Goal: Task Accomplishment & Management: Manage account settings

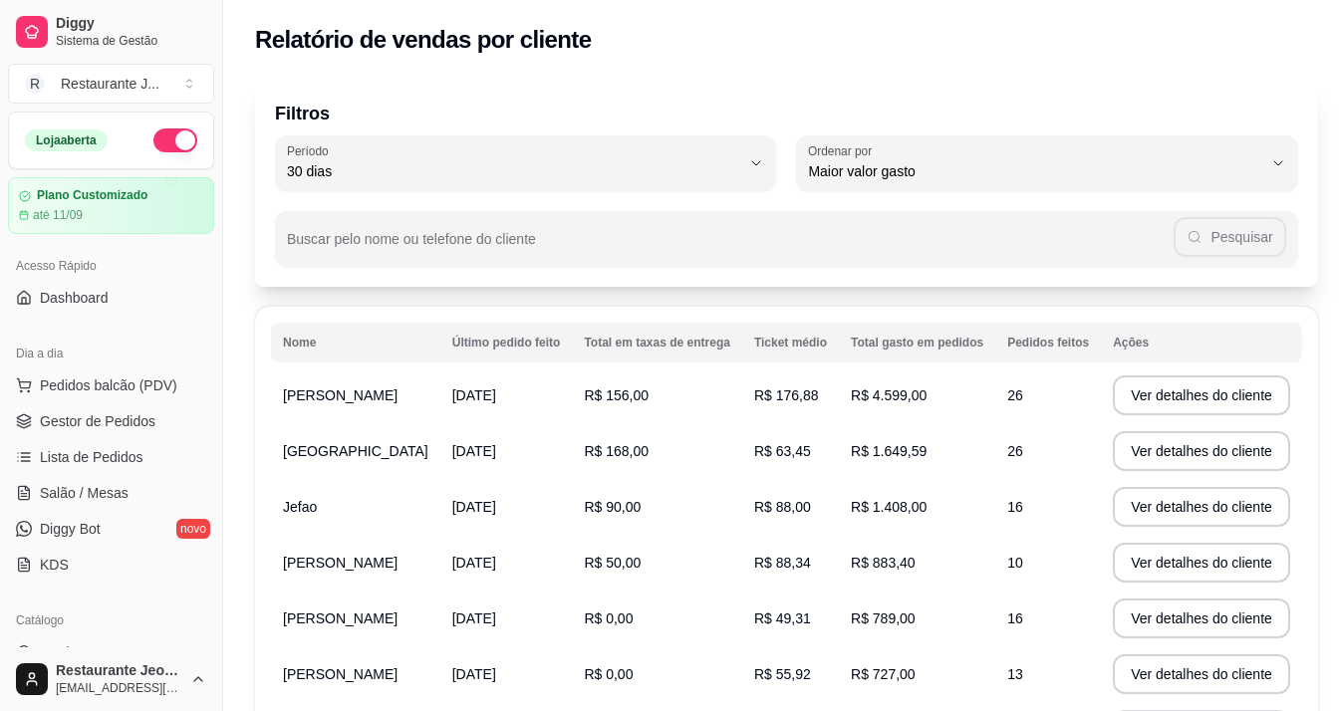
select select "30"
select select "HIGHEST_TOTAL_SPENT_WITH_ORDERS"
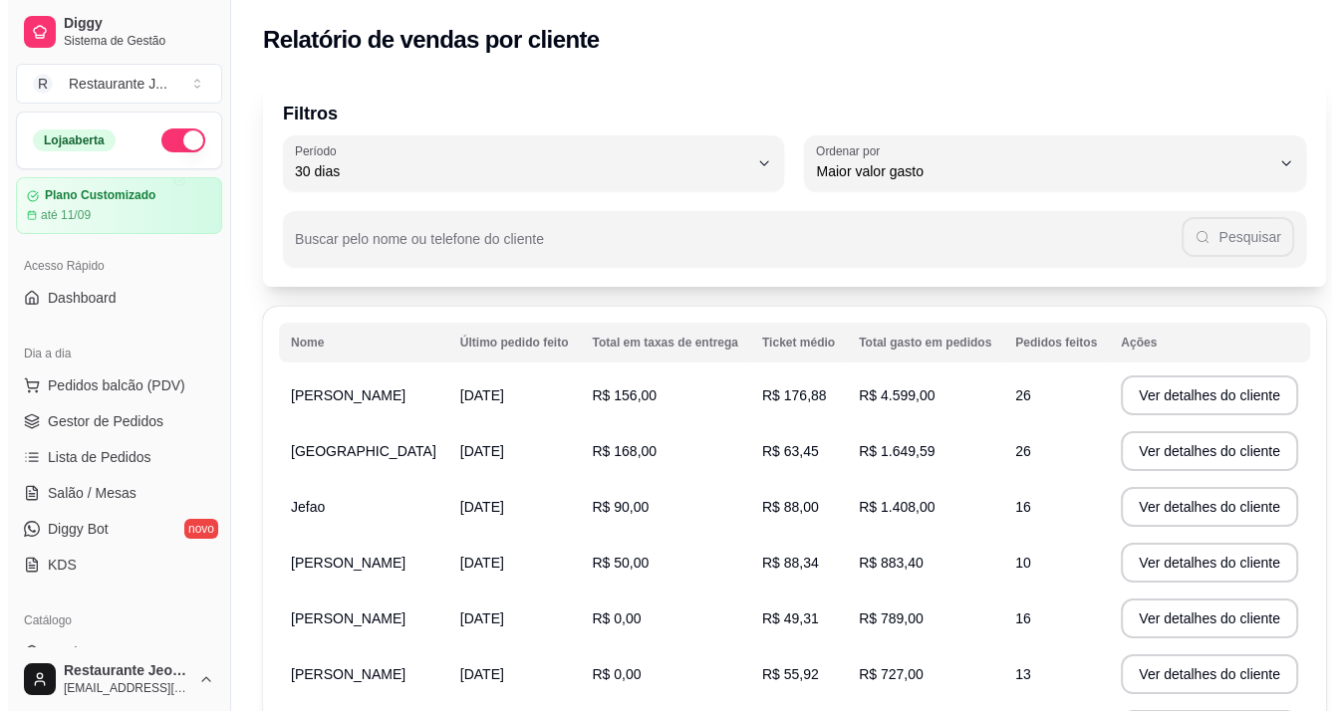
scroll to position [299, 0]
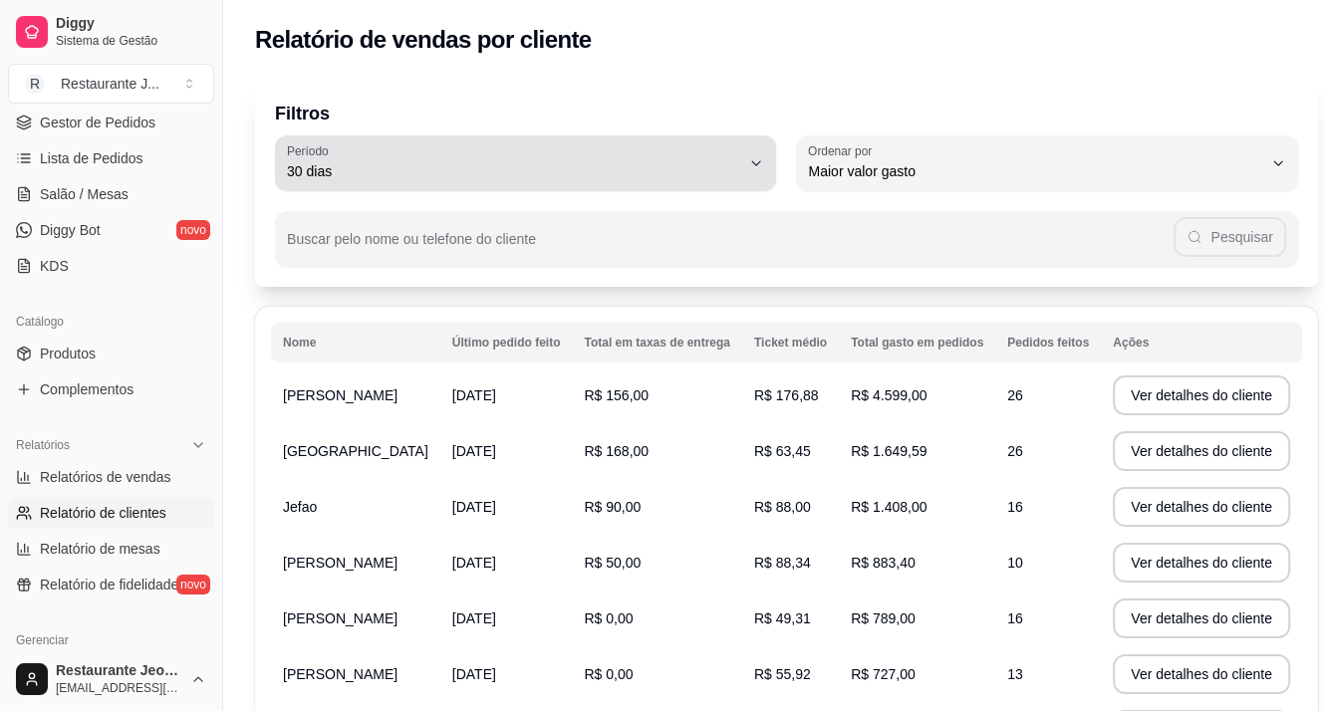
click at [360, 138] on button "Período 30 dias" at bounding box center [525, 163] width 501 height 56
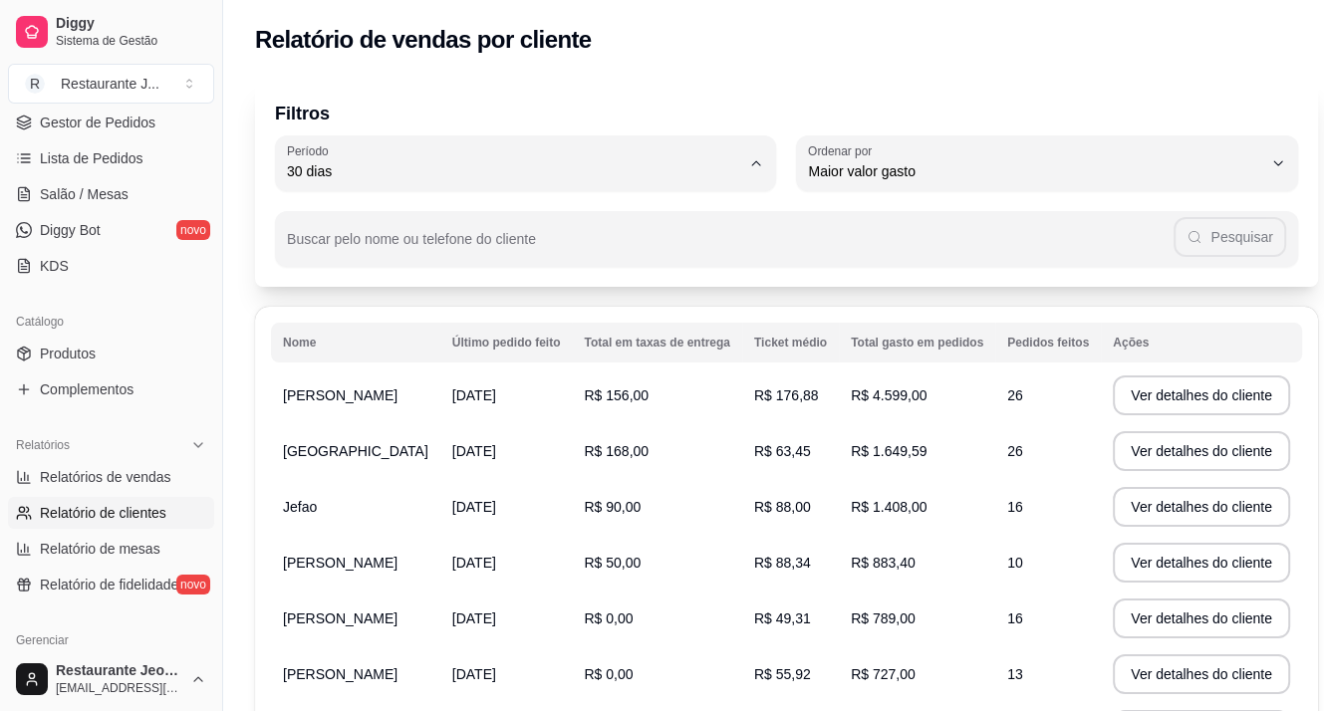
click at [351, 422] on span "60 dias" at bounding box center [509, 413] width 419 height 19
type input "60"
select select "60"
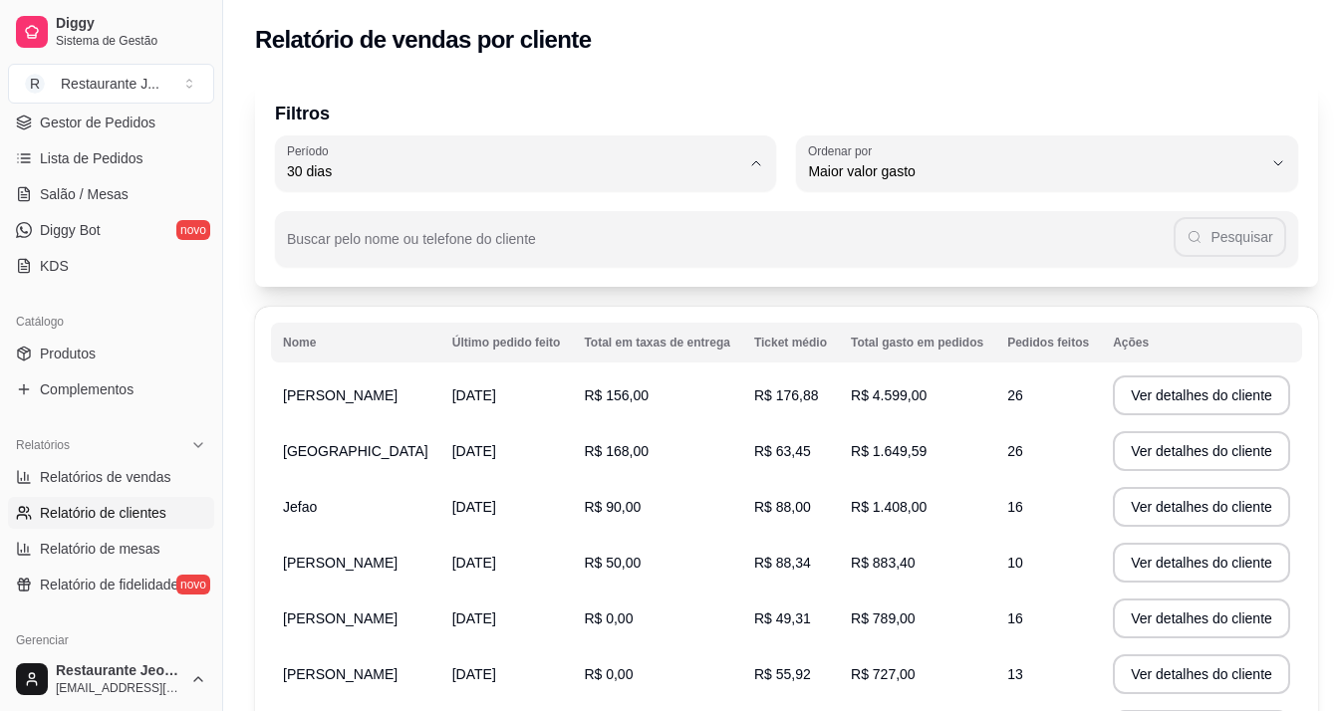
scroll to position [19, 0]
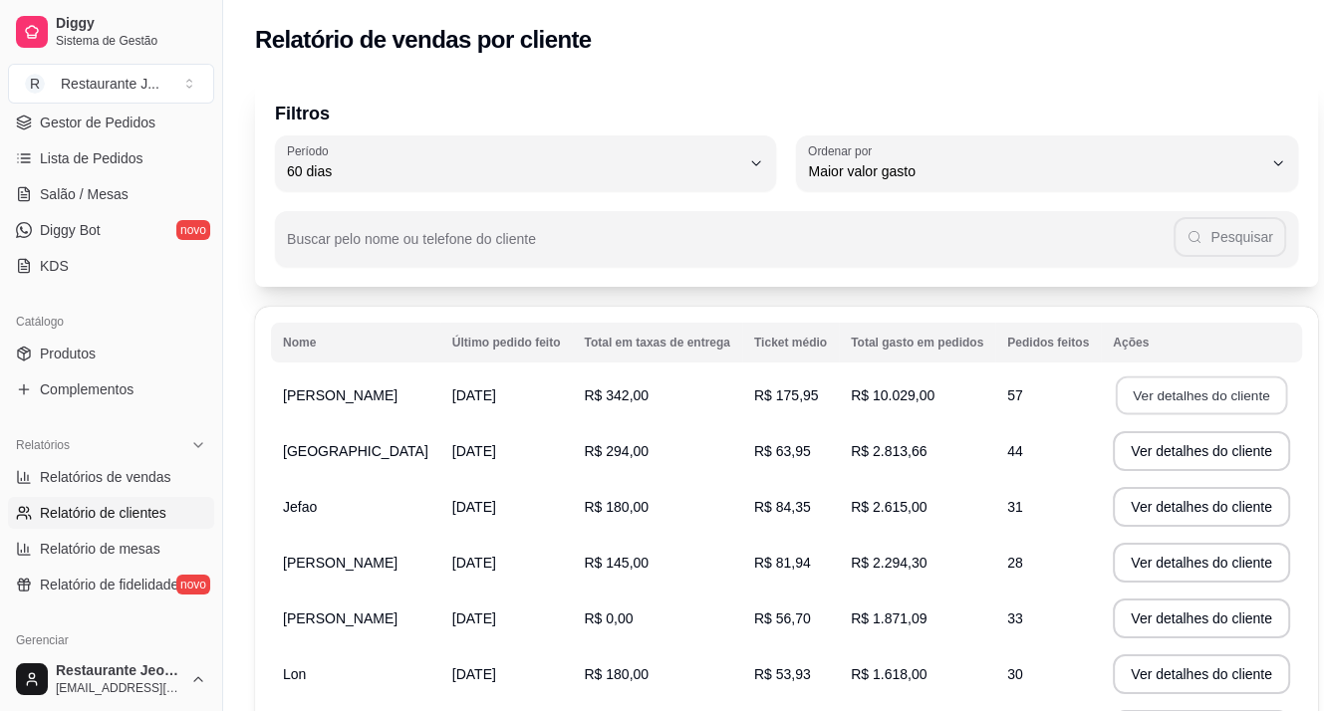
click at [1120, 391] on button "Ver detalhes do cliente" at bounding box center [1201, 396] width 171 height 39
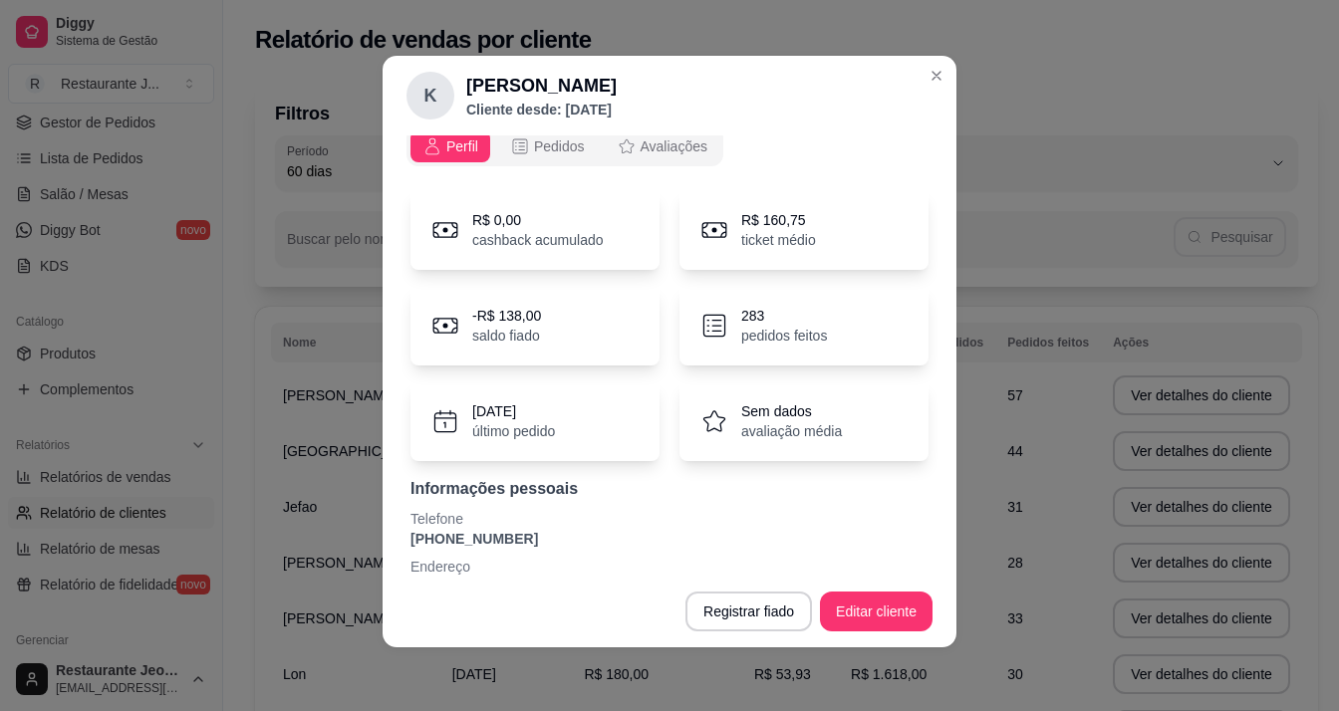
scroll to position [0, 0]
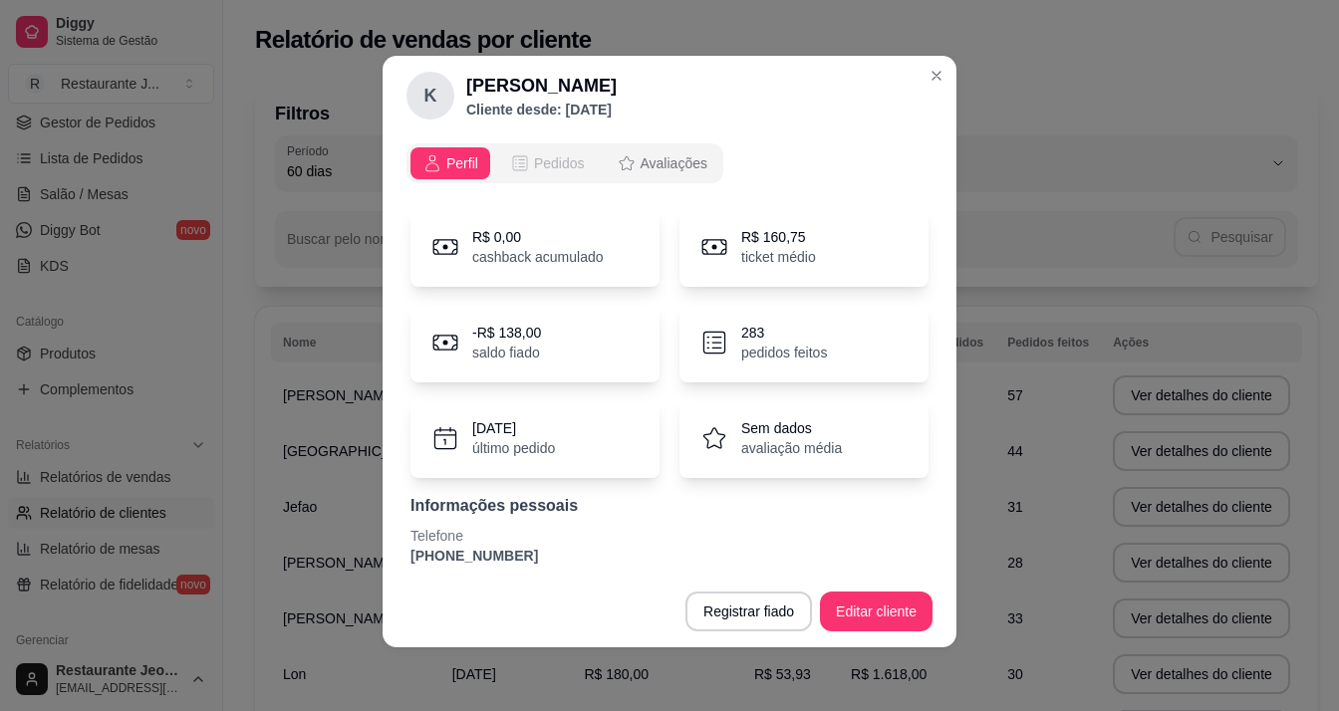
click at [534, 160] on span "Pedidos" at bounding box center [559, 163] width 51 height 20
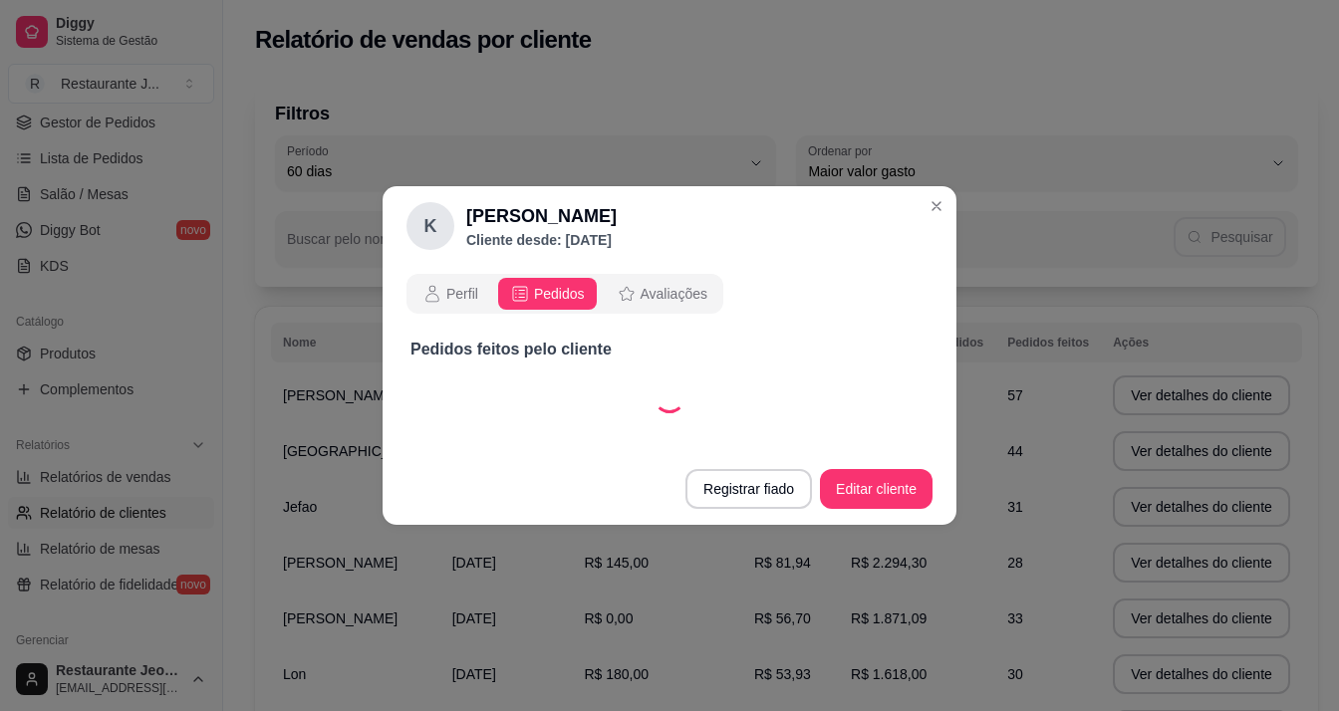
select select "30"
select select "ALL"
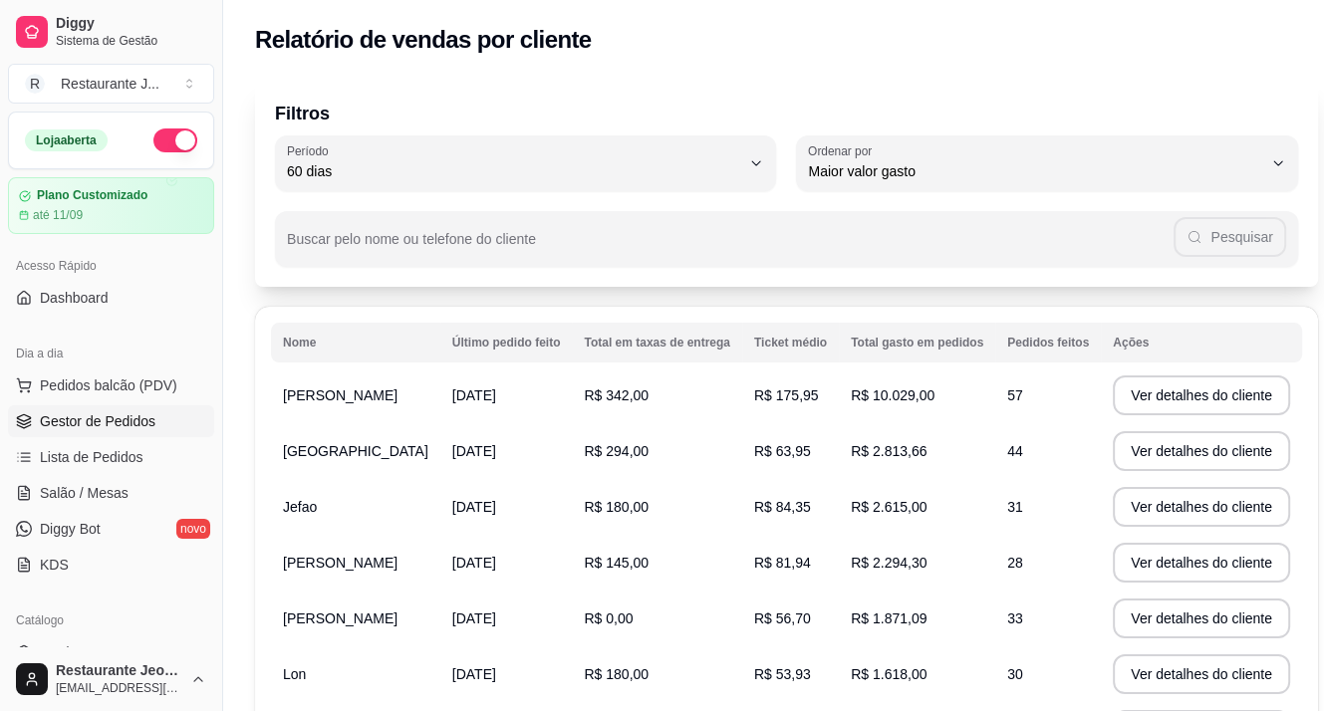
click at [121, 406] on link "Gestor de Pedidos" at bounding box center [111, 421] width 206 height 32
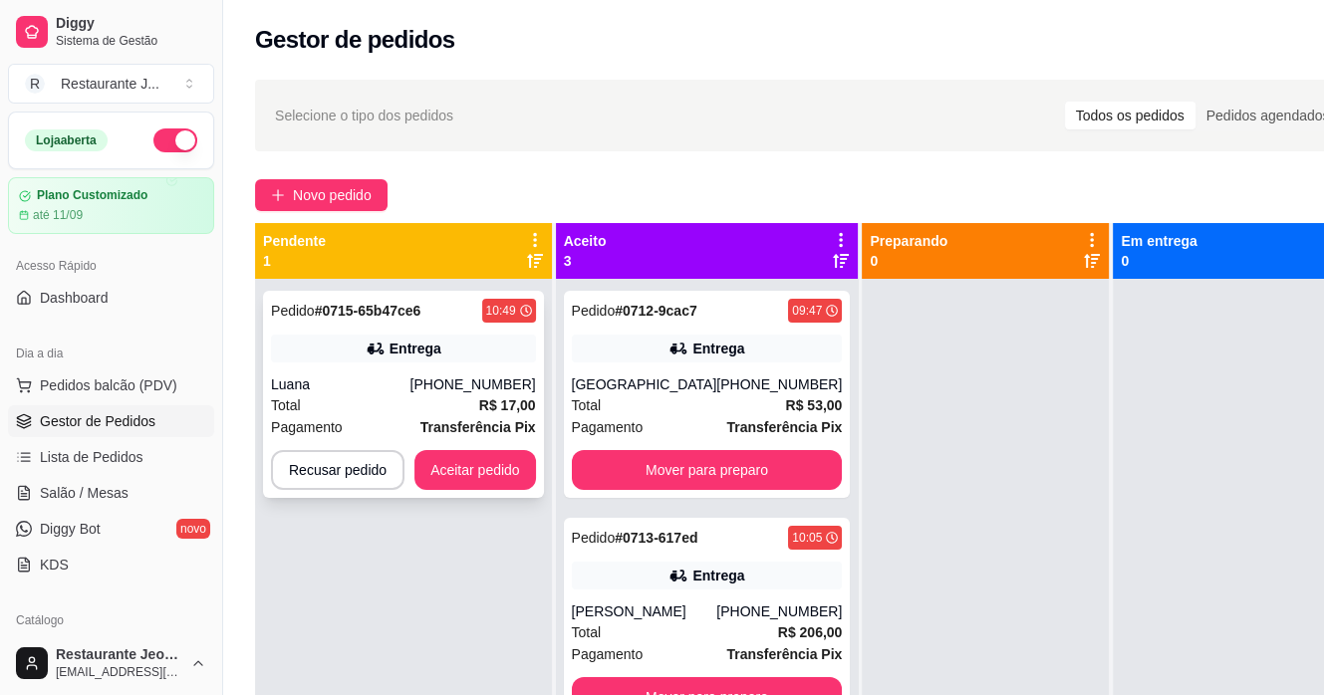
click at [376, 382] on div "Luana" at bounding box center [340, 385] width 139 height 20
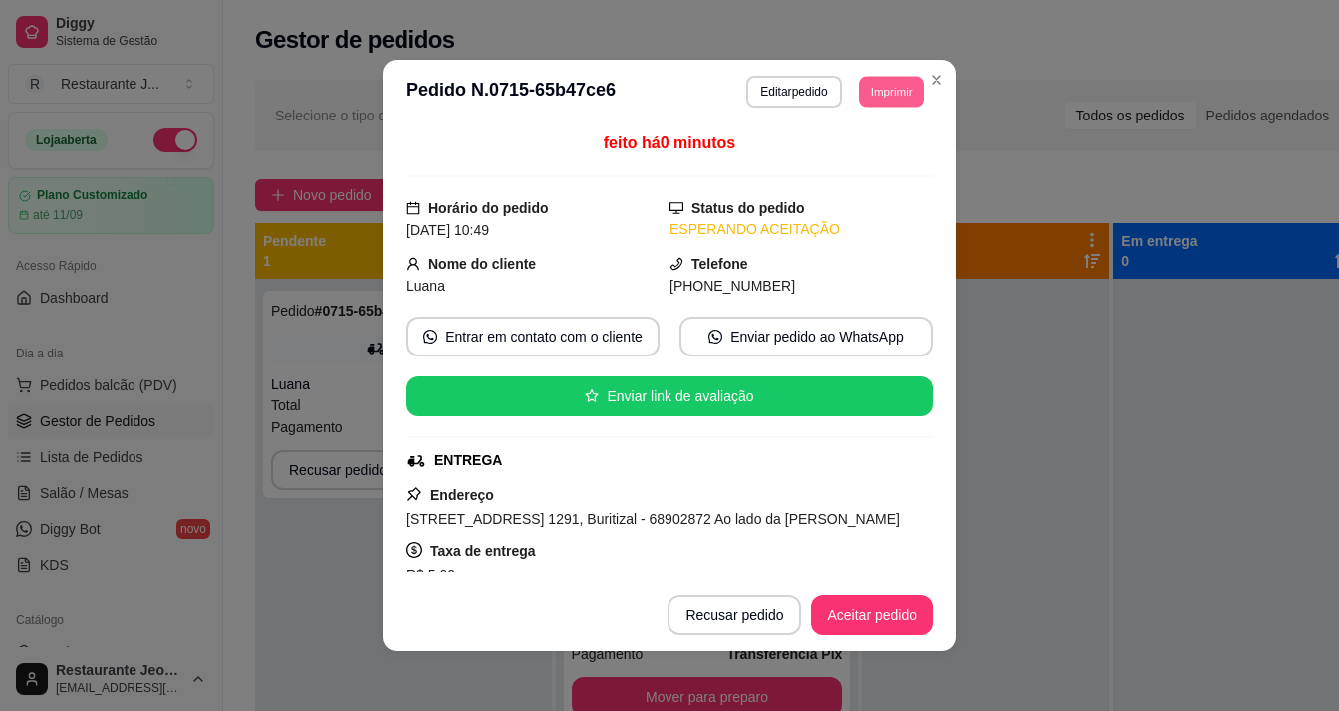
click at [882, 102] on button "Imprimir" at bounding box center [891, 91] width 65 height 31
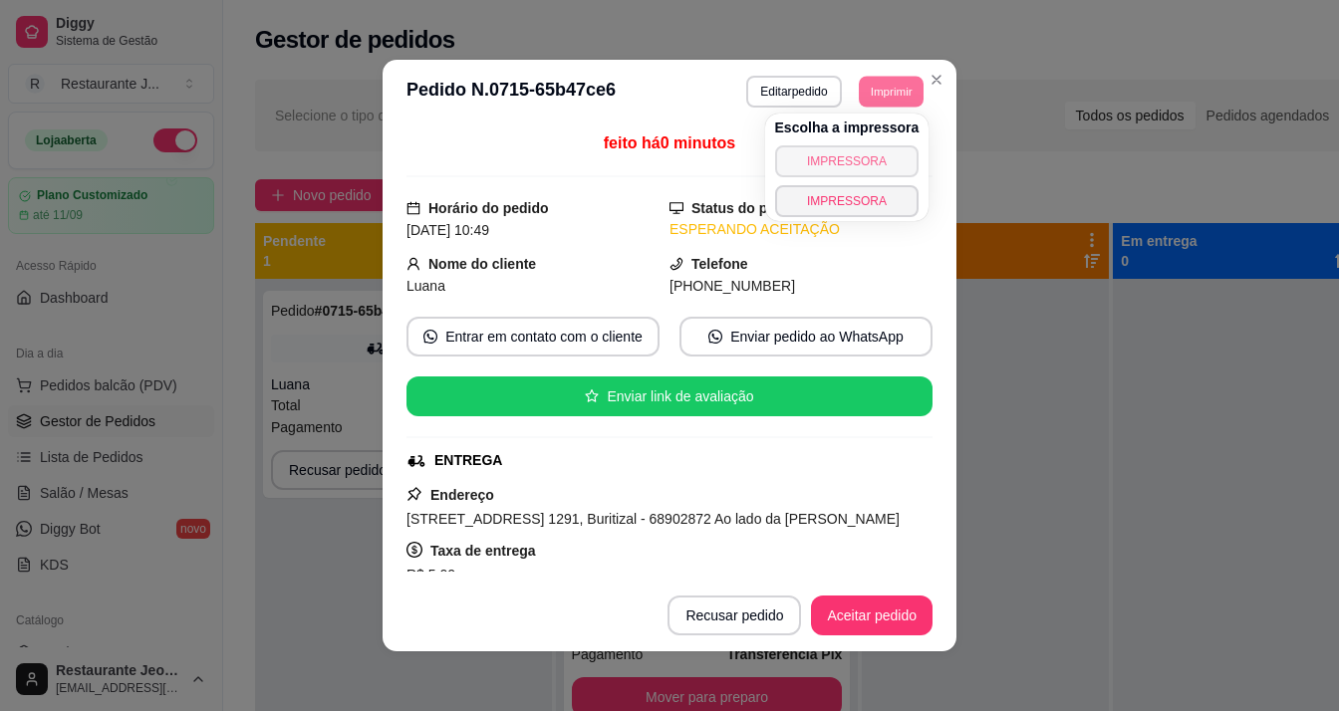
click at [873, 163] on button "IMPRESSORA" at bounding box center [847, 161] width 144 height 32
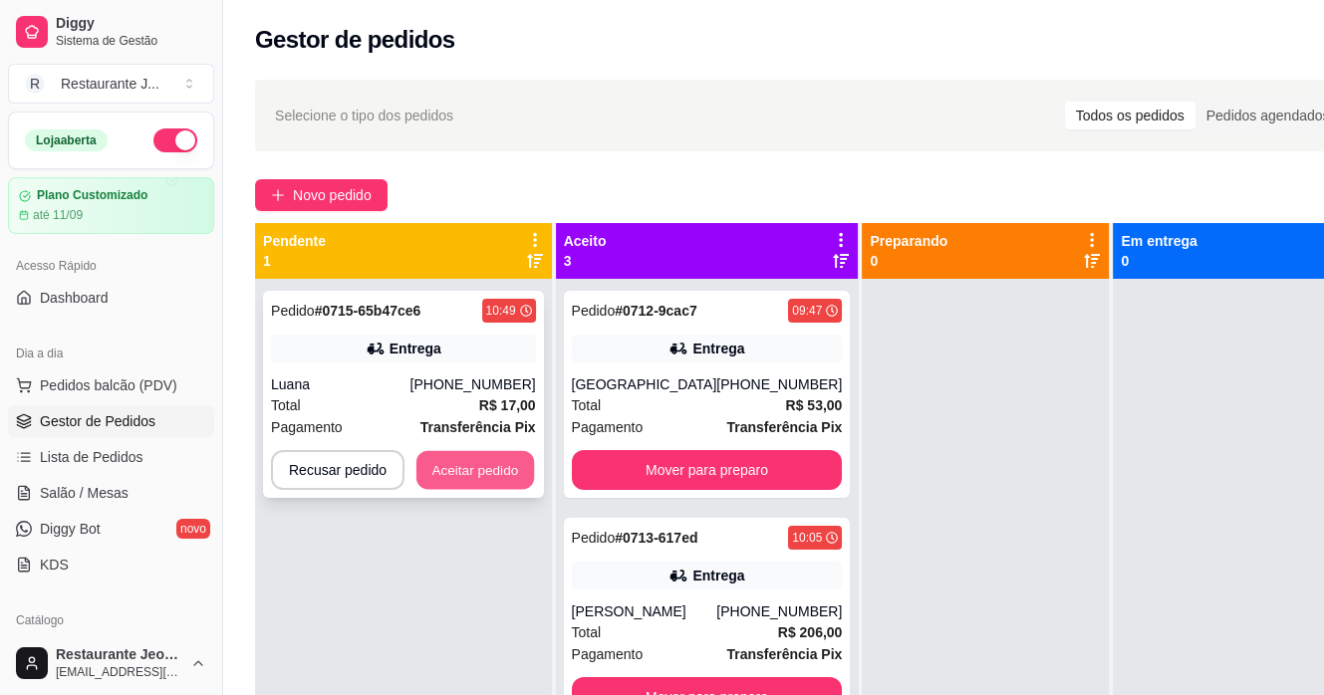
click at [490, 471] on button "Aceitar pedido" at bounding box center [475, 470] width 118 height 39
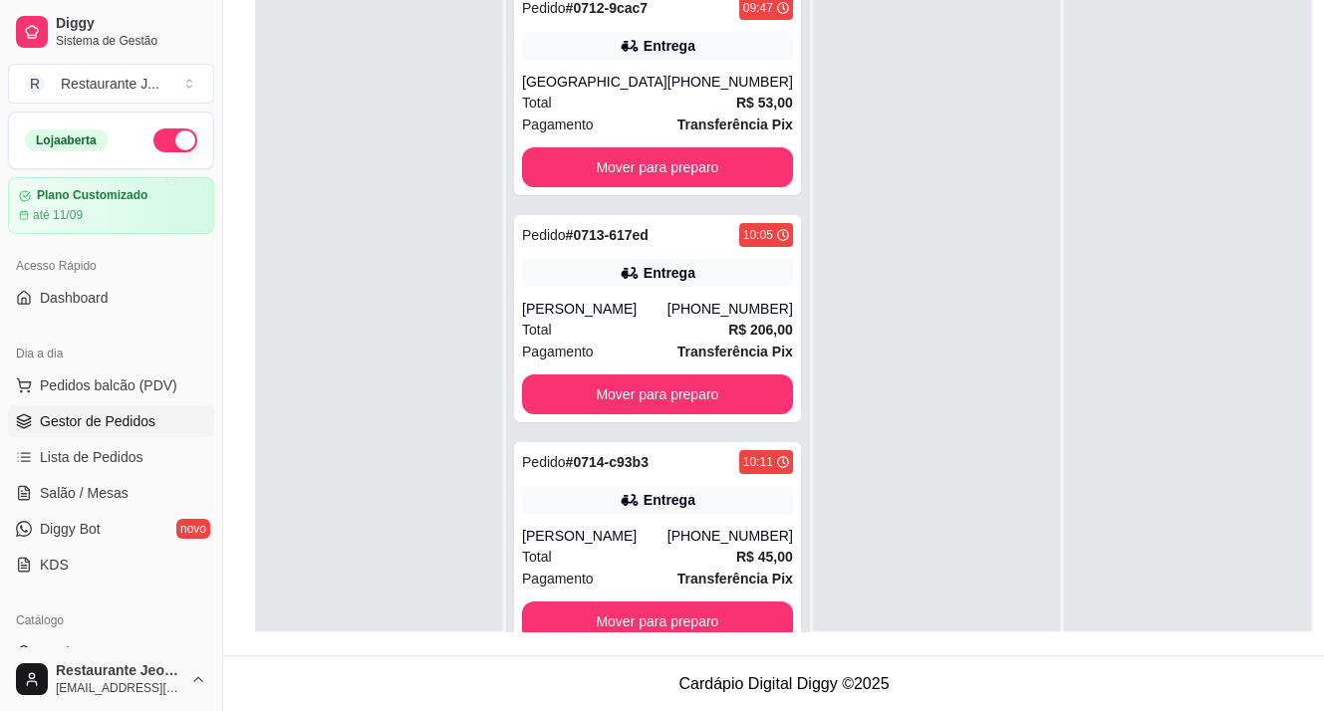
drag, startPoint x: 220, startPoint y: 265, endPoint x: 308, endPoint y: 259, distance: 87.9
click at [323, 260] on div "Diggy Sistema de Gestão R Restaurante J ... Loja aberta Plano Customizado até 1…" at bounding box center [662, 204] width 1324 height 1015
drag, startPoint x: 223, startPoint y: 260, endPoint x: 236, endPoint y: 262, distance: 13.1
click at [237, 262] on div "Diggy Sistema de Gestão R Restaurante J ... Loja aberta Plano Customizado até 1…" at bounding box center [662, 204] width 1324 height 1015
drag, startPoint x: 223, startPoint y: 262, endPoint x: 176, endPoint y: 269, distance: 47.3
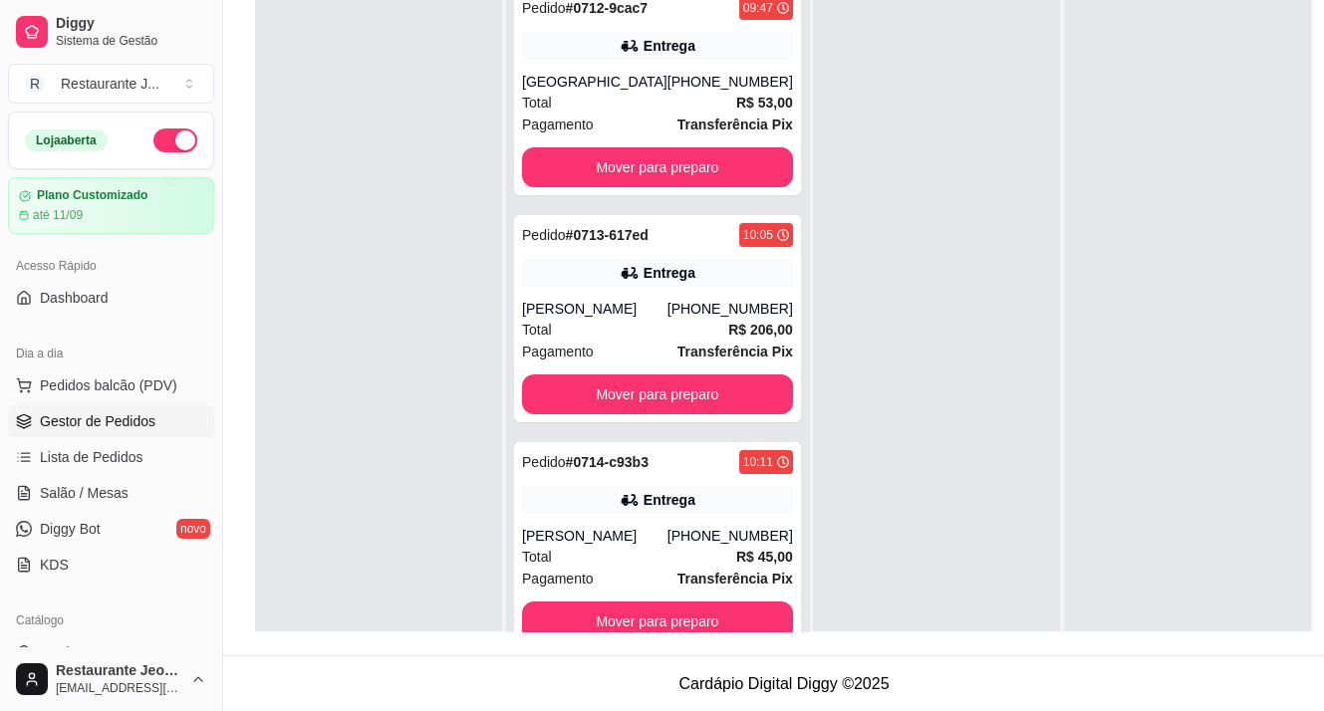
click at [176, 269] on div "Diggy Sistema de Gestão R Restaurante J ... Loja aberta Plano Customizado até 1…" at bounding box center [111, 355] width 222 height 711
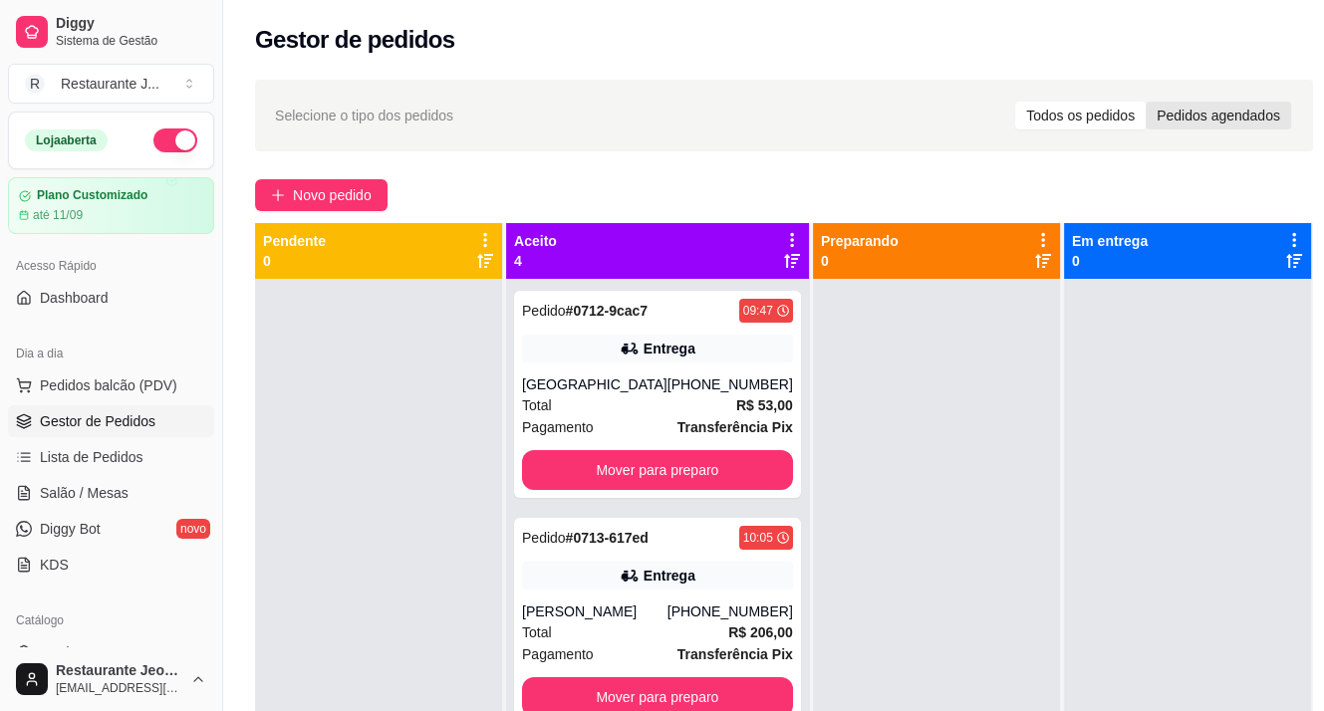
click at [1189, 114] on div "Pedidos agendados" at bounding box center [1218, 116] width 145 height 28
click at [1146, 102] on input "Pedidos agendados" at bounding box center [1146, 102] width 0 height 0
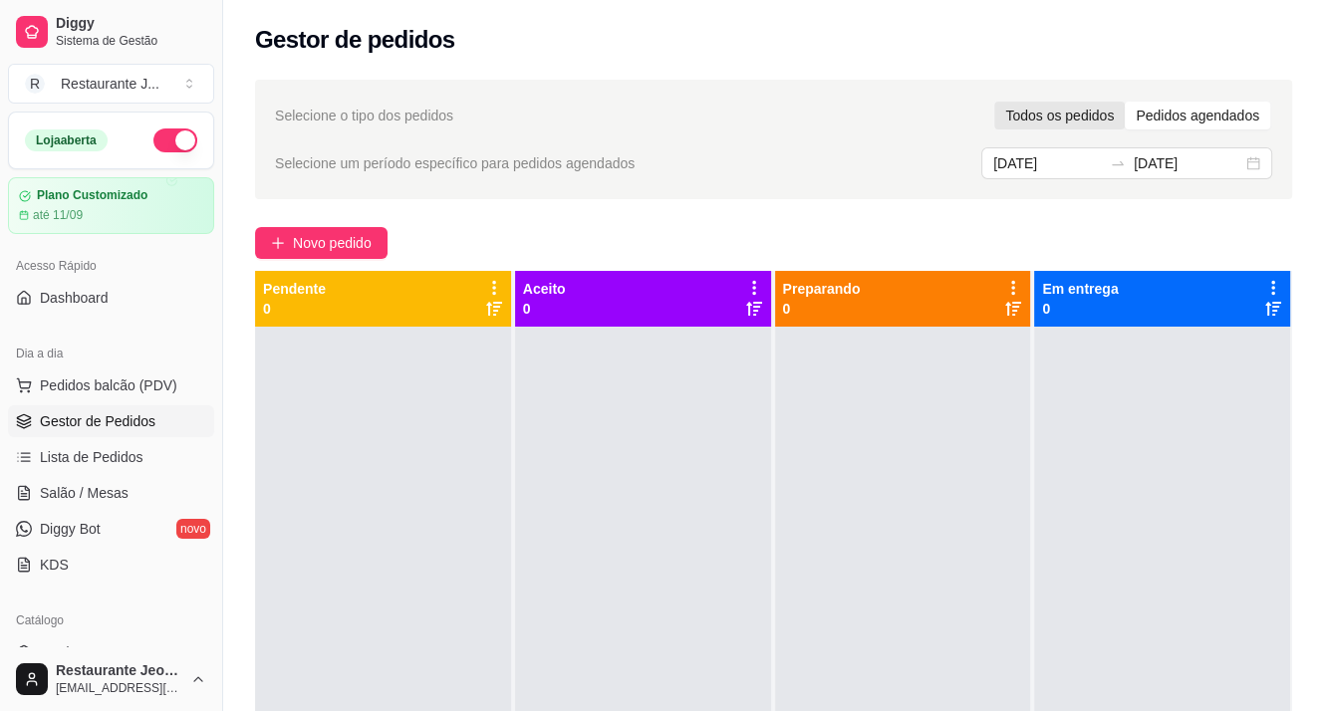
click at [1066, 111] on div "Todos os pedidos" at bounding box center [1059, 116] width 130 height 28
click at [994, 102] on input "Todos os pedidos" at bounding box center [994, 102] width 0 height 0
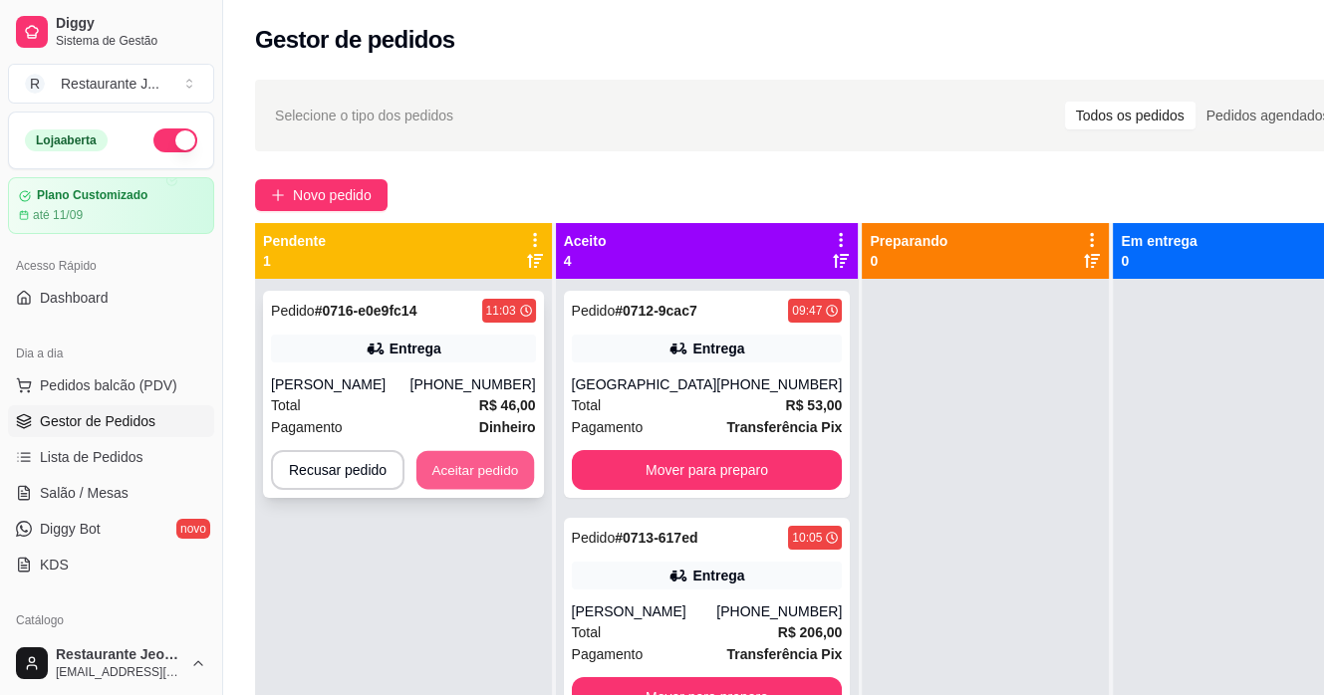
click at [469, 477] on button "Aceitar pedido" at bounding box center [475, 470] width 118 height 39
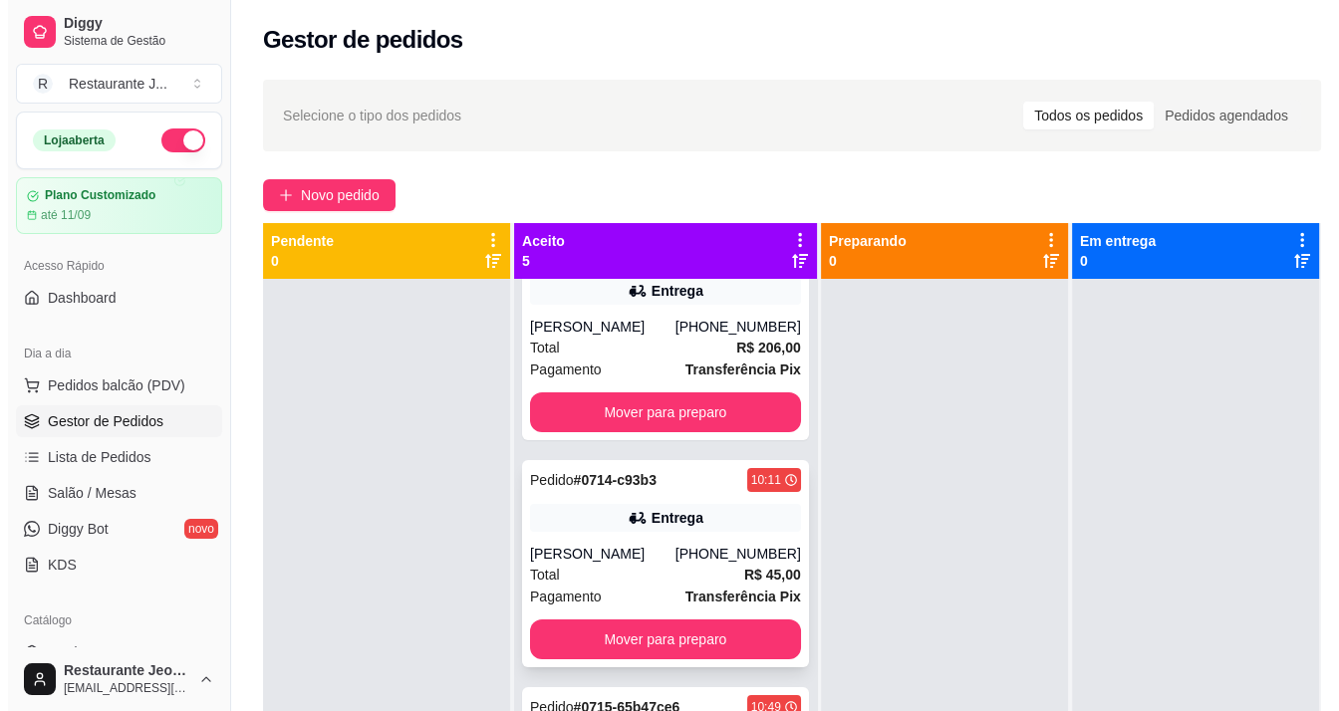
scroll to position [299, 0]
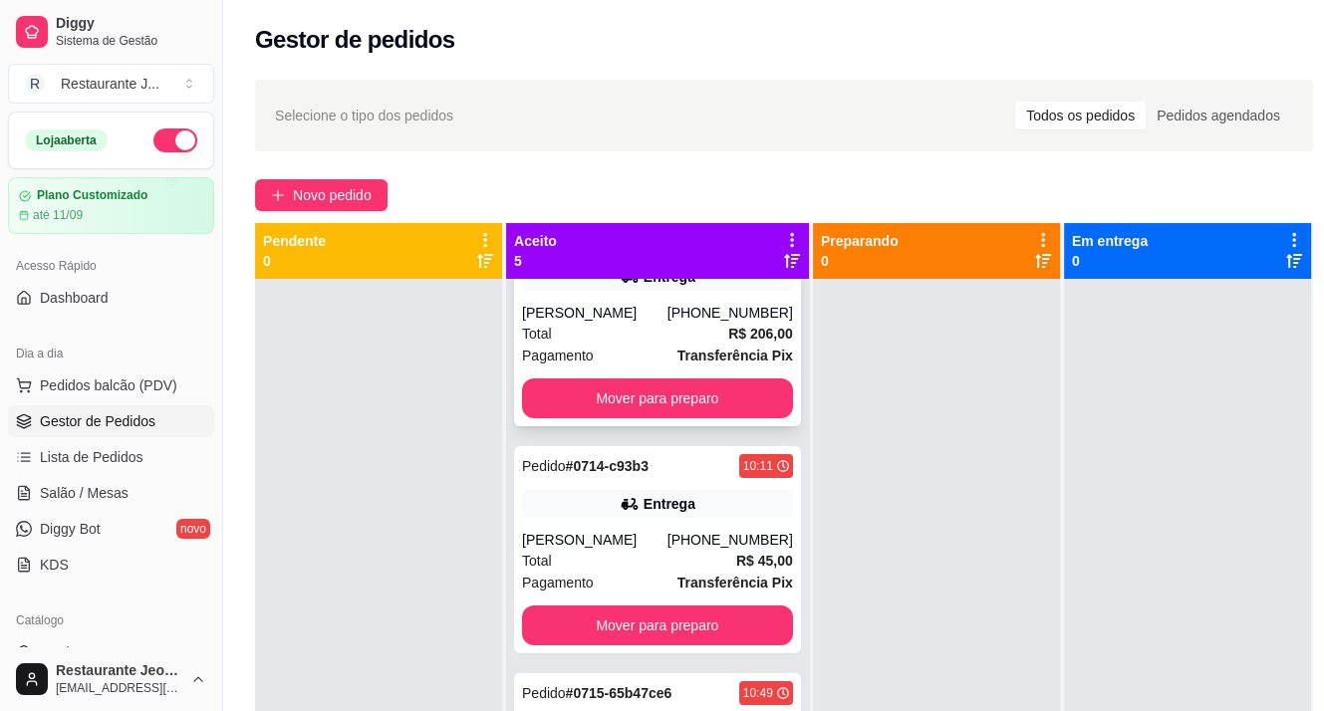
click at [624, 328] on div "Total R$ 206,00" at bounding box center [657, 334] width 271 height 22
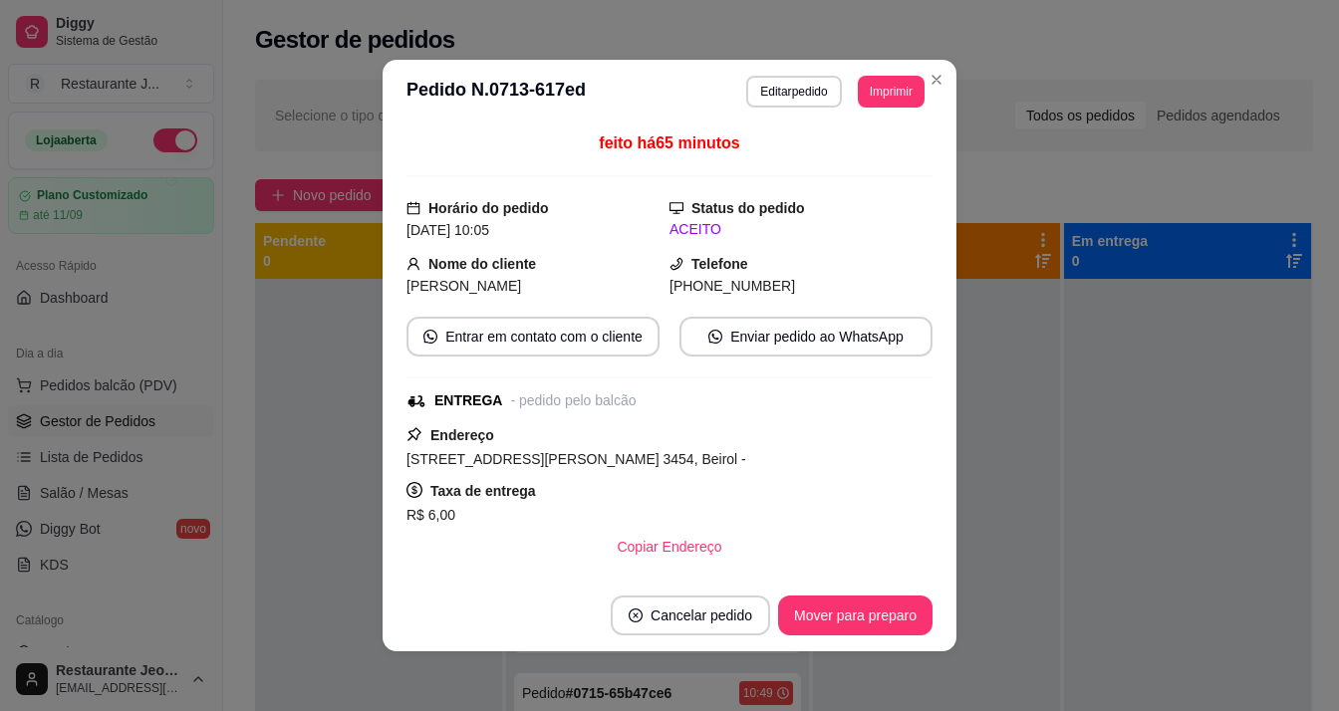
click at [759, 61] on header "**********" at bounding box center [670, 92] width 574 height 64
click at [777, 84] on button "Editar pedido" at bounding box center [794, 91] width 93 height 31
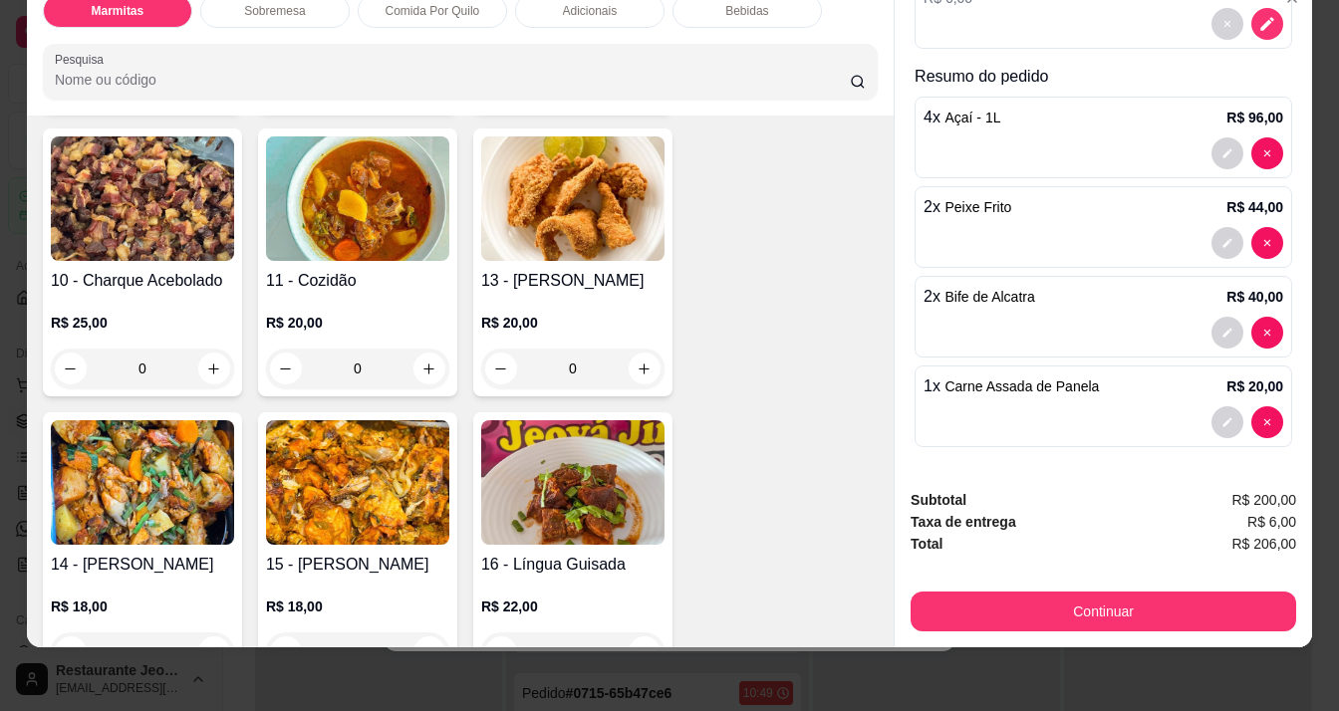
scroll to position [1096, 0]
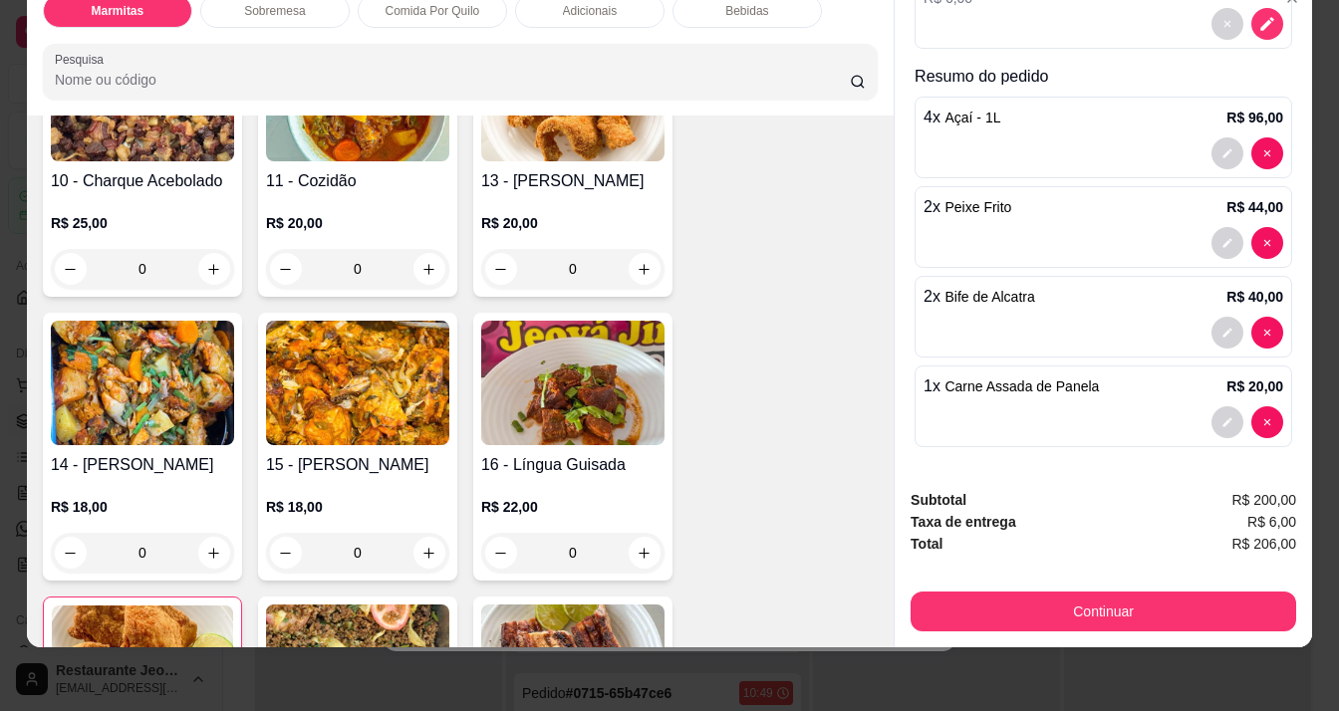
click at [420, 535] on div "0" at bounding box center [357, 553] width 183 height 40
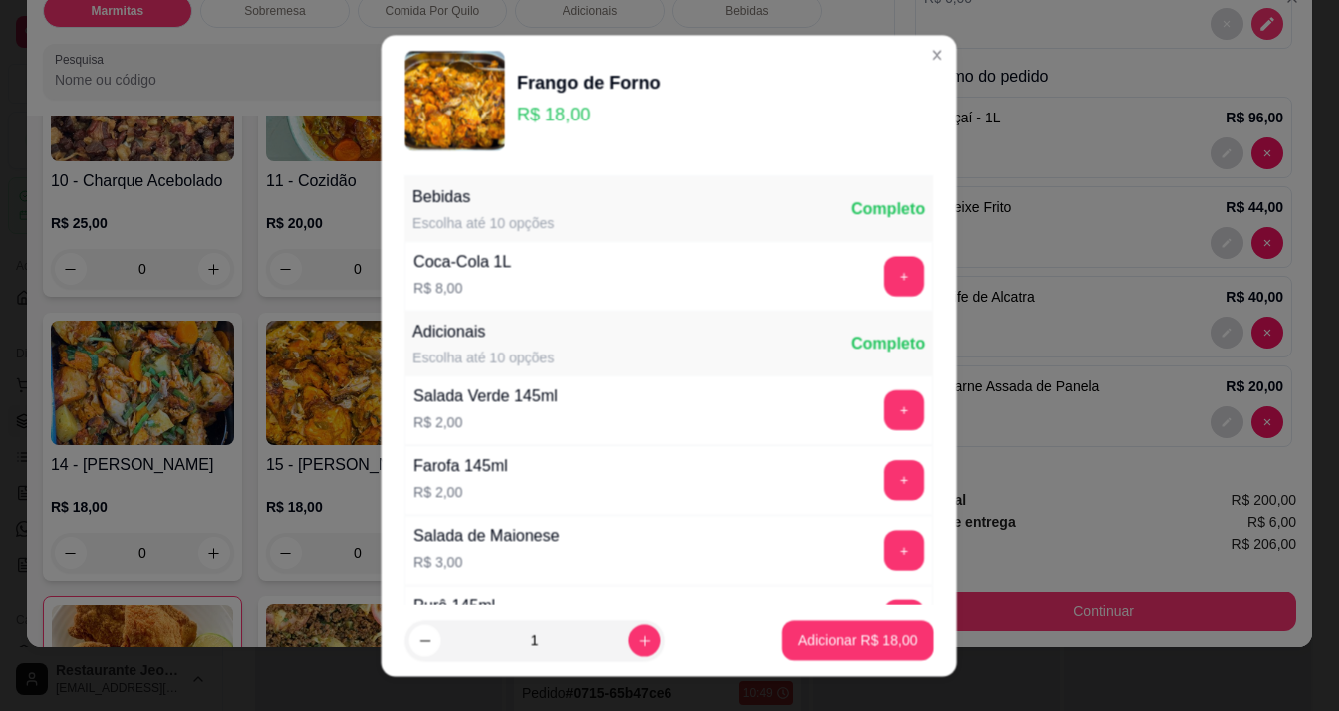
click at [420, 535] on div "Salada de Maionese" at bounding box center [486, 535] width 145 height 24
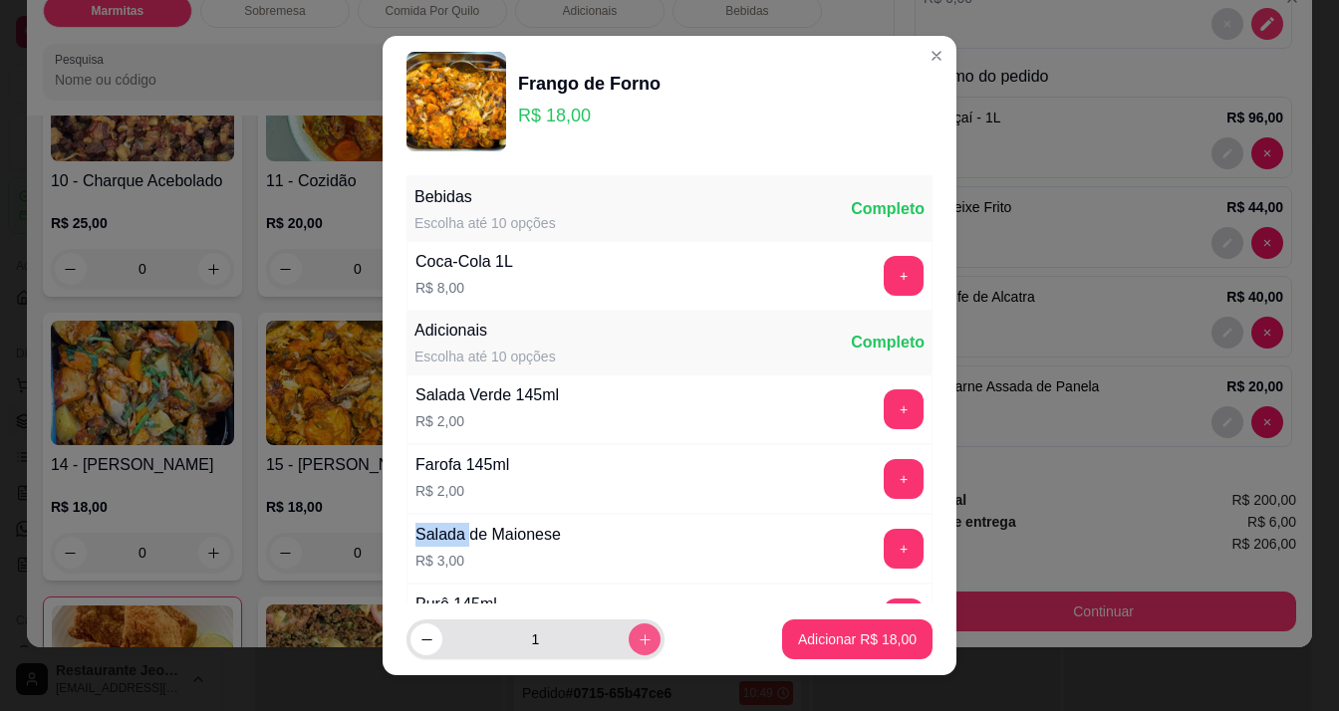
click at [629, 654] on button "increase-product-quantity" at bounding box center [645, 640] width 32 height 32
type input "2"
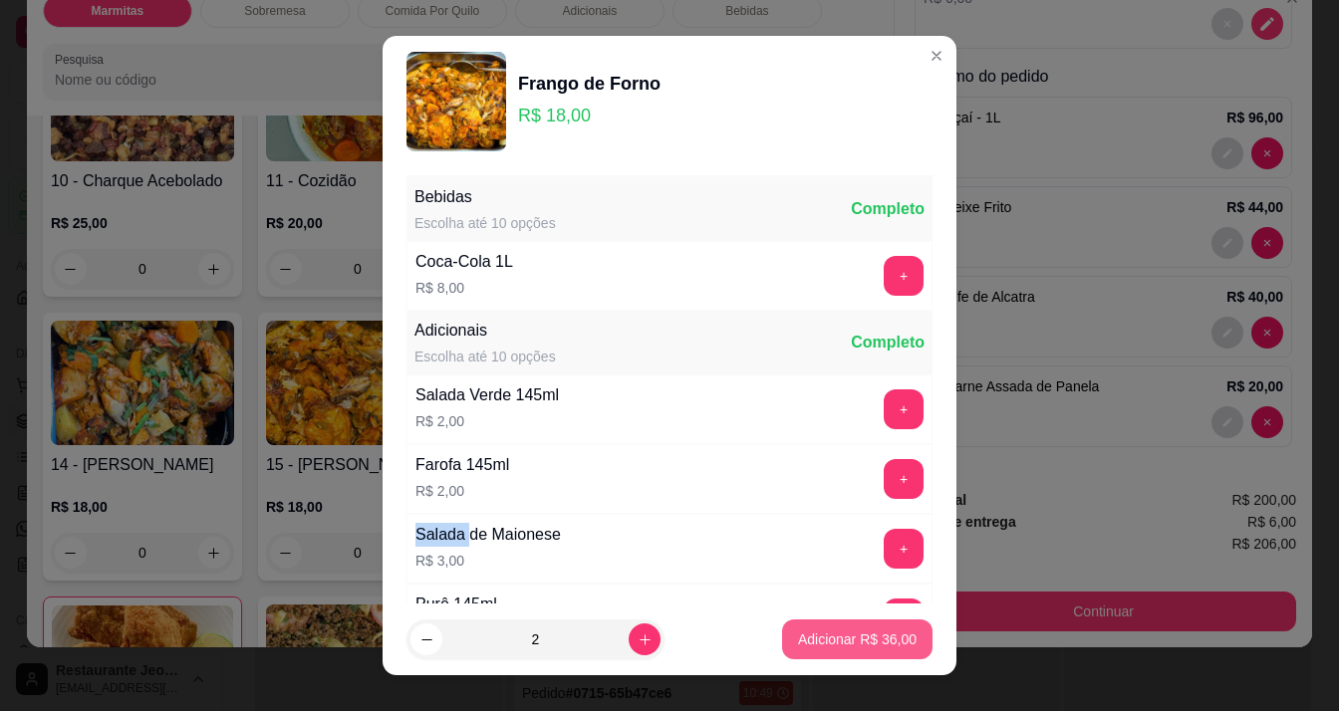
click at [828, 646] on p "Adicionar R$ 36,00" at bounding box center [857, 640] width 119 height 20
type input "2"
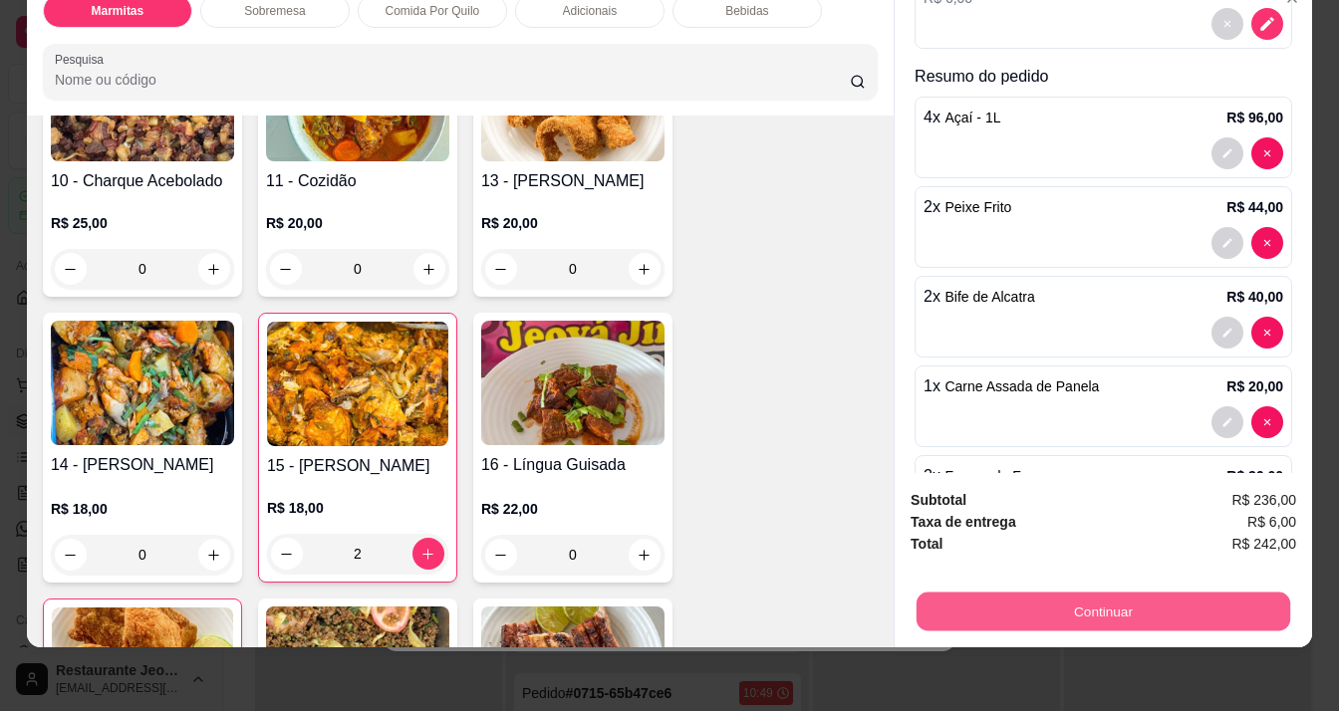
click at [1076, 592] on button "Continuar" at bounding box center [1103, 611] width 374 height 39
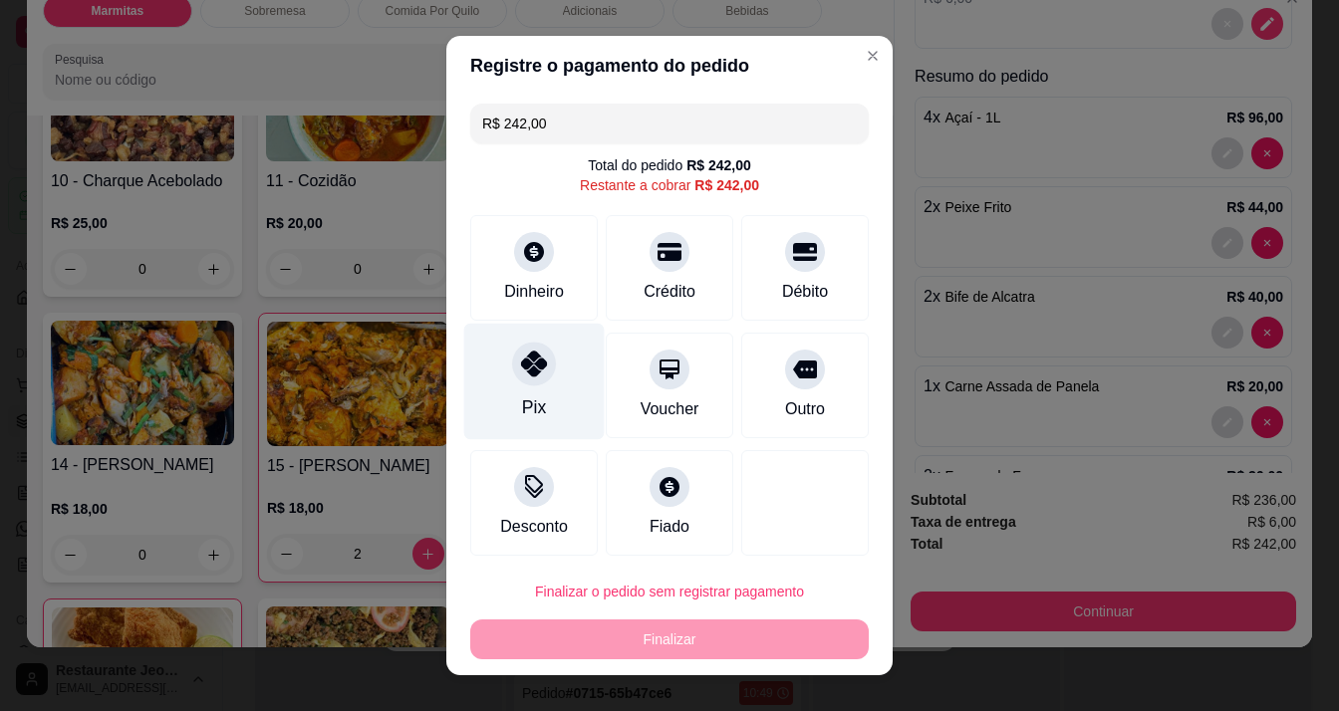
click at [551, 363] on div "Pix" at bounding box center [534, 381] width 140 height 117
type input "R$ 0,00"
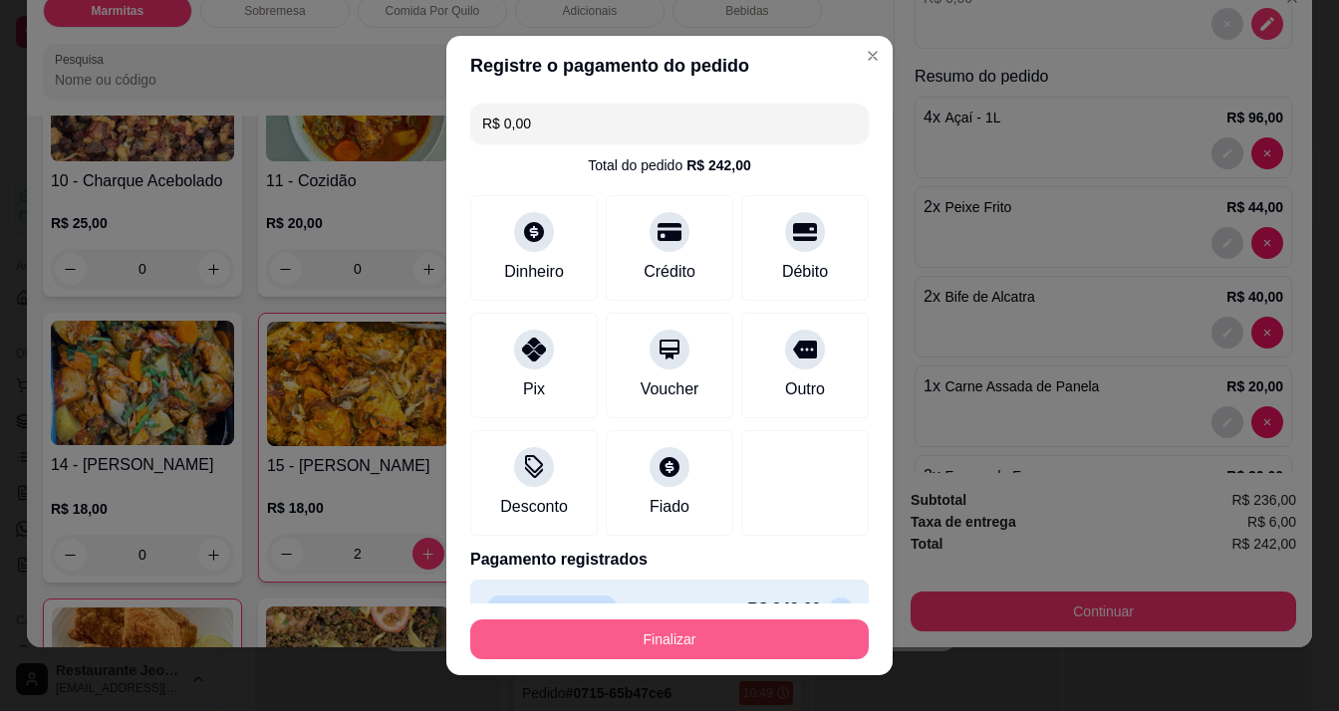
click at [816, 640] on button "Finalizar" at bounding box center [669, 640] width 398 height 40
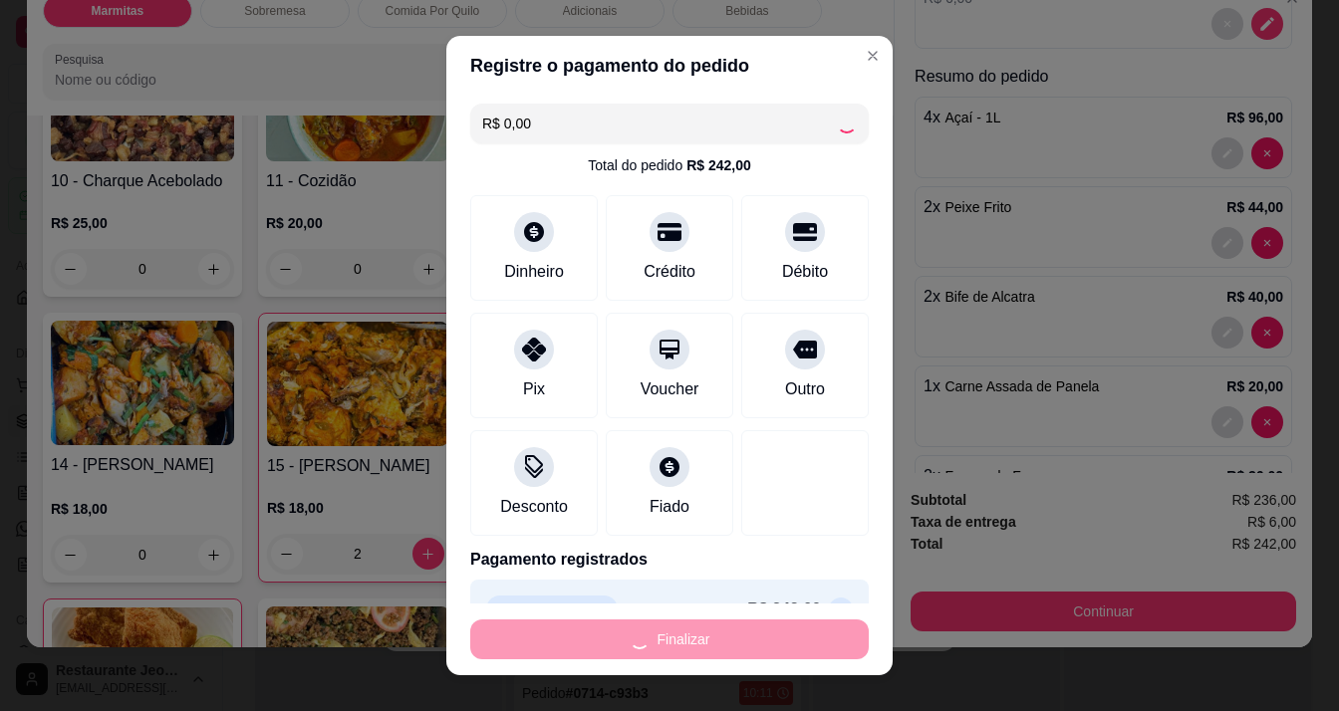
type input "0"
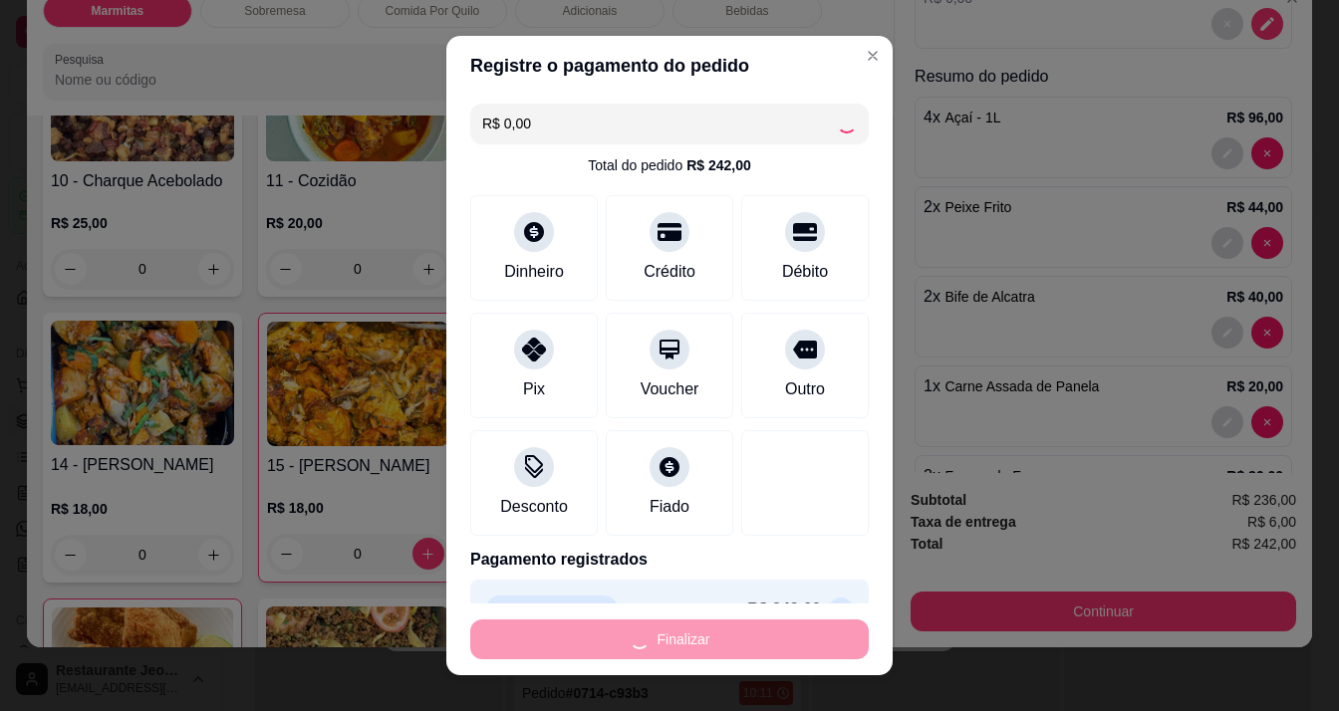
type input "-R$ 242,00"
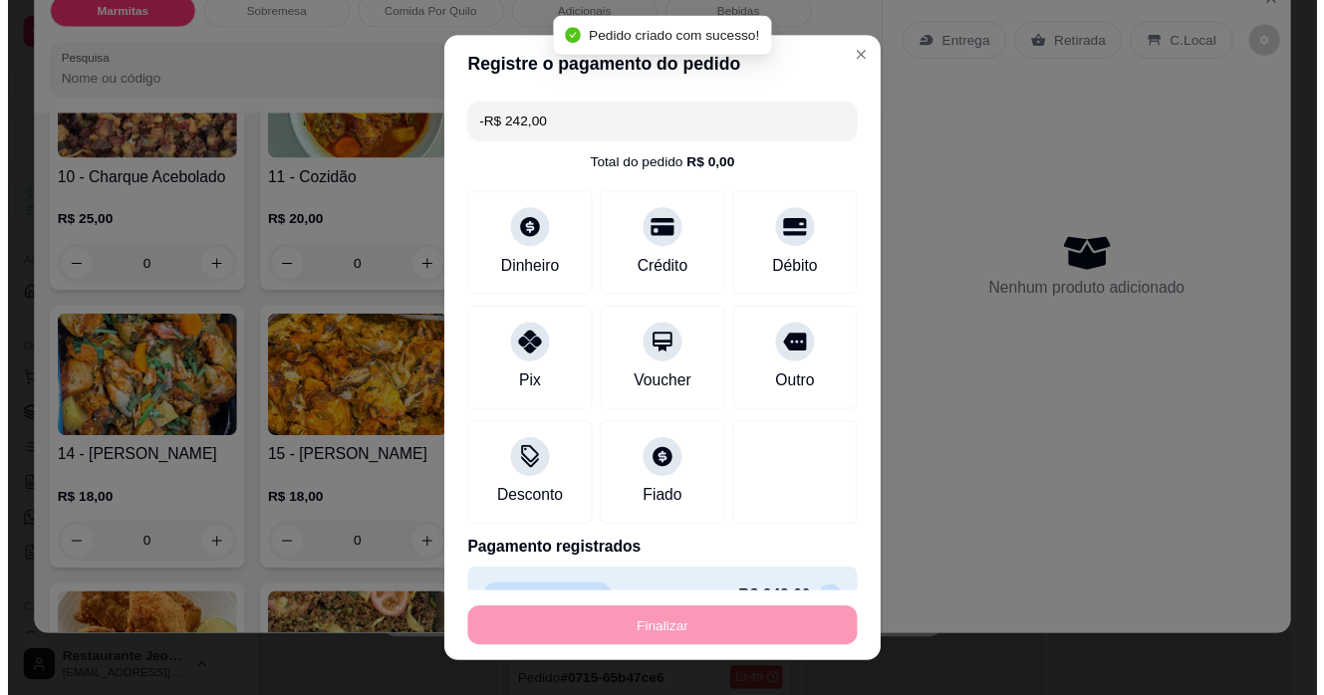
scroll to position [72, 0]
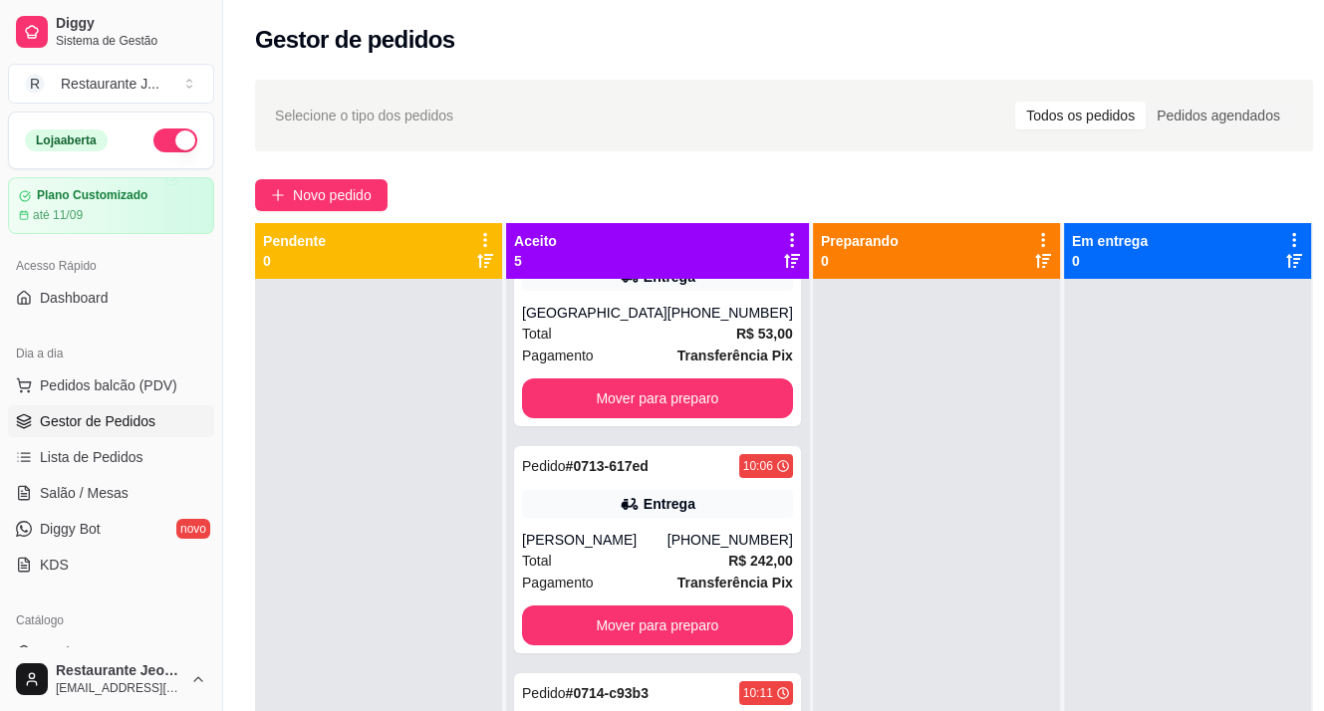
click at [41, 508] on ul "Pedidos balcão (PDV) Gestor de Pedidos Lista de Pedidos Salão / Mesas Diggy Bot…" at bounding box center [111, 475] width 206 height 211
click at [123, 301] on link "Dashboard" at bounding box center [111, 298] width 206 height 32
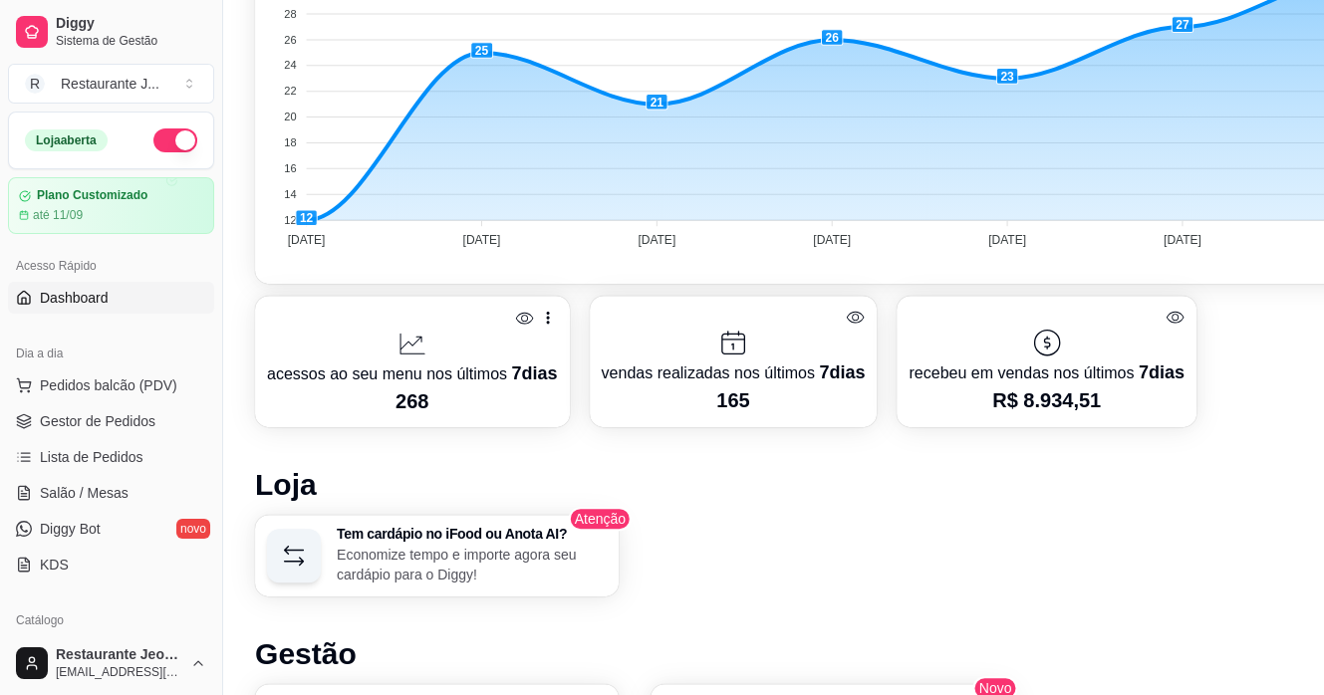
scroll to position [697, 0]
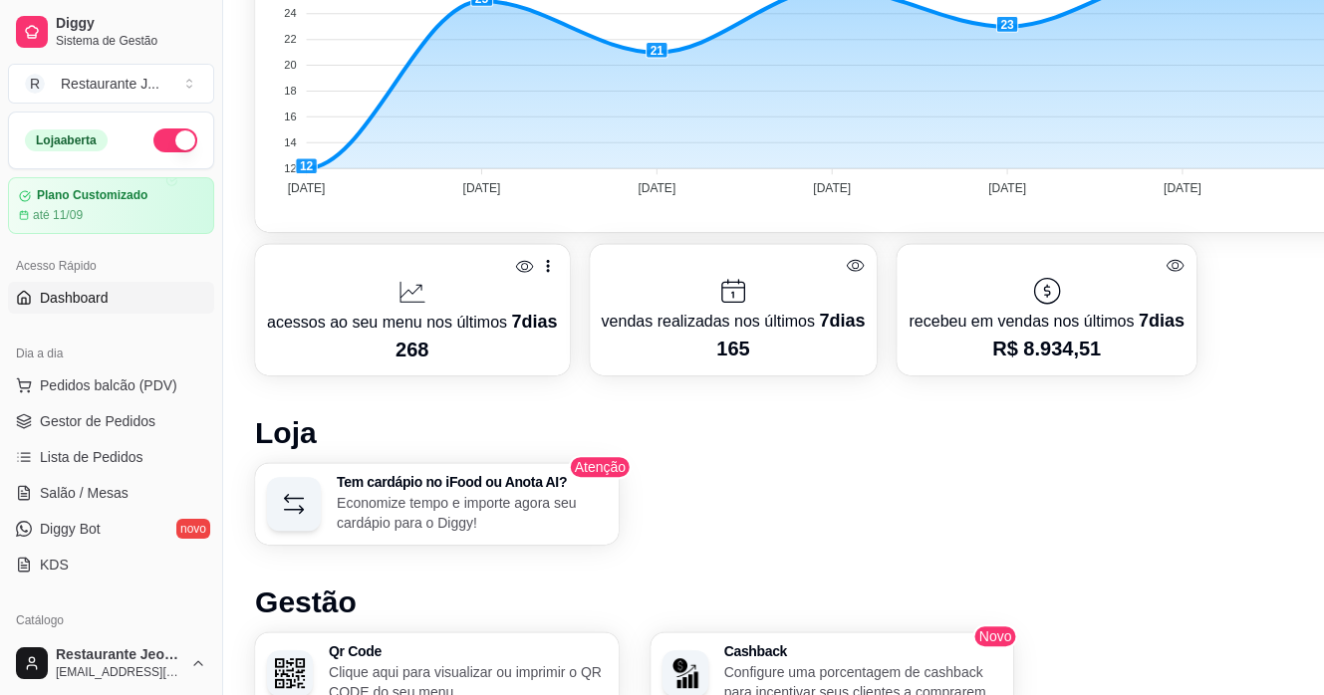
click at [1170, 266] on icon at bounding box center [1175, 266] width 18 height 12
click at [846, 260] on icon at bounding box center [855, 265] width 19 height 19
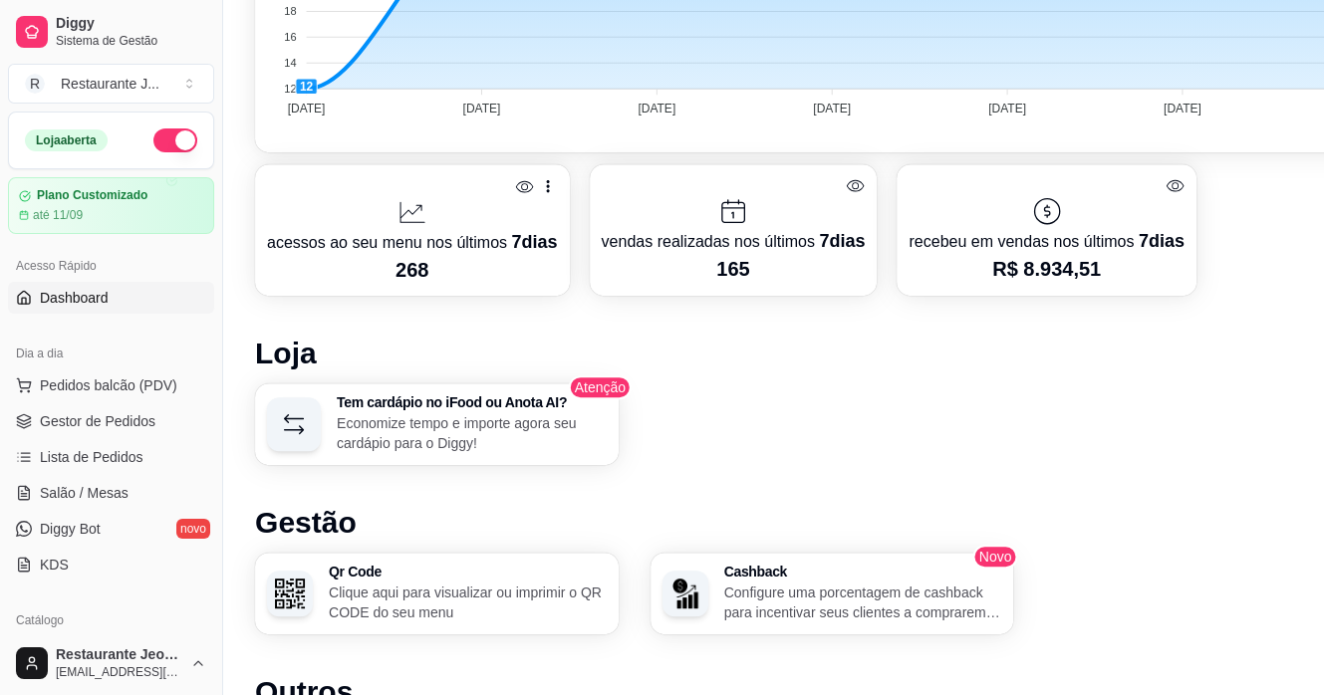
scroll to position [897, 0]
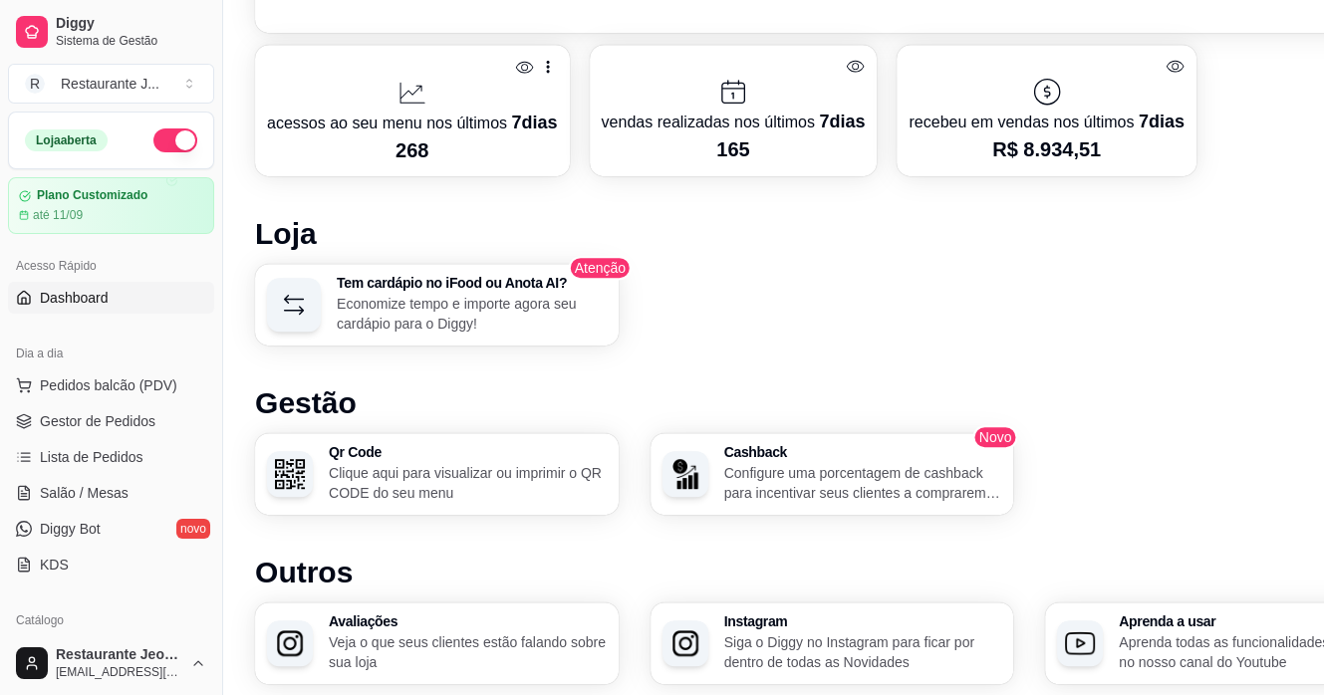
click at [404, 312] on p "Economize tempo e importe agora seu cardápio para o Diggy!" at bounding box center [472, 314] width 270 height 40
click at [109, 417] on span "Gestor de Pedidos" at bounding box center [98, 421] width 116 height 20
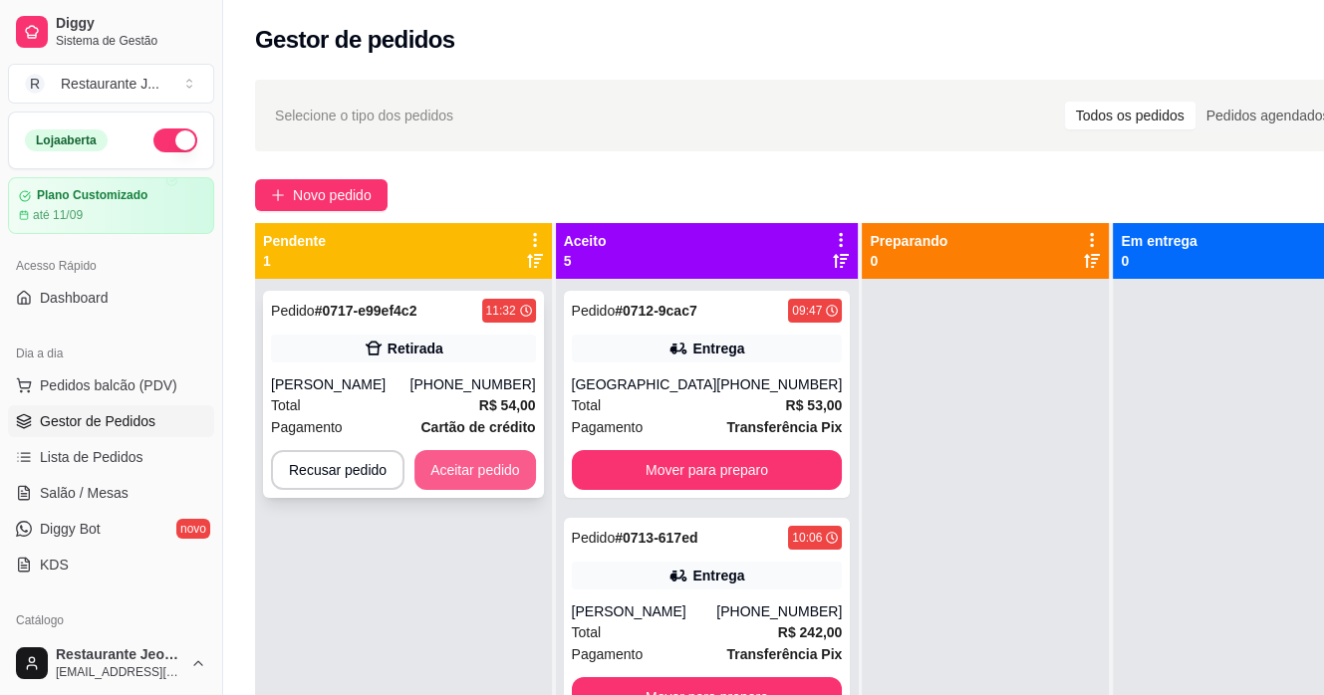
click at [438, 451] on button "Aceitar pedido" at bounding box center [475, 470] width 122 height 40
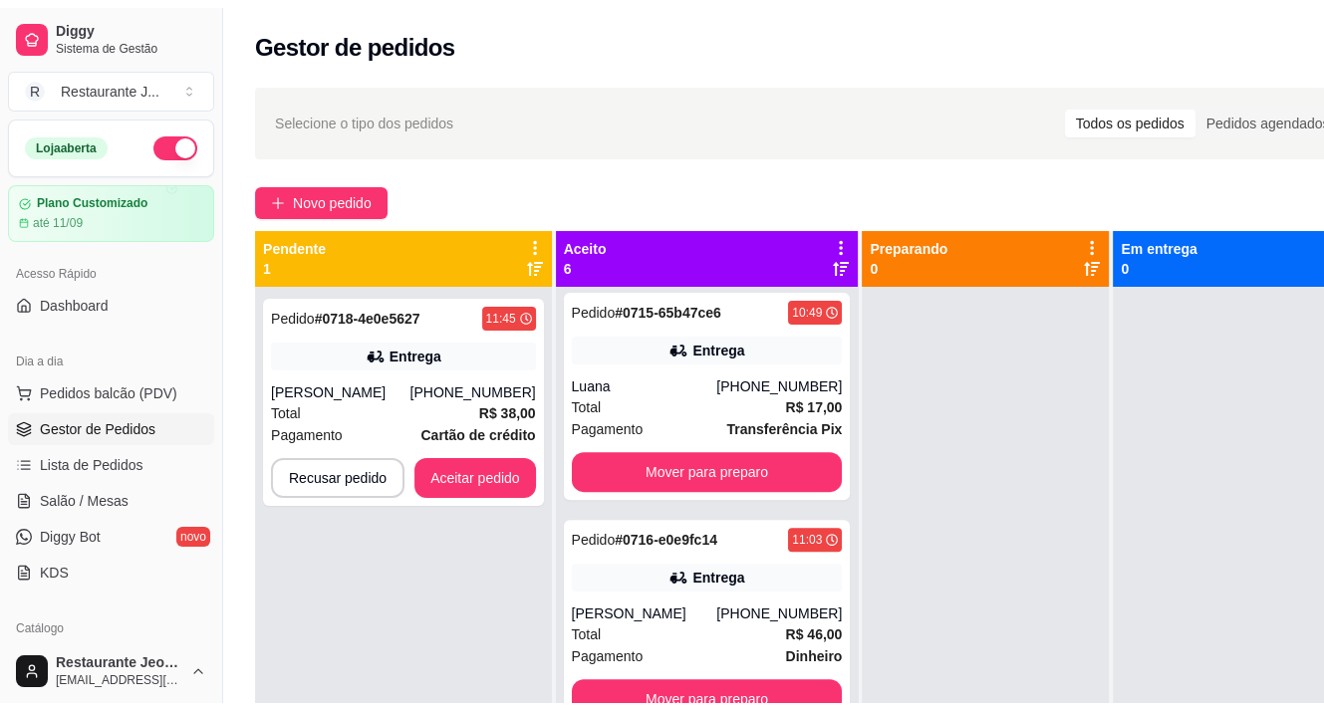
scroll to position [731, 0]
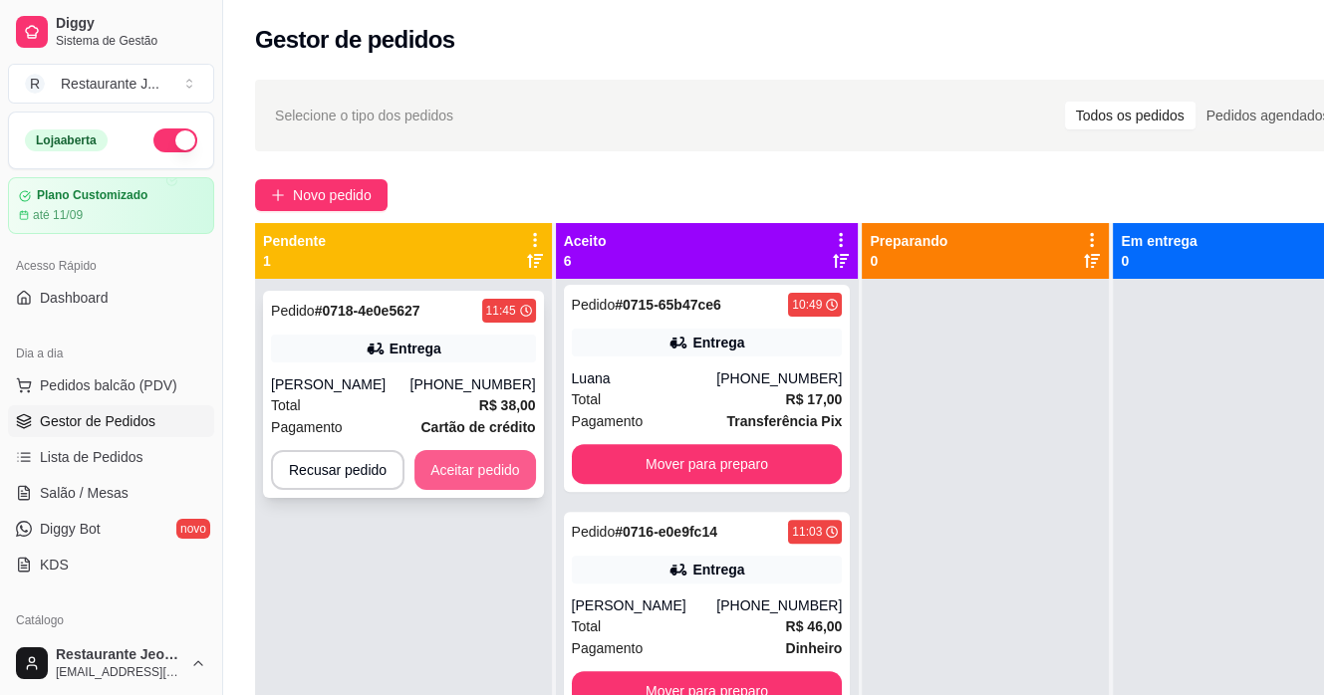
click at [478, 467] on button "Aceitar pedido" at bounding box center [475, 470] width 122 height 40
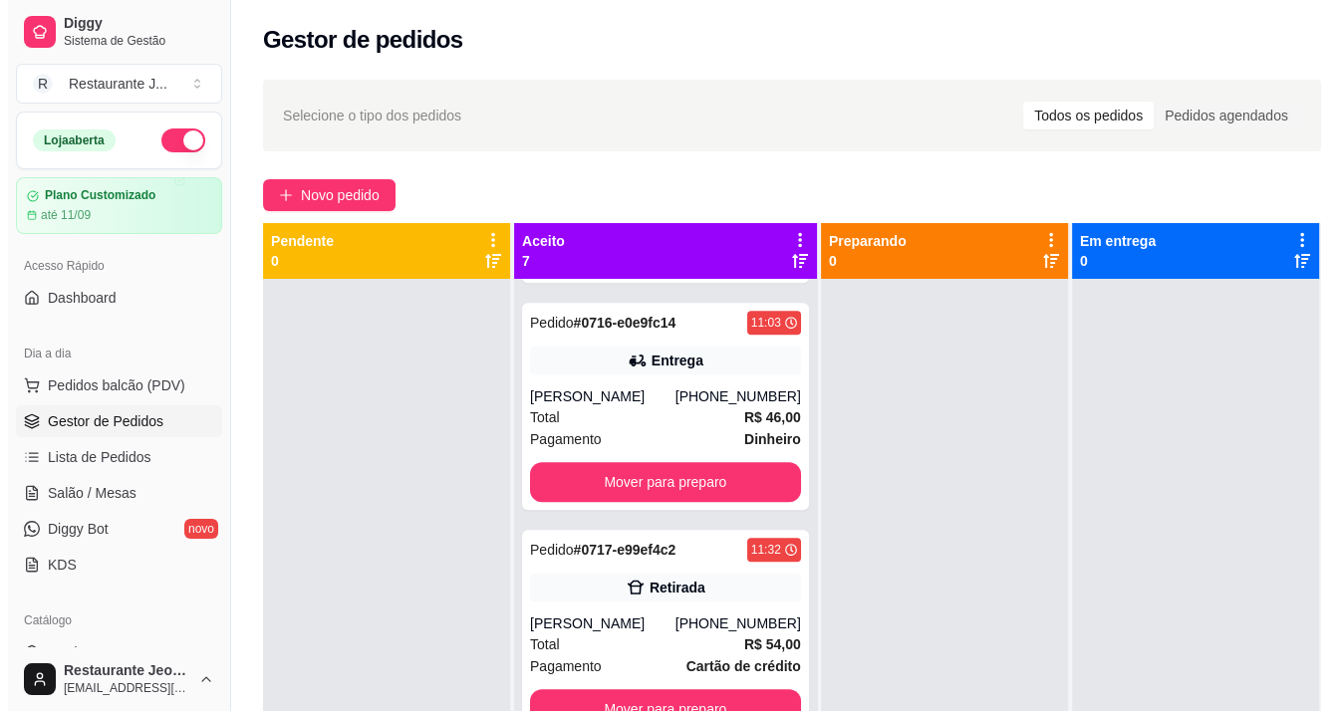
scroll to position [918, 0]
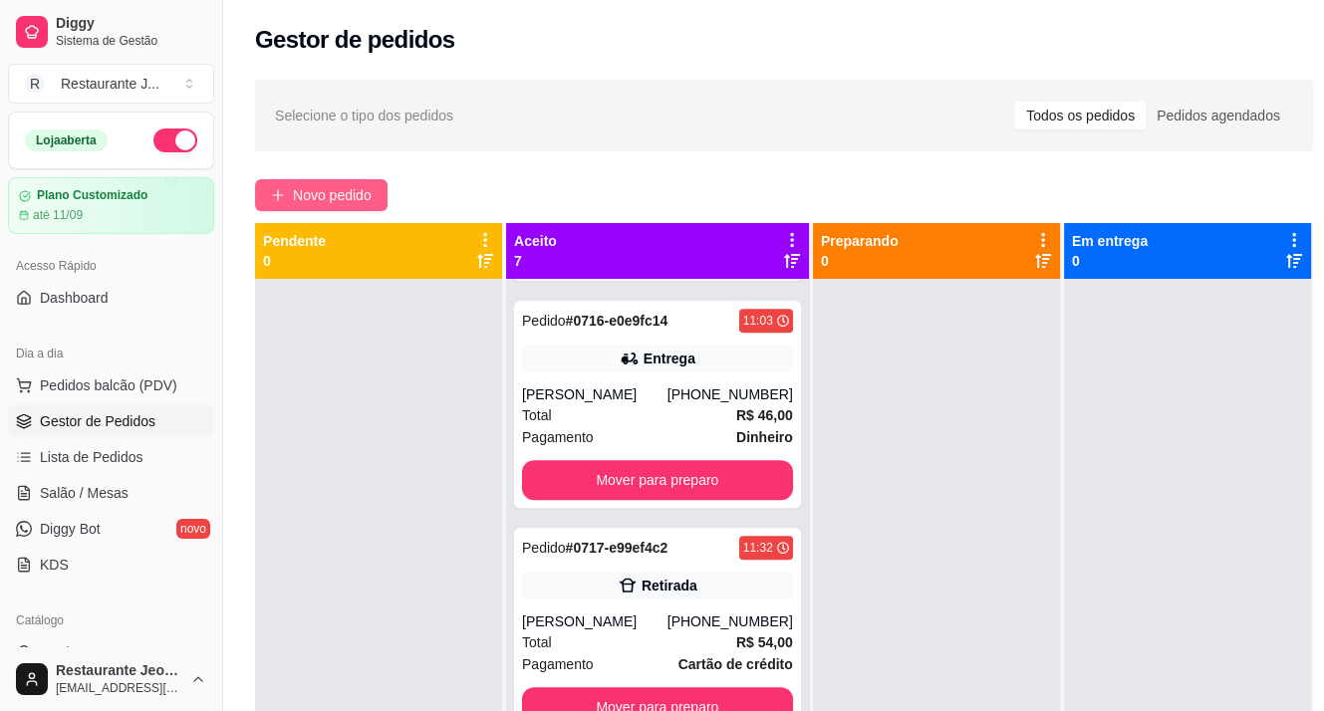
click at [311, 204] on span "Novo pedido" at bounding box center [332, 195] width 79 height 22
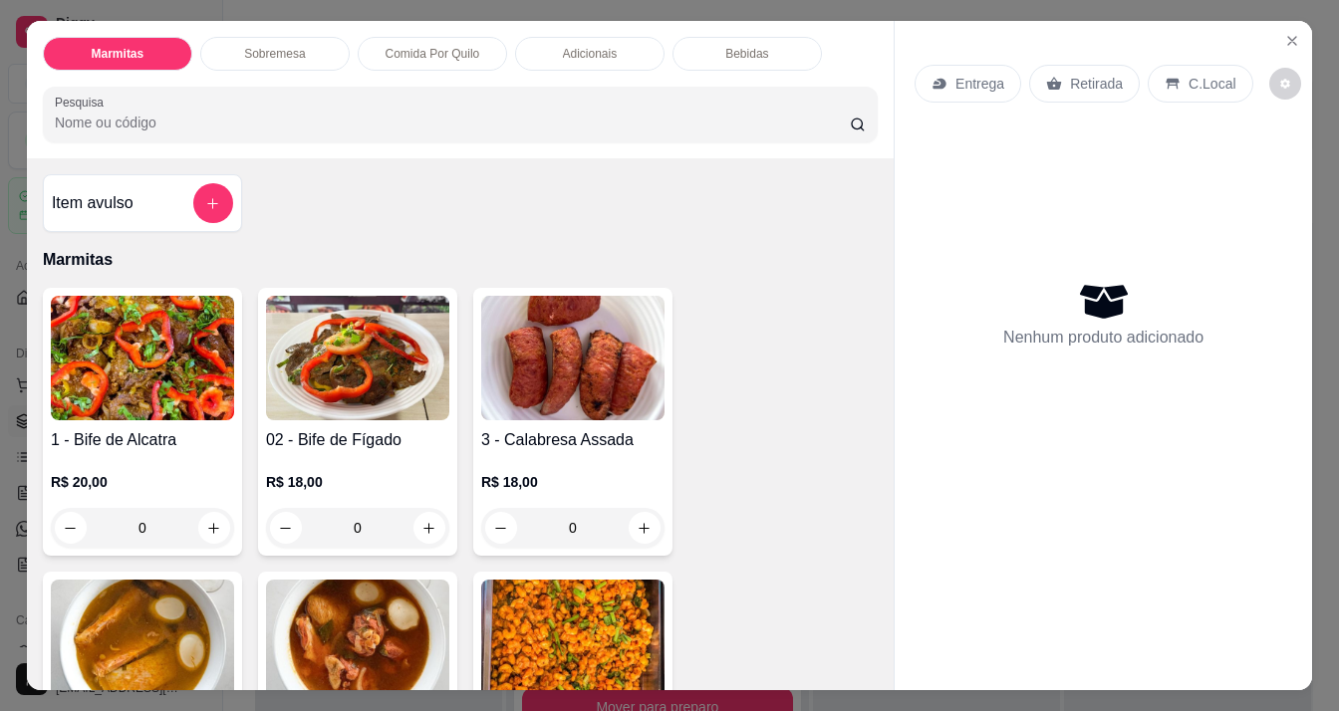
click at [197, 118] on input "Pesquisa" at bounding box center [453, 123] width 796 height 20
click at [217, 196] on button "add-separate-item" at bounding box center [212, 203] width 39 height 39
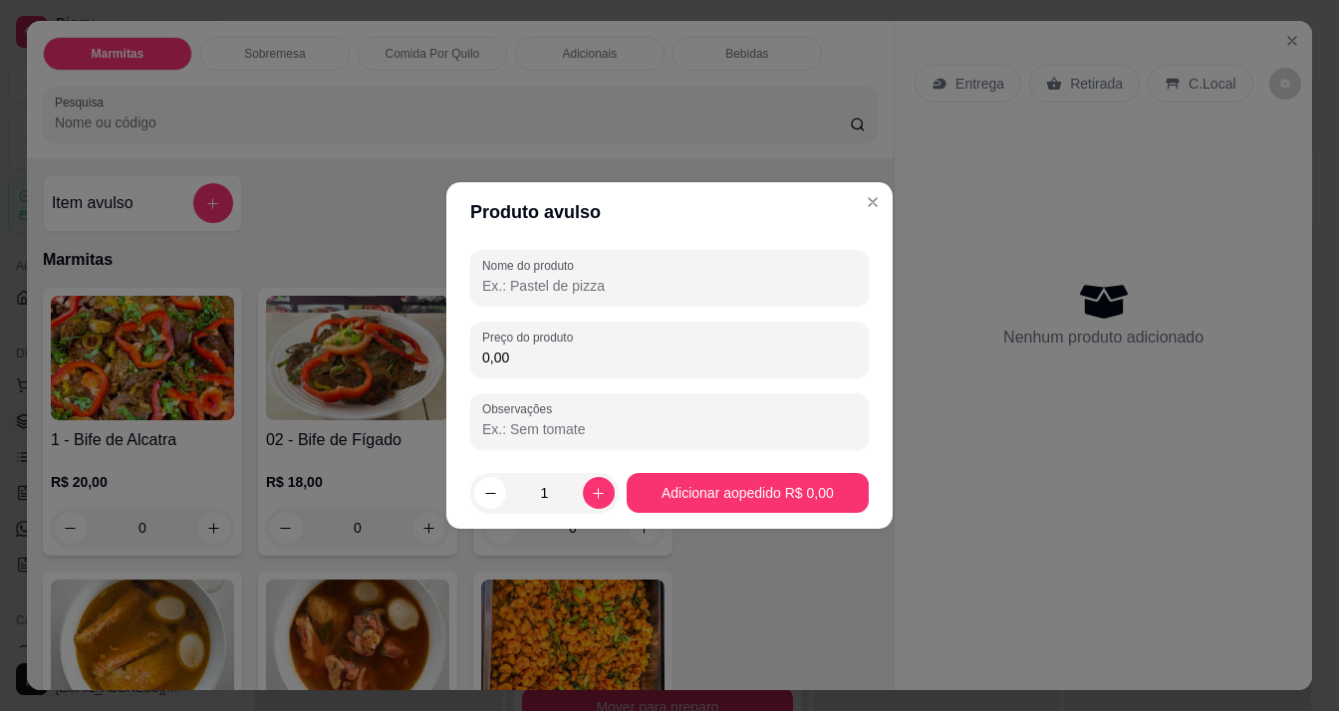
click at [628, 287] on input "Nome do produto" at bounding box center [669, 286] width 375 height 20
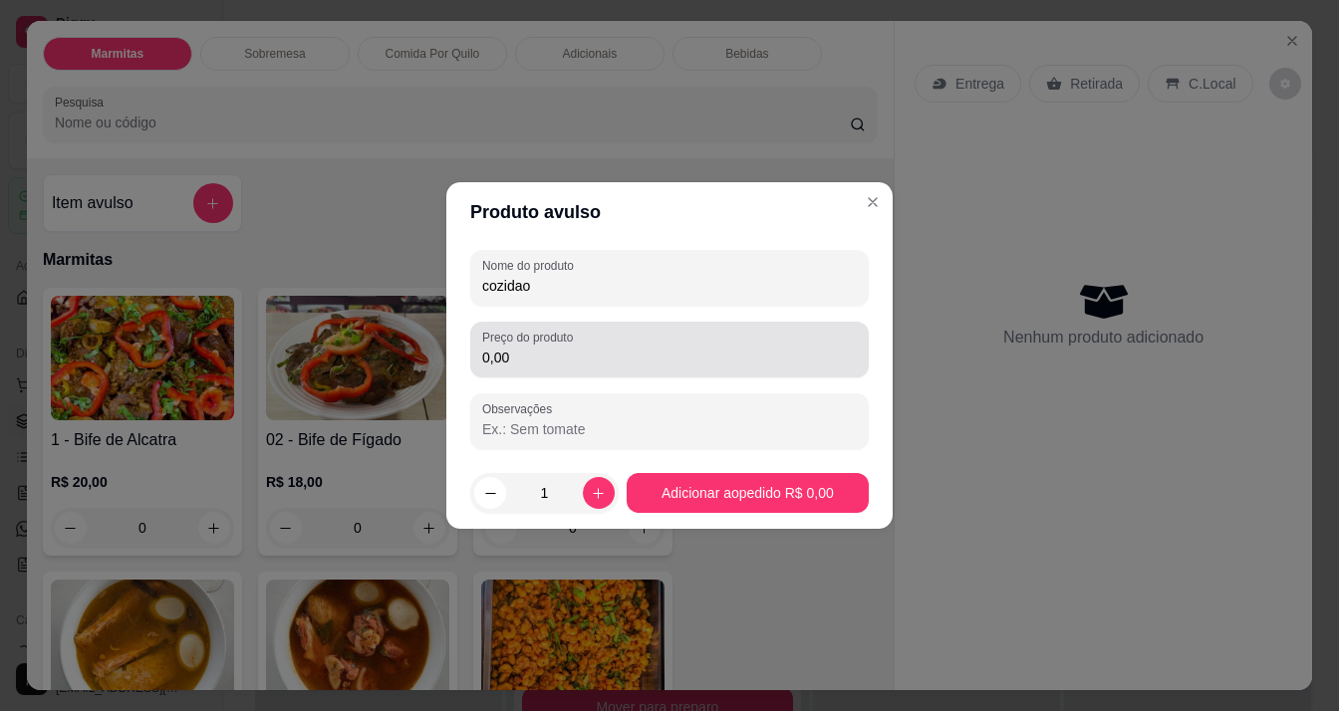
type input "cozidao"
click at [647, 343] on div "0,00" at bounding box center [669, 350] width 375 height 40
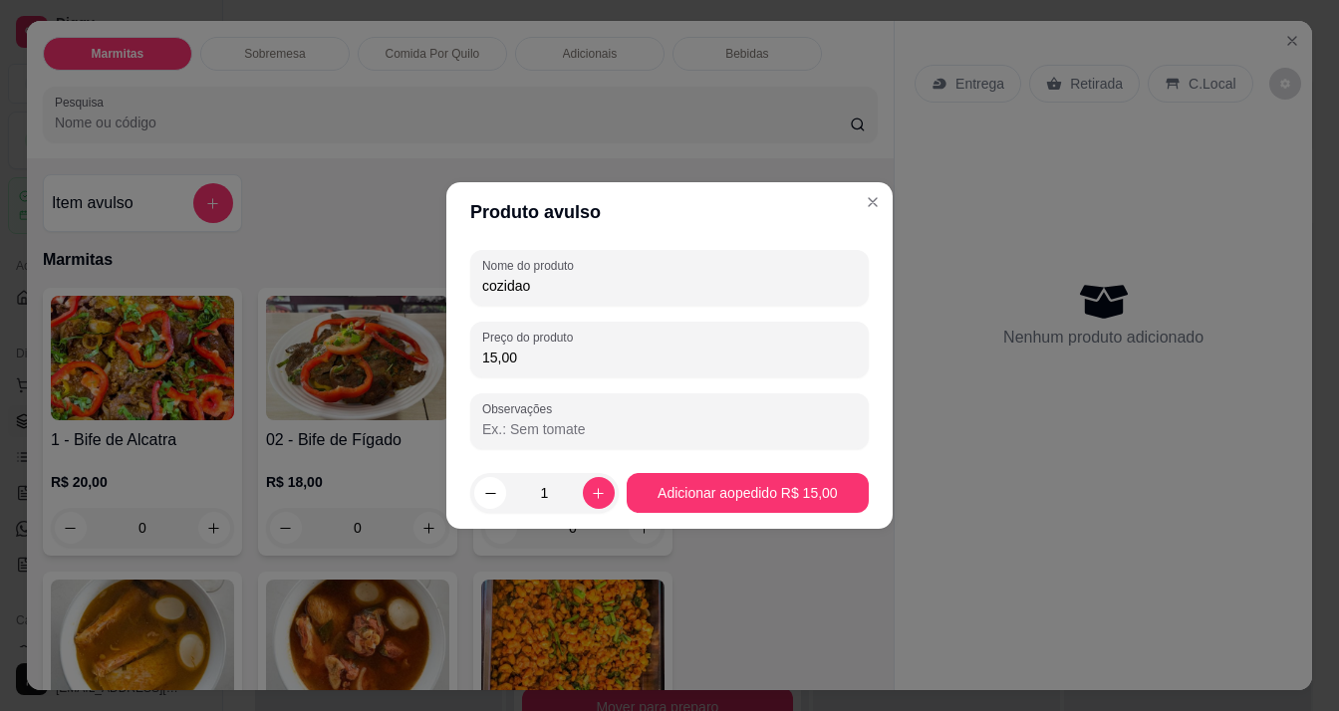
type input "15,00"
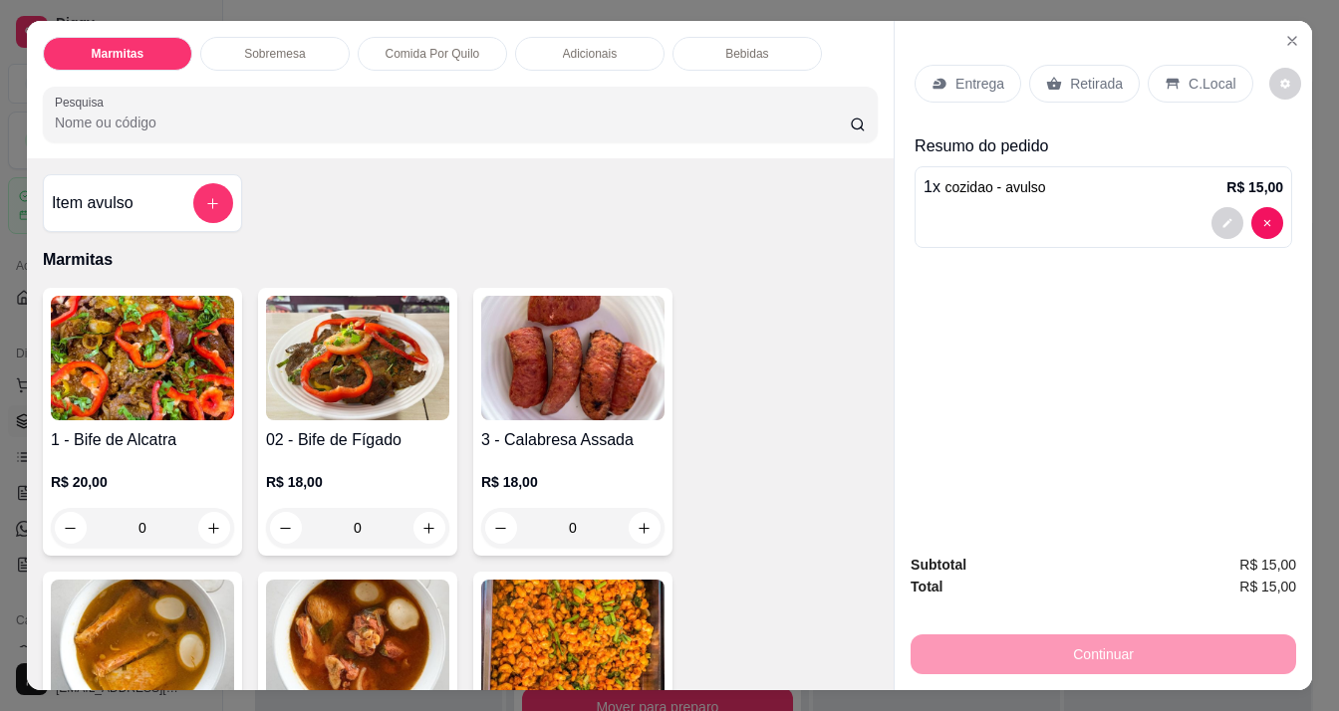
click at [578, 59] on div "Adicionais" at bounding box center [589, 54] width 149 height 34
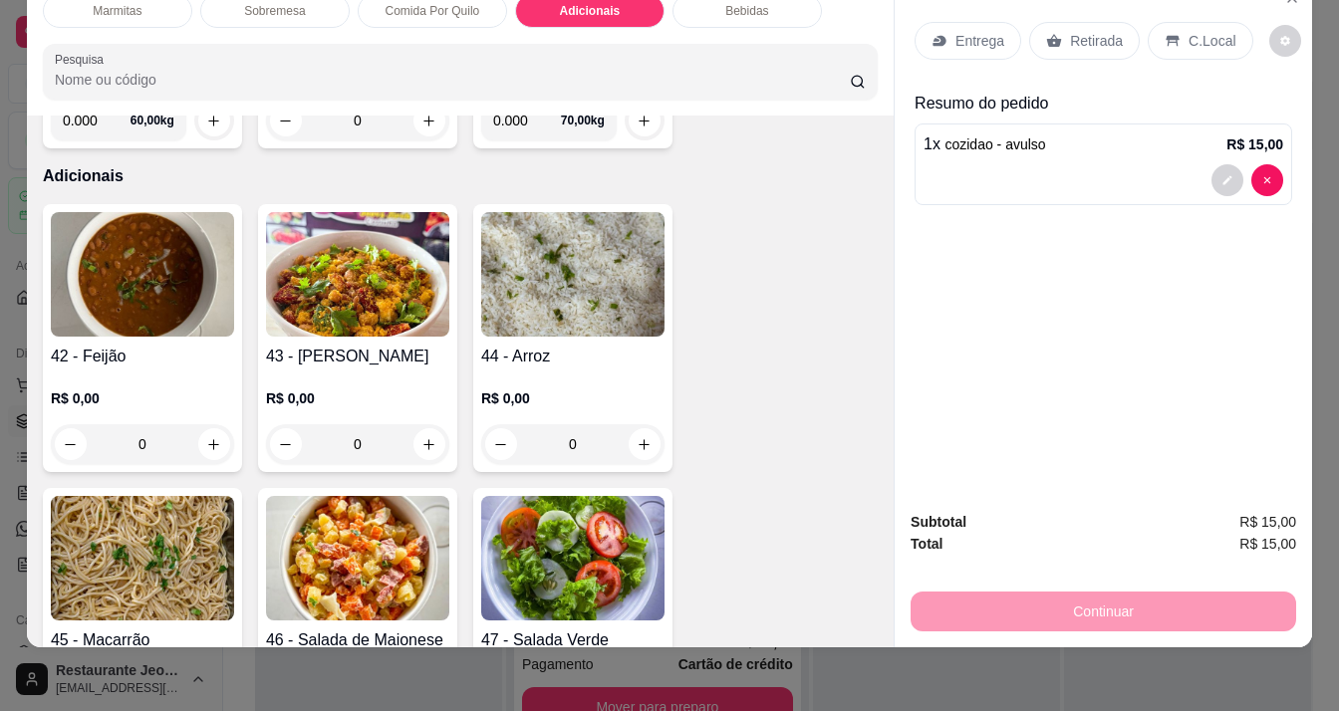
click at [574, 255] on img at bounding box center [572, 274] width 183 height 125
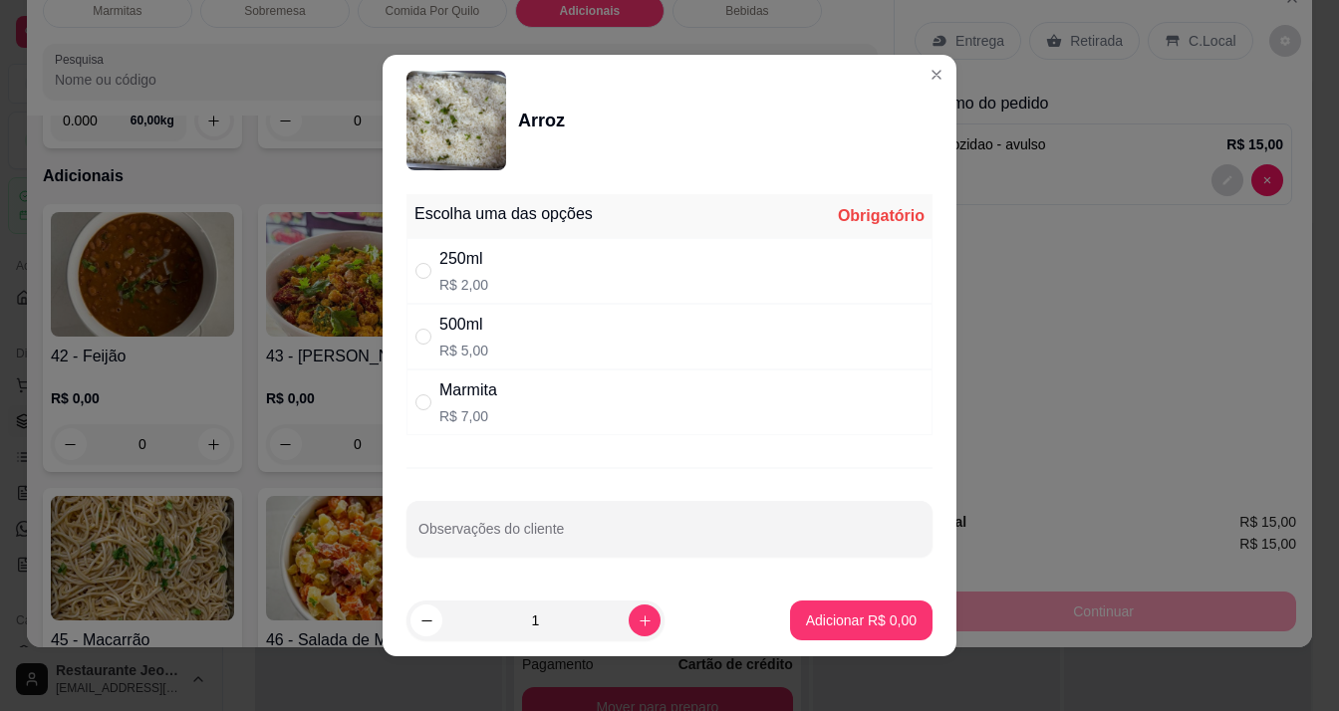
click at [500, 278] on div "250ml R$ 2,00" at bounding box center [669, 271] width 526 height 66
click at [442, 259] on div "250ml" at bounding box center [463, 259] width 49 height 24
click at [510, 274] on div "250ml R$ 2,00" at bounding box center [669, 271] width 526 height 66
radio input "true"
click at [857, 627] on p "Adicionar R$ 2,00" at bounding box center [861, 621] width 111 height 20
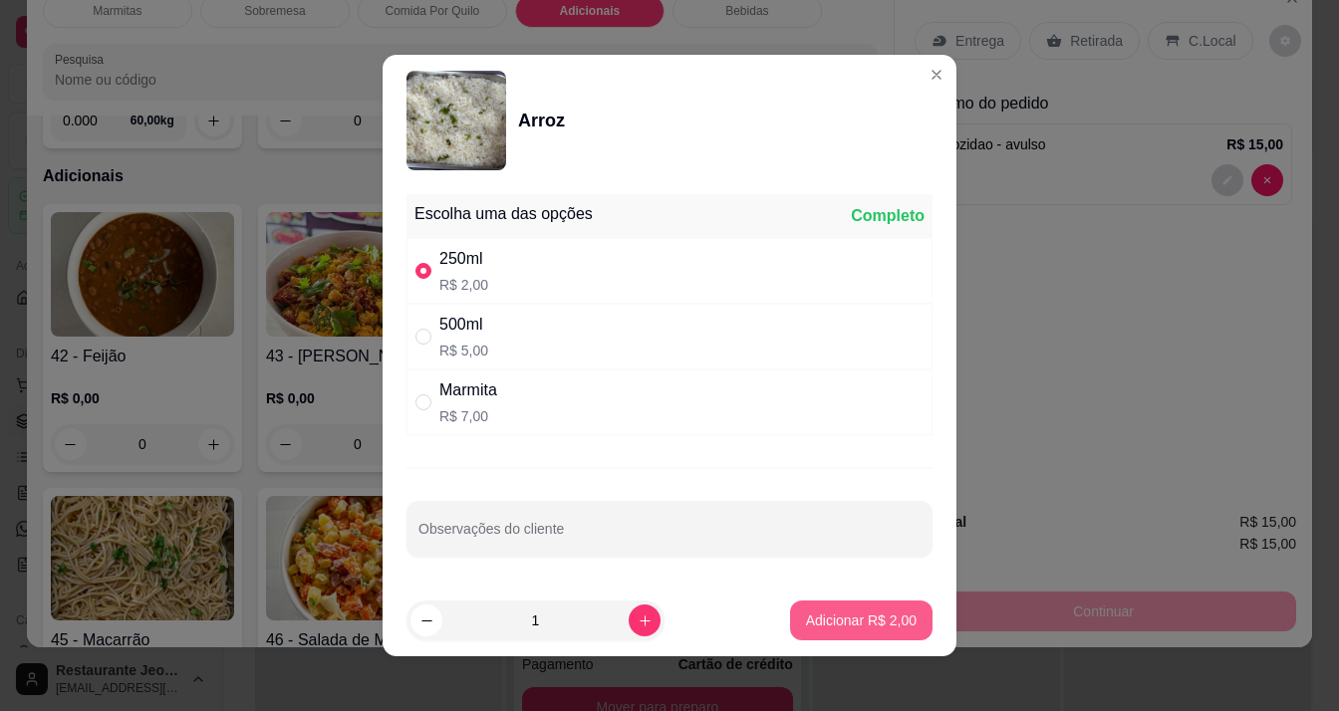
type input "1"
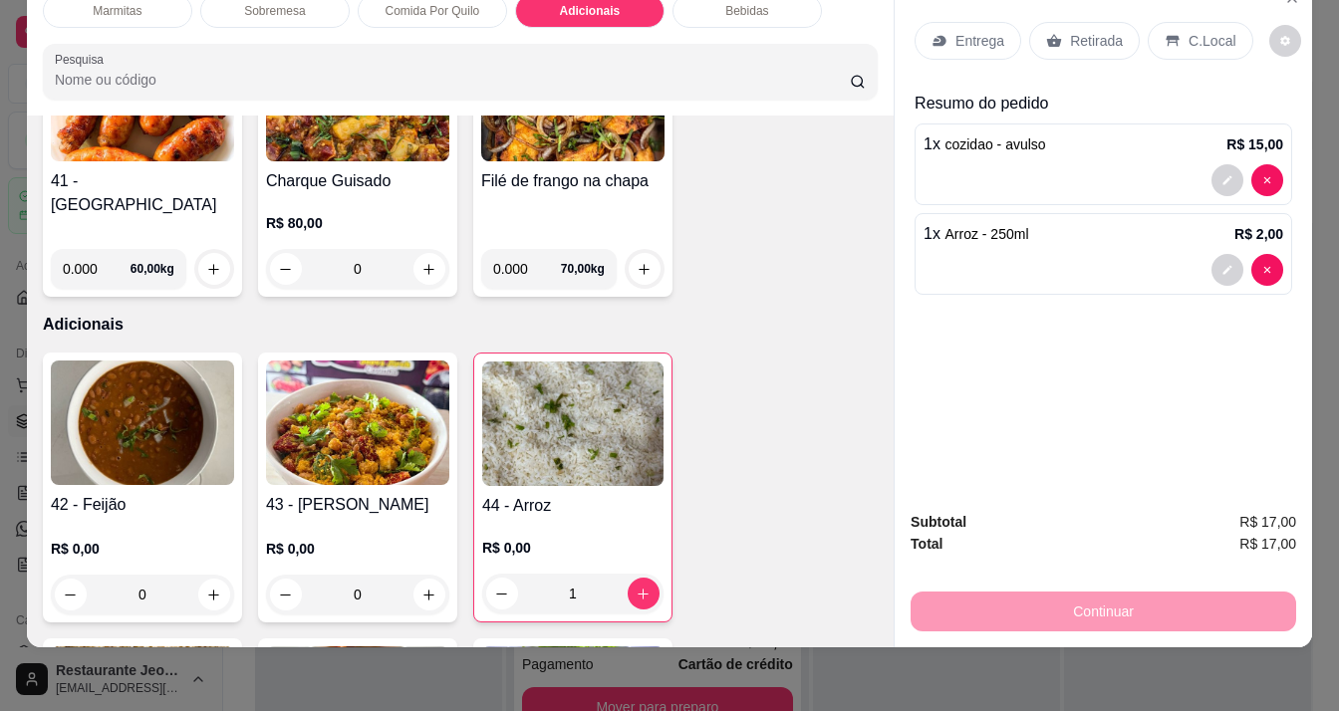
scroll to position [4460, 0]
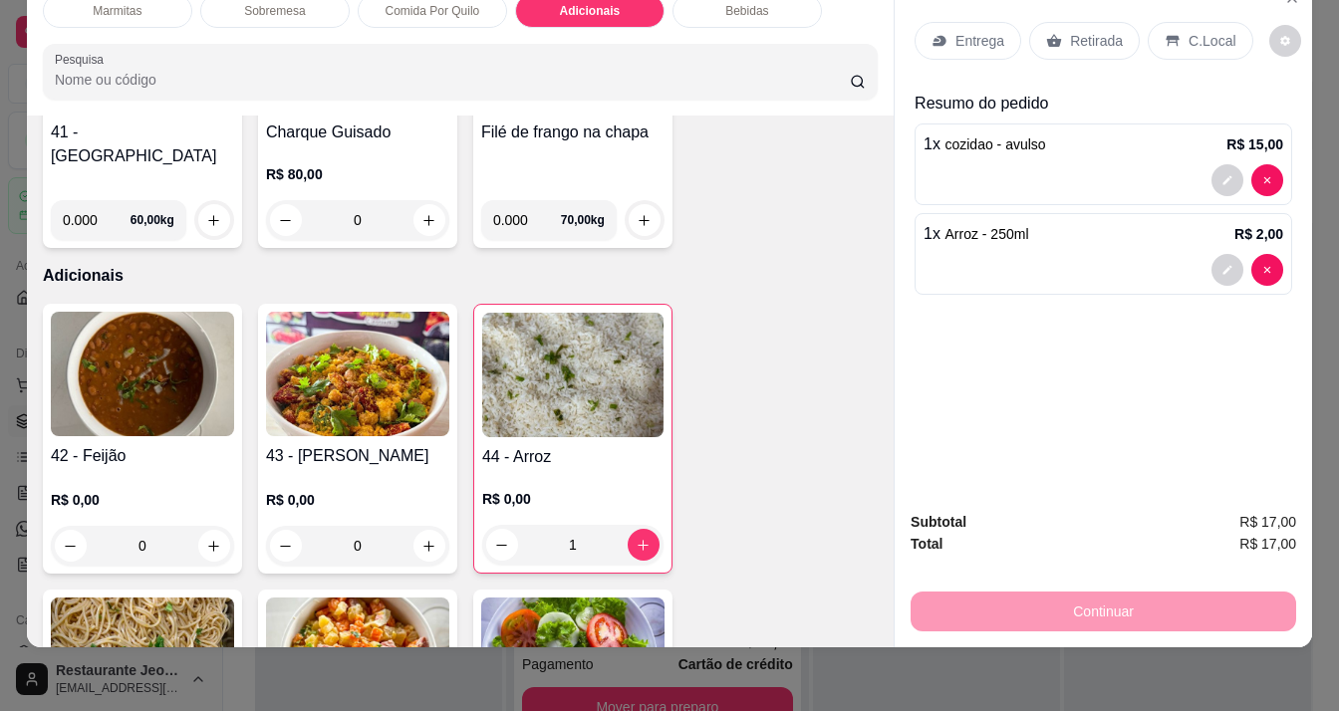
click at [334, 444] on h4 "43 - [PERSON_NAME]" at bounding box center [357, 456] width 183 height 24
click at [155, 346] on img at bounding box center [142, 374] width 183 height 125
click at [1218, 255] on button "decrease-product-quantity" at bounding box center [1227, 270] width 31 height 31
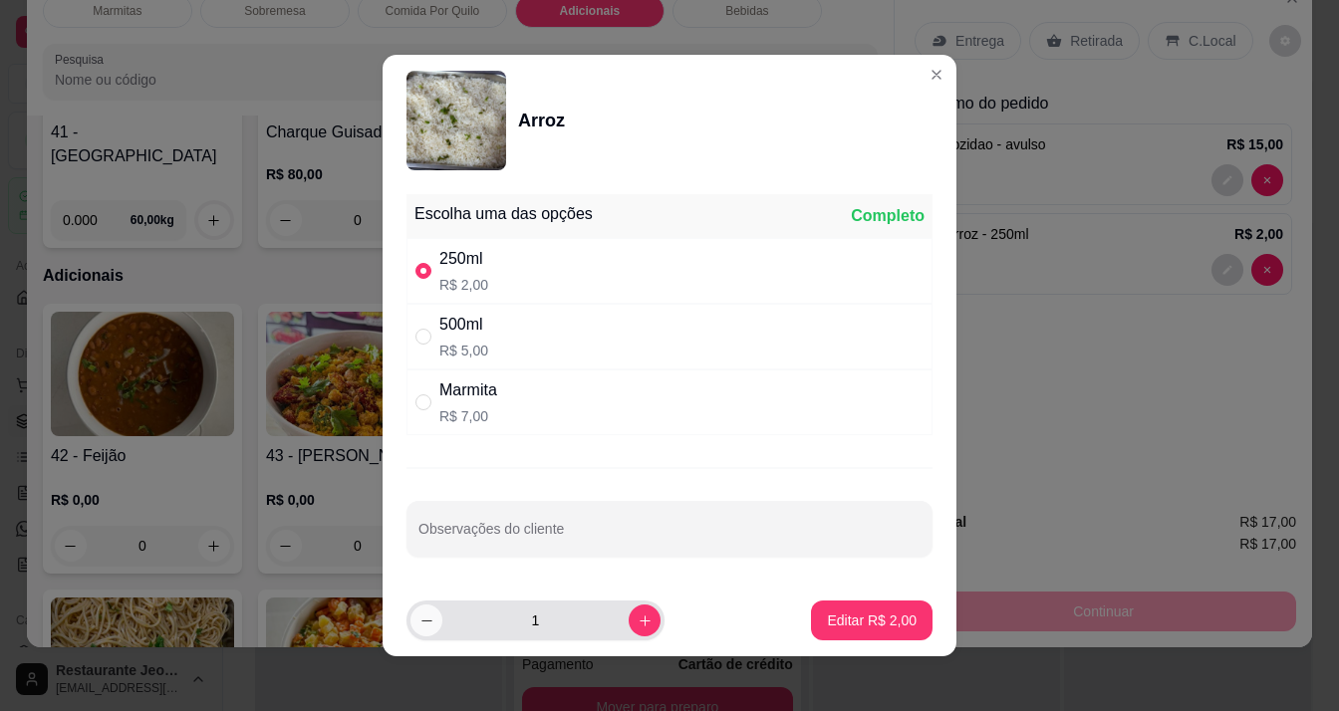
click at [430, 622] on button "decrease-product-quantity" at bounding box center [426, 621] width 32 height 32
type input "0"
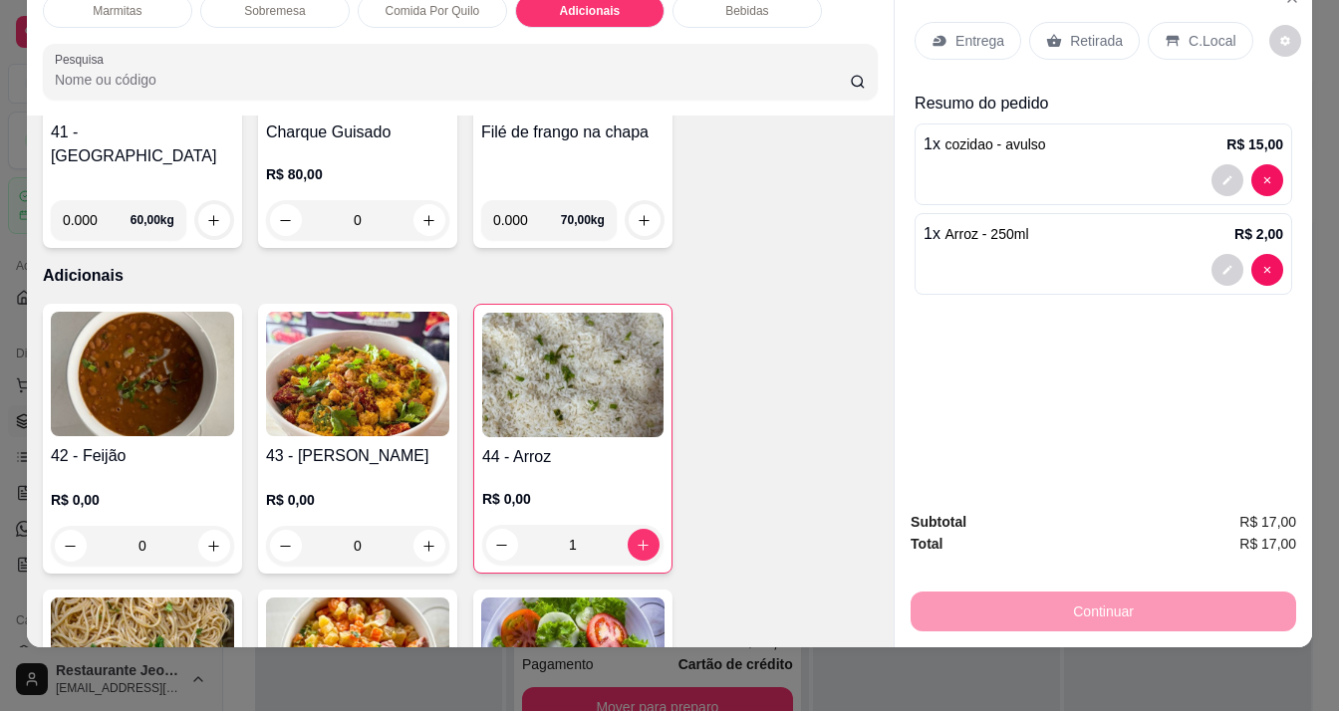
scroll to position [0, 0]
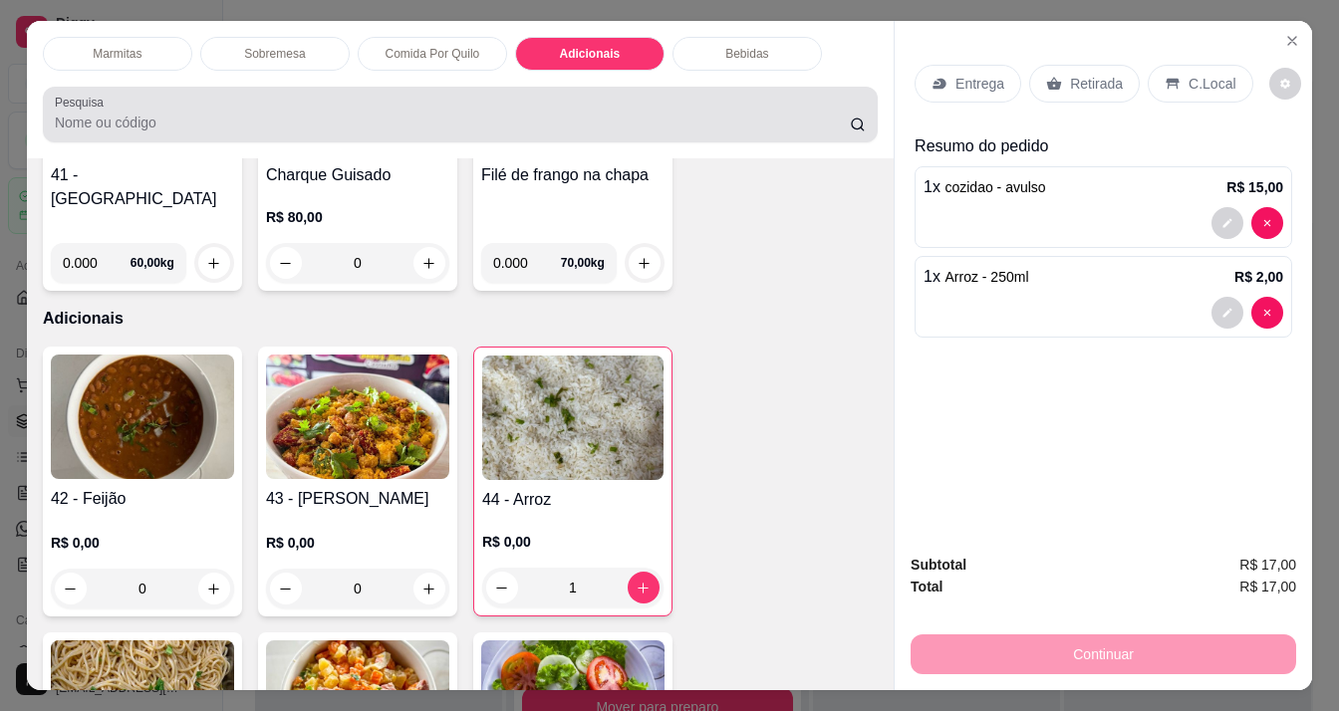
click at [219, 102] on div at bounding box center [460, 115] width 811 height 40
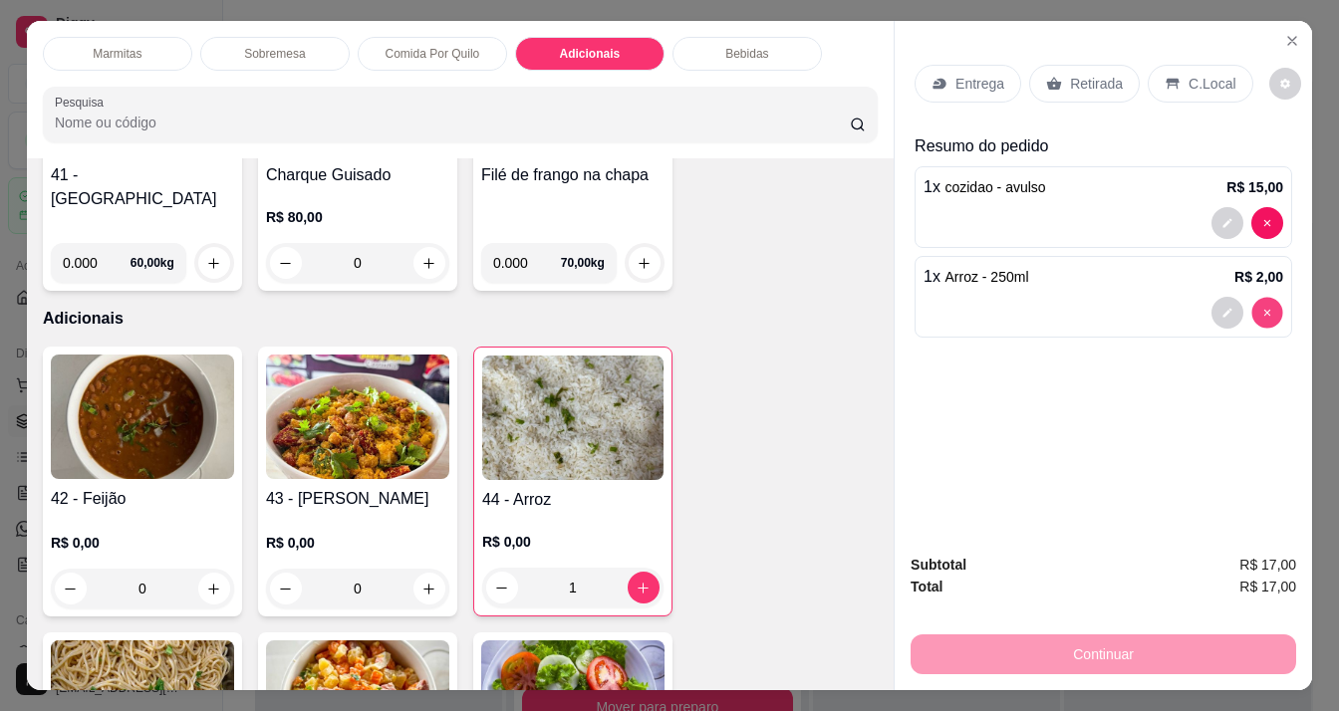
type input "0"
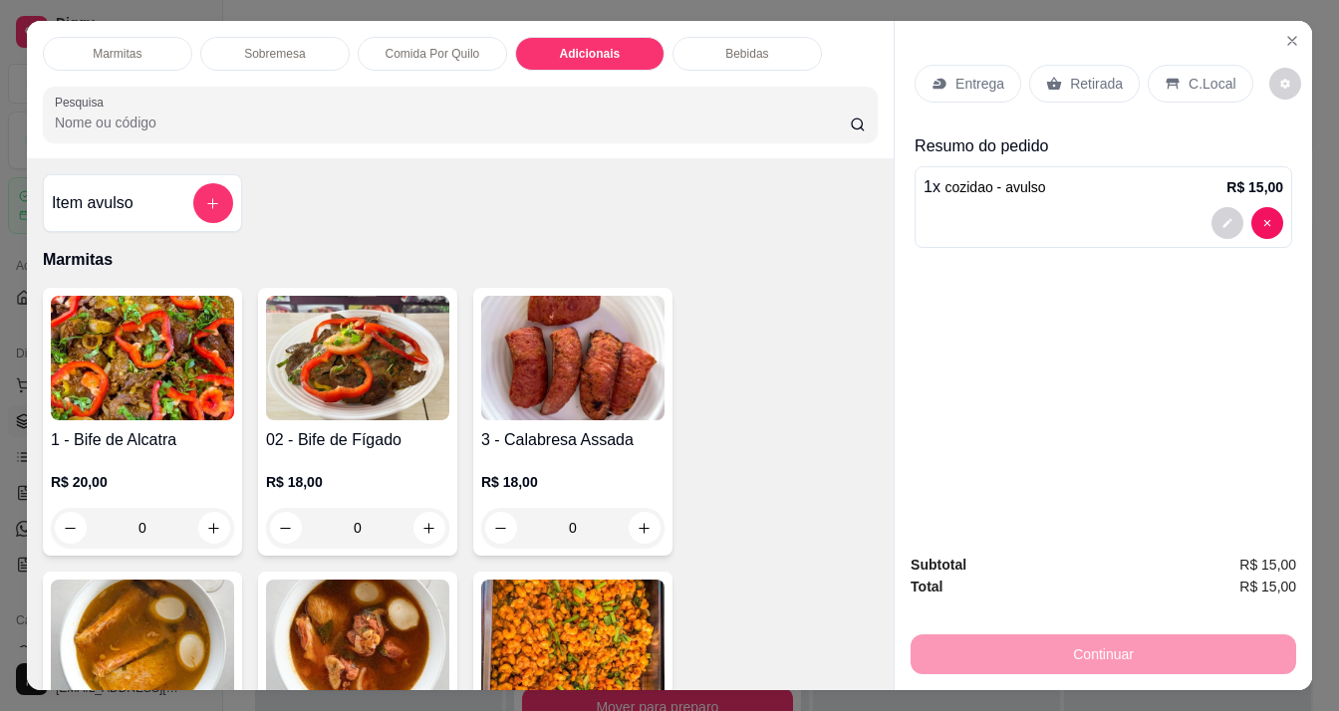
click at [237, 199] on div "Item avulso Marmitas 1 - Bife de Alcatra R$ 20,00 0 02 - Bife de Fígado R$ 18,0…" at bounding box center [460, 423] width 867 height 531
click at [223, 196] on button "add-separate-item" at bounding box center [213, 203] width 40 height 40
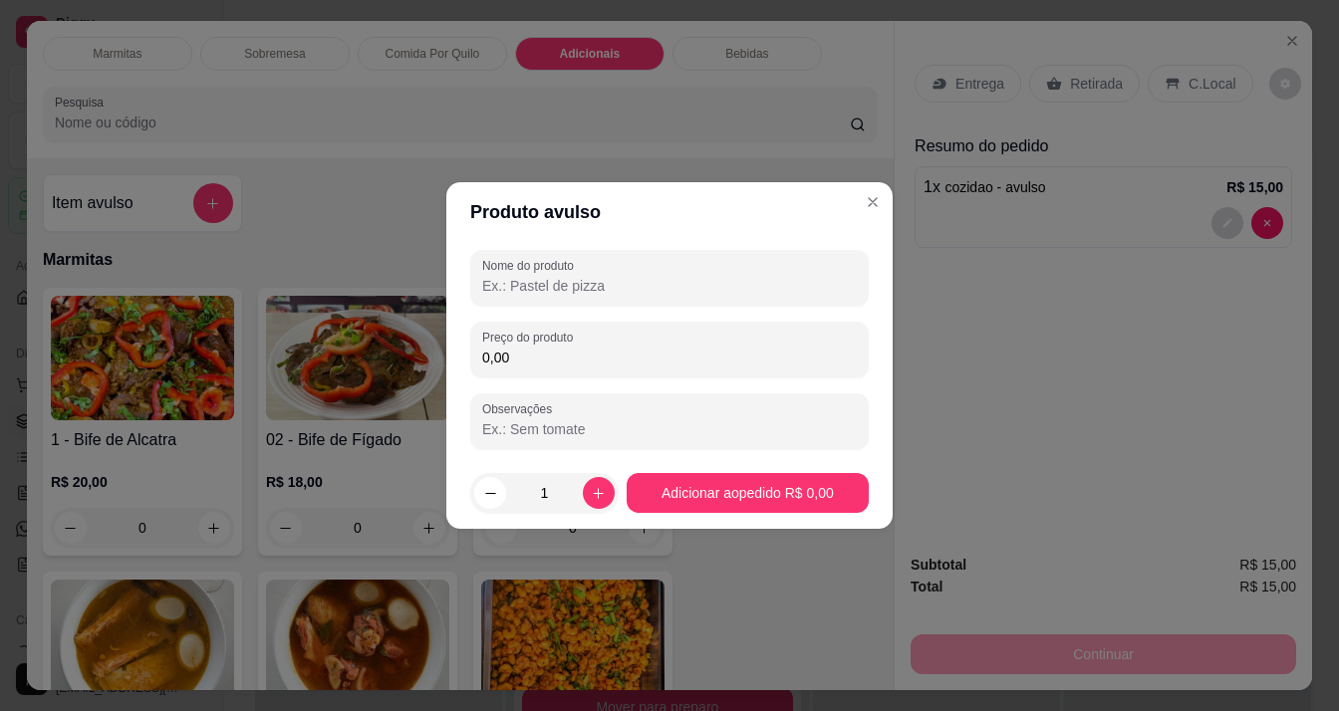
click at [584, 277] on input "Nome do produto" at bounding box center [669, 286] width 375 height 20
type input "a"
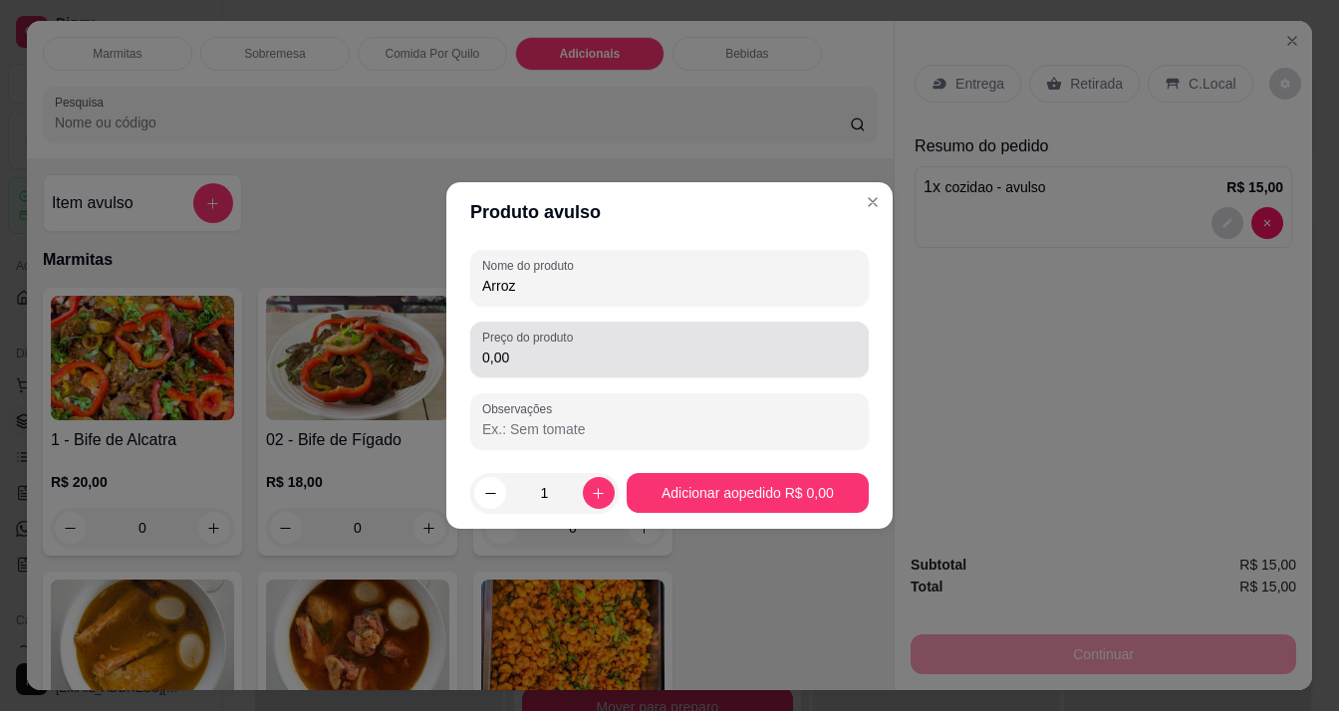
type input "Arroz"
click at [593, 344] on div "0,00" at bounding box center [669, 350] width 375 height 40
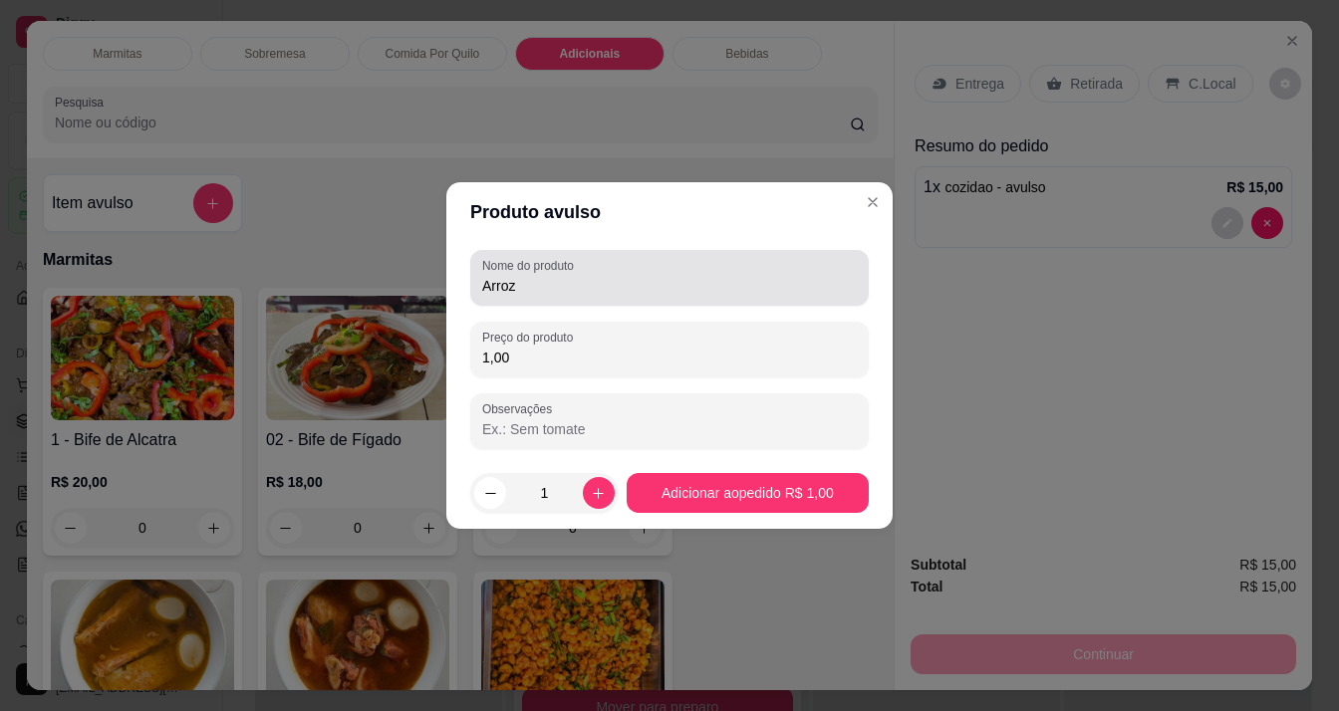
type input "1,00"
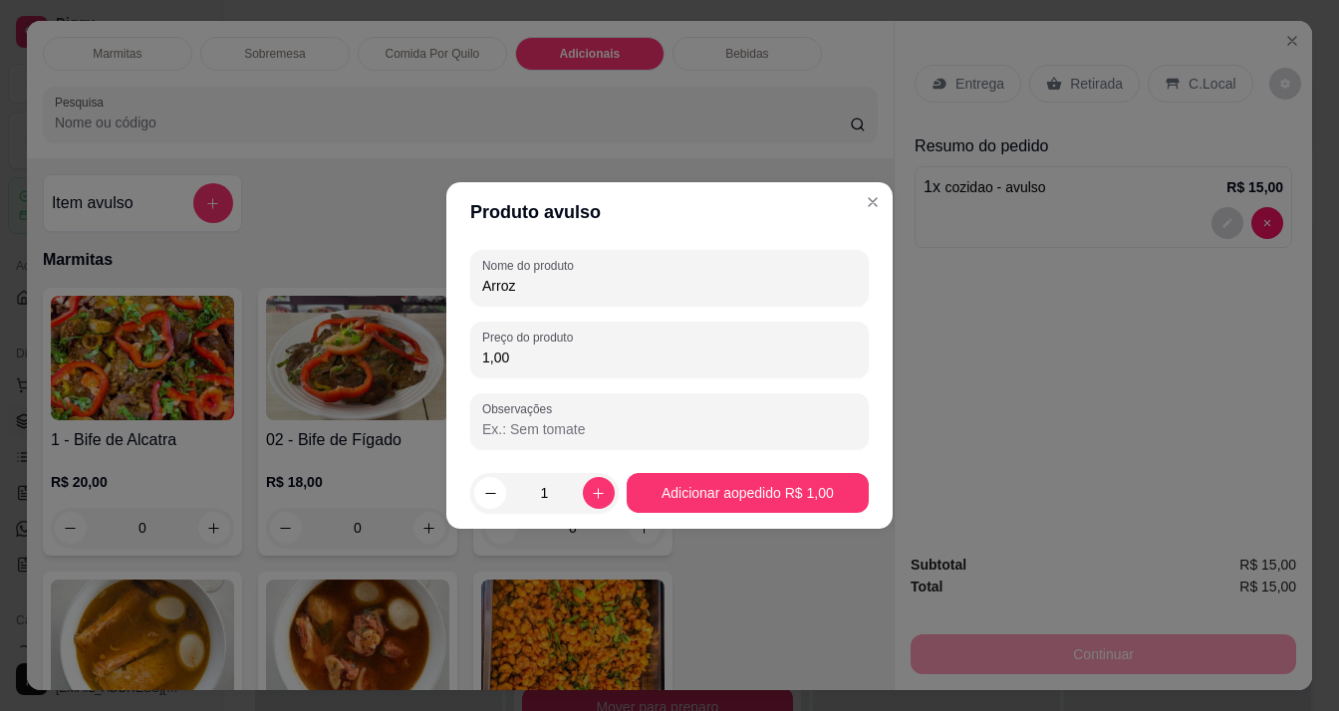
click at [583, 283] on input "Arroz" at bounding box center [669, 286] width 375 height 20
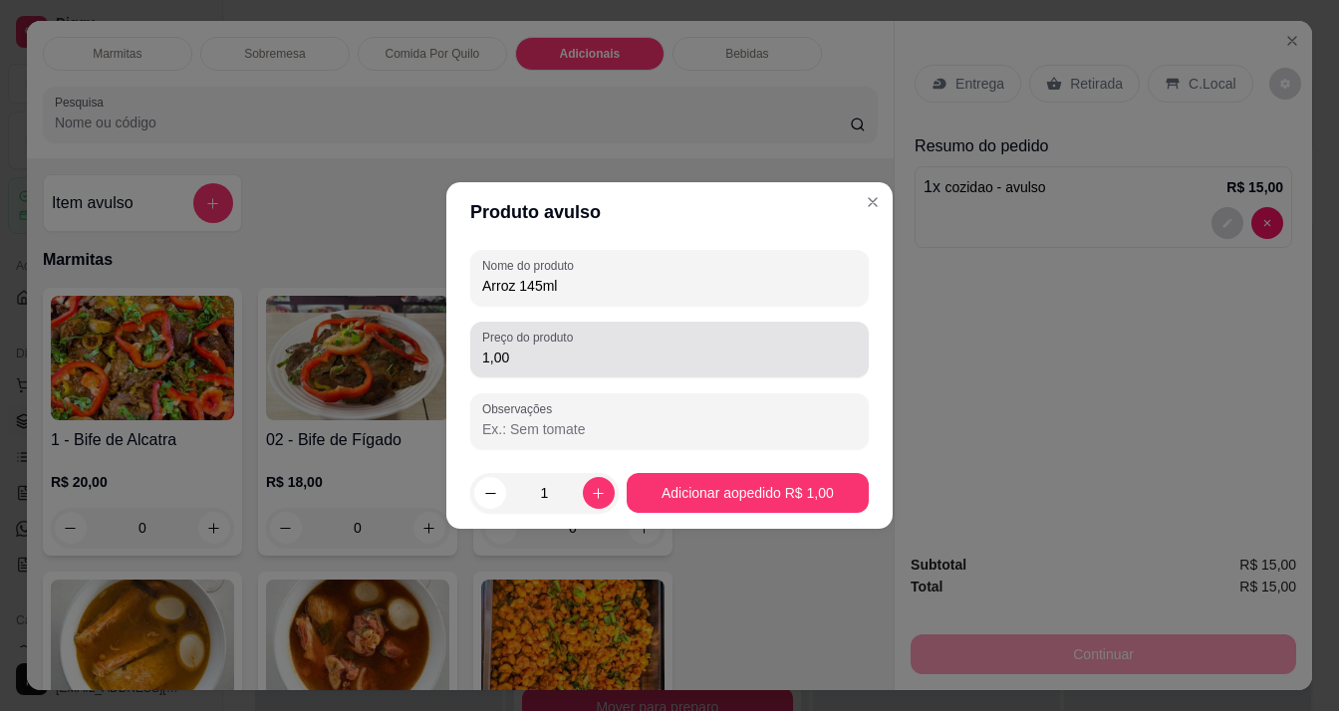
type input "Arroz 145ml"
click at [574, 356] on input "1,00" at bounding box center [669, 358] width 375 height 20
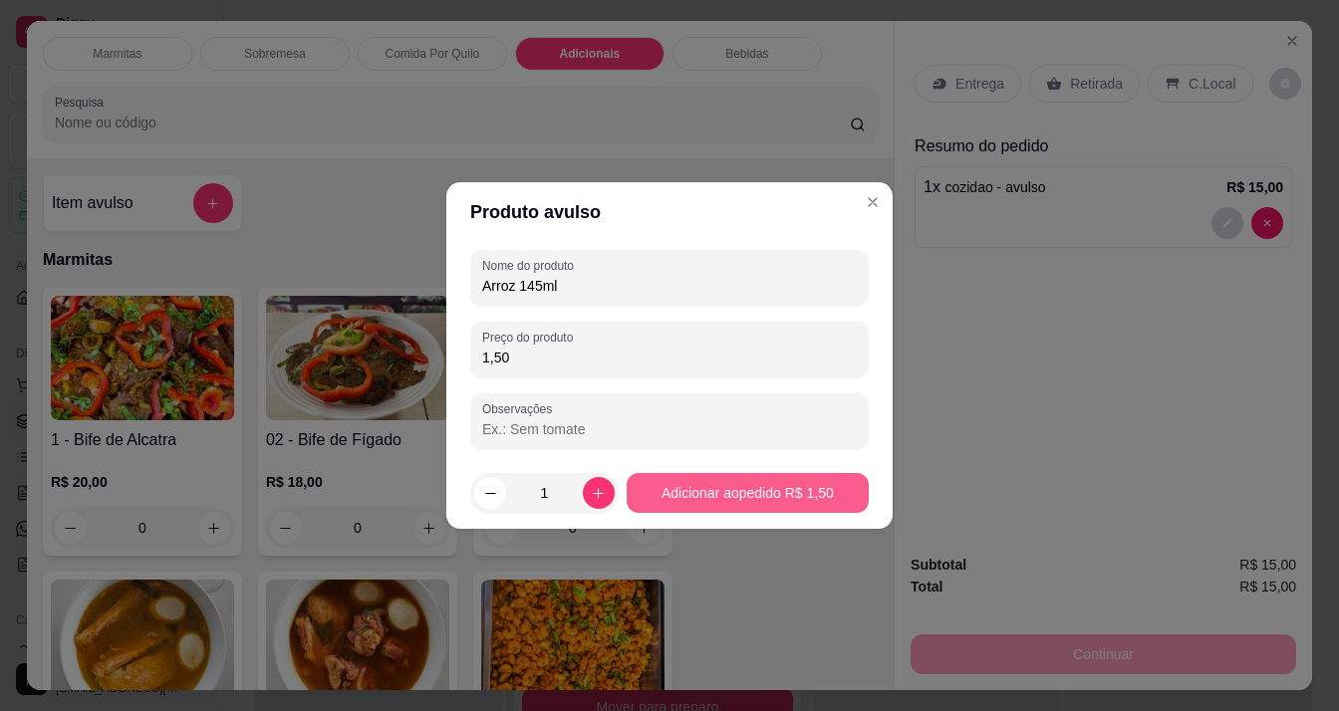
type input "1,50"
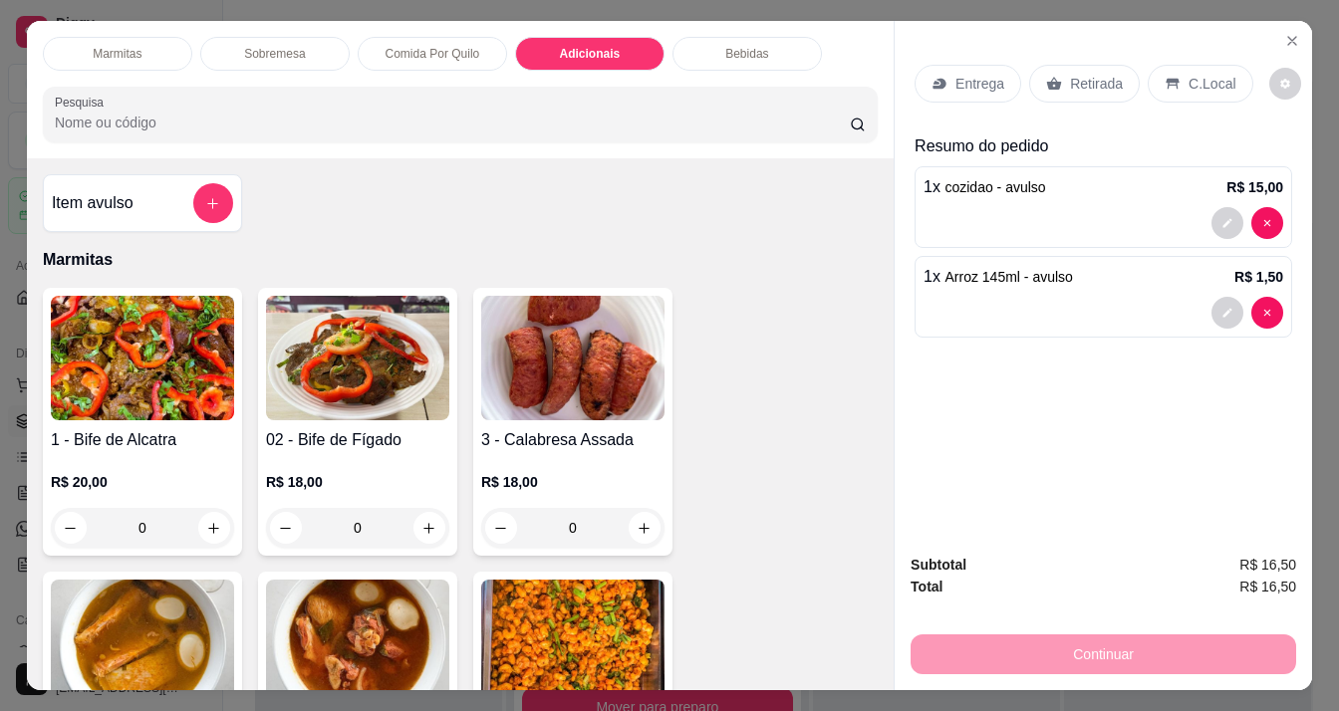
click at [955, 74] on p "Entrega" at bounding box center [979, 84] width 49 height 20
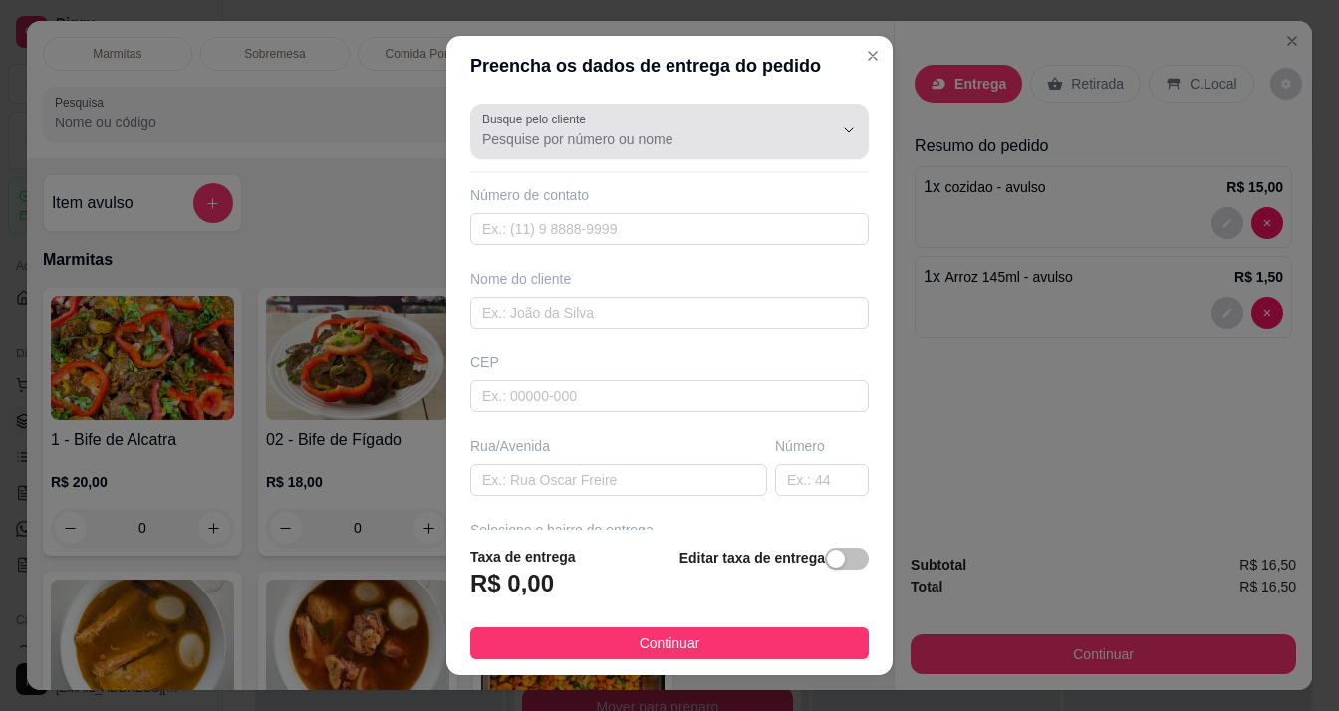
click at [554, 155] on div "Busque pelo cliente" at bounding box center [669, 132] width 398 height 56
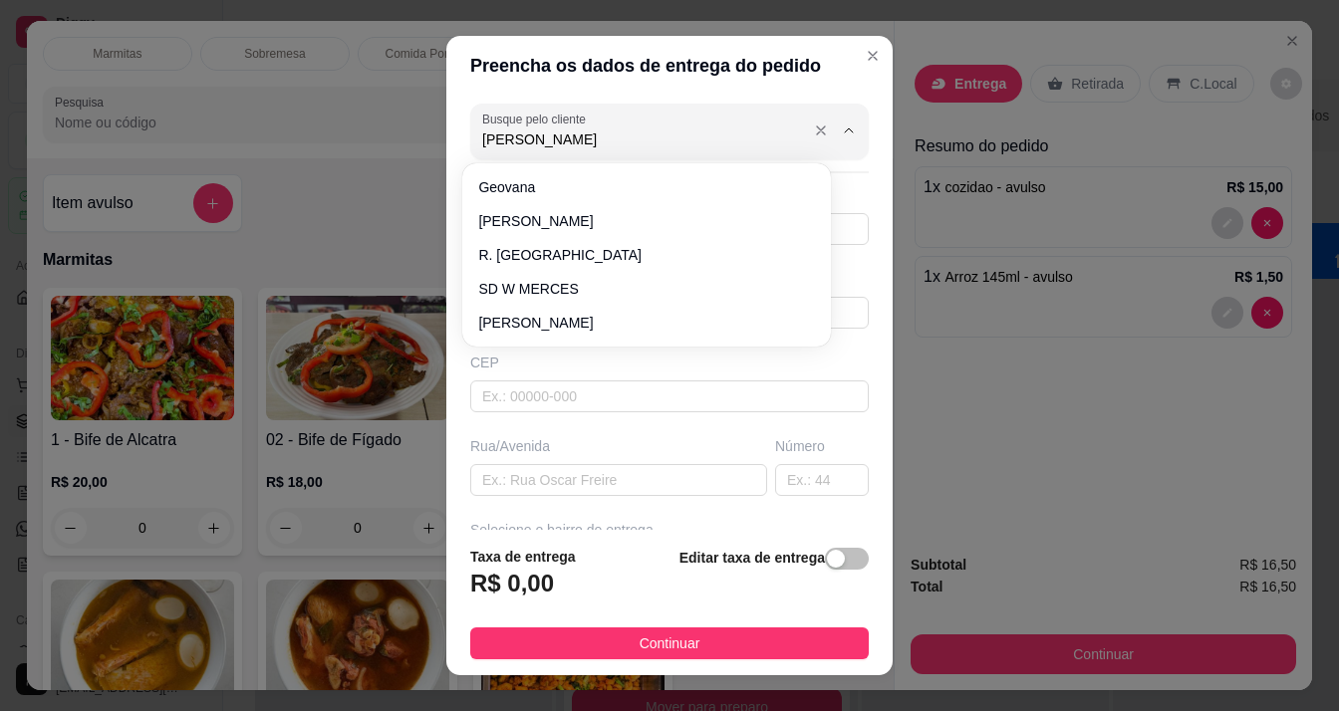
scroll to position [982, 0]
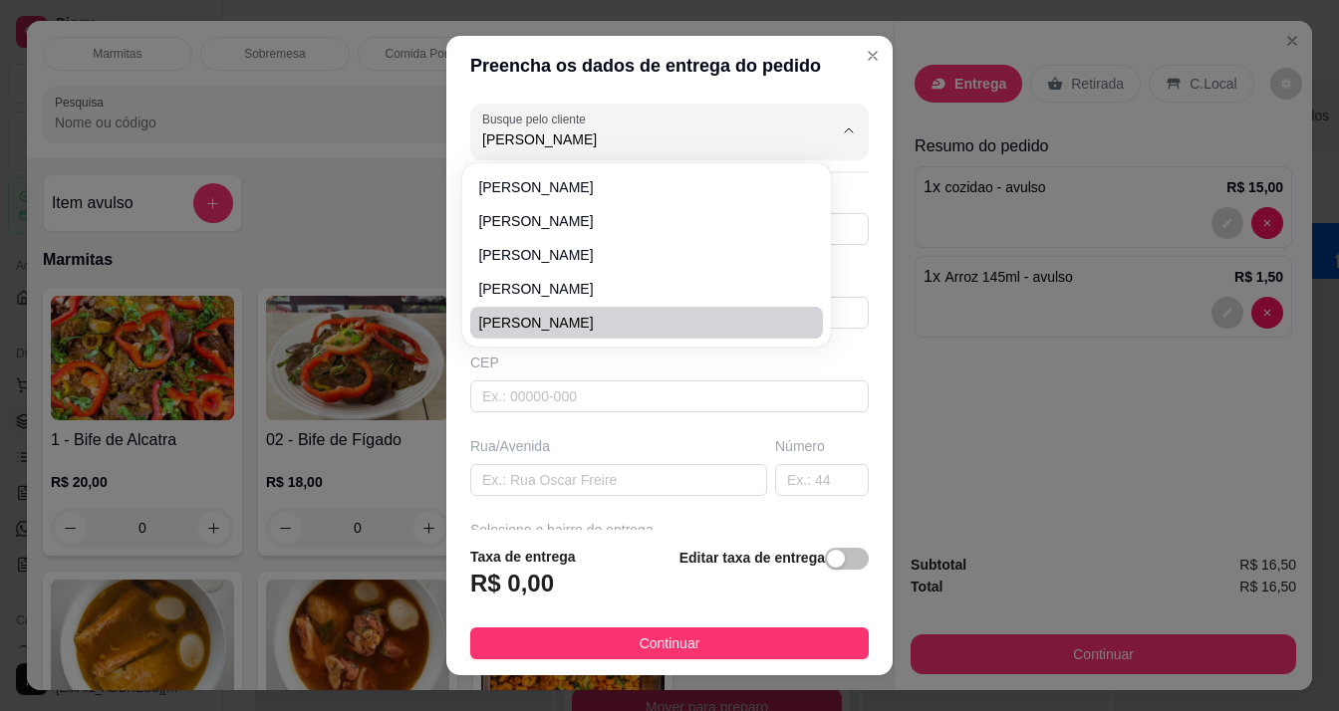
click at [590, 316] on span "[PERSON_NAME]" at bounding box center [636, 323] width 317 height 20
type input "[PERSON_NAME]"
type input "96981241508"
type input "[PERSON_NAME]"
type input "68904060"
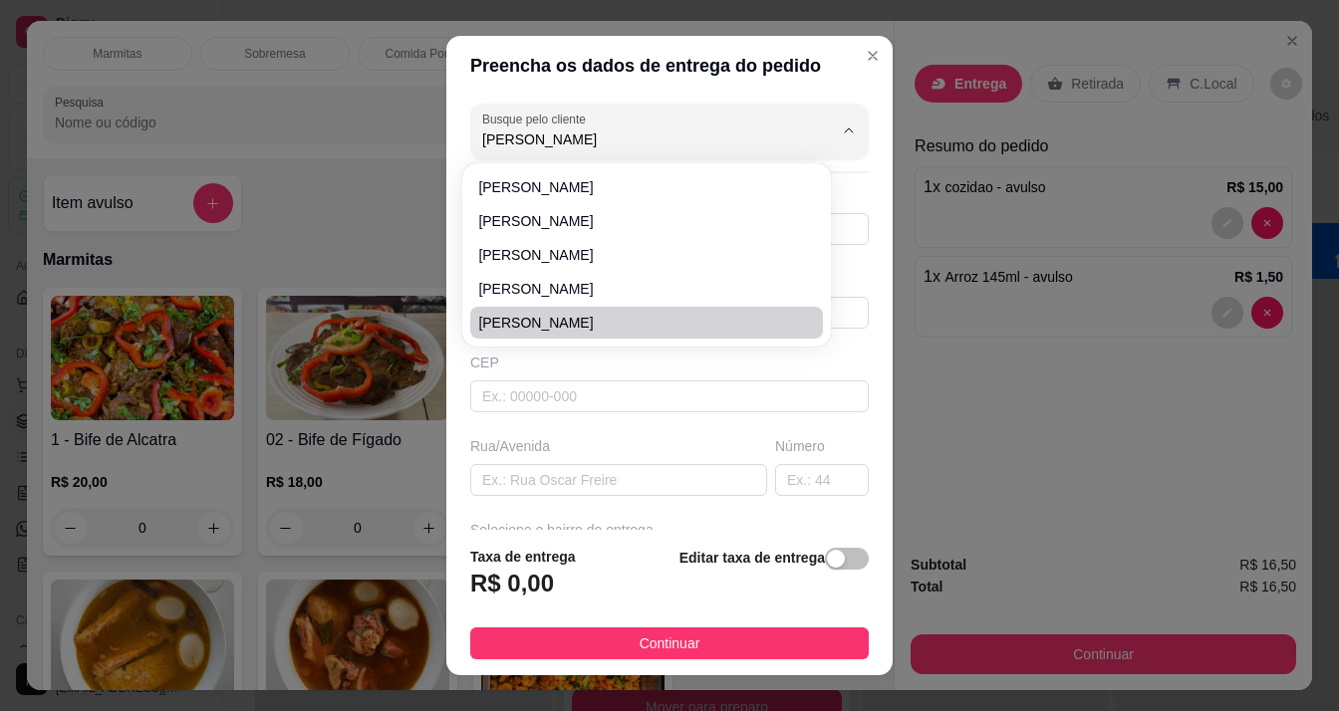
type input "[GEOGRAPHIC_DATA][PERSON_NAME]"
type input "329"
type input "Macapá"
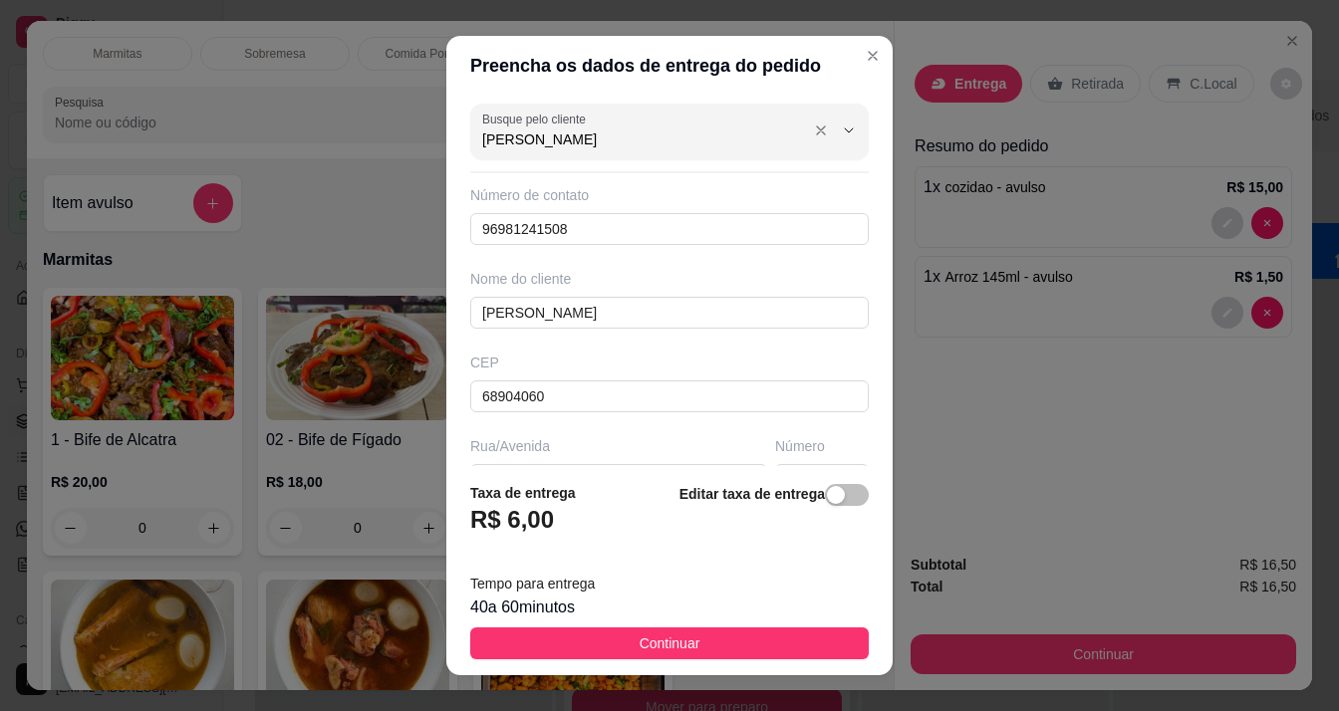
click at [587, 136] on input "[PERSON_NAME]" at bounding box center [641, 139] width 319 height 20
type input "[PERSON_NAME]"
click at [587, 136] on input "[PERSON_NAME]" at bounding box center [641, 139] width 319 height 20
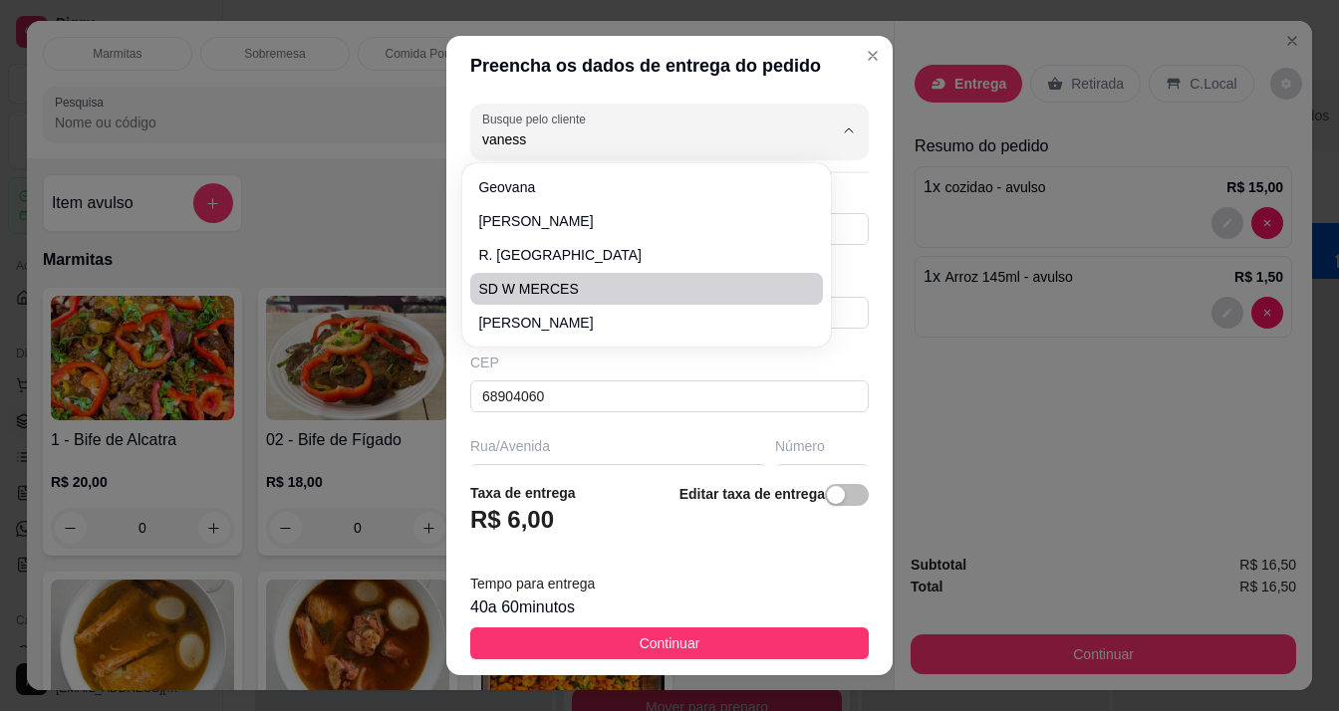
type input "[PERSON_NAME]"
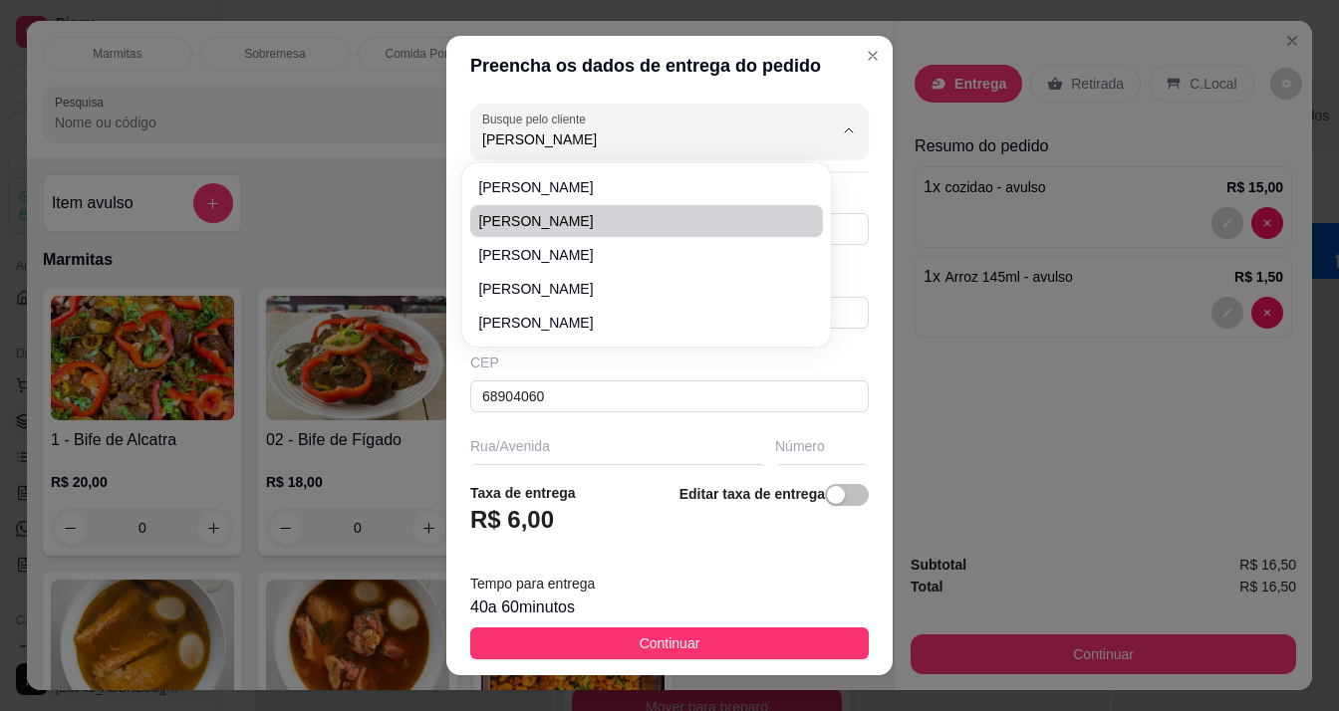
click at [452, 228] on div "Busque pelo cliente [PERSON_NAME] de contato 96981241508 Nome do cliente [PERSO…" at bounding box center [669, 282] width 446 height 372
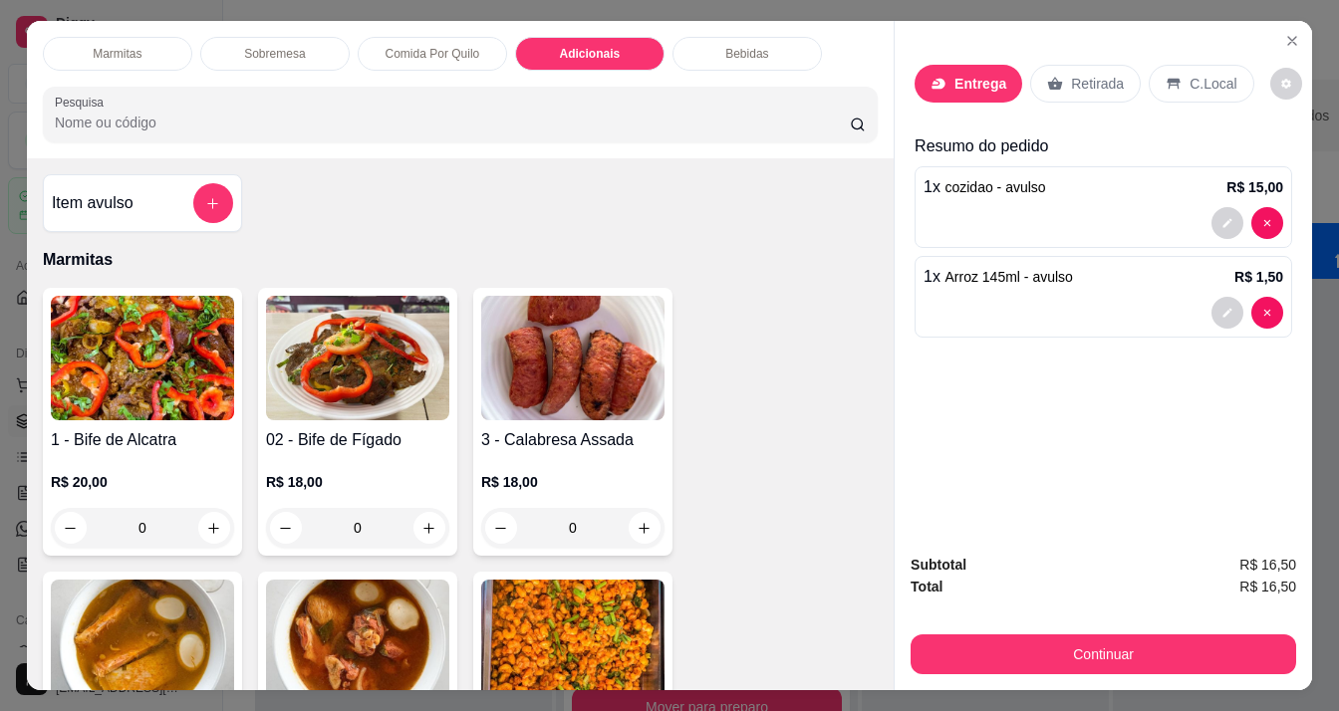
click at [954, 74] on p "Entrega" at bounding box center [980, 84] width 52 height 20
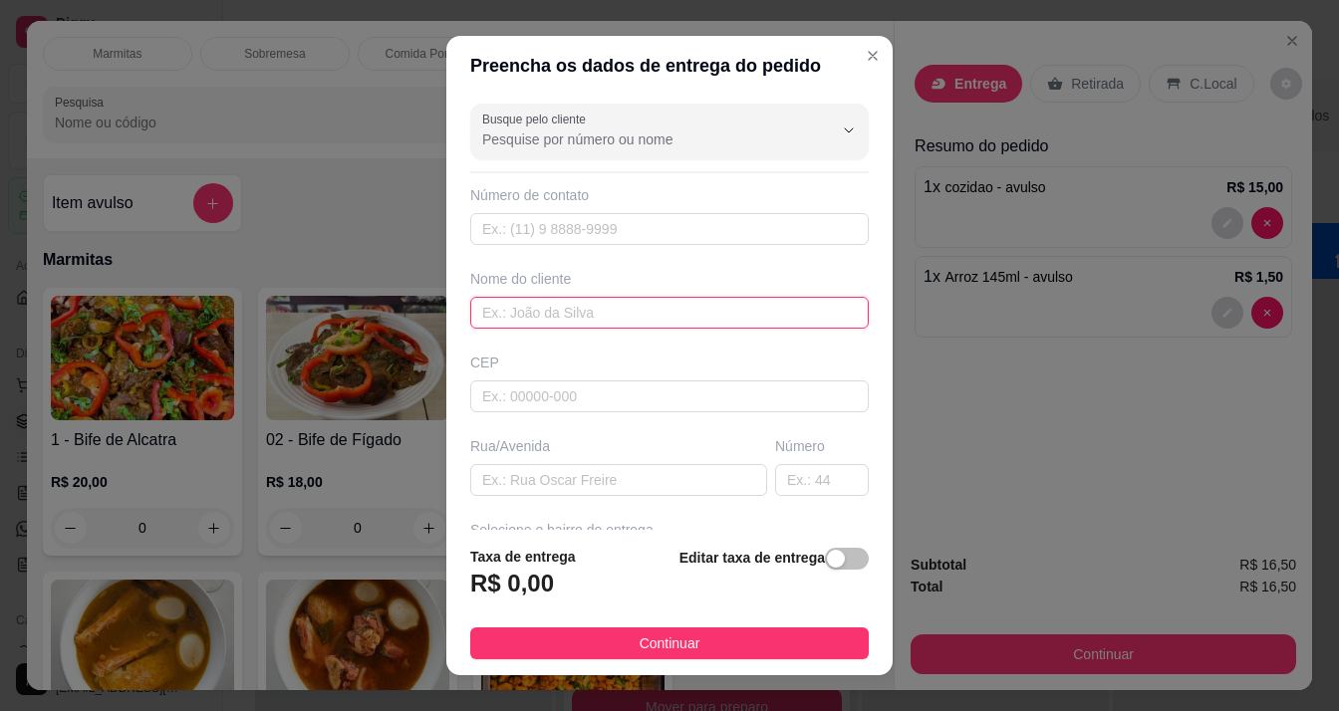
click at [546, 299] on input "text" at bounding box center [669, 313] width 398 height 32
type input "[PERSON_NAME]"
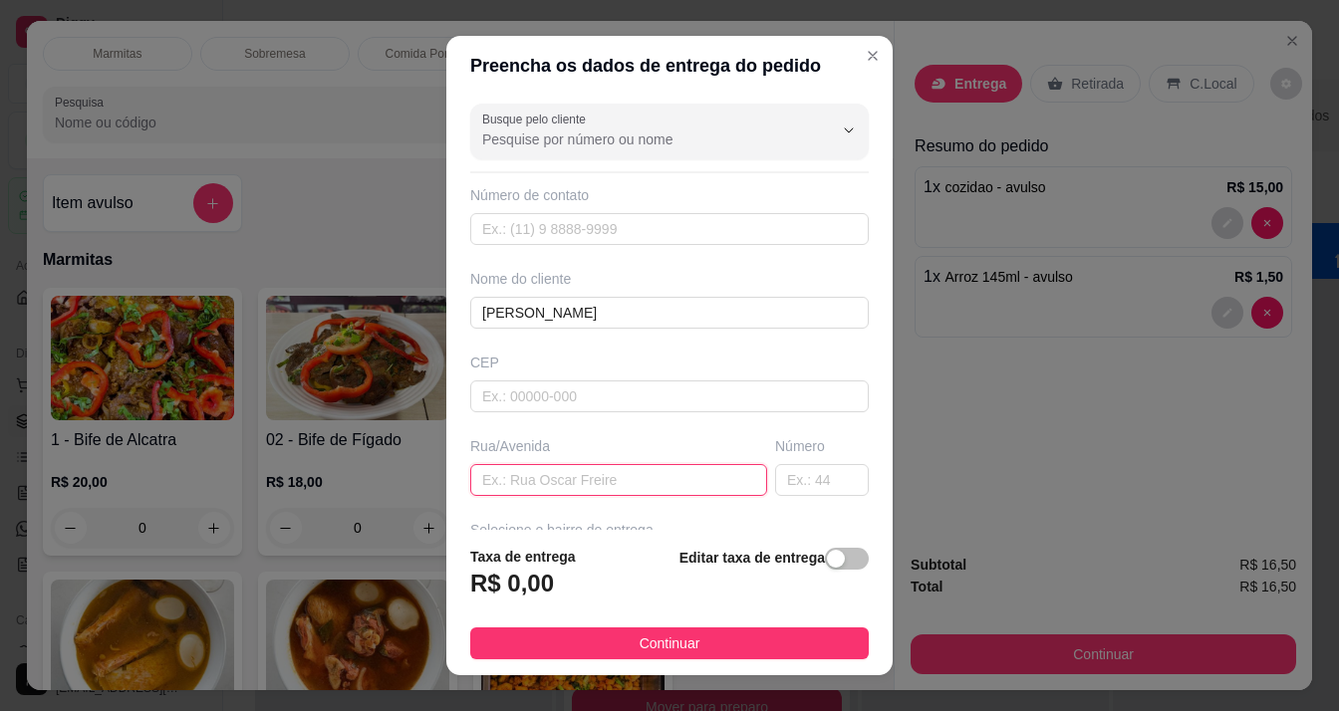
click at [592, 483] on input "text" at bounding box center [618, 480] width 297 height 32
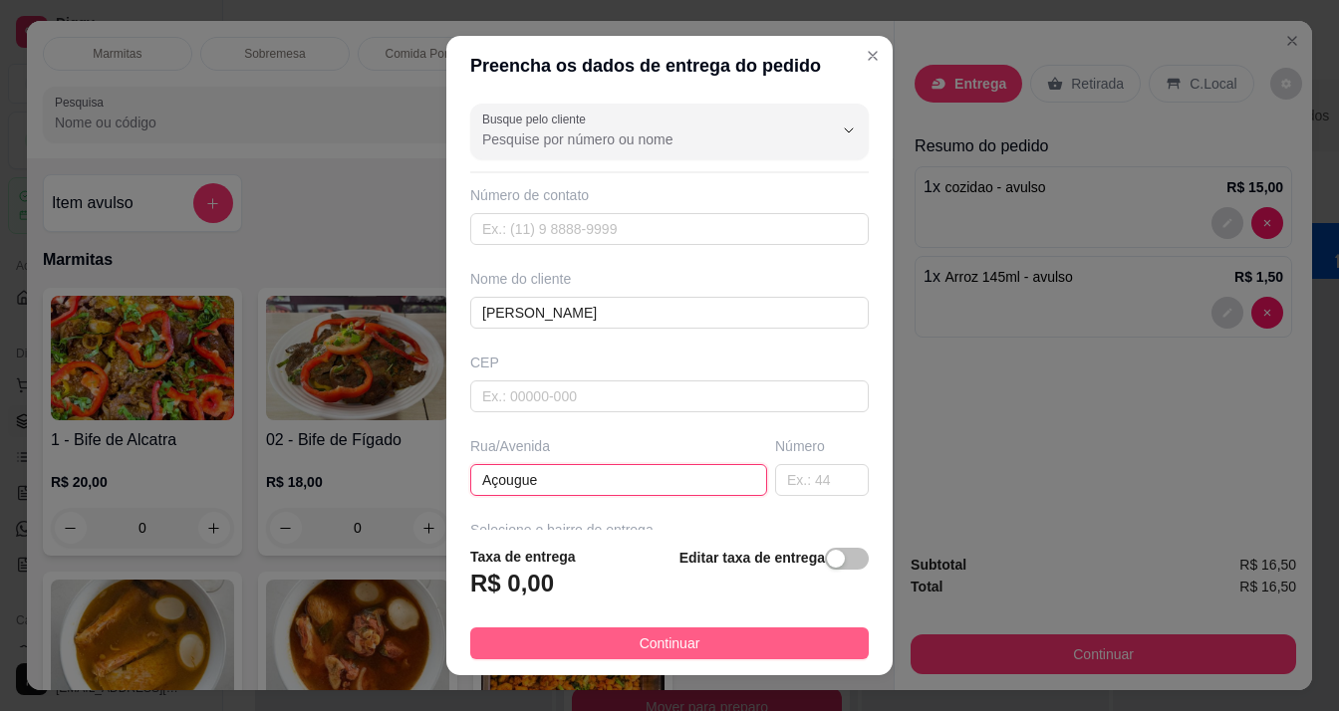
type input "Açougue"
click at [755, 654] on button "Continuar" at bounding box center [669, 644] width 398 height 32
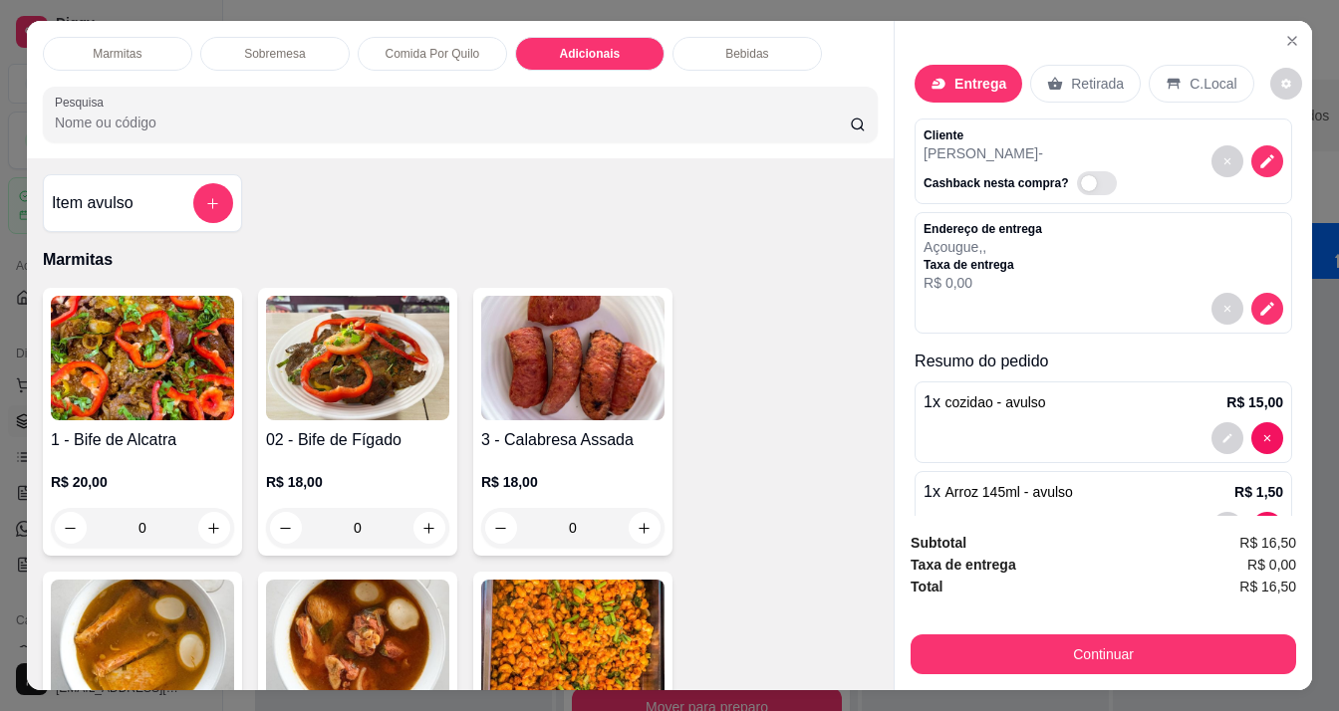
click at [980, 74] on p "Entrega" at bounding box center [980, 84] width 52 height 20
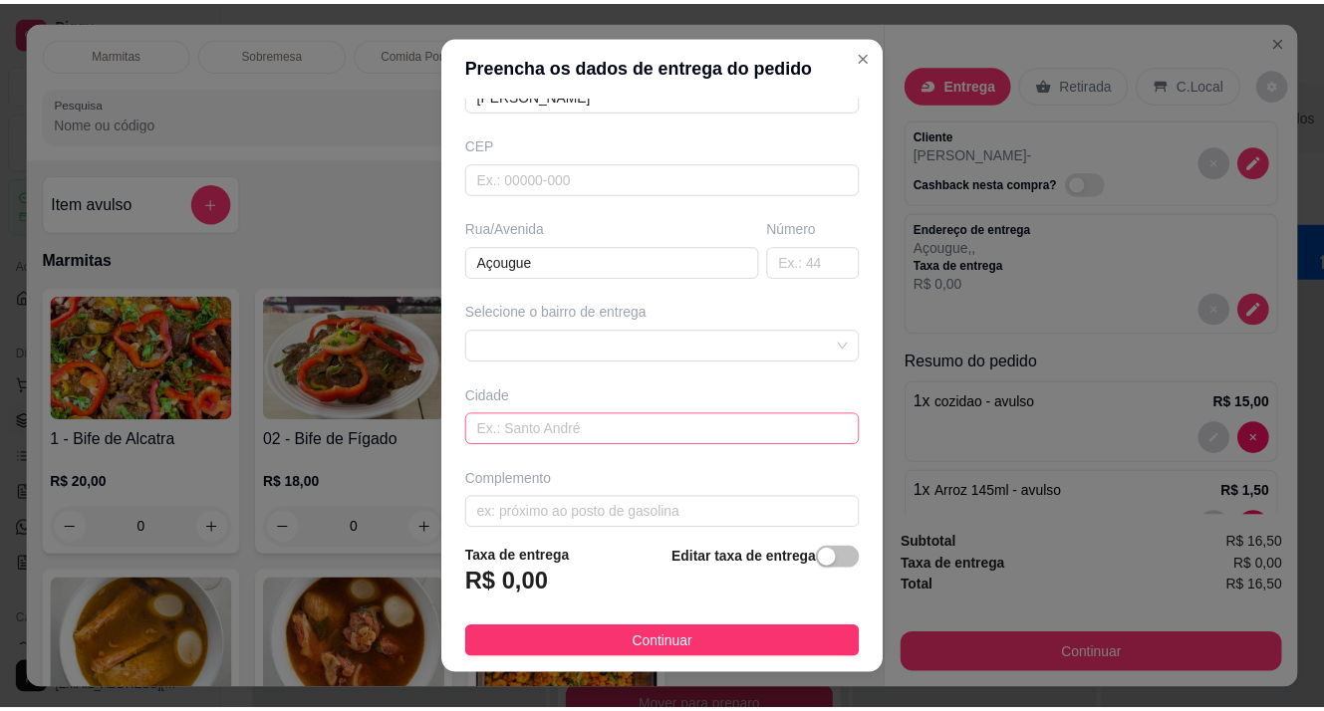
scroll to position [234, 0]
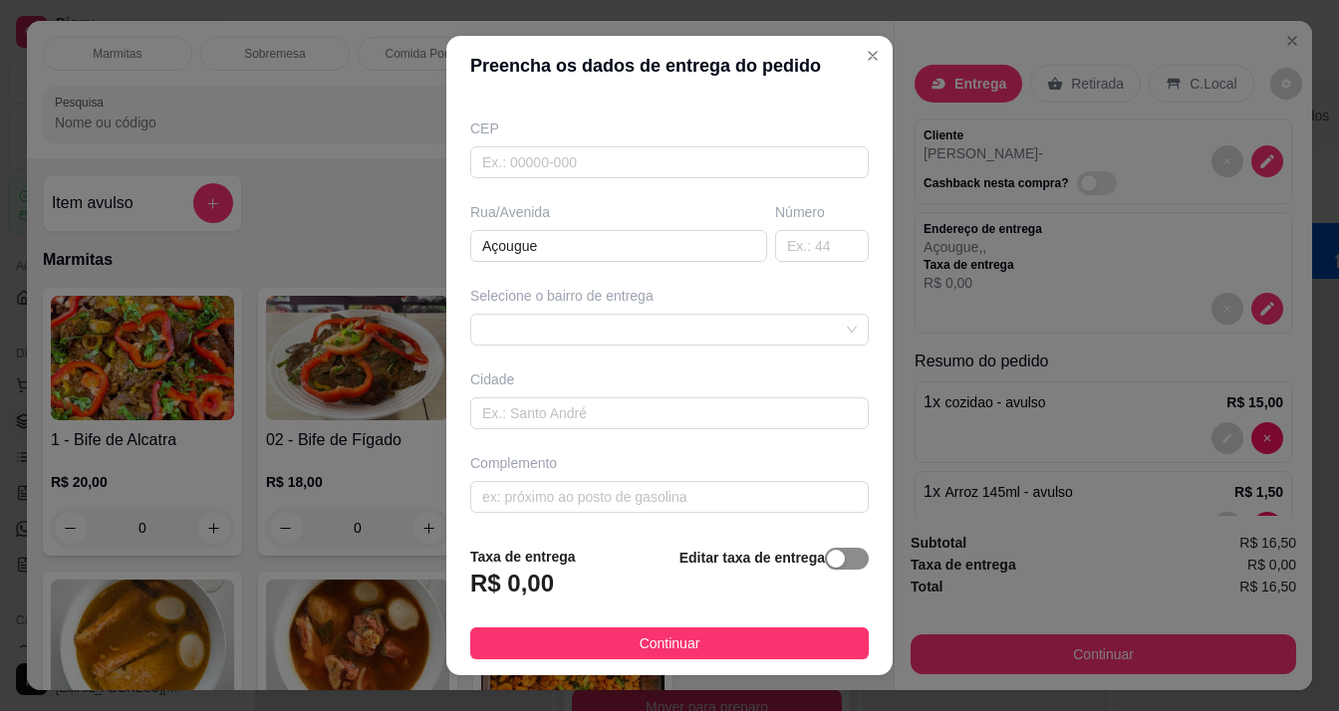
click at [827, 562] on div "button" at bounding box center [836, 559] width 18 height 18
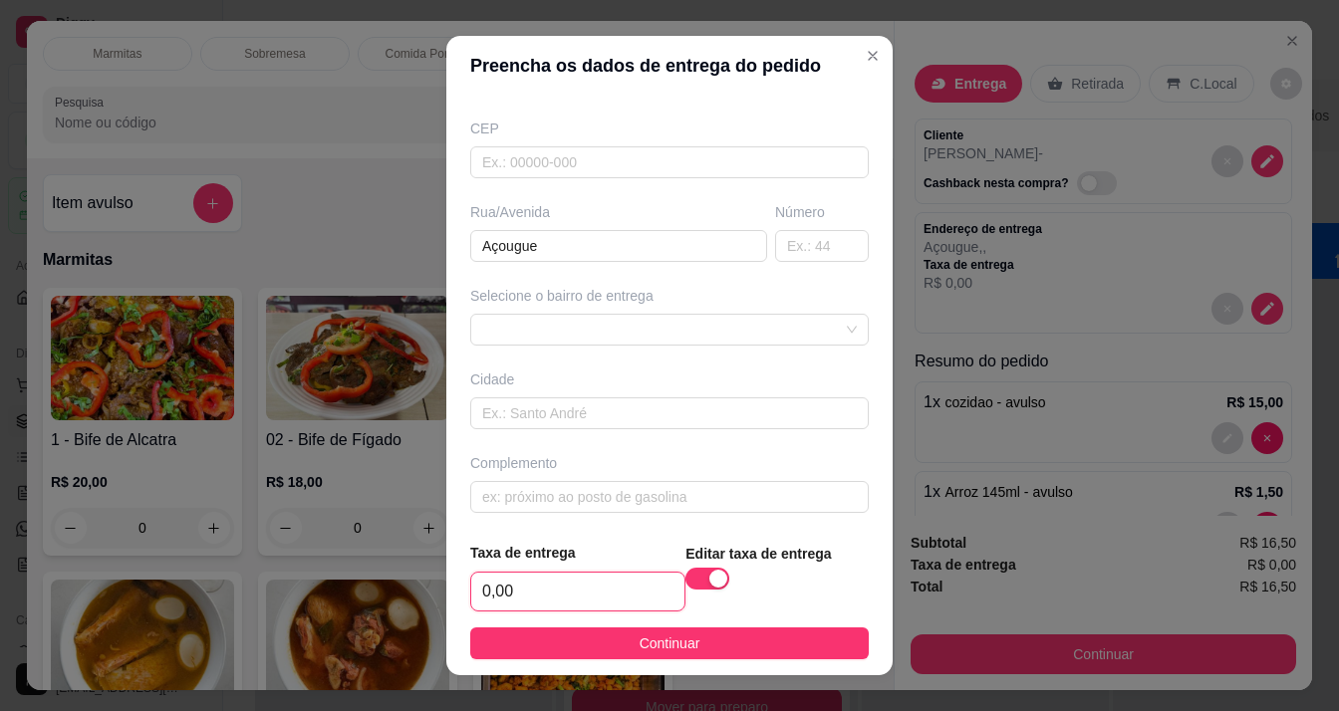
click at [550, 603] on input "0,00" at bounding box center [577, 592] width 213 height 38
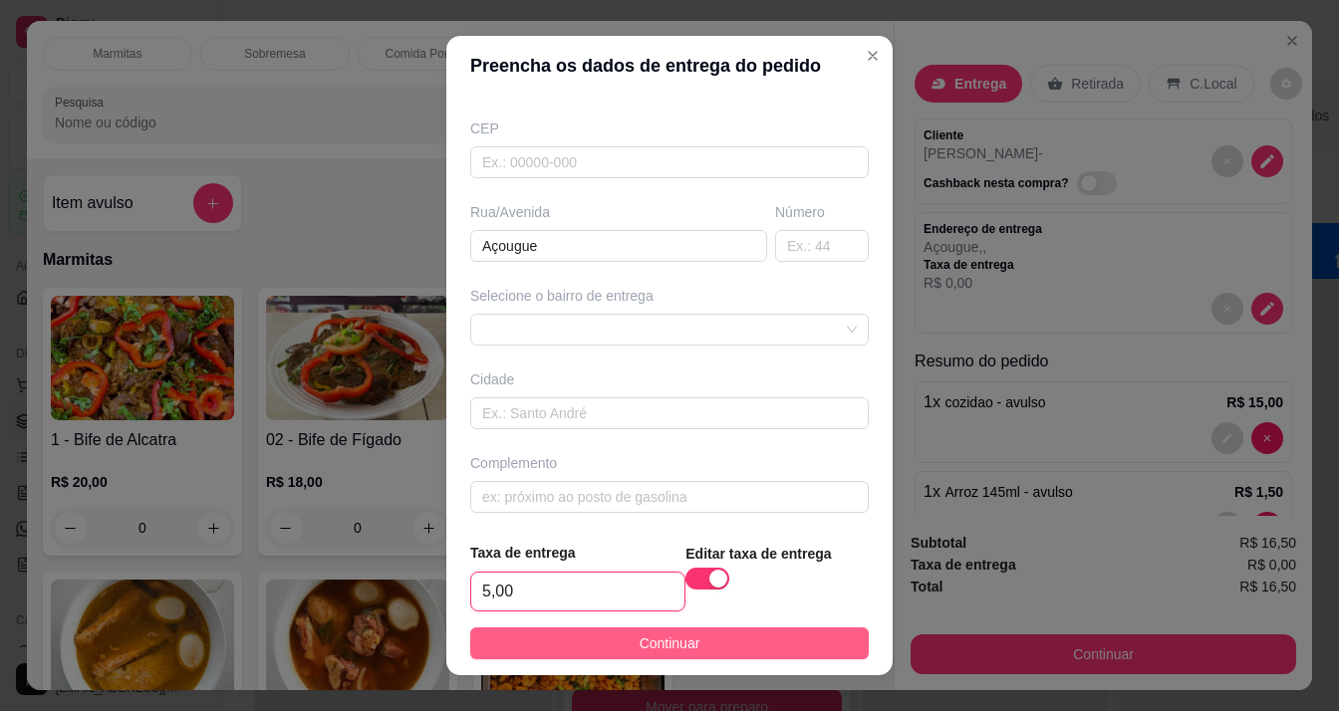
type input "5,00"
click at [661, 639] on span "Continuar" at bounding box center [670, 644] width 61 height 22
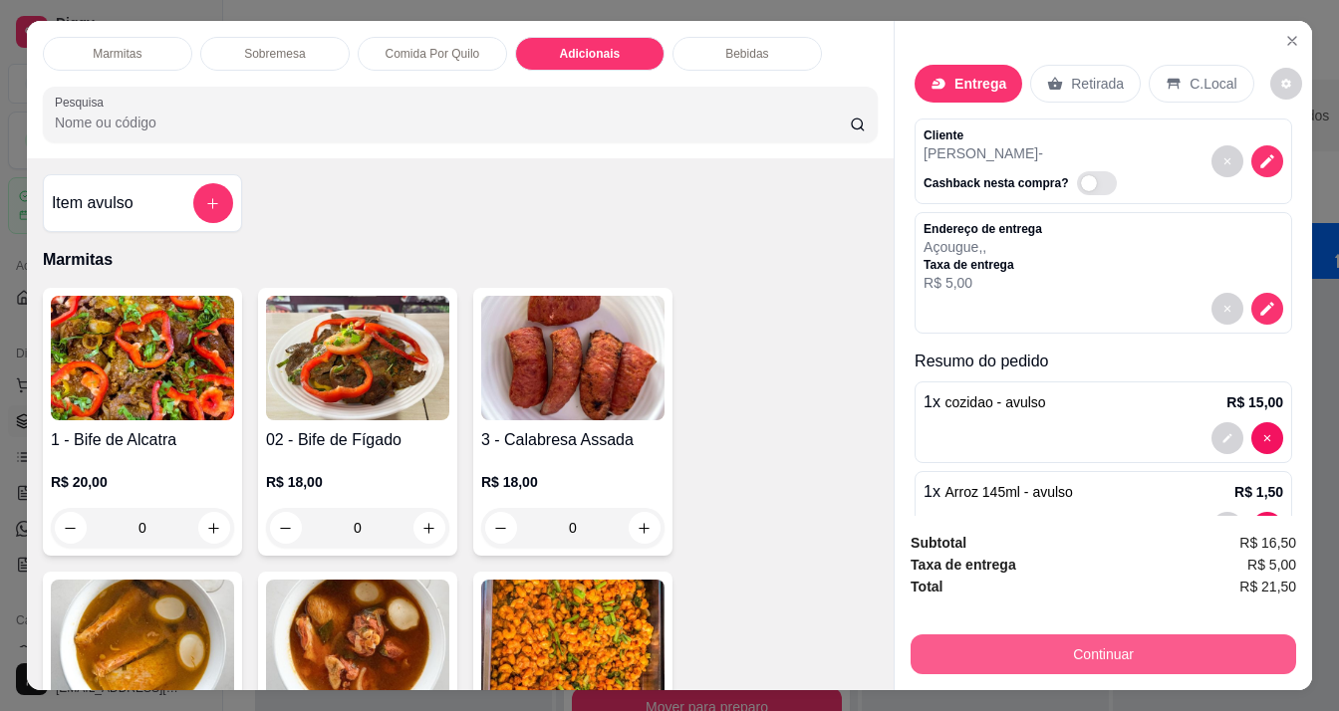
click at [1082, 635] on button "Continuar" at bounding box center [1102, 655] width 385 height 40
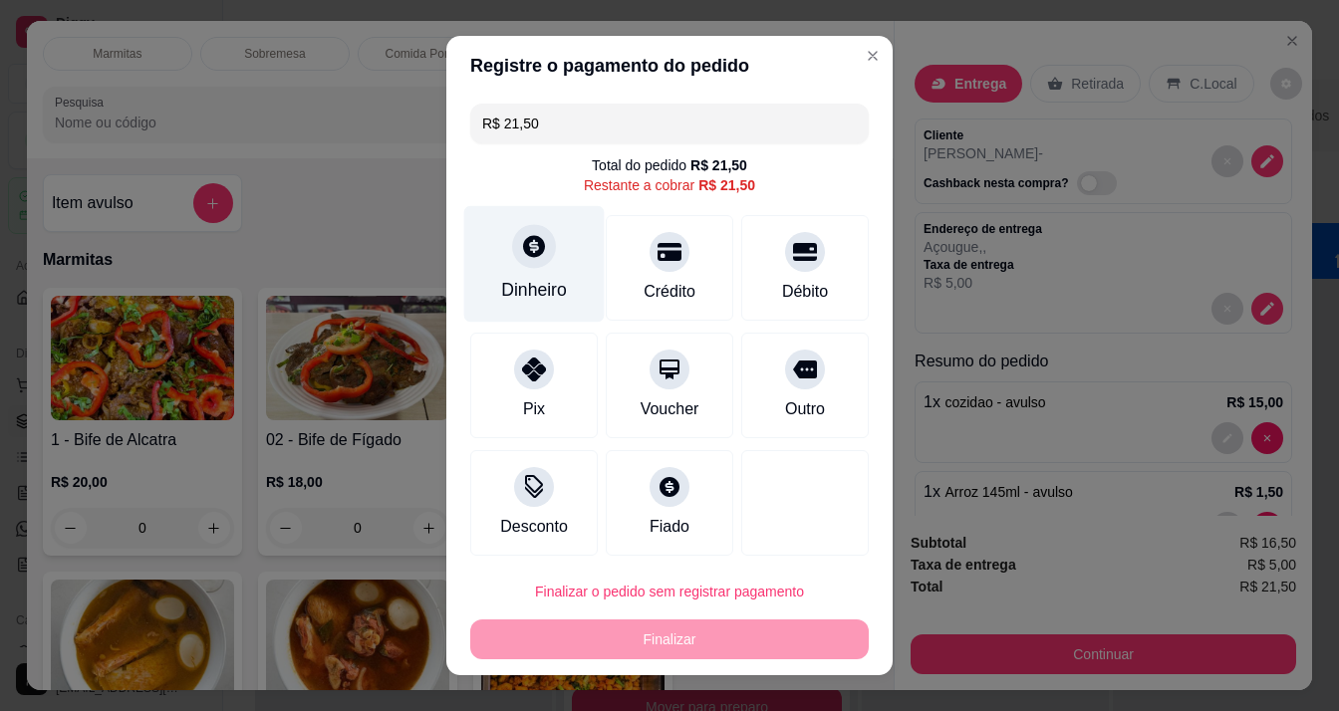
click at [527, 282] on div "Dinheiro" at bounding box center [534, 290] width 66 height 26
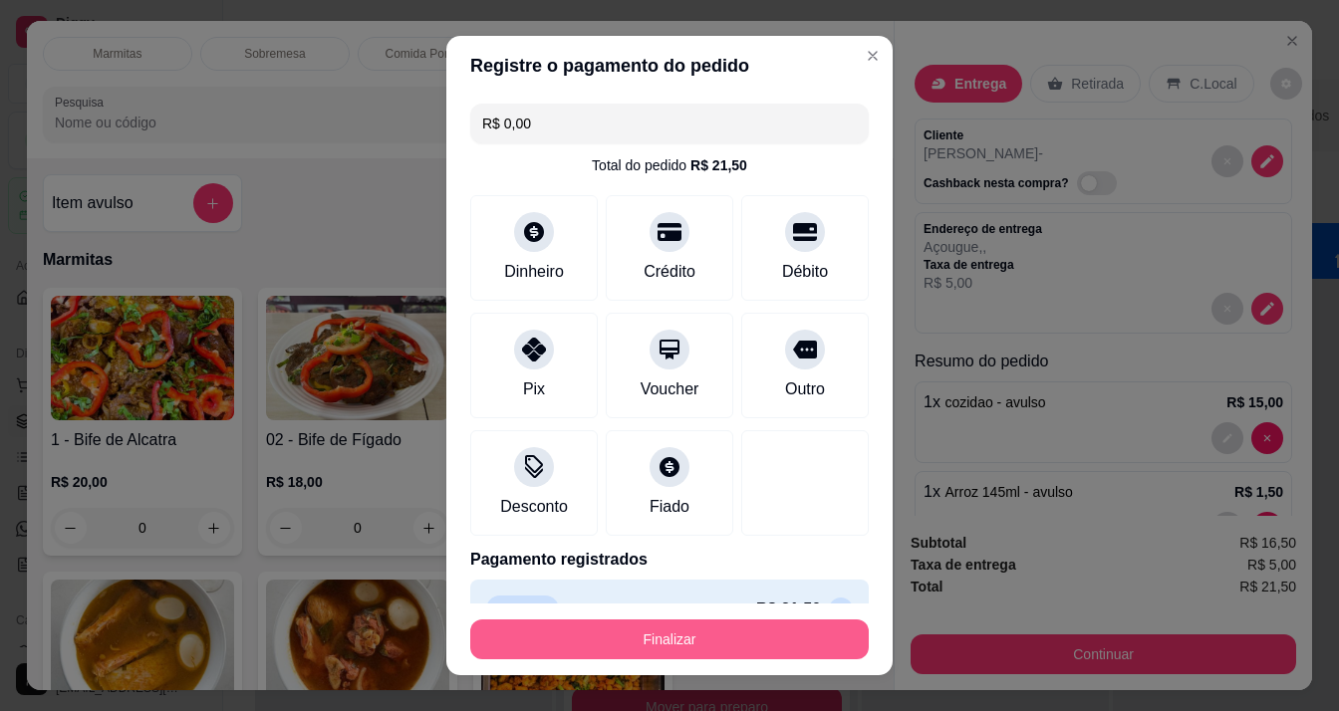
click at [749, 624] on button "Finalizar" at bounding box center [669, 640] width 398 height 40
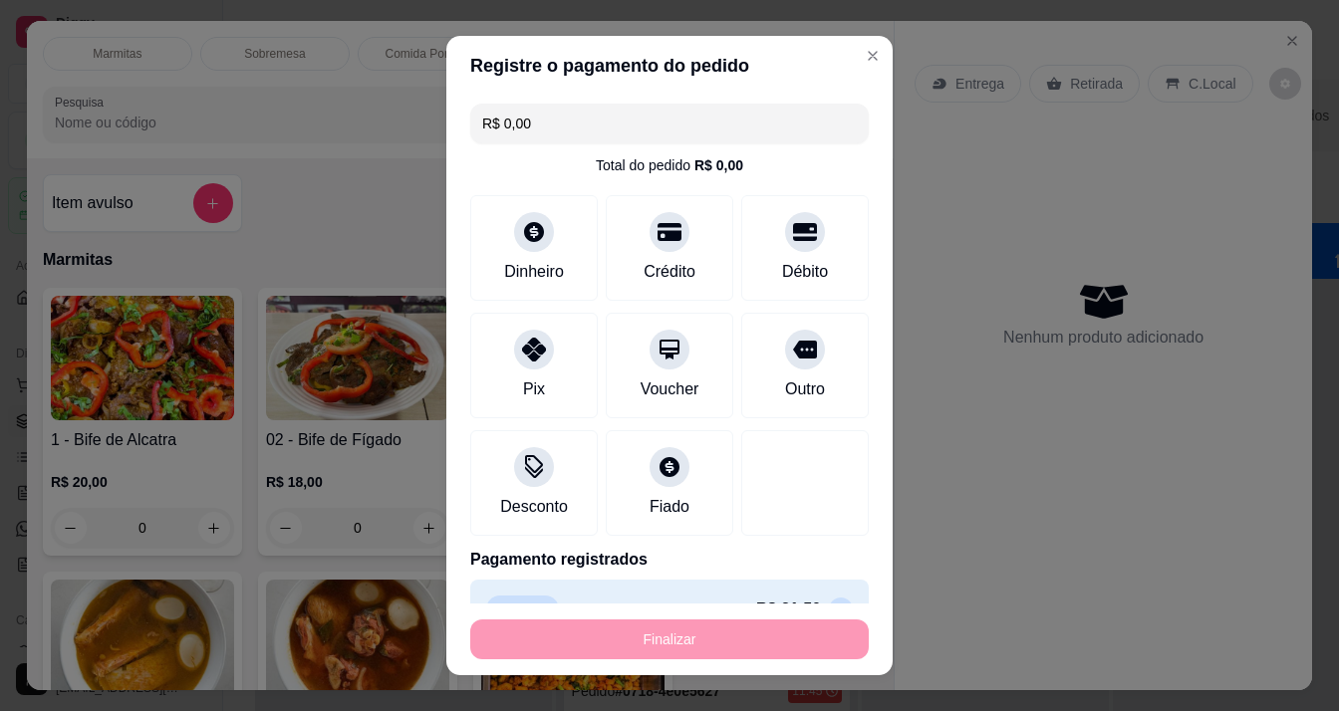
type input "-R$ 21,50"
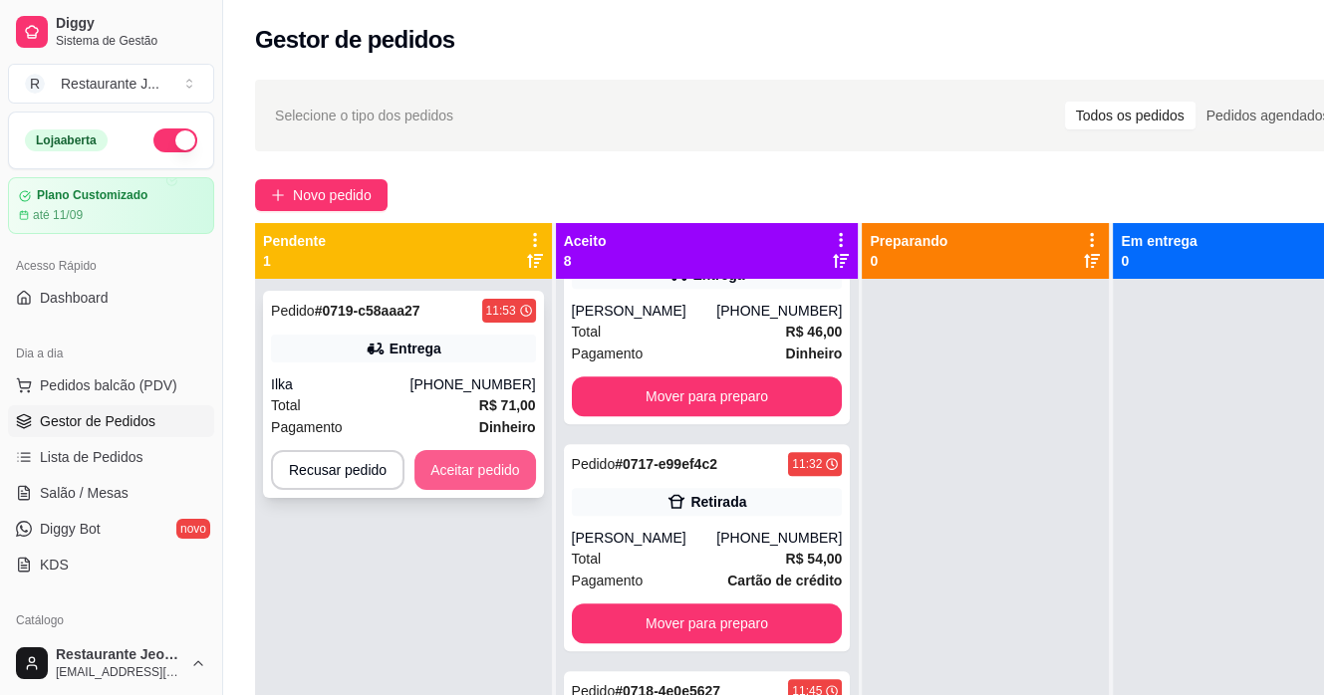
click at [498, 459] on button "Aceitar pedido" at bounding box center [475, 470] width 122 height 40
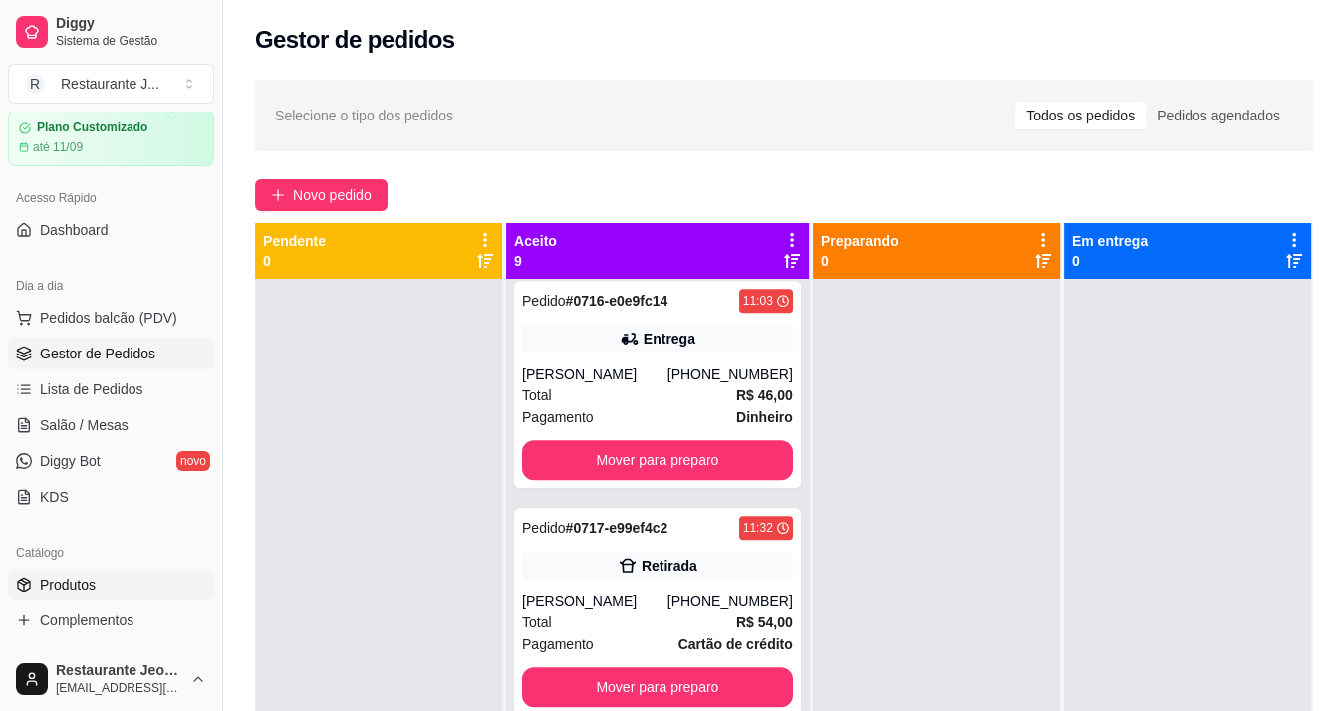
scroll to position [199, 0]
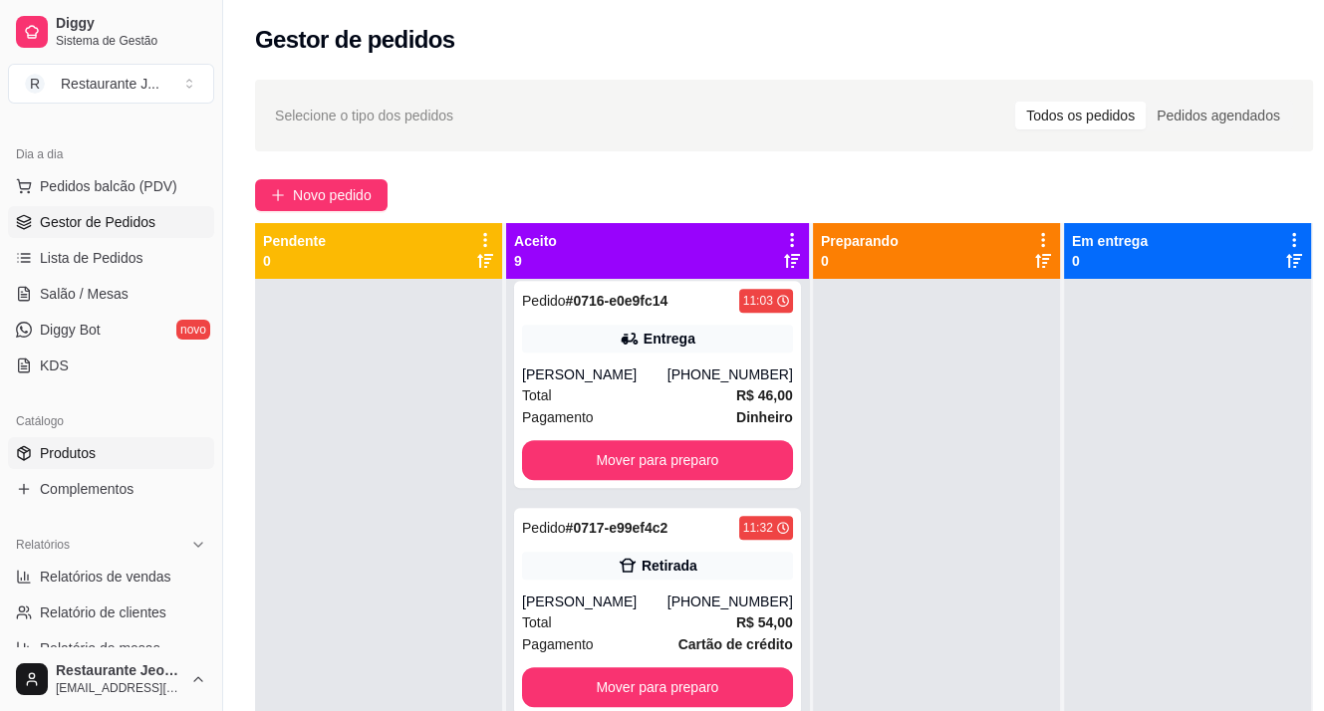
click at [94, 438] on link "Produtos" at bounding box center [111, 453] width 206 height 32
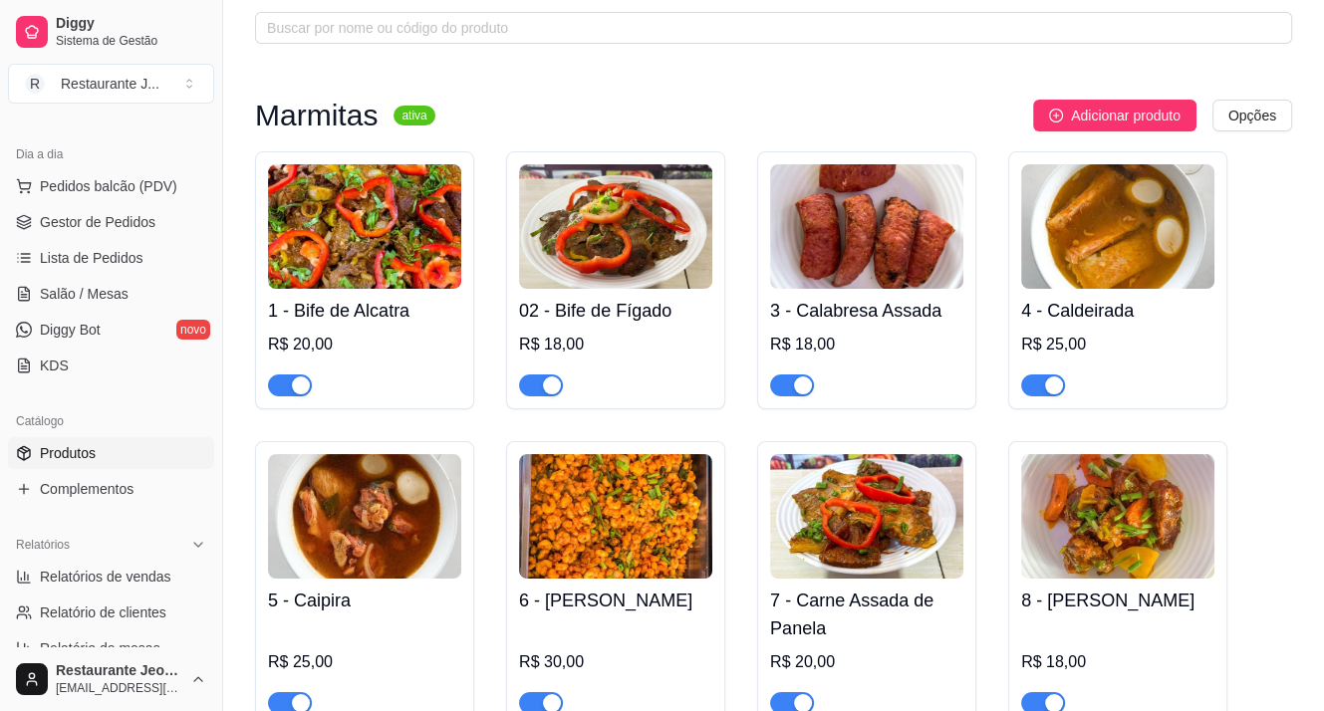
scroll to position [199, 0]
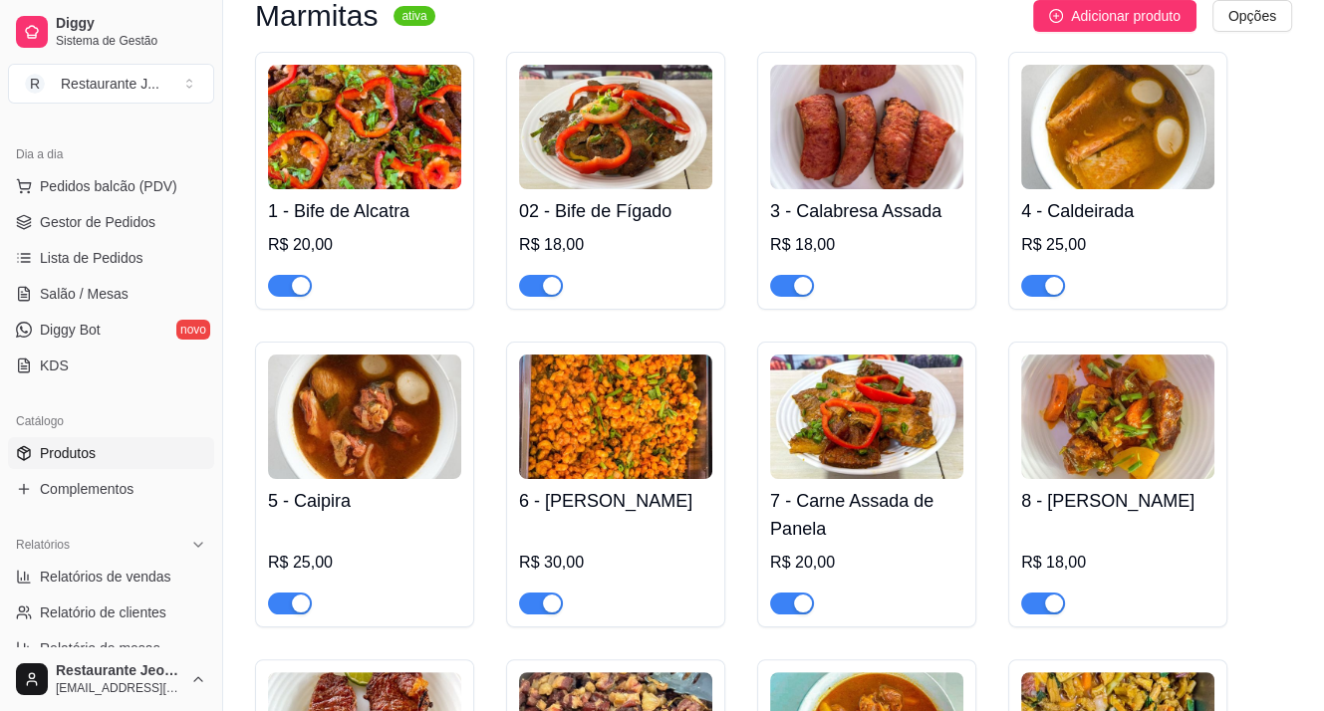
click at [552, 599] on div "button" at bounding box center [552, 604] width 18 height 18
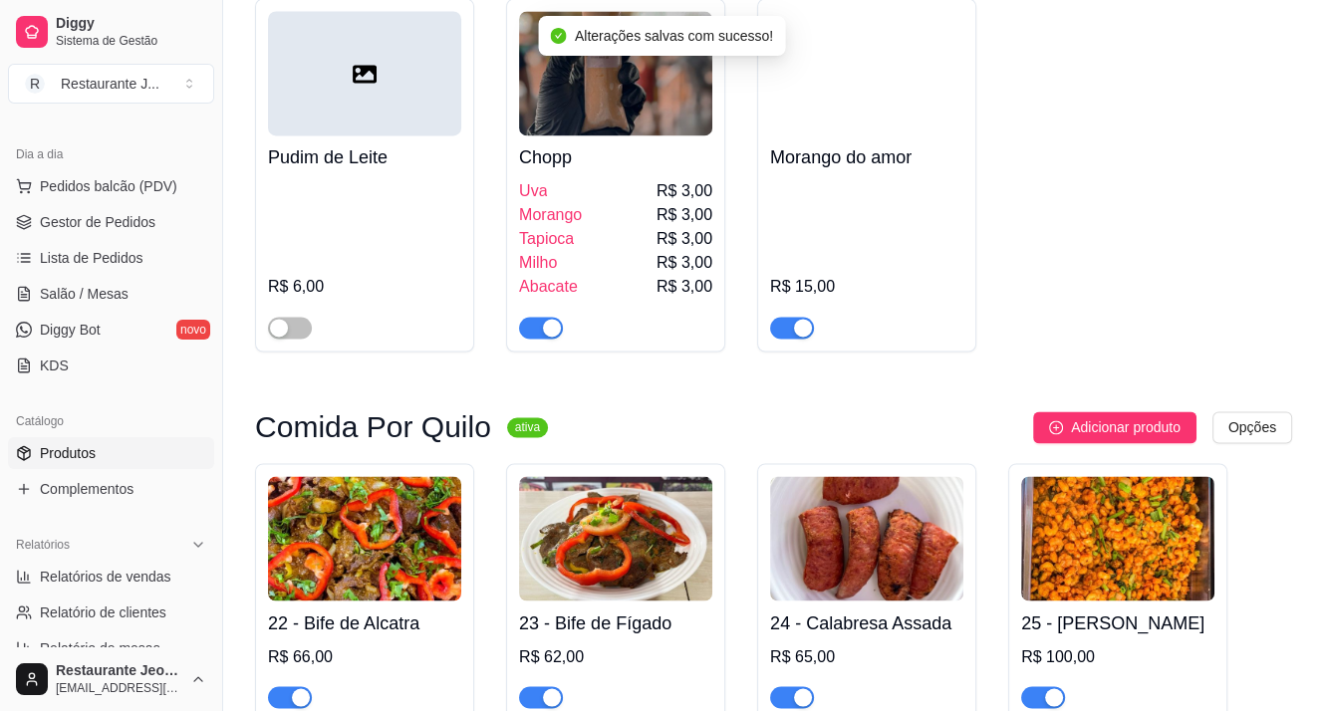
scroll to position [2789, 0]
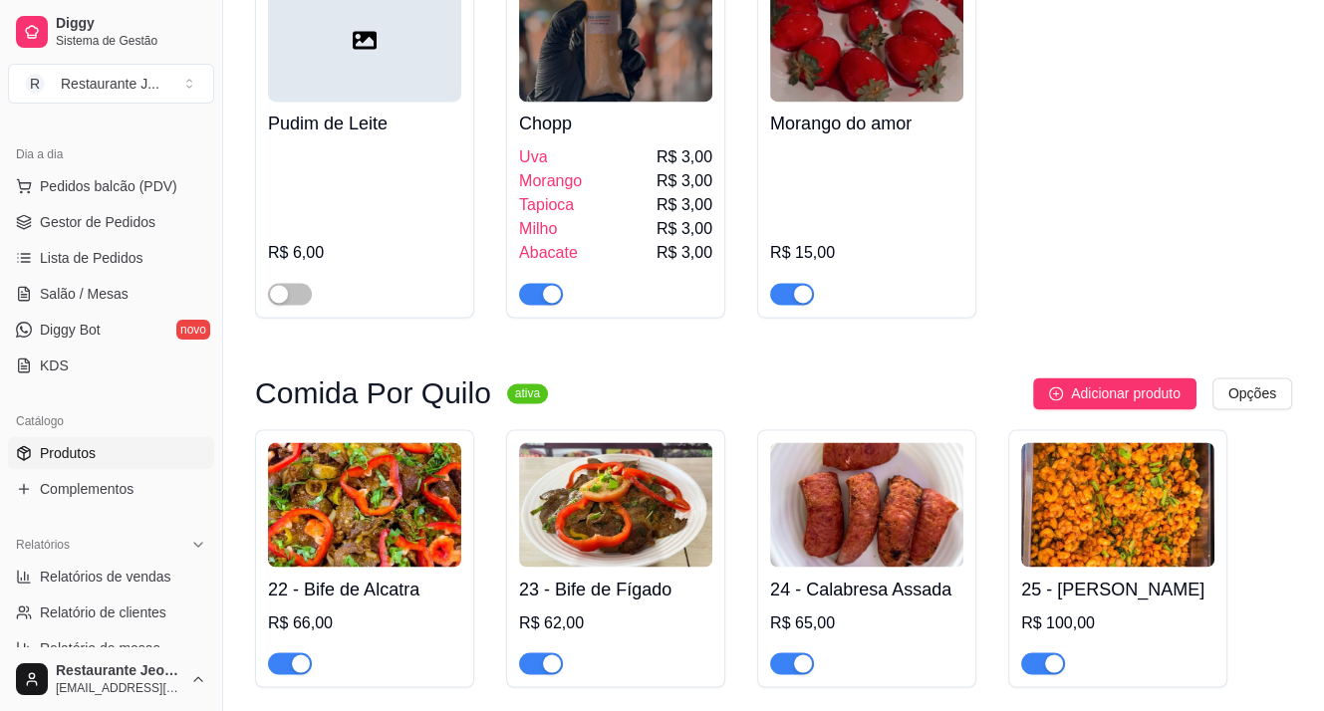
click at [1048, 670] on div "button" at bounding box center [1054, 663] width 18 height 18
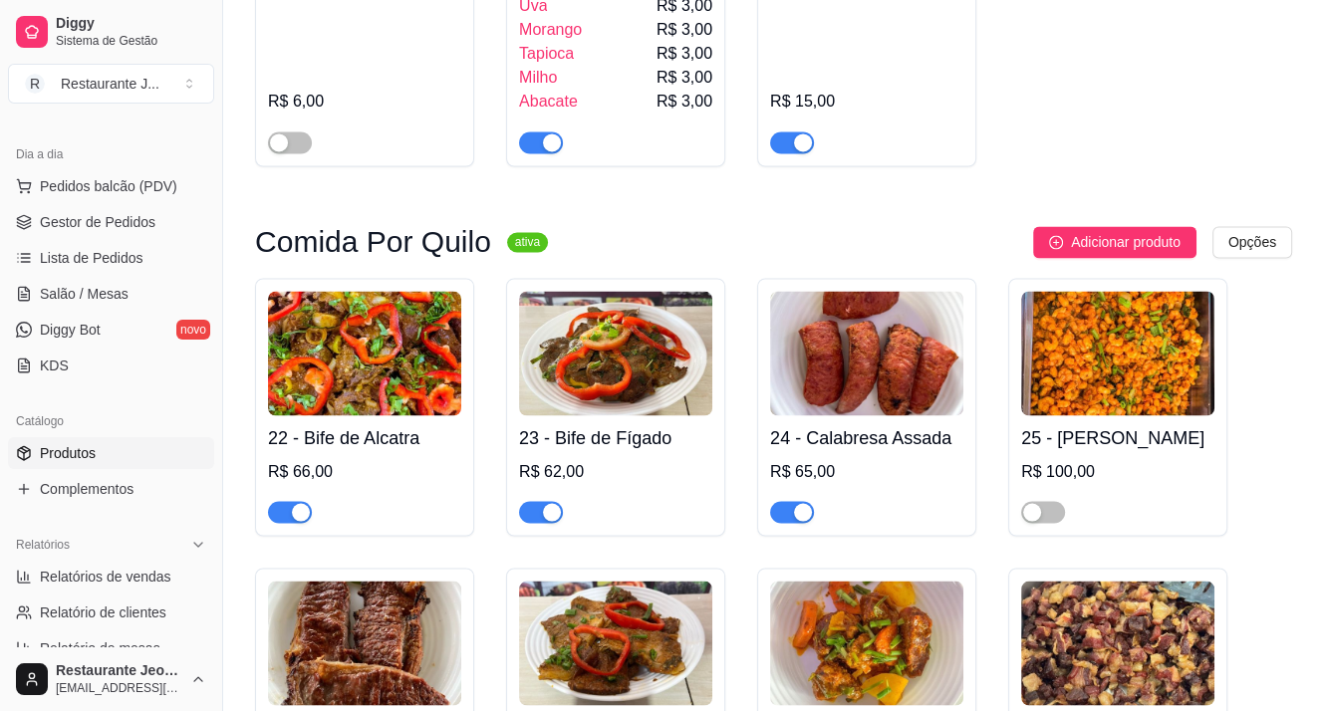
scroll to position [2889, 0]
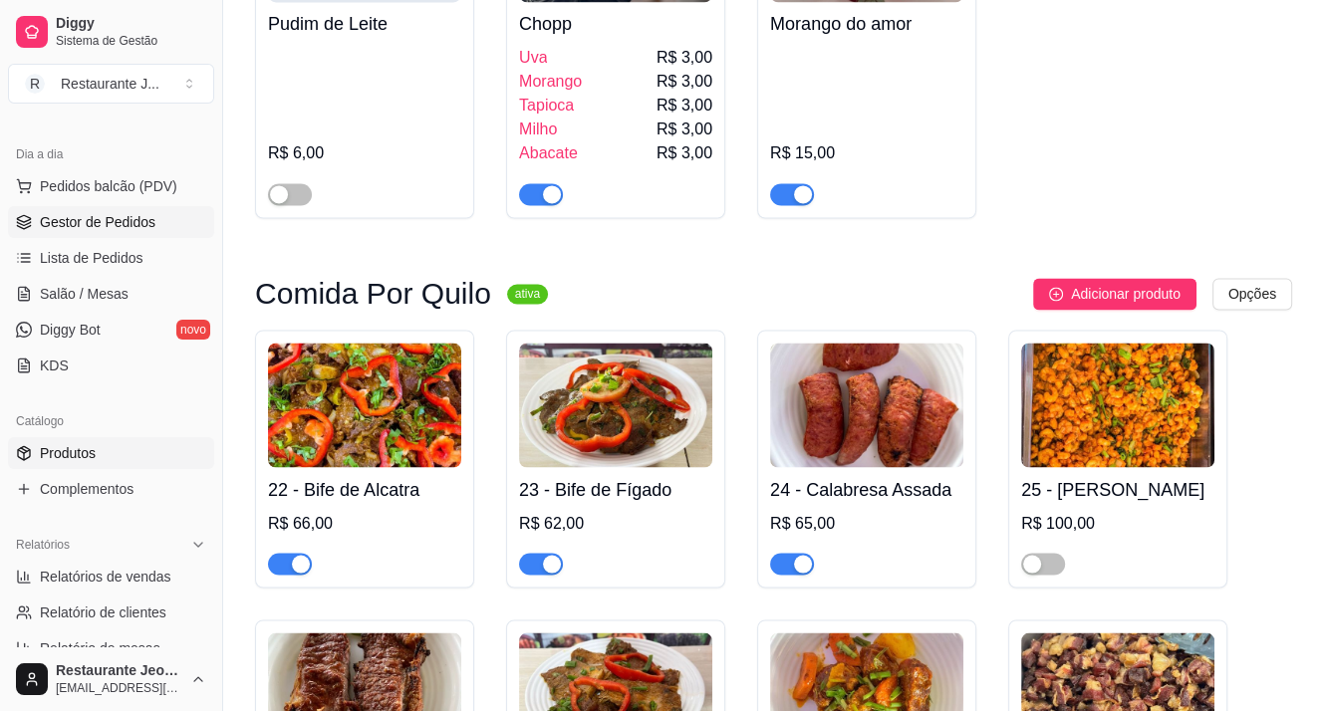
click at [96, 223] on span "Gestor de Pedidos" at bounding box center [98, 222] width 116 height 20
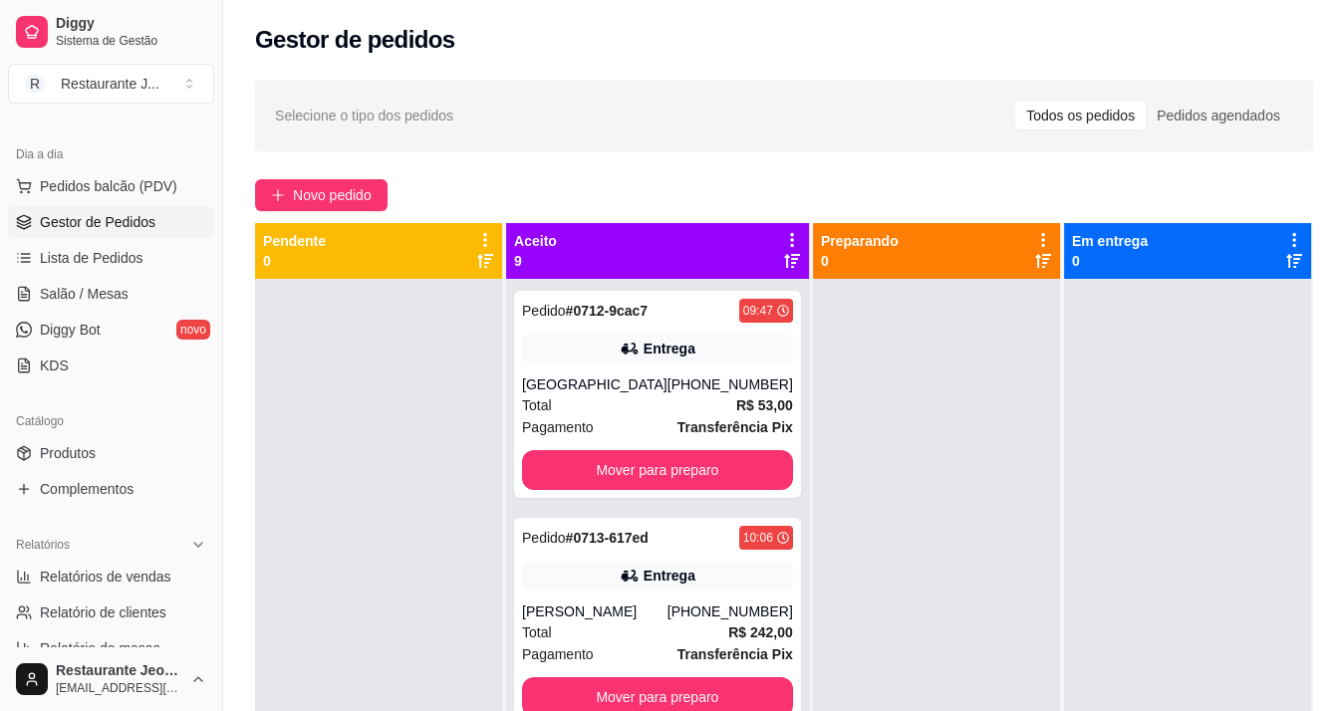
click at [784, 256] on icon at bounding box center [792, 261] width 16 height 16
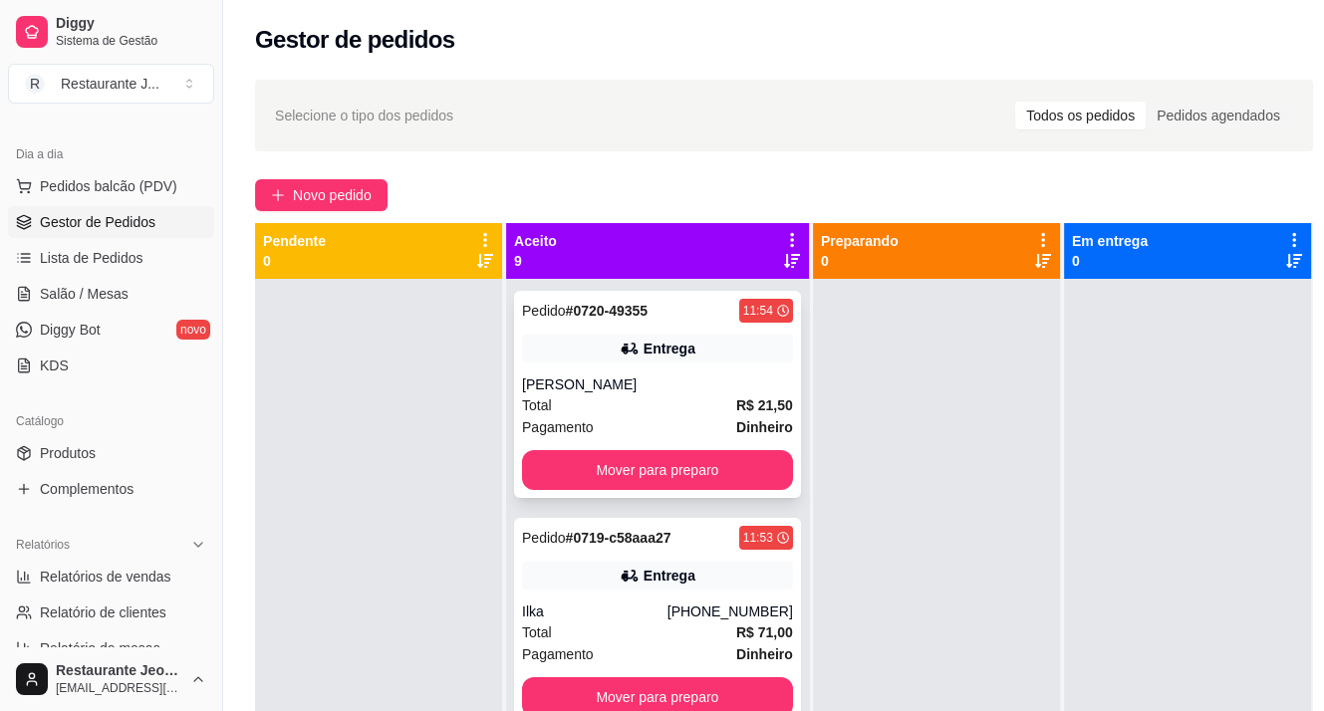
click at [626, 370] on div "Pedido # 0720-49355 11:54 Entrega [PERSON_NAME] Total R$ 21,50 Pagamento Dinhei…" at bounding box center [657, 394] width 287 height 207
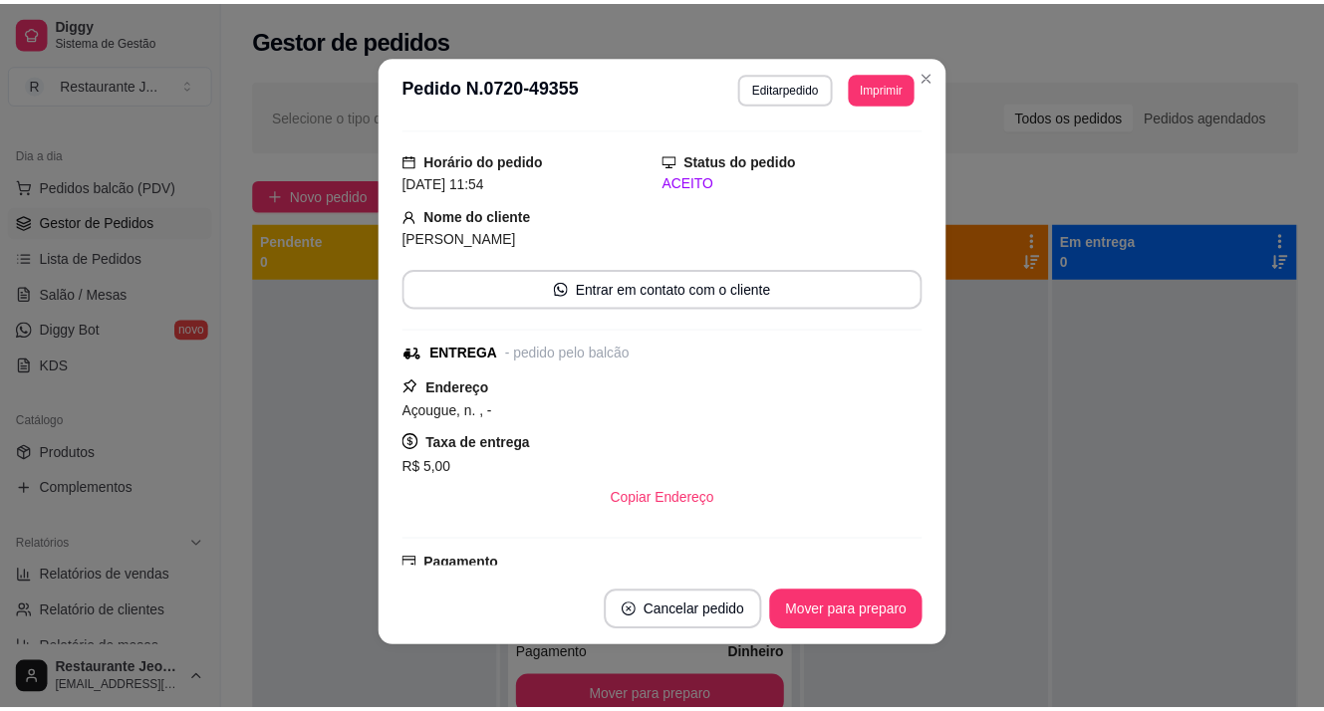
scroll to position [34, 0]
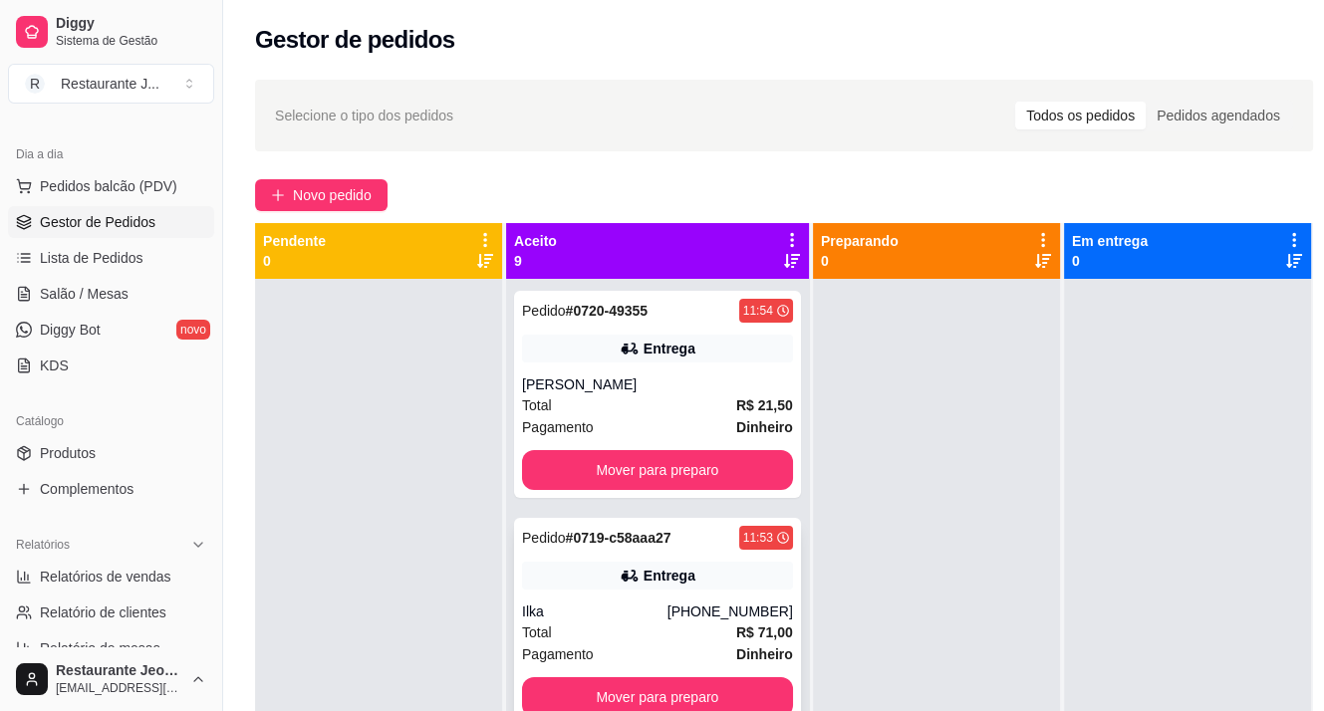
click at [571, 624] on div "Total R$ 71,00" at bounding box center [657, 633] width 271 height 22
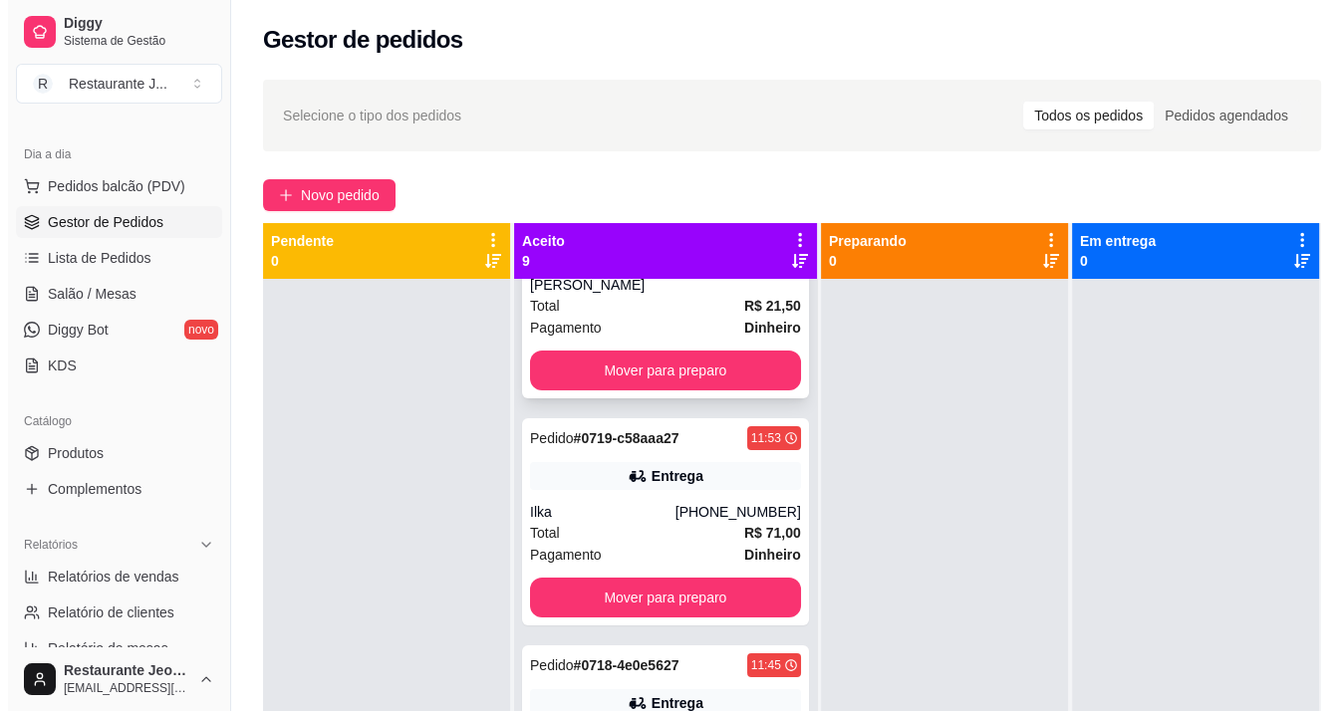
scroll to position [299, 0]
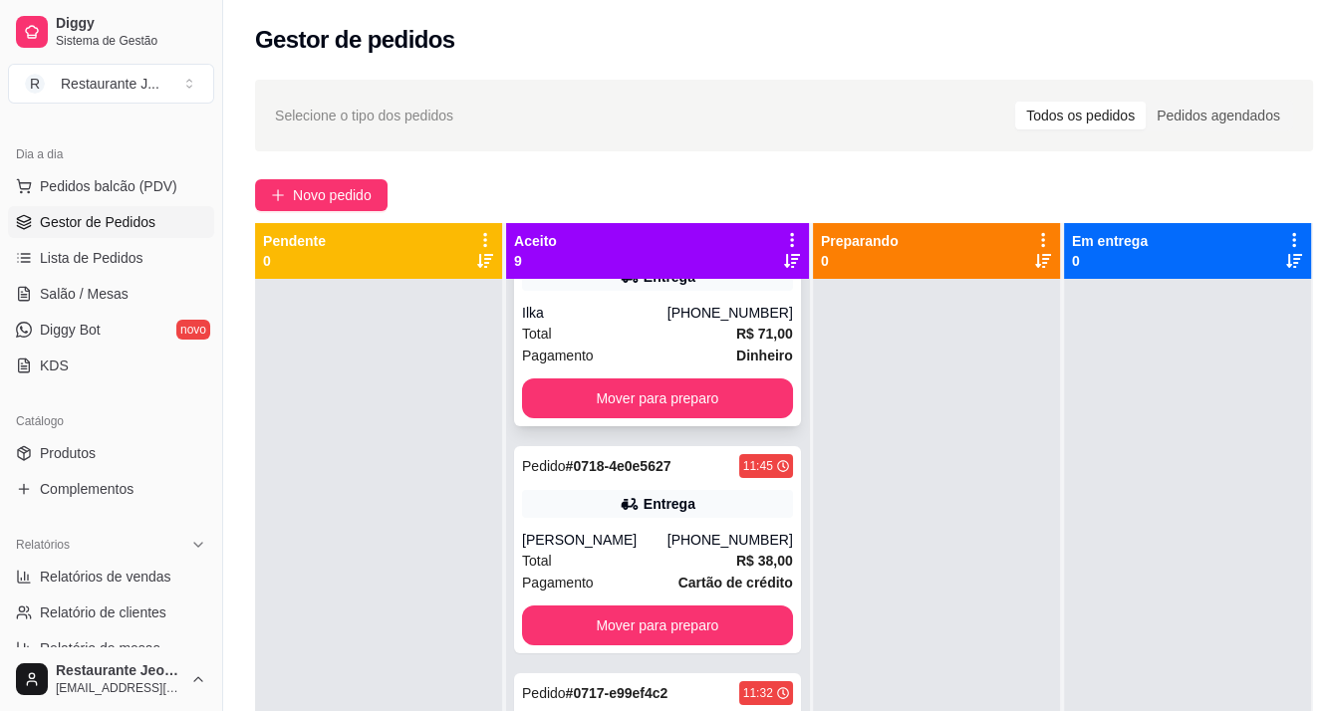
click at [640, 329] on div "Total R$ 71,00" at bounding box center [657, 334] width 271 height 22
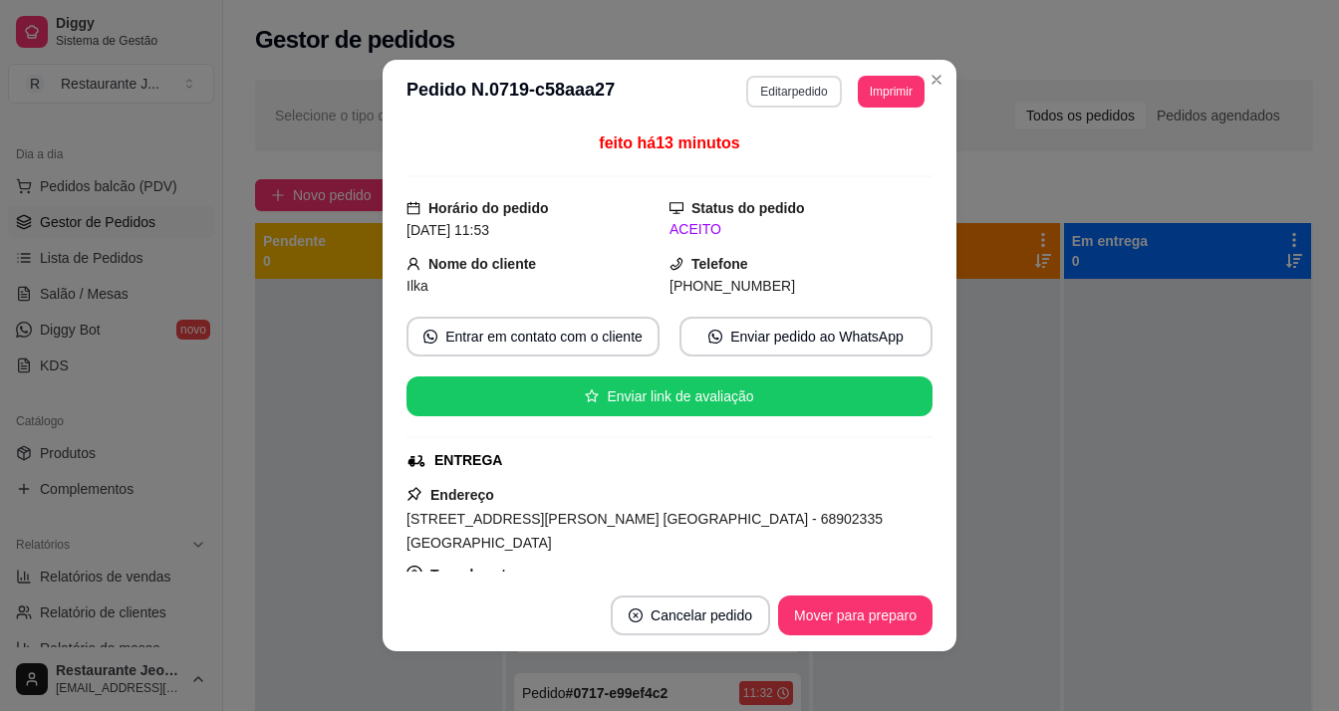
click at [746, 83] on button "Editar pedido" at bounding box center [793, 92] width 95 height 32
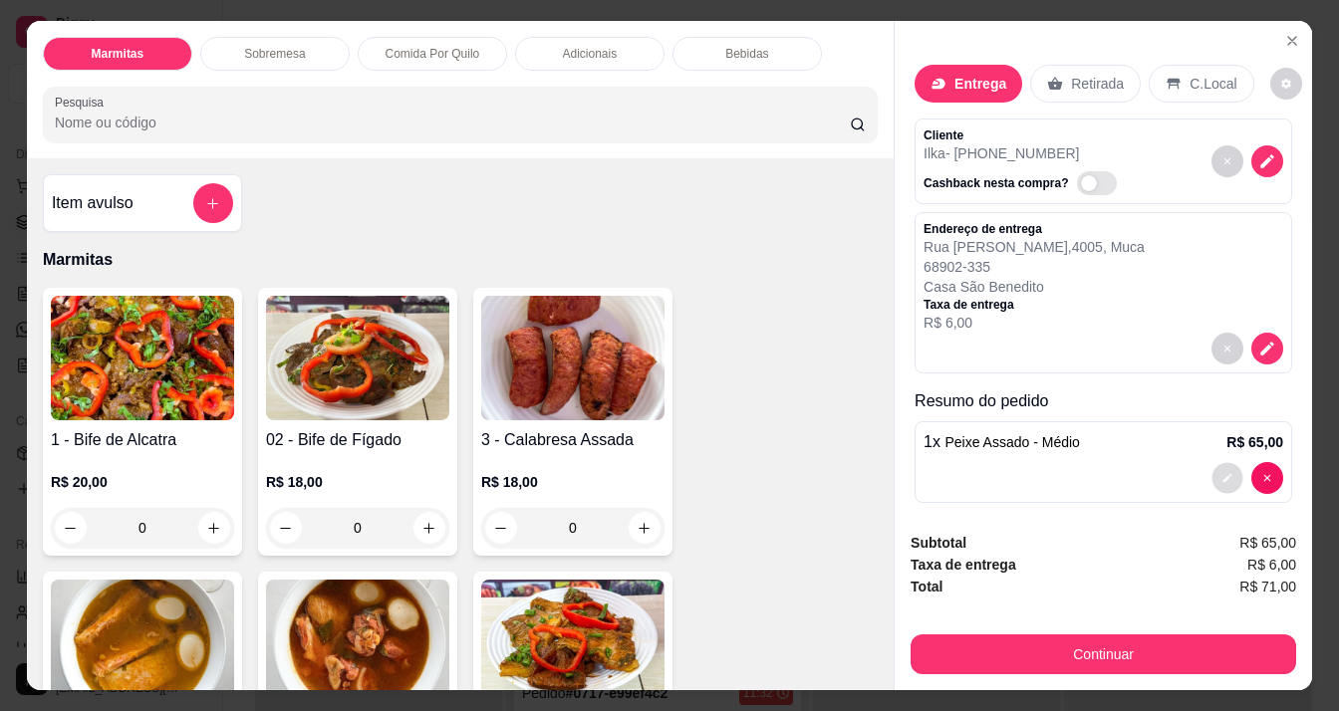
click at [1215, 470] on button "decrease-product-quantity" at bounding box center [1227, 478] width 31 height 31
type input "0"
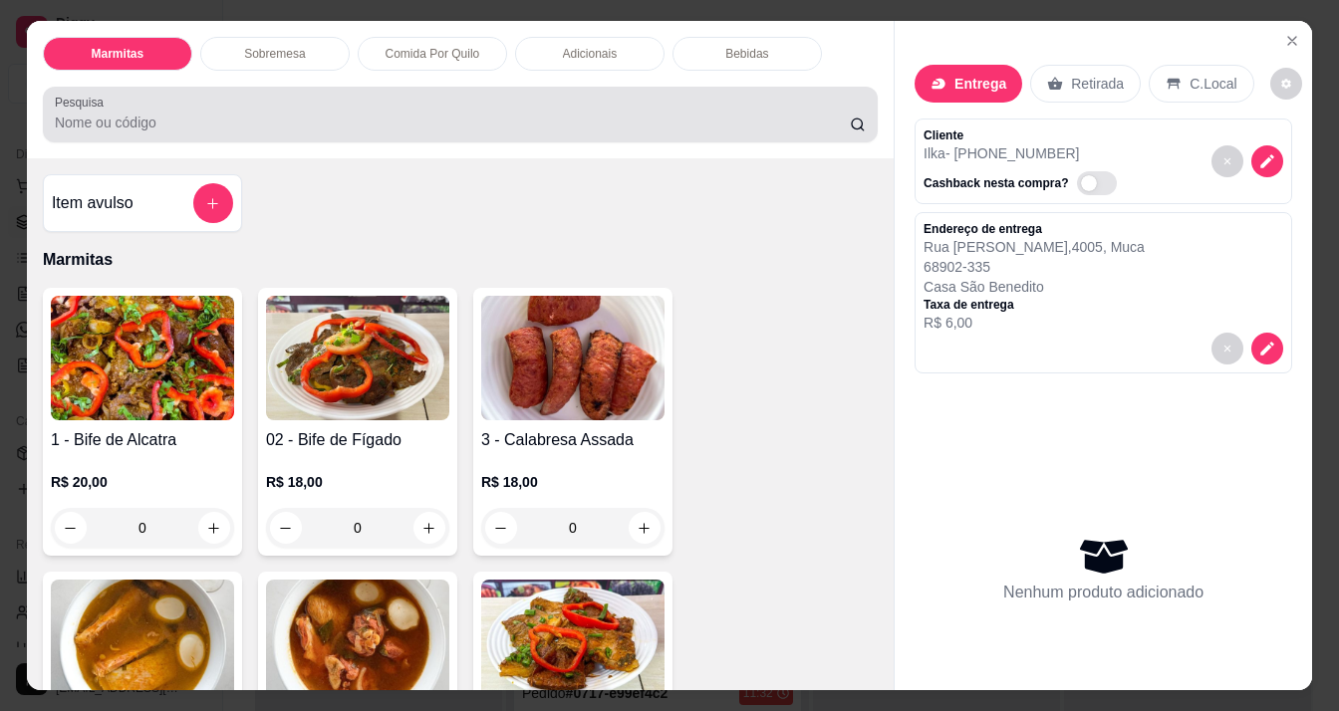
click at [124, 128] on div "Pesquisa" at bounding box center [460, 115] width 835 height 56
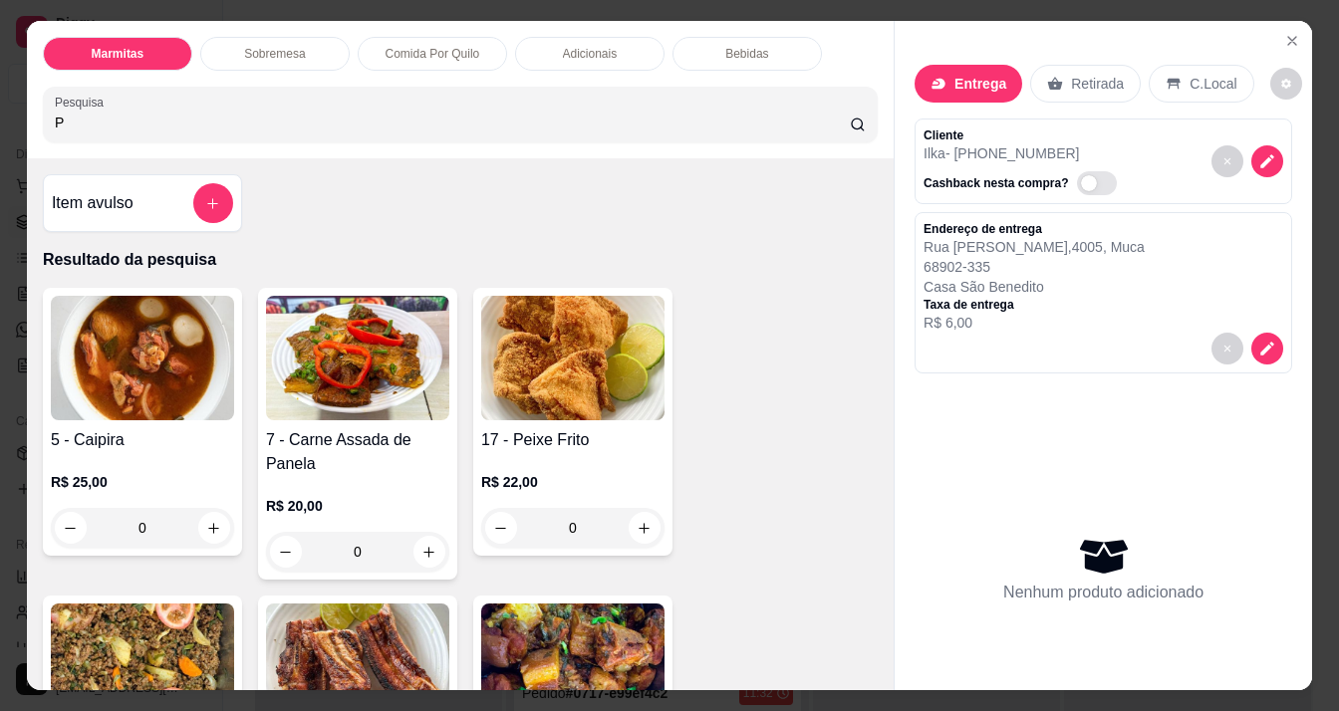
type input "P"
click at [116, 174] on div "Item avulso" at bounding box center [142, 203] width 199 height 58
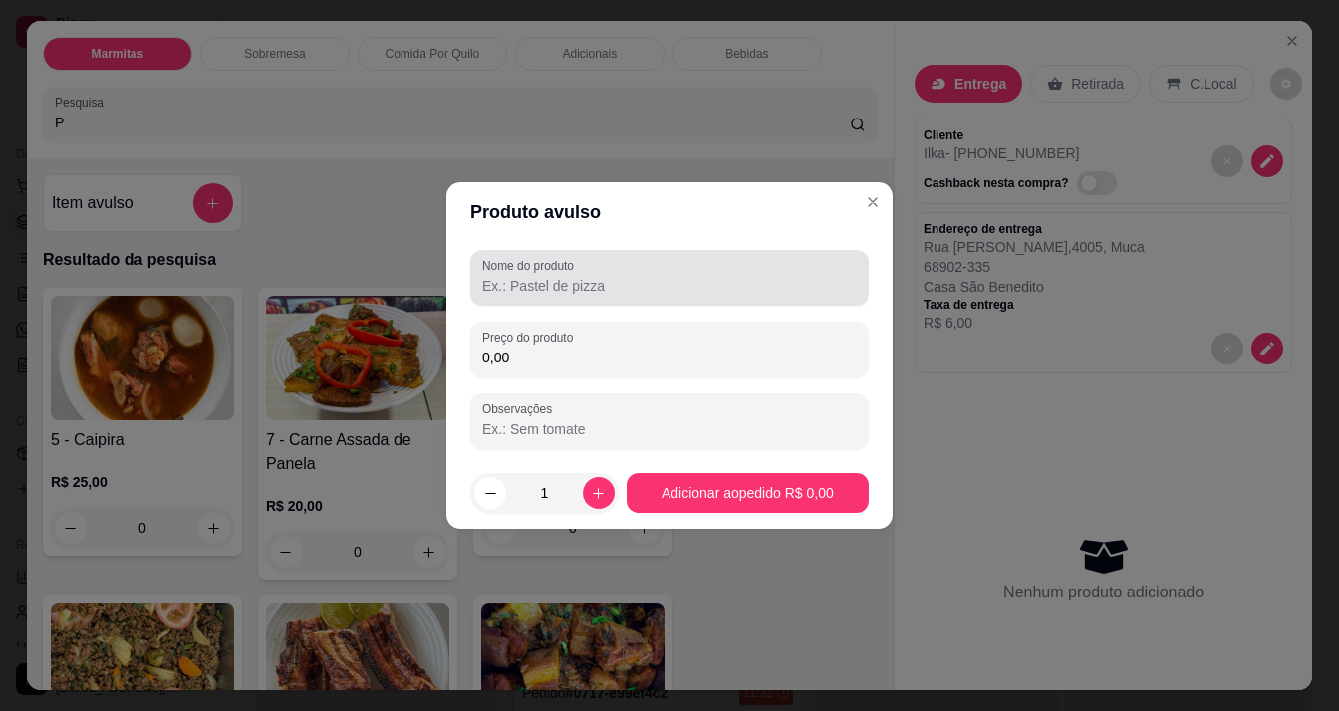
click at [589, 276] on input "Nome do produto" at bounding box center [669, 286] width 375 height 20
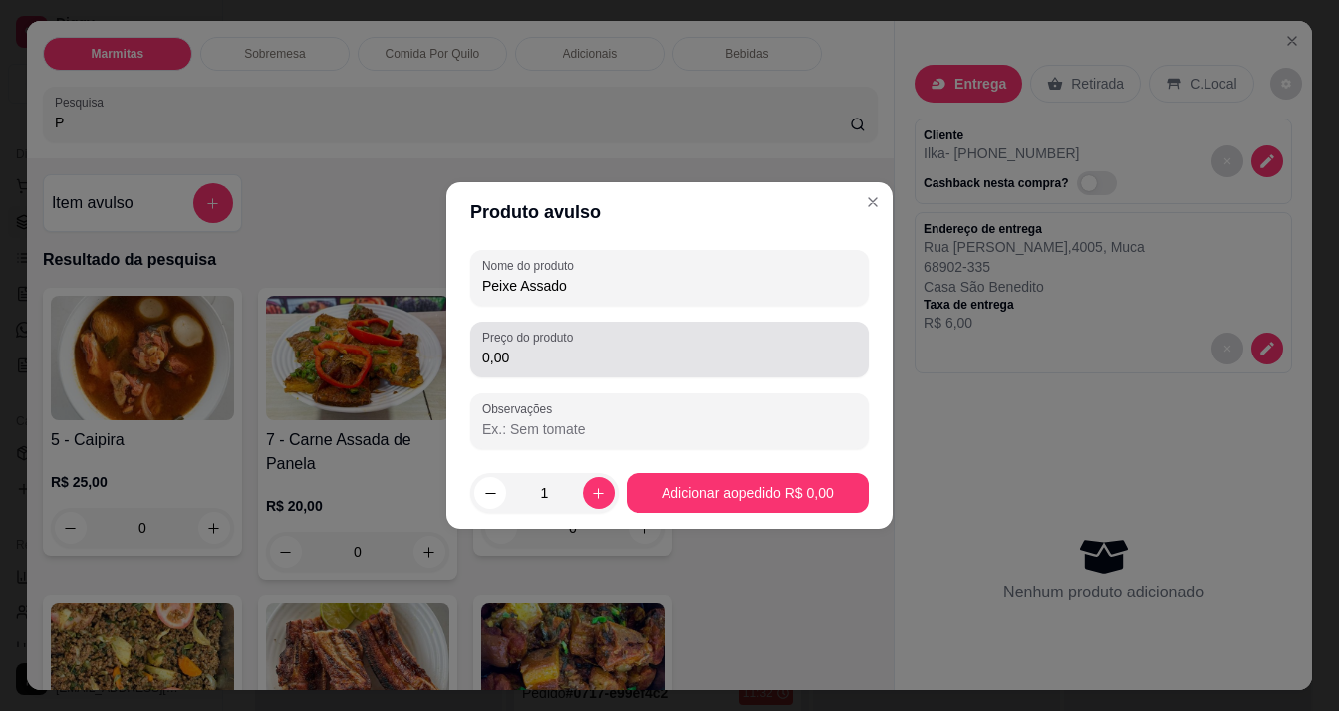
type input "Peixe Assado"
click at [626, 345] on div "0,00" at bounding box center [669, 350] width 375 height 40
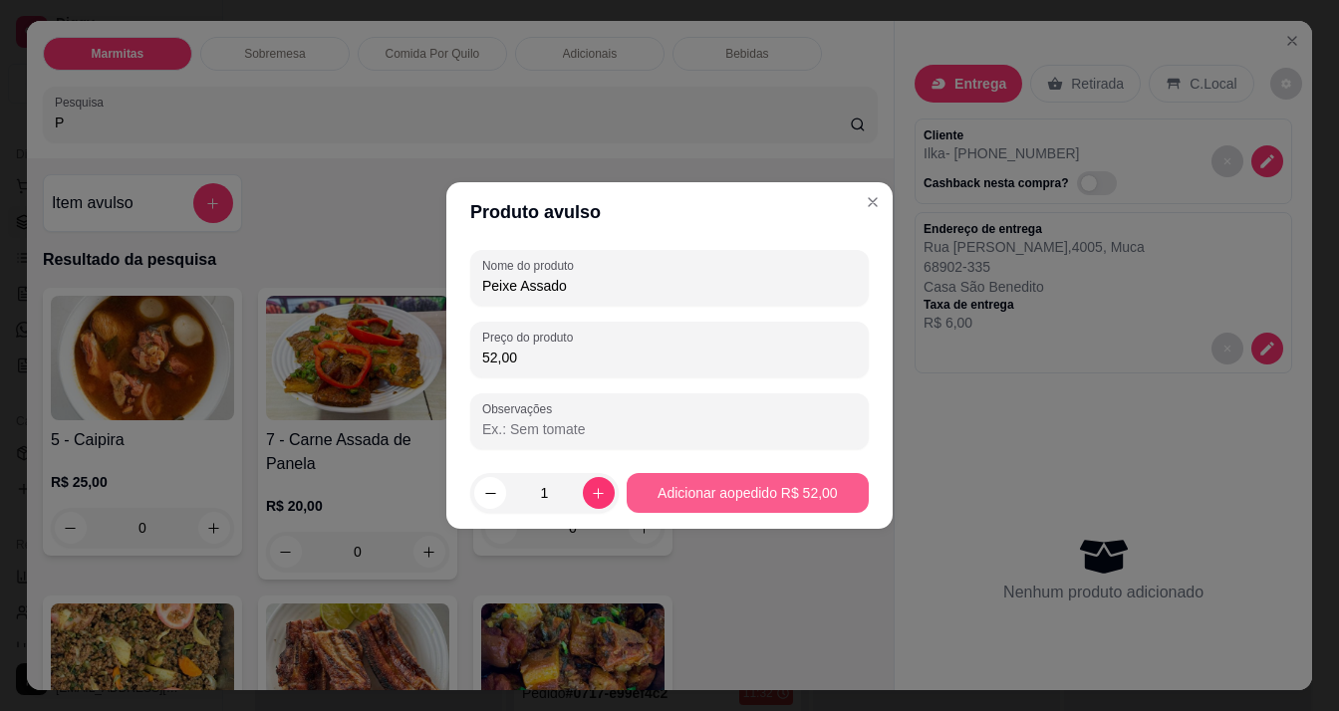
type input "52,00"
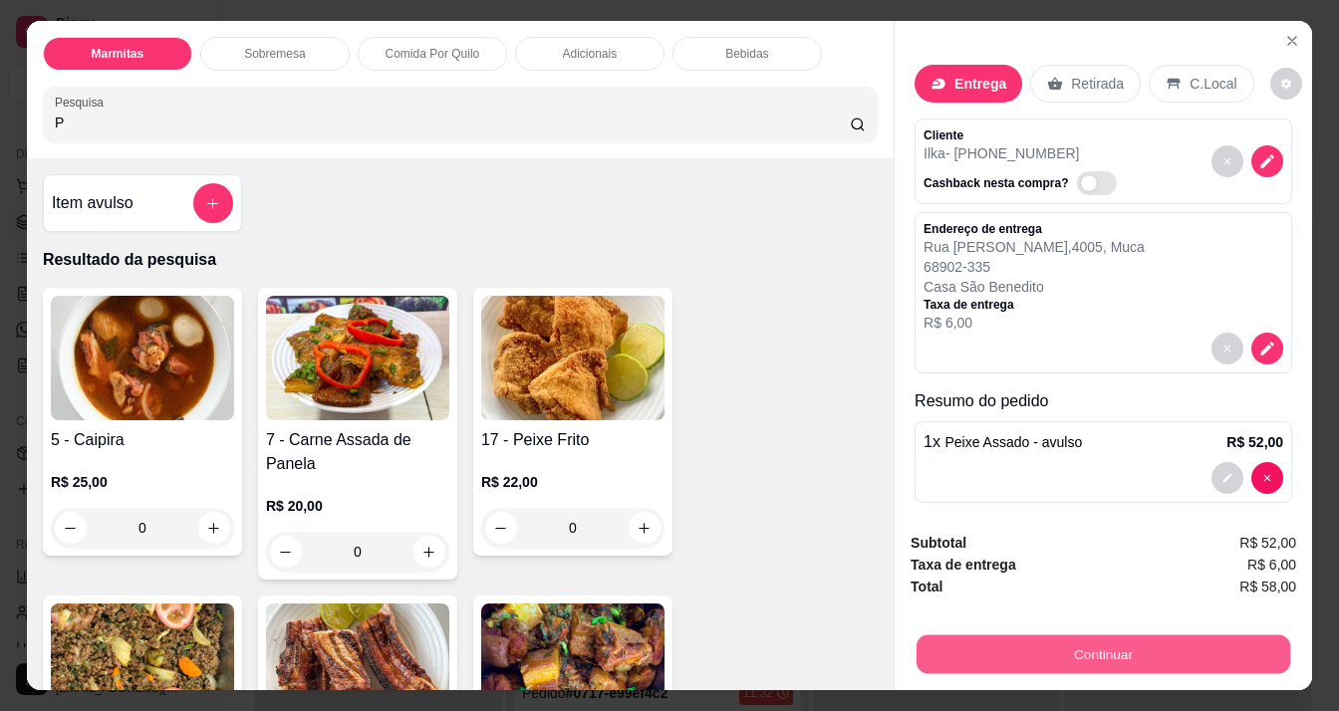
click at [1167, 643] on button "Continuar" at bounding box center [1103, 654] width 374 height 39
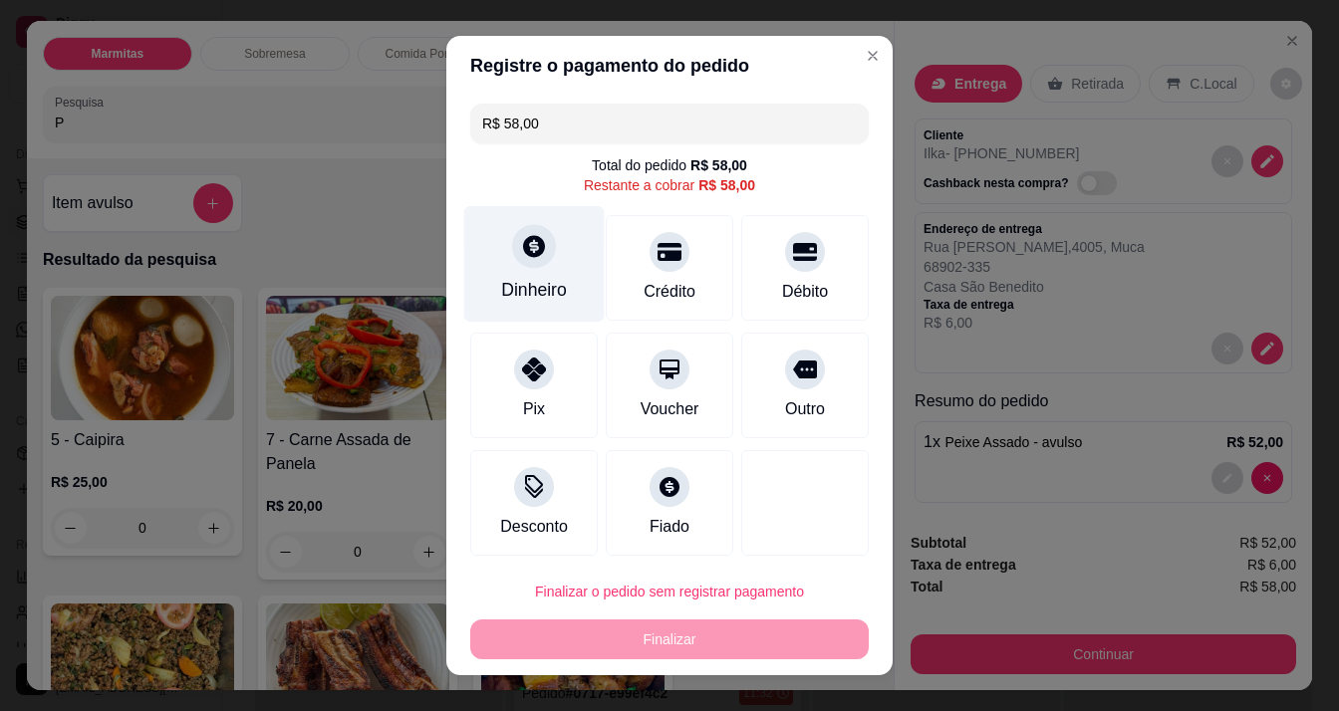
click at [531, 270] on div "Dinheiro" at bounding box center [534, 263] width 140 height 117
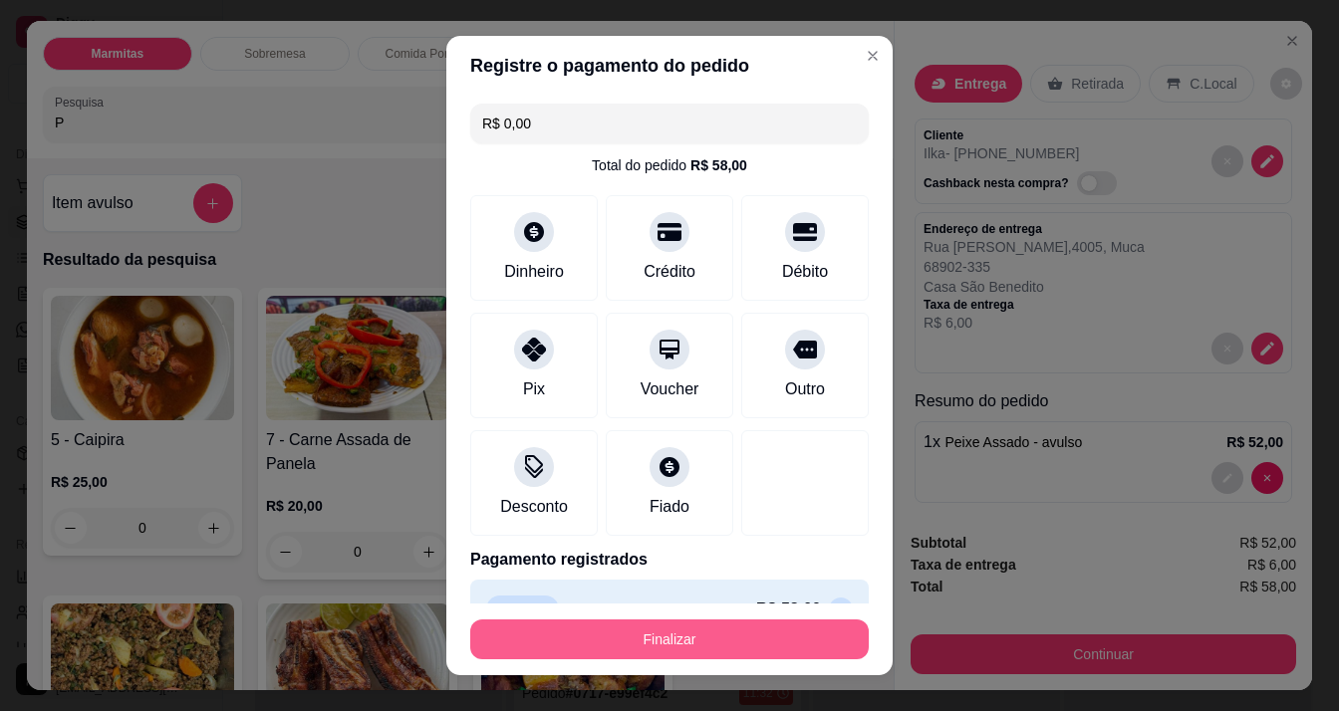
click at [762, 623] on button "Finalizar" at bounding box center [669, 640] width 398 height 40
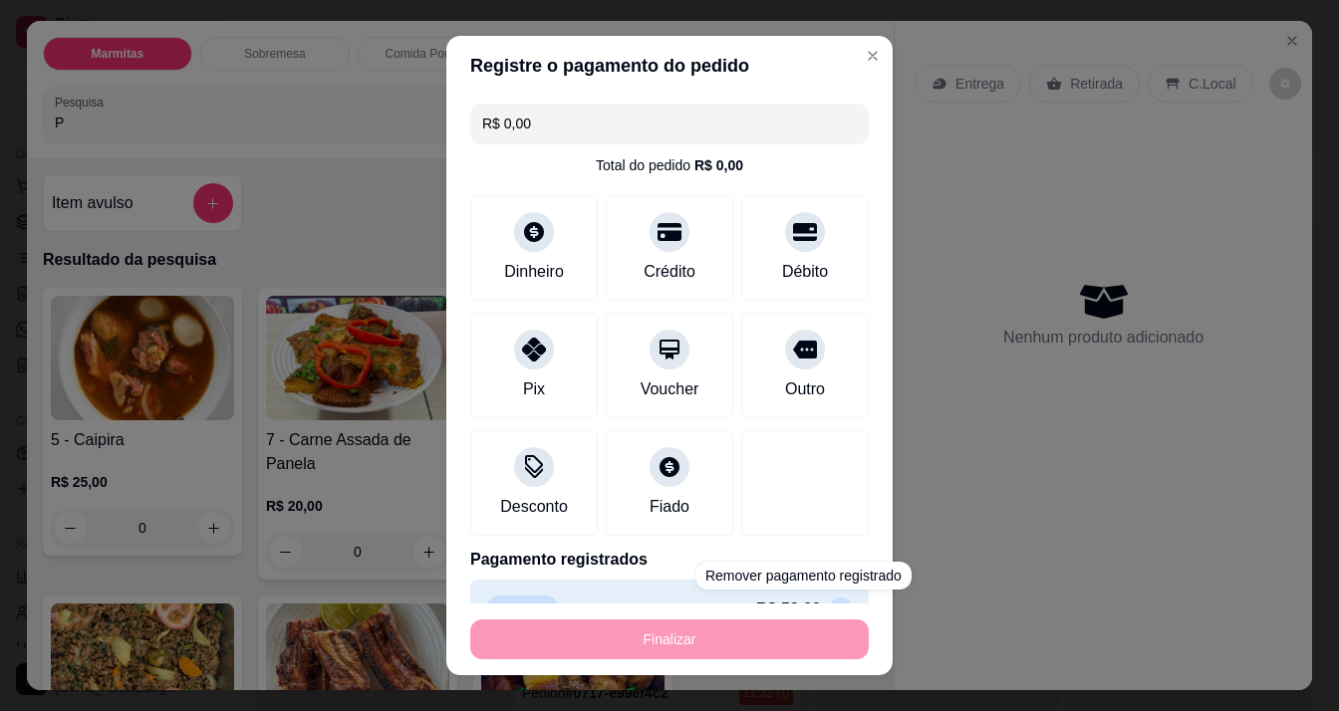
type input "-R$ 58,00"
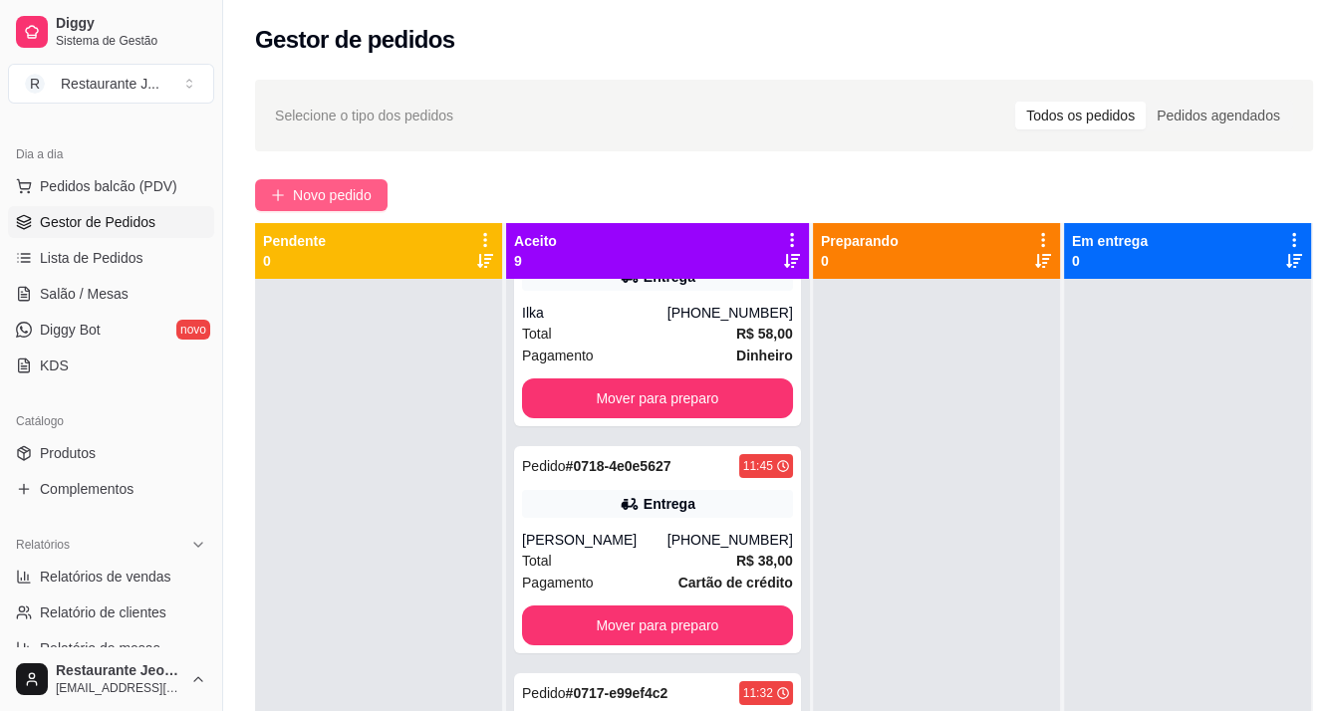
click at [276, 199] on icon "plus" at bounding box center [278, 195] width 14 height 14
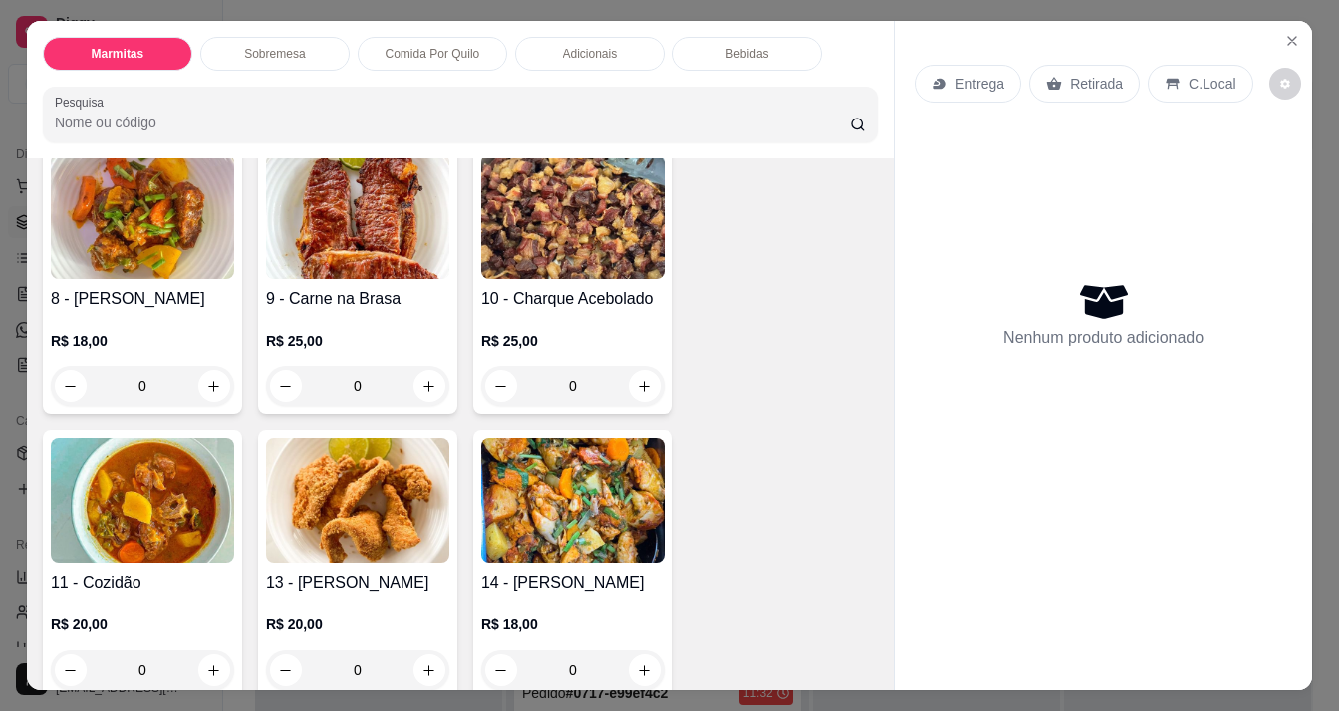
scroll to position [897, 0]
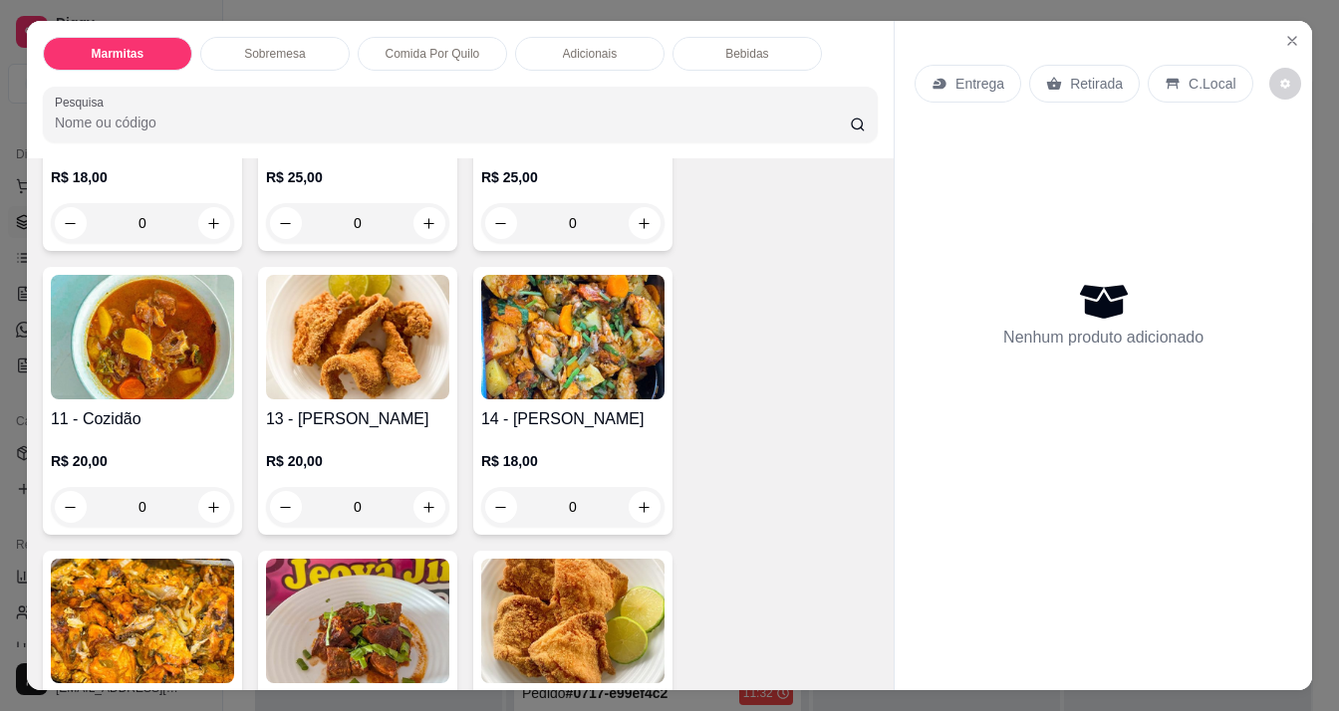
click at [420, 500] on div "0" at bounding box center [357, 507] width 183 height 40
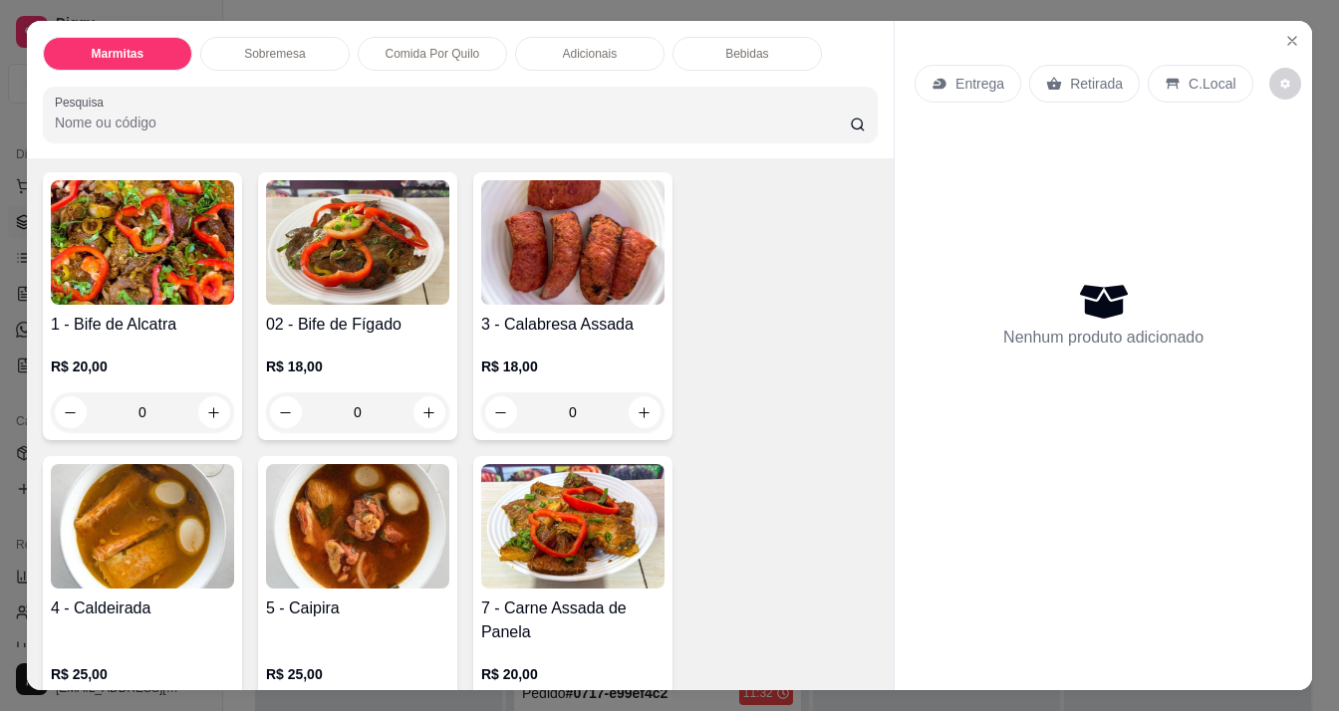
scroll to position [0, 0]
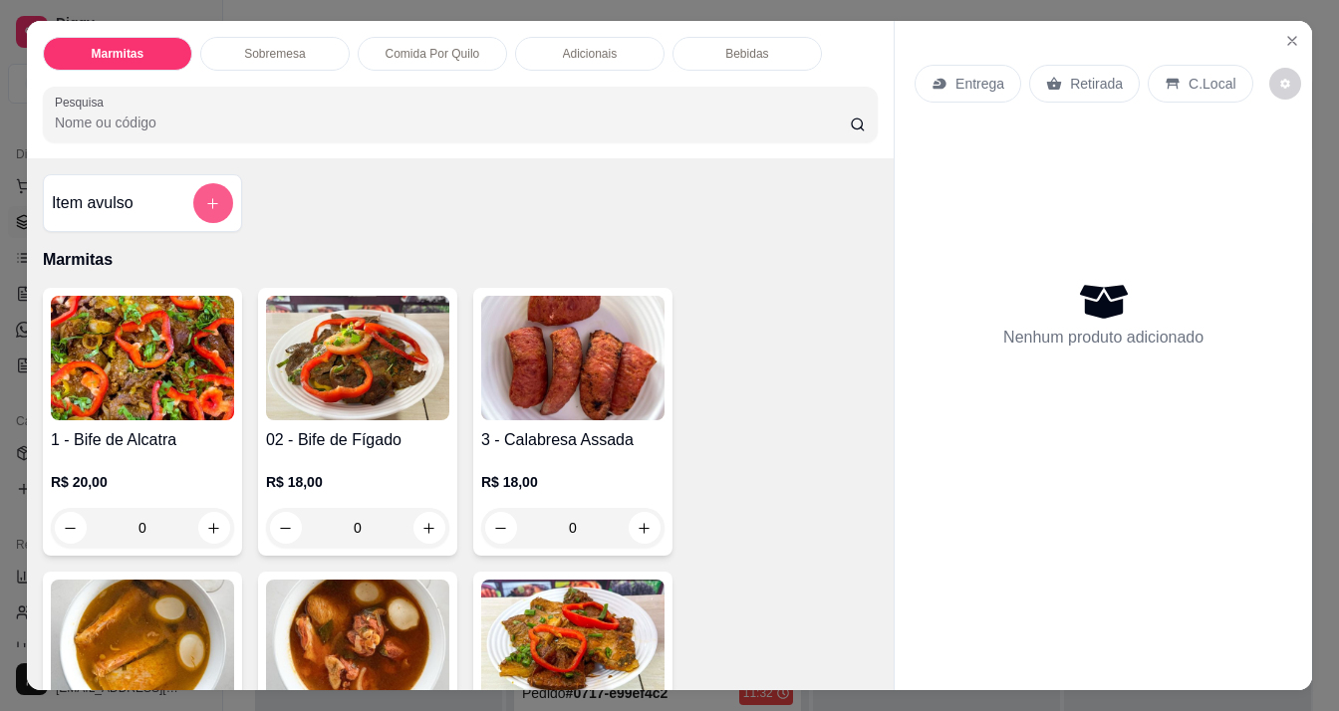
click at [194, 184] on button "add-separate-item" at bounding box center [213, 203] width 40 height 40
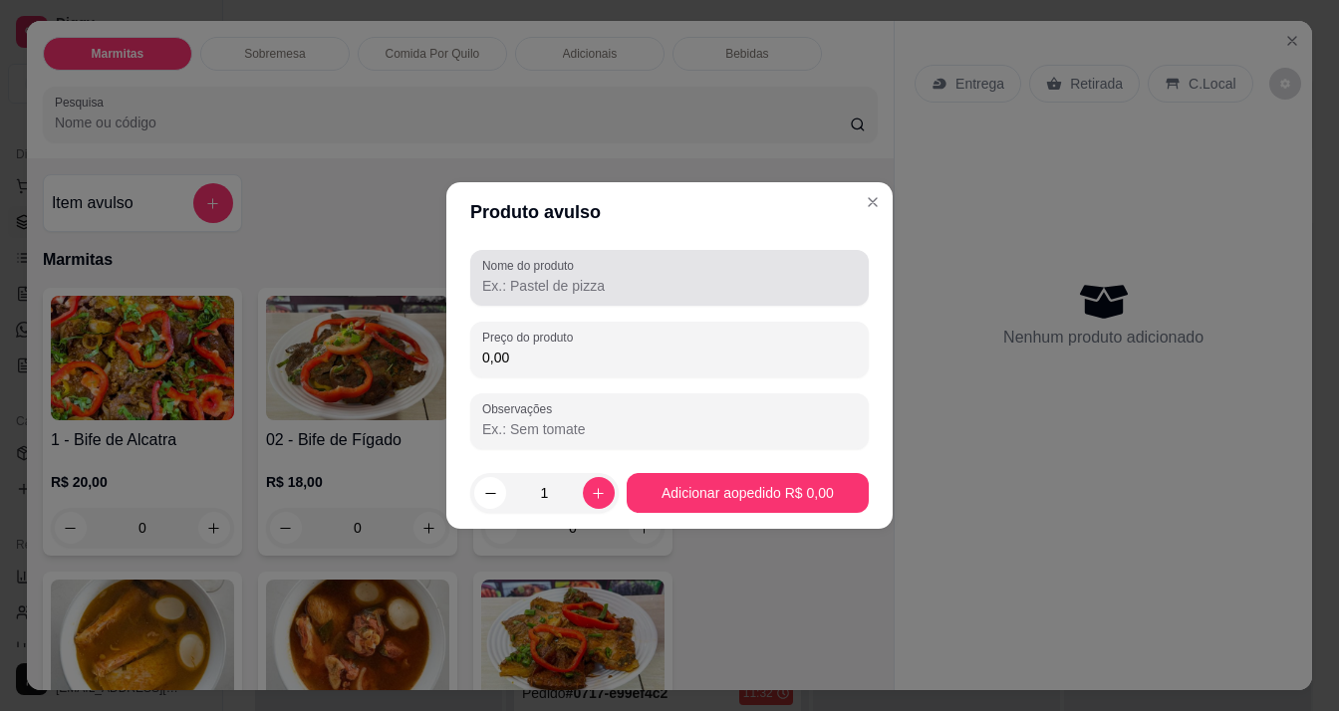
click at [561, 296] on div at bounding box center [669, 278] width 375 height 40
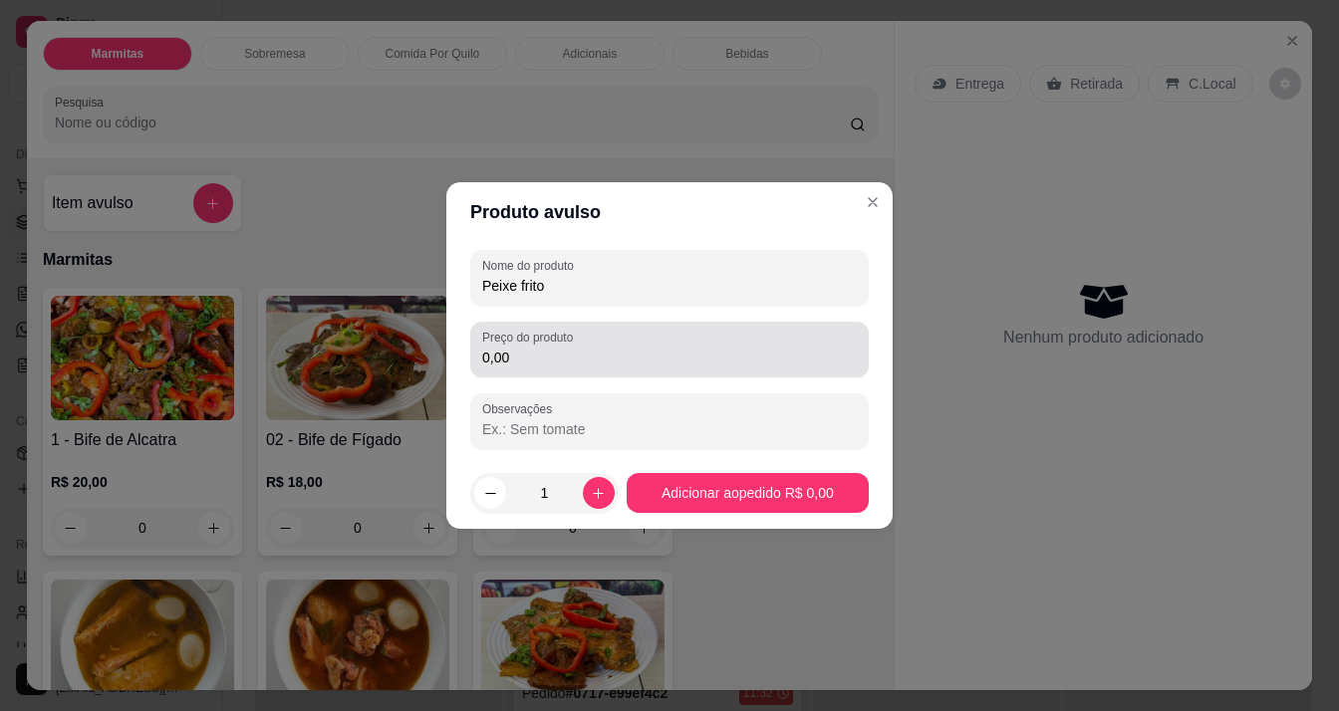
type input "Peixe frito"
click at [582, 345] on div "0,00" at bounding box center [669, 350] width 375 height 40
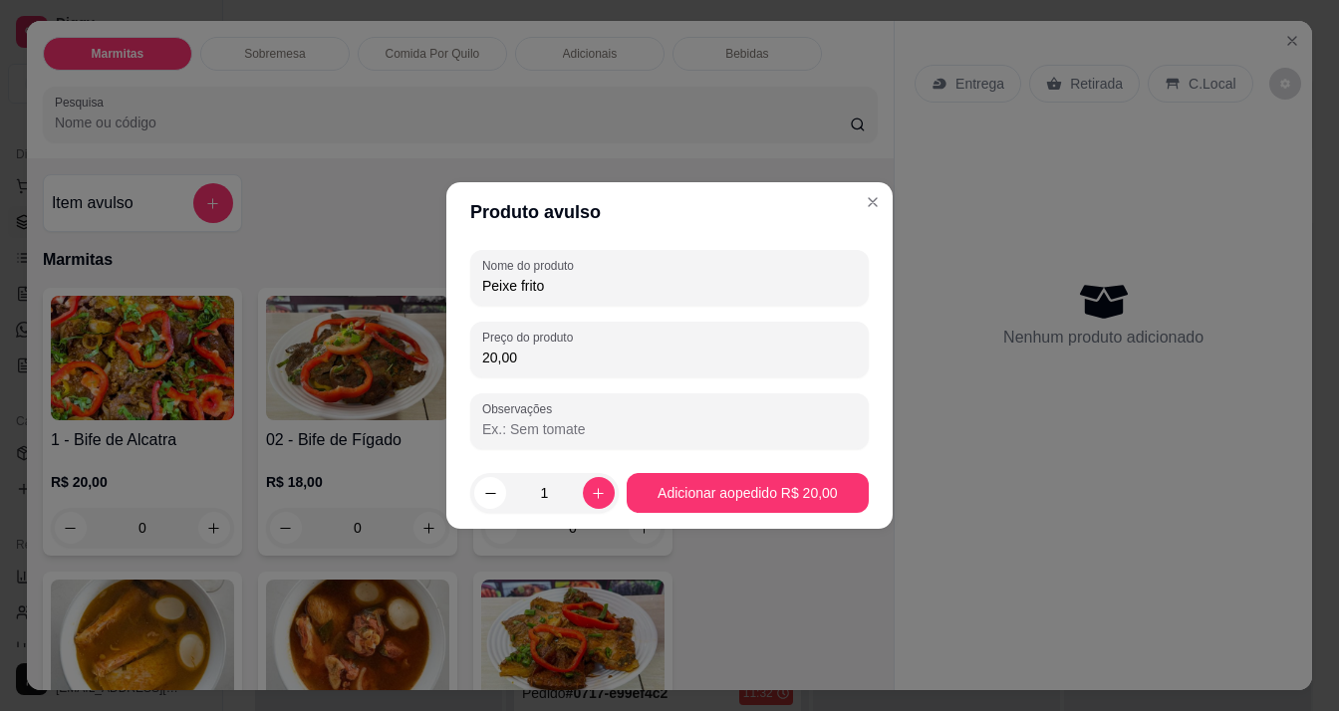
type input "20,00"
click at [594, 514] on footer "1 Adicionar ao pedido R$ 20,00" at bounding box center [669, 493] width 446 height 72
click at [594, 499] on icon "increase-product-quantity" at bounding box center [598, 493] width 15 height 15
type input "2"
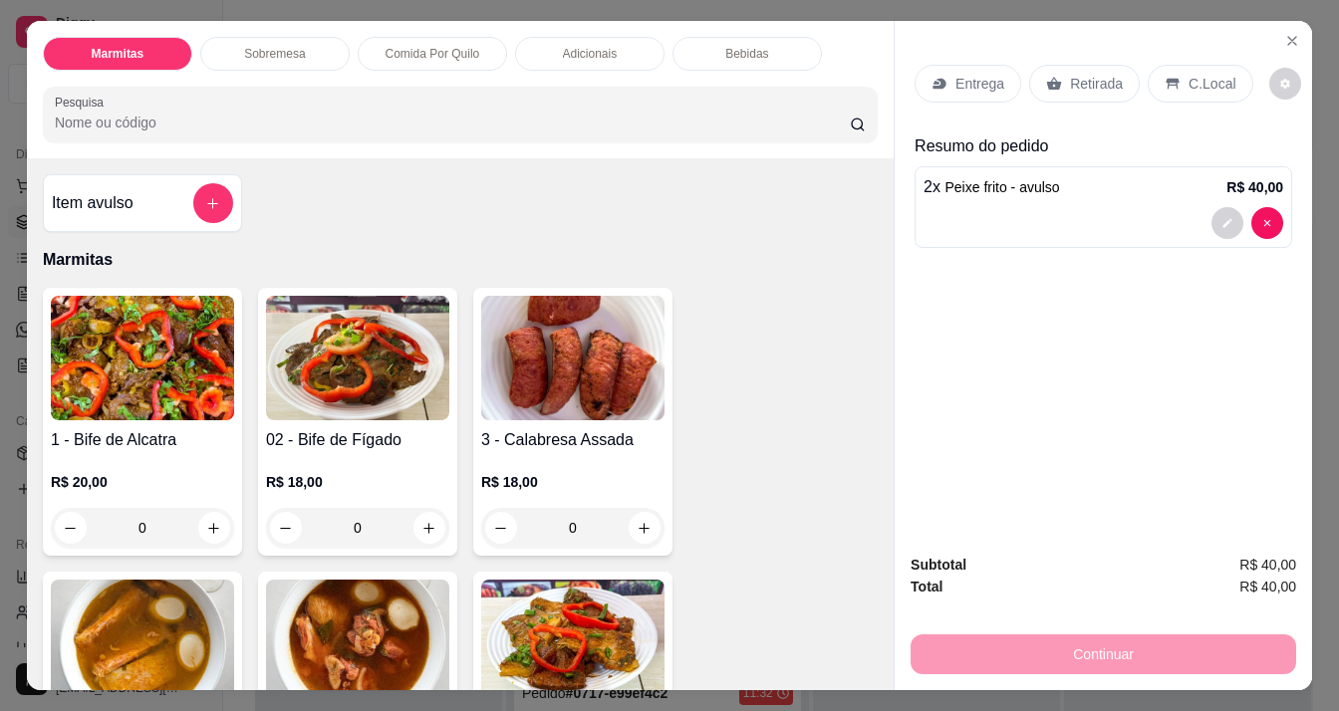
click at [195, 113] on input "Pesquisa" at bounding box center [453, 123] width 796 height 20
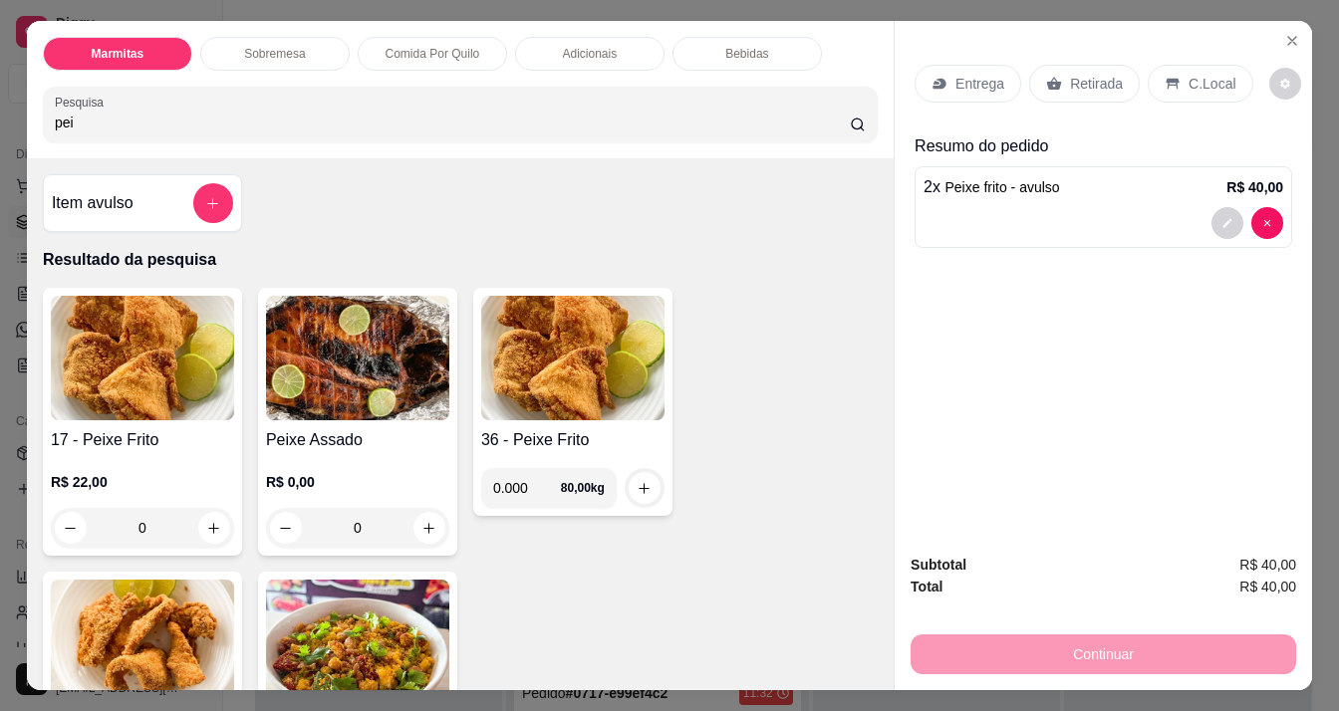
type input "pei"
click at [538, 428] on h4 "36 - Peixe Frito" at bounding box center [572, 440] width 183 height 24
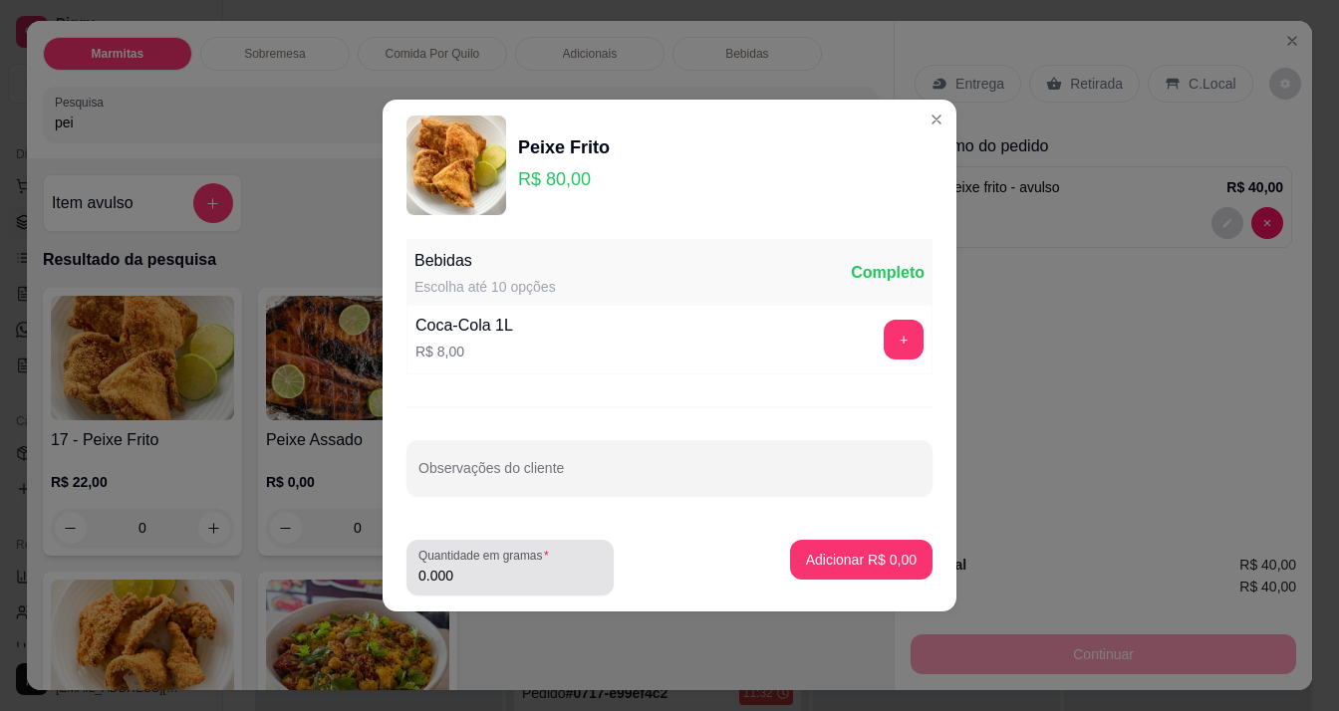
click at [490, 554] on label "Quantidade em gramas" at bounding box center [486, 555] width 137 height 17
click at [490, 566] on input "0.000" at bounding box center [509, 576] width 183 height 20
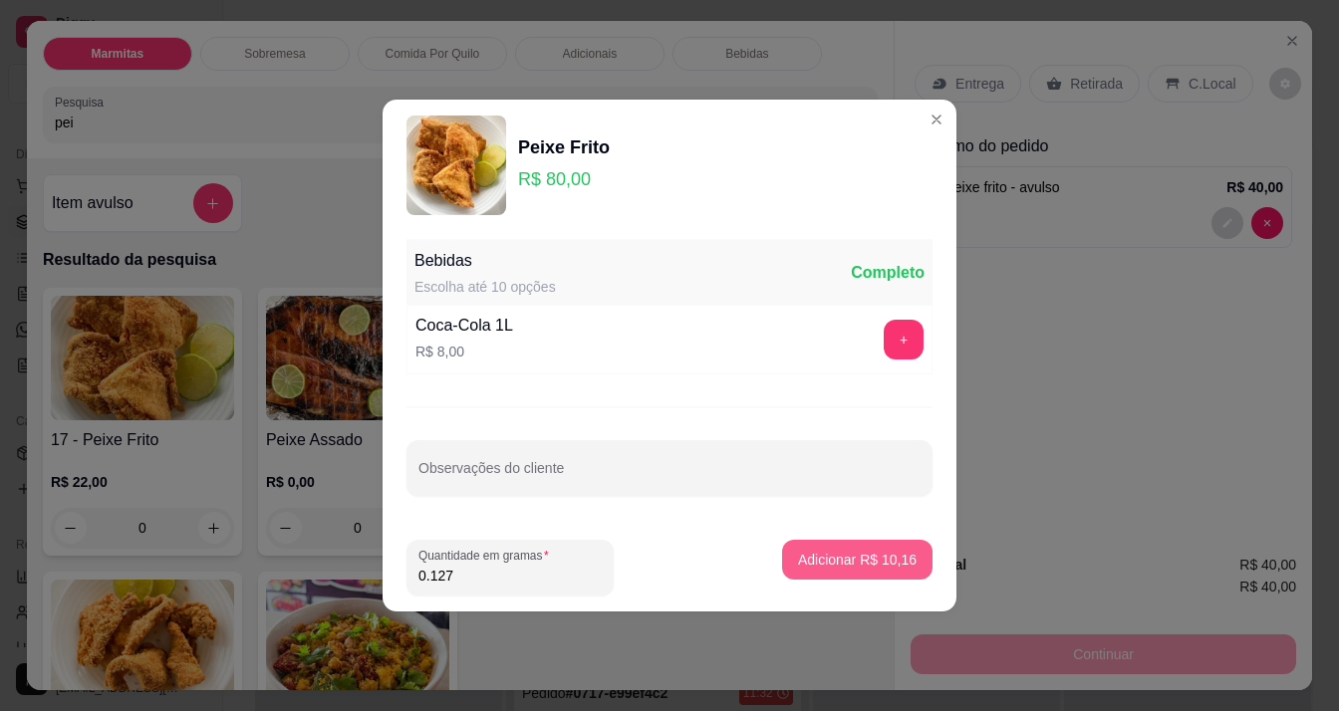
type input "0.127"
click at [808, 540] on button "Adicionar R$ 10,16" at bounding box center [857, 560] width 150 height 40
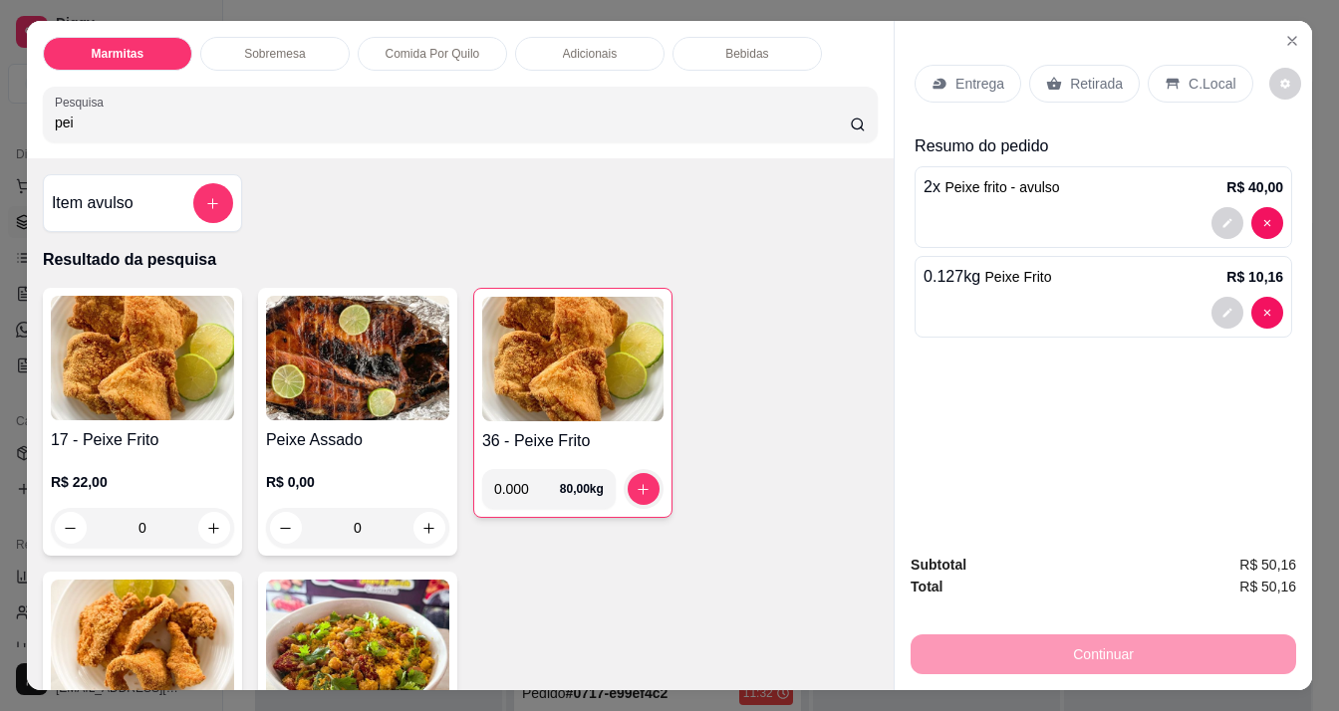
click at [1106, 78] on p "Retirada" at bounding box center [1096, 84] width 53 height 20
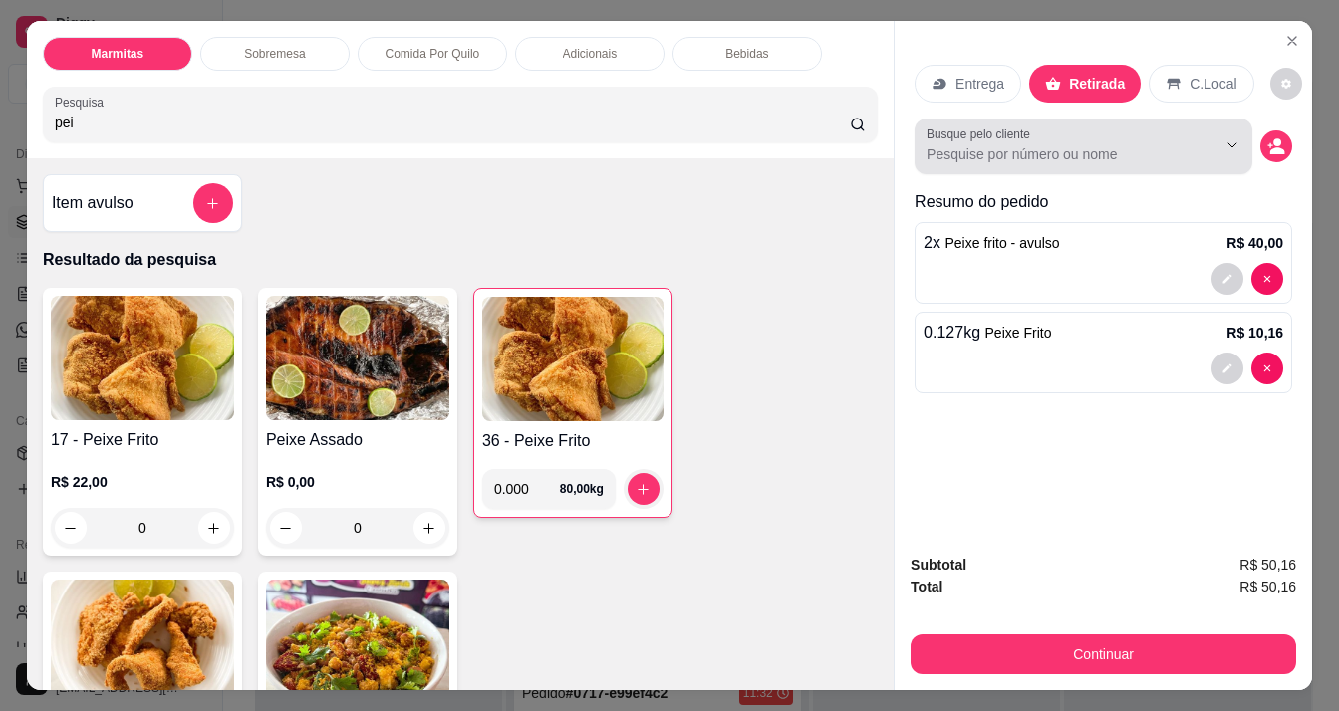
click at [950, 144] on input "Busque pelo cliente" at bounding box center [1055, 154] width 258 height 20
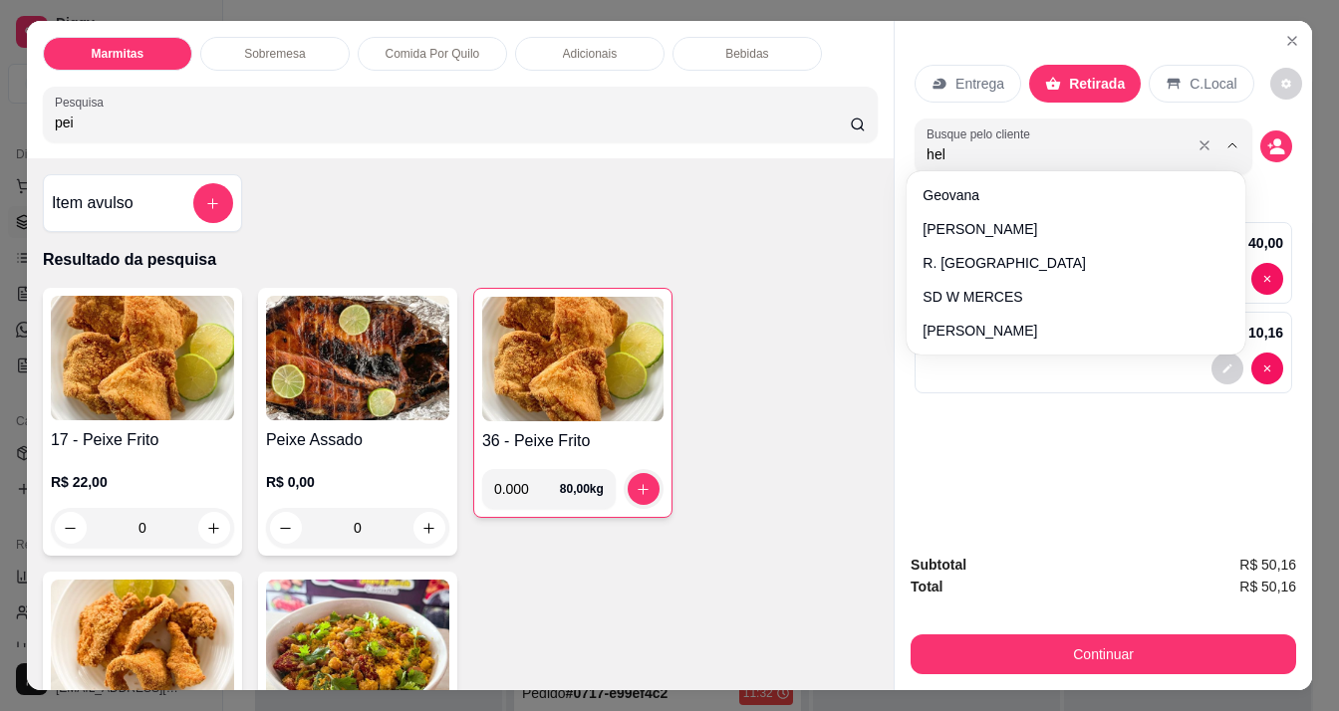
type input "hely"
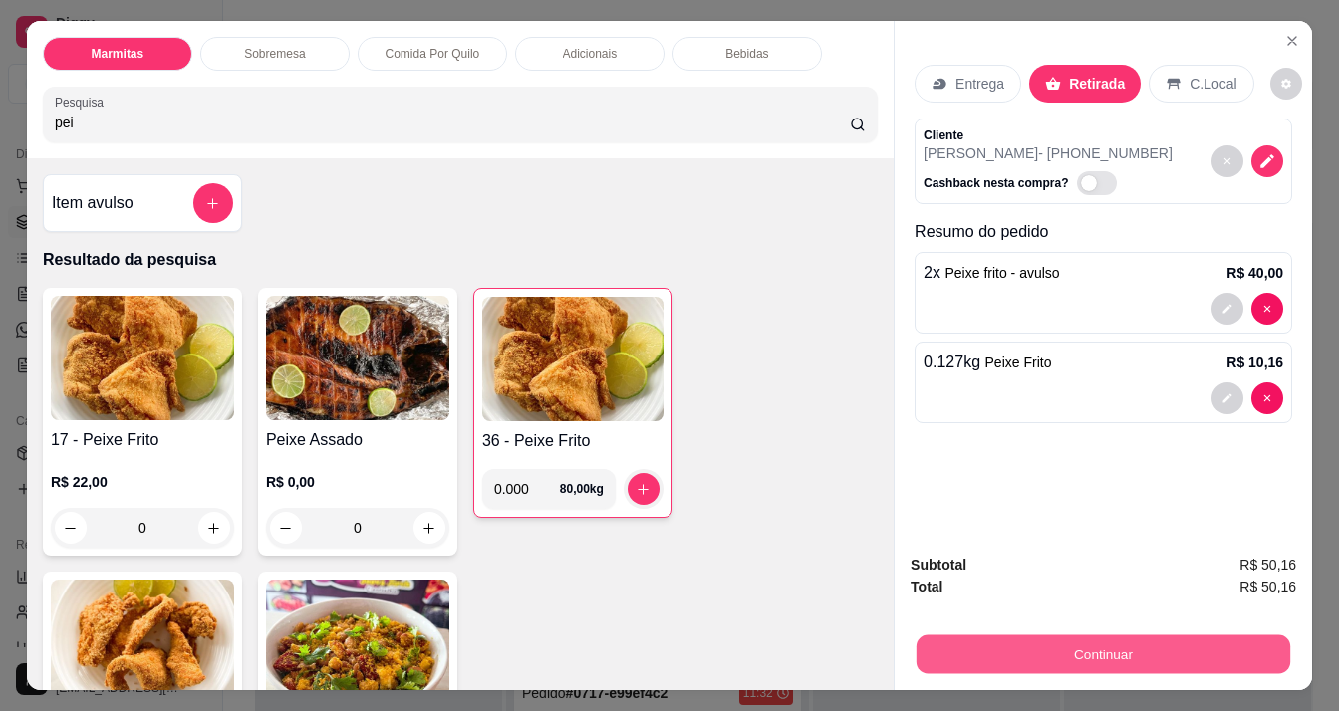
click at [1153, 648] on button "Continuar" at bounding box center [1103, 654] width 374 height 39
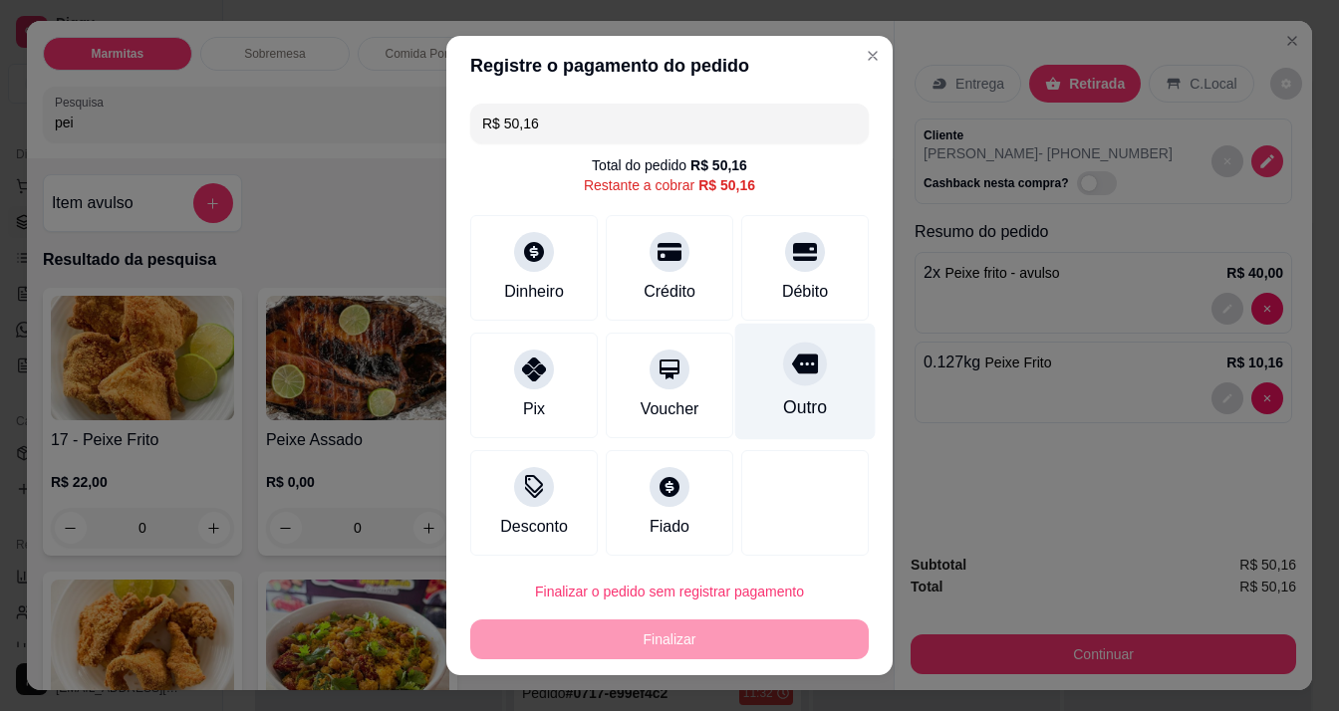
click at [788, 348] on div at bounding box center [805, 364] width 44 height 44
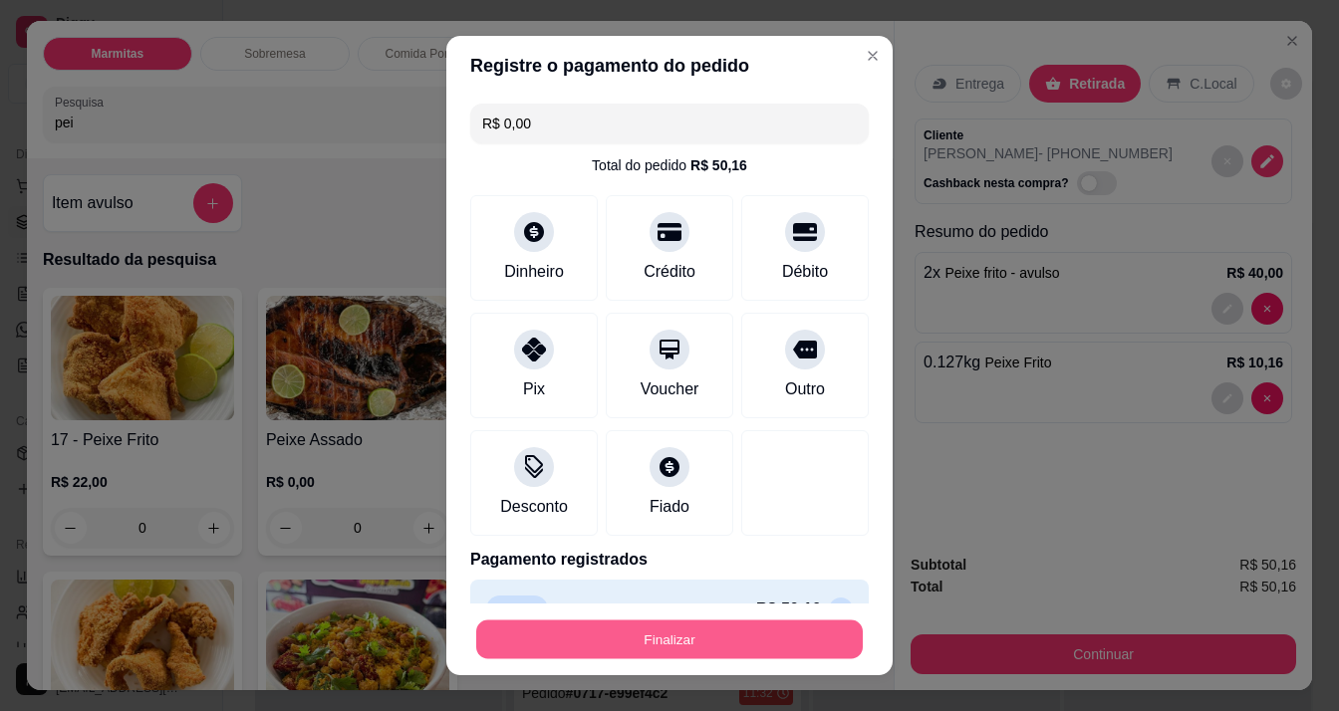
click at [768, 629] on button "Finalizar" at bounding box center [669, 640] width 386 height 39
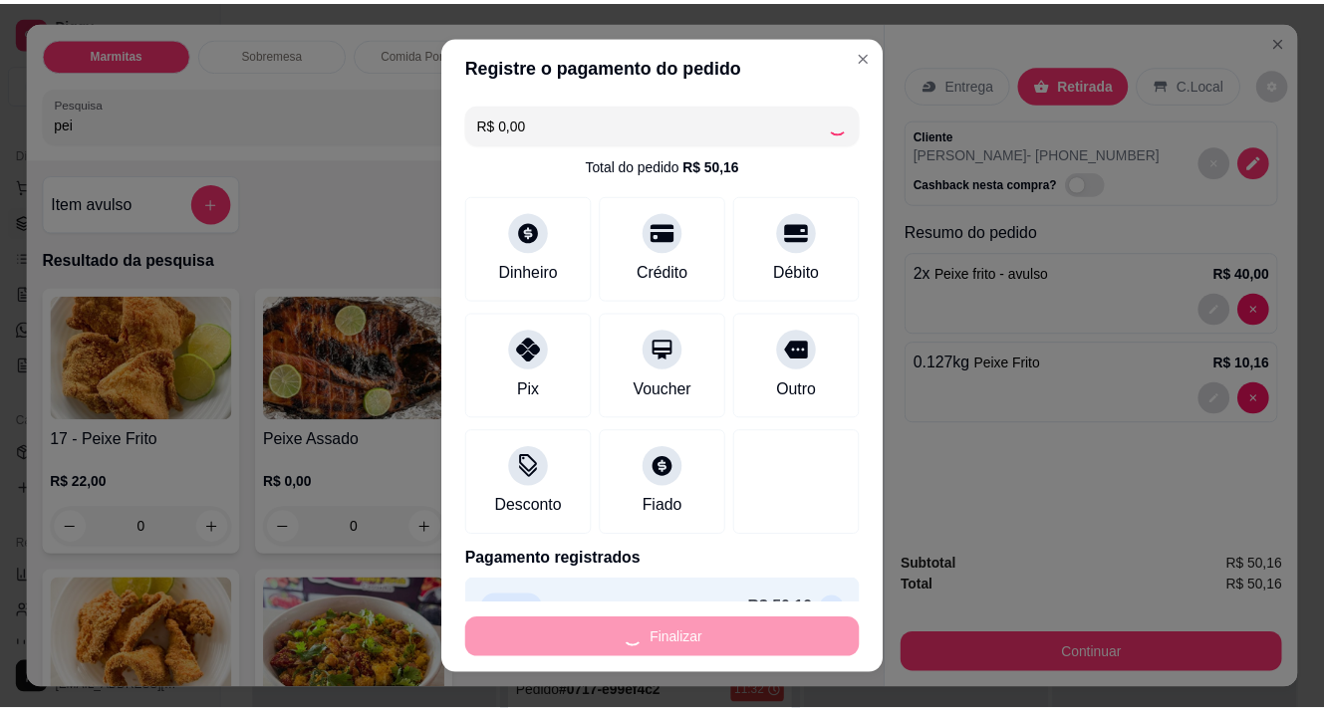
scroll to position [299, 0]
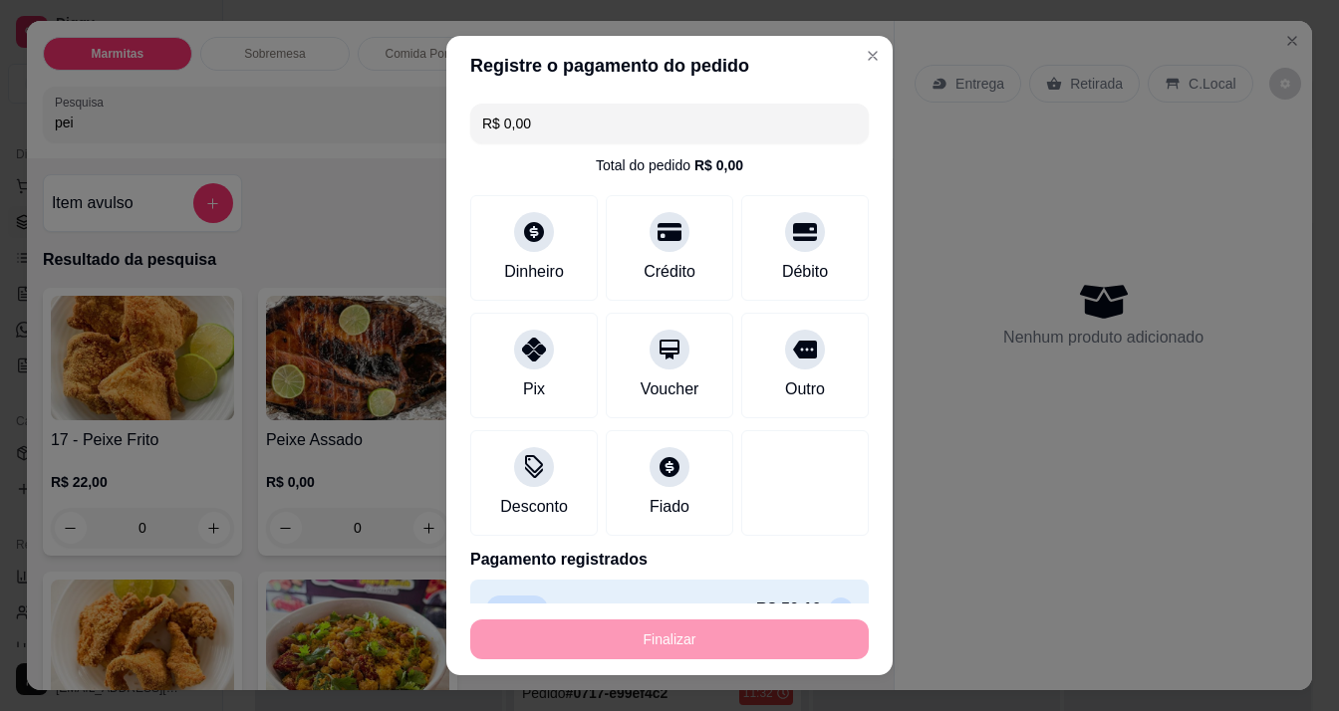
type input "-R$ 50,16"
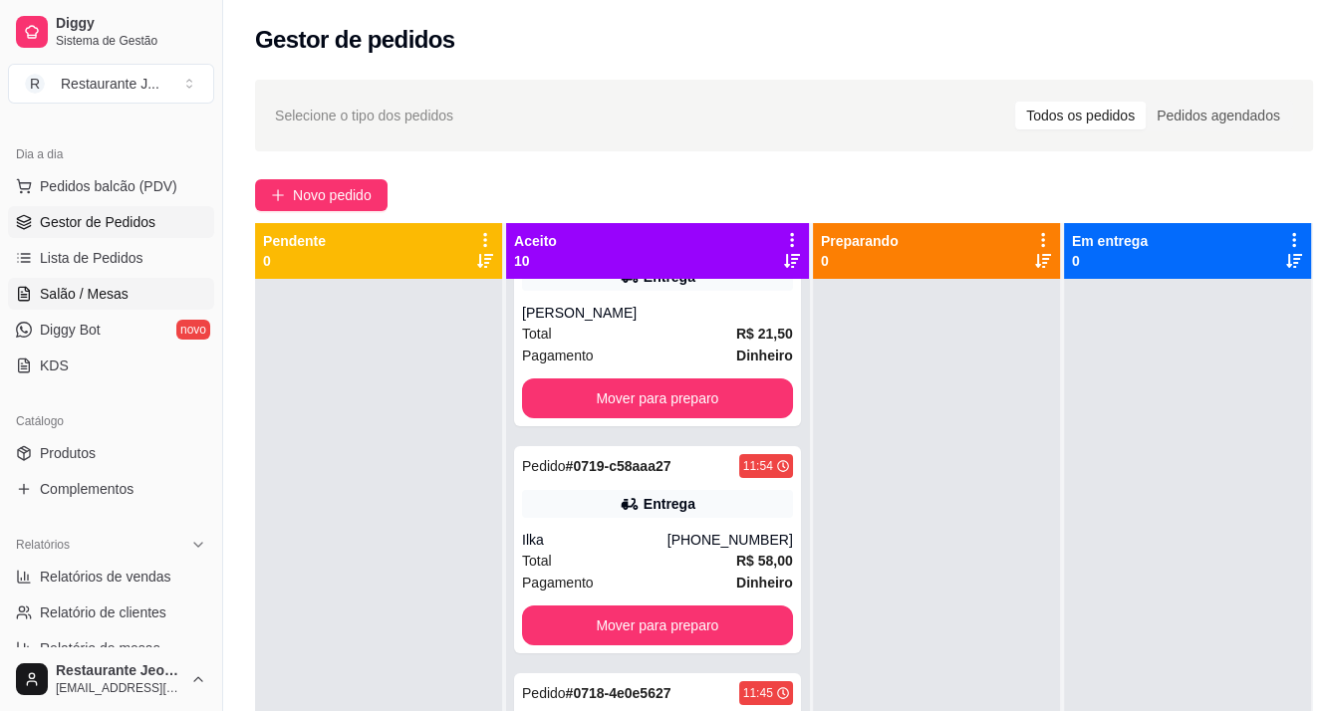
scroll to position [526, 0]
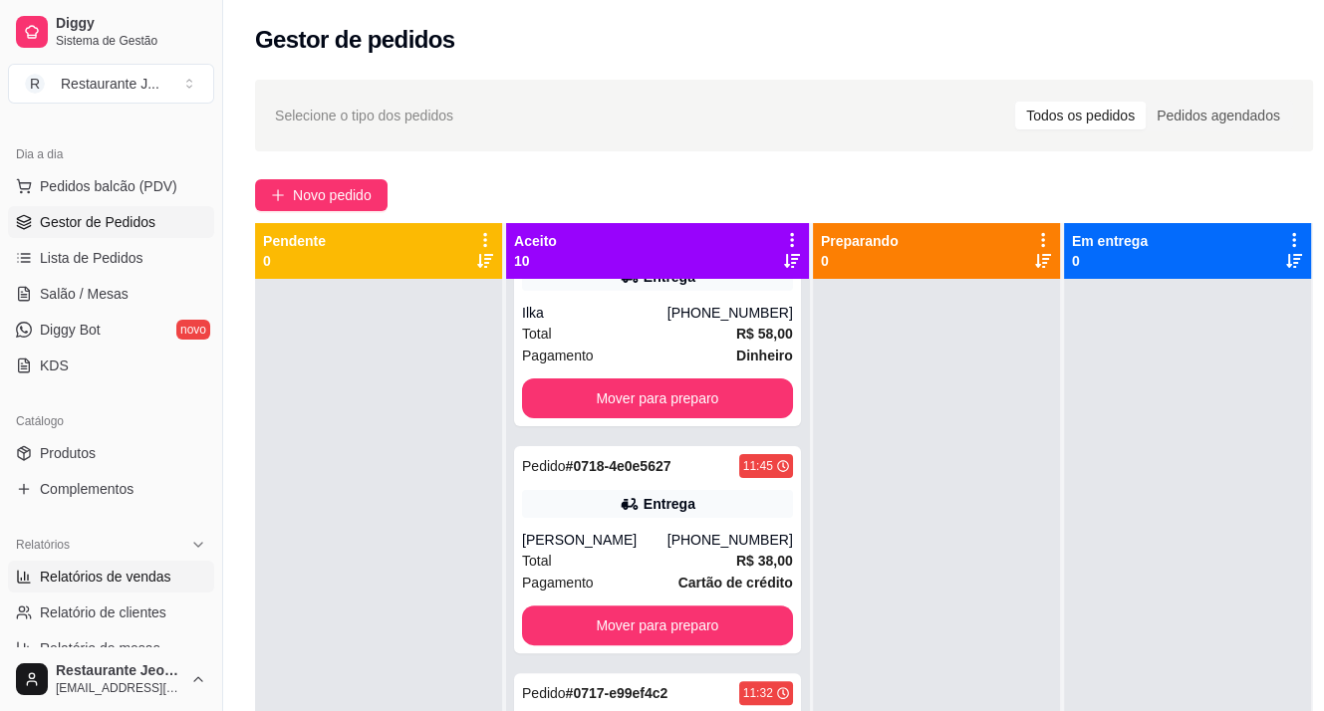
click at [120, 591] on link "Relatórios de vendas" at bounding box center [111, 577] width 206 height 32
select select "ALL"
select select "0"
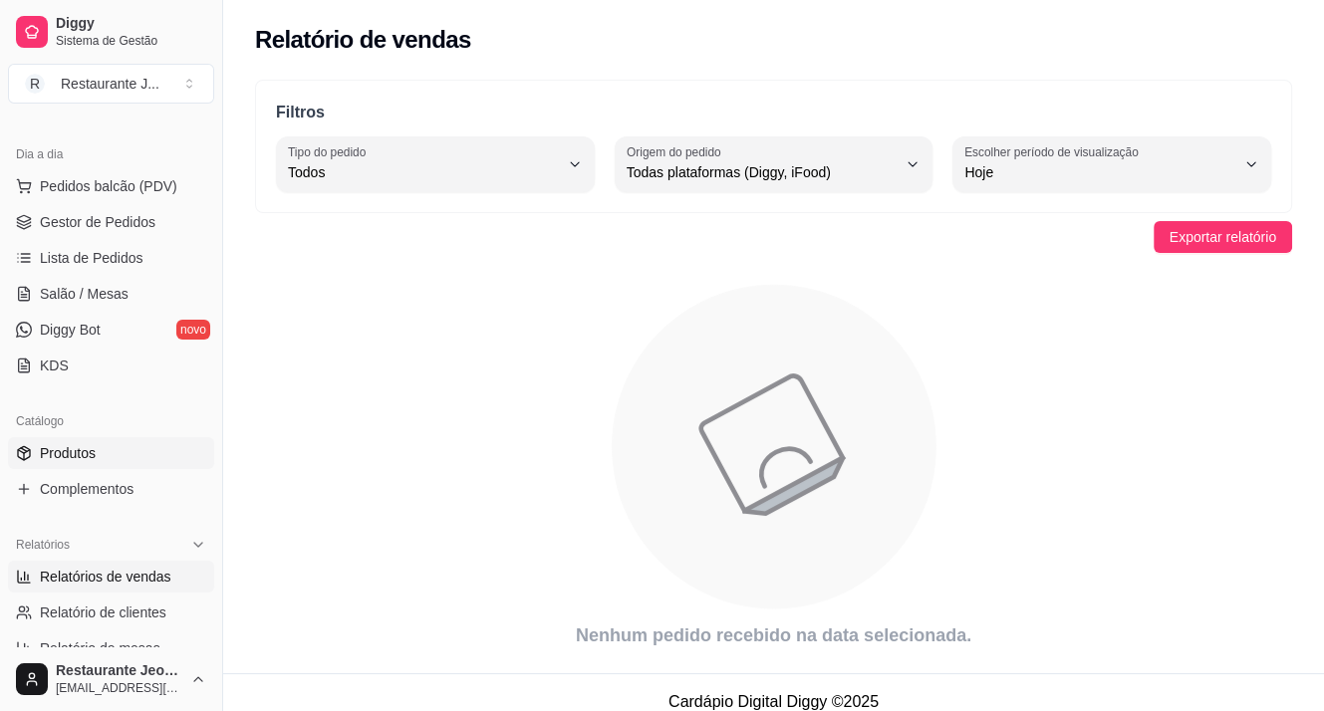
click at [46, 452] on span "Produtos" at bounding box center [68, 453] width 56 height 20
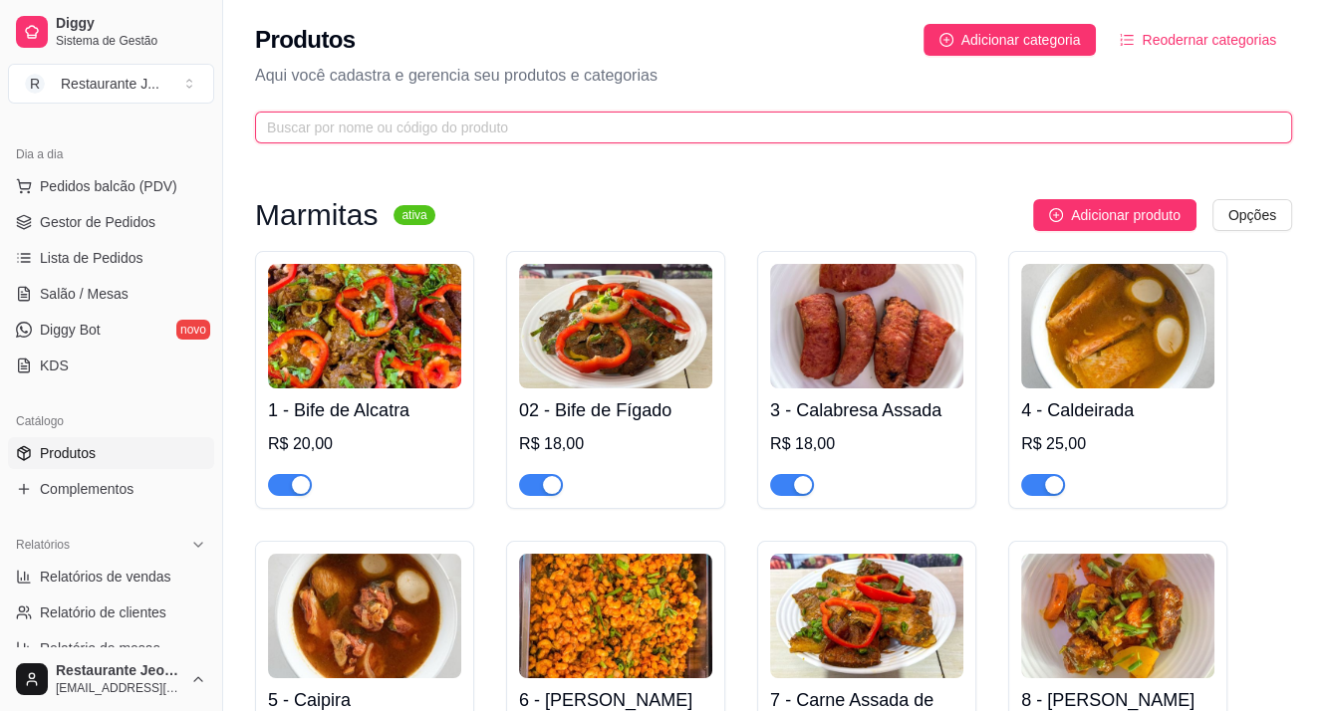
click at [405, 136] on input "text" at bounding box center [765, 128] width 997 height 22
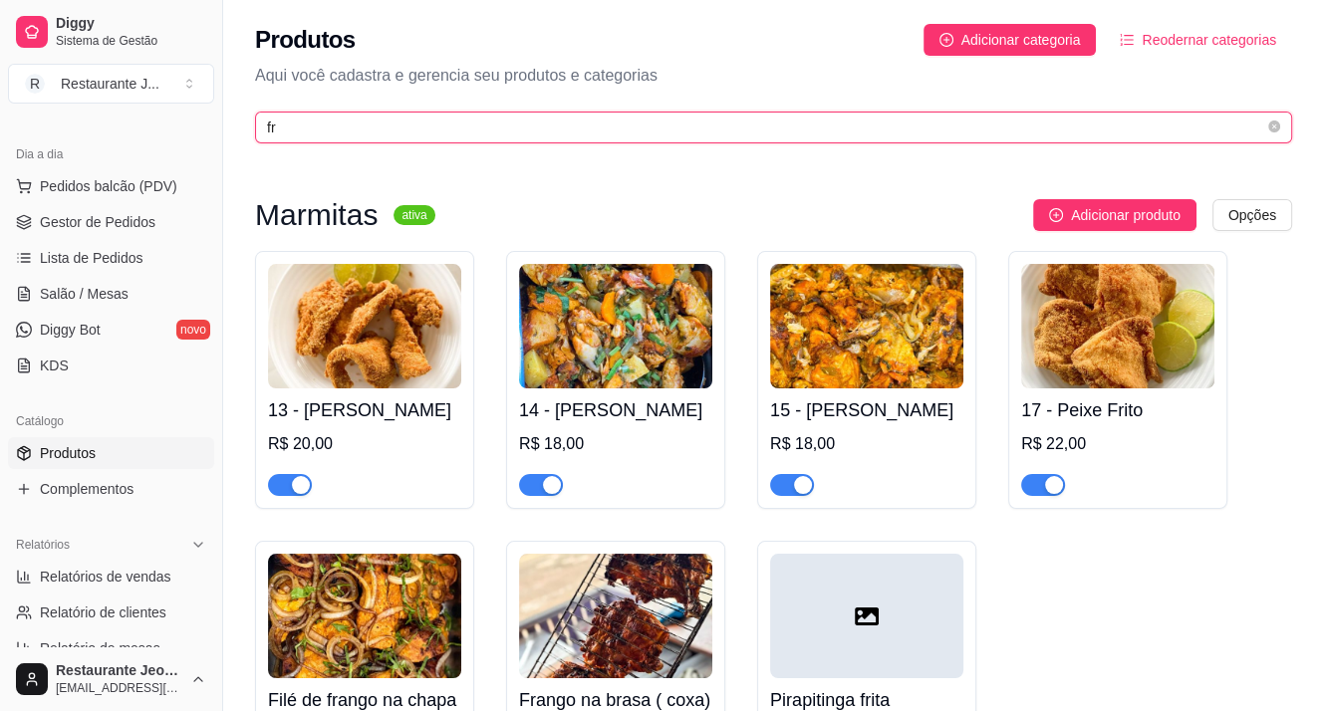
type input "fr"
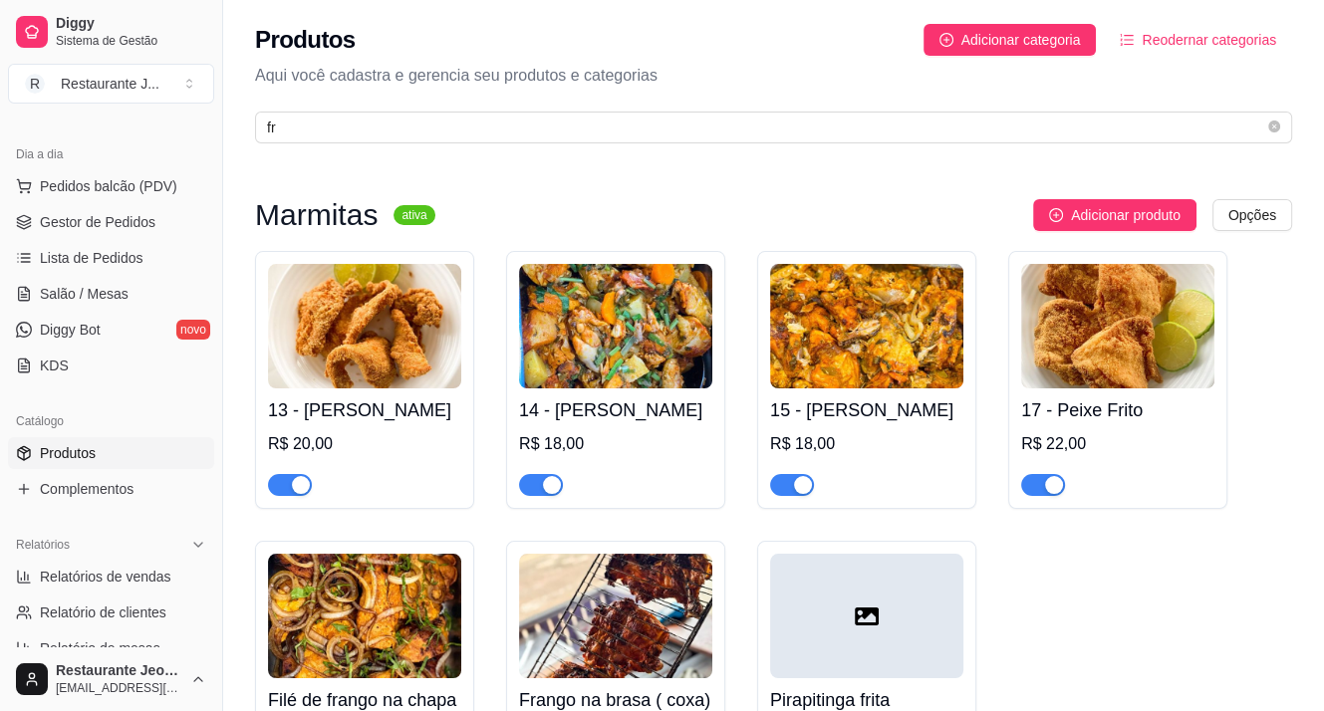
click at [811, 488] on div "button" at bounding box center [803, 485] width 18 height 18
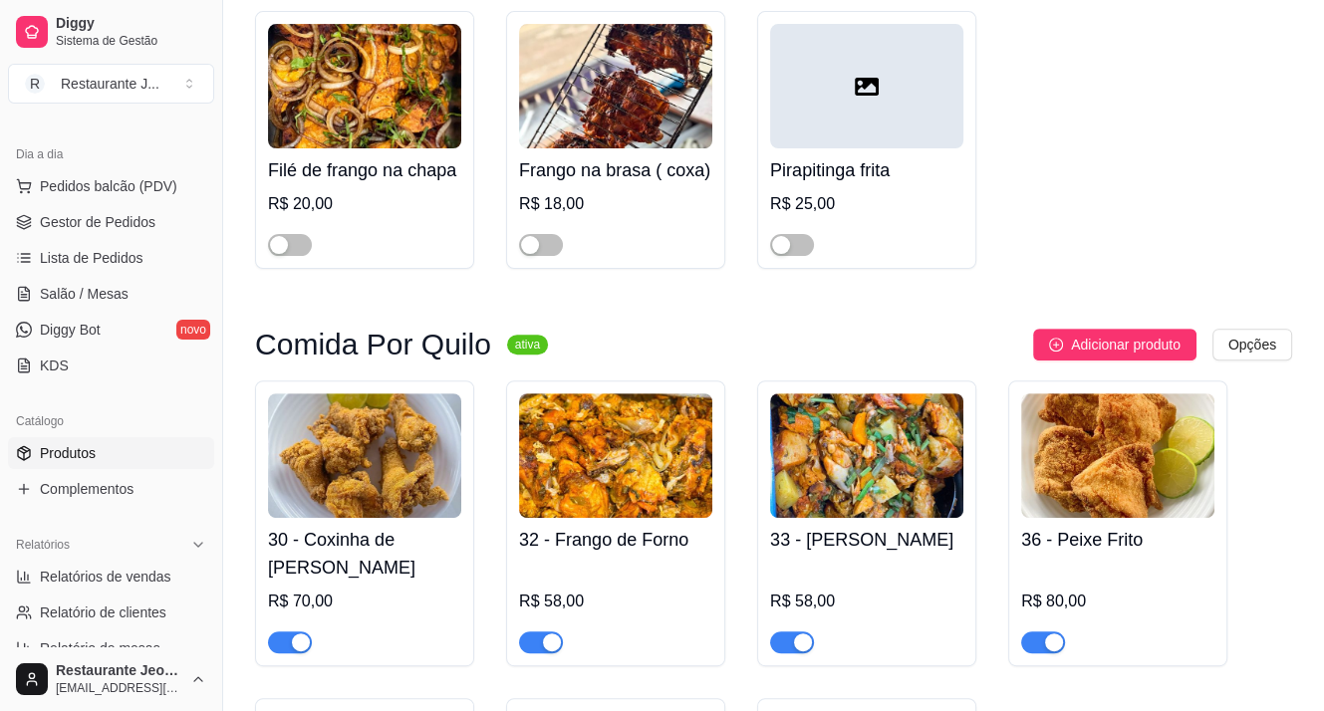
scroll to position [697, 0]
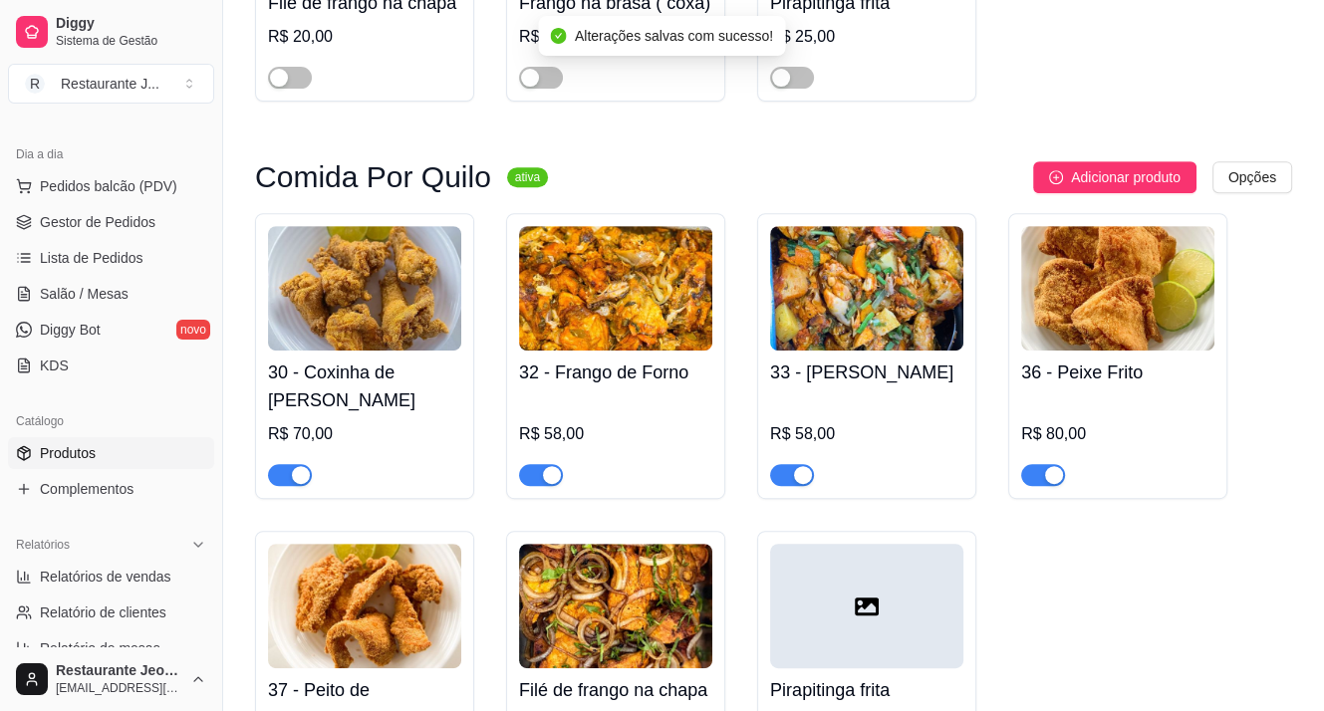
click at [550, 471] on div "button" at bounding box center [552, 475] width 18 height 18
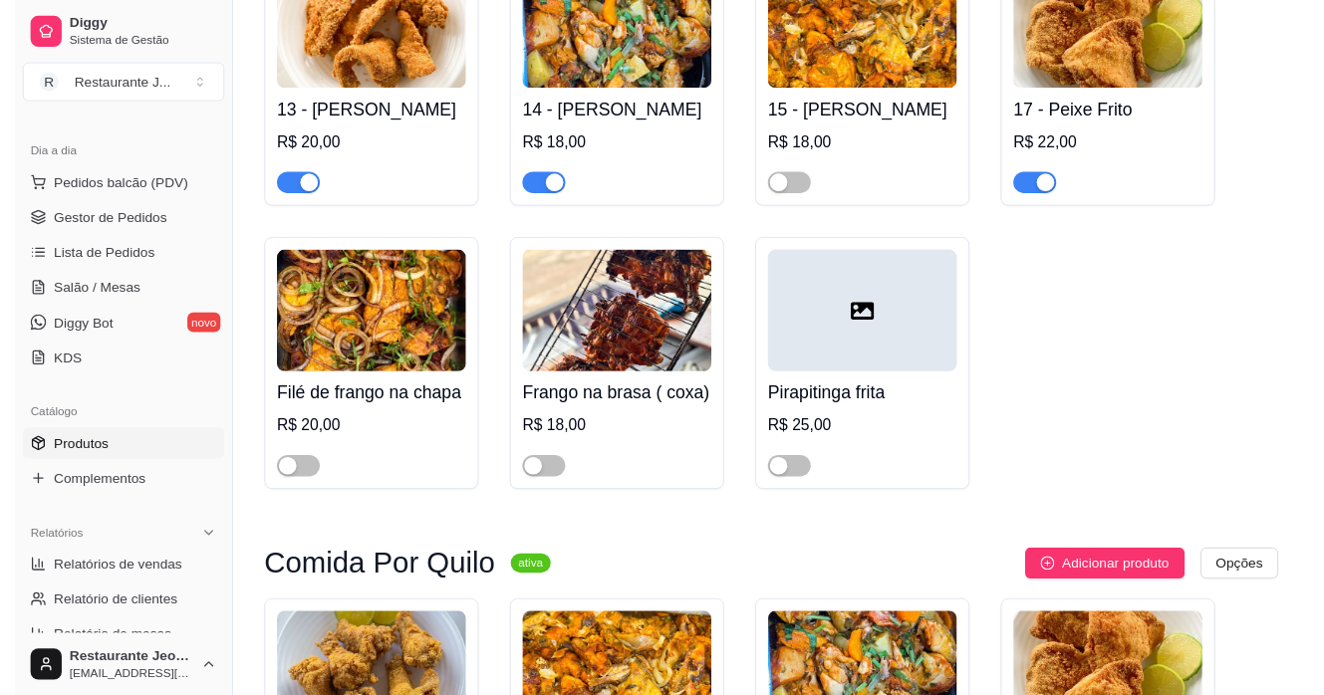
scroll to position [0, 0]
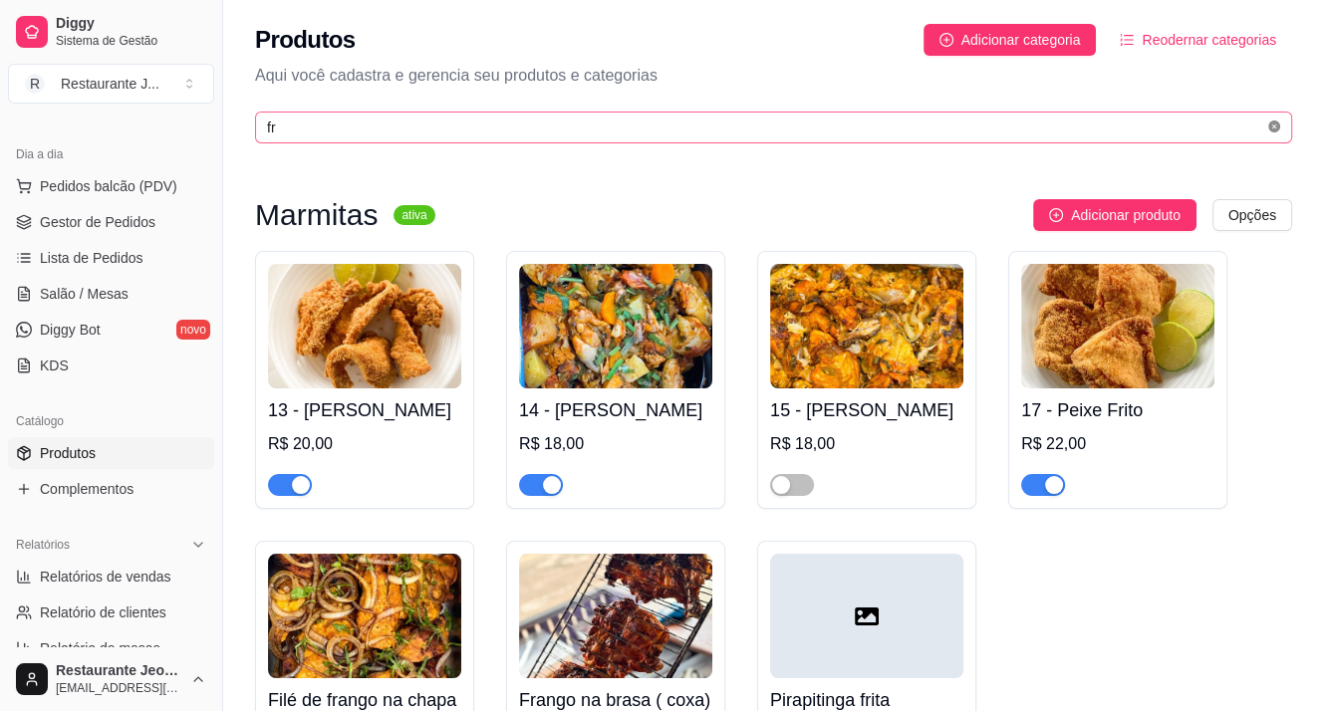
click at [1273, 125] on icon "close-circle" at bounding box center [1274, 127] width 12 height 12
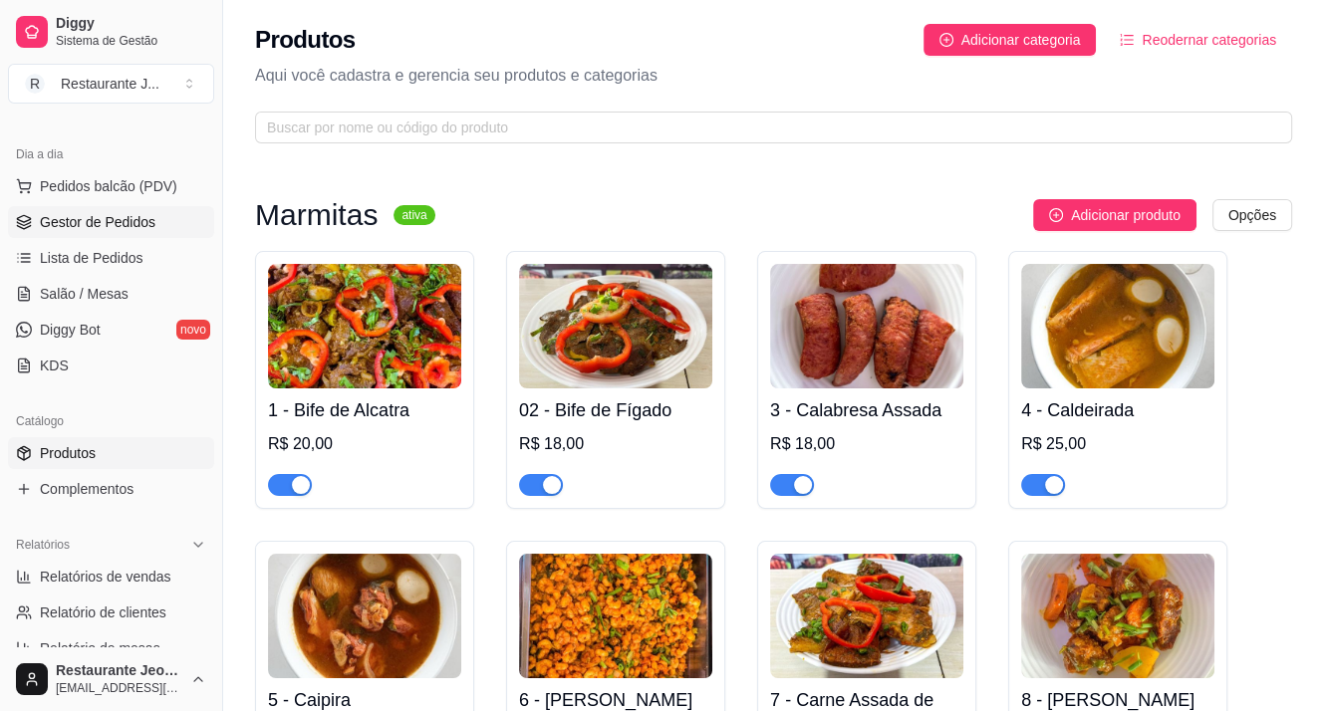
click at [90, 221] on span "Gestor de Pedidos" at bounding box center [98, 222] width 116 height 20
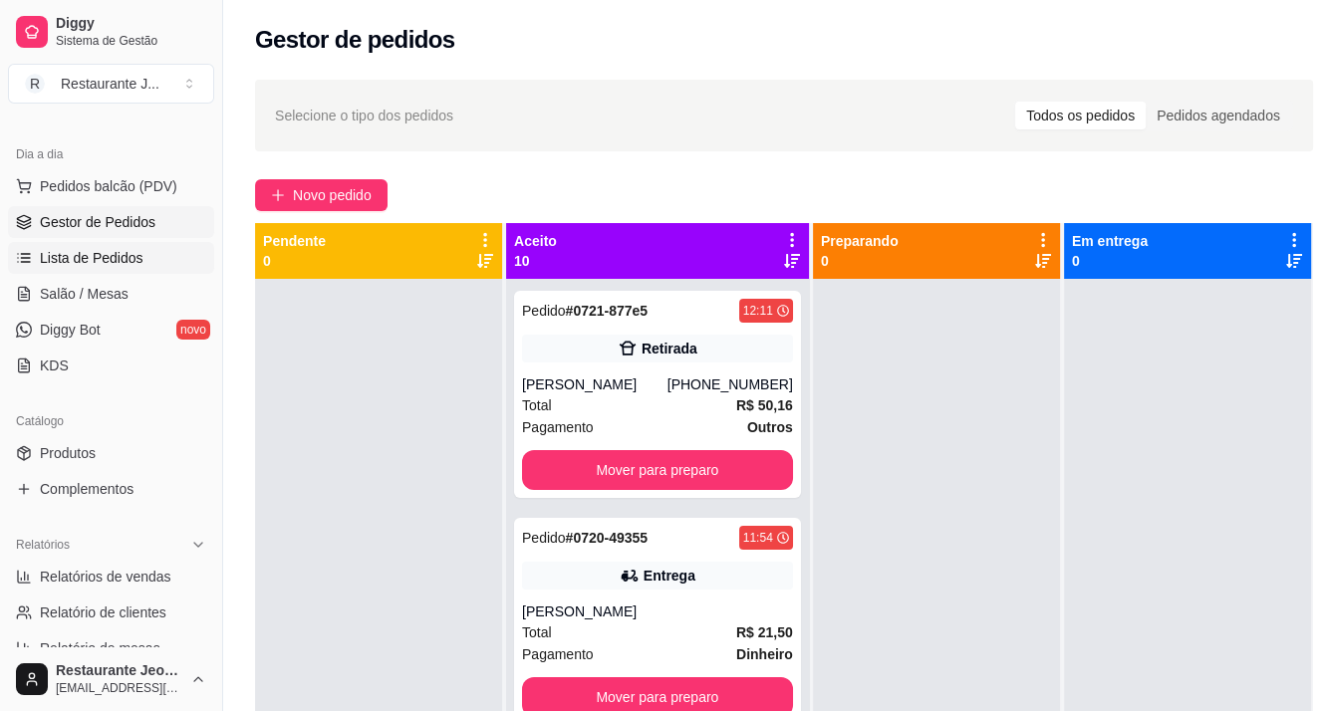
click at [103, 249] on span "Lista de Pedidos" at bounding box center [92, 258] width 104 height 20
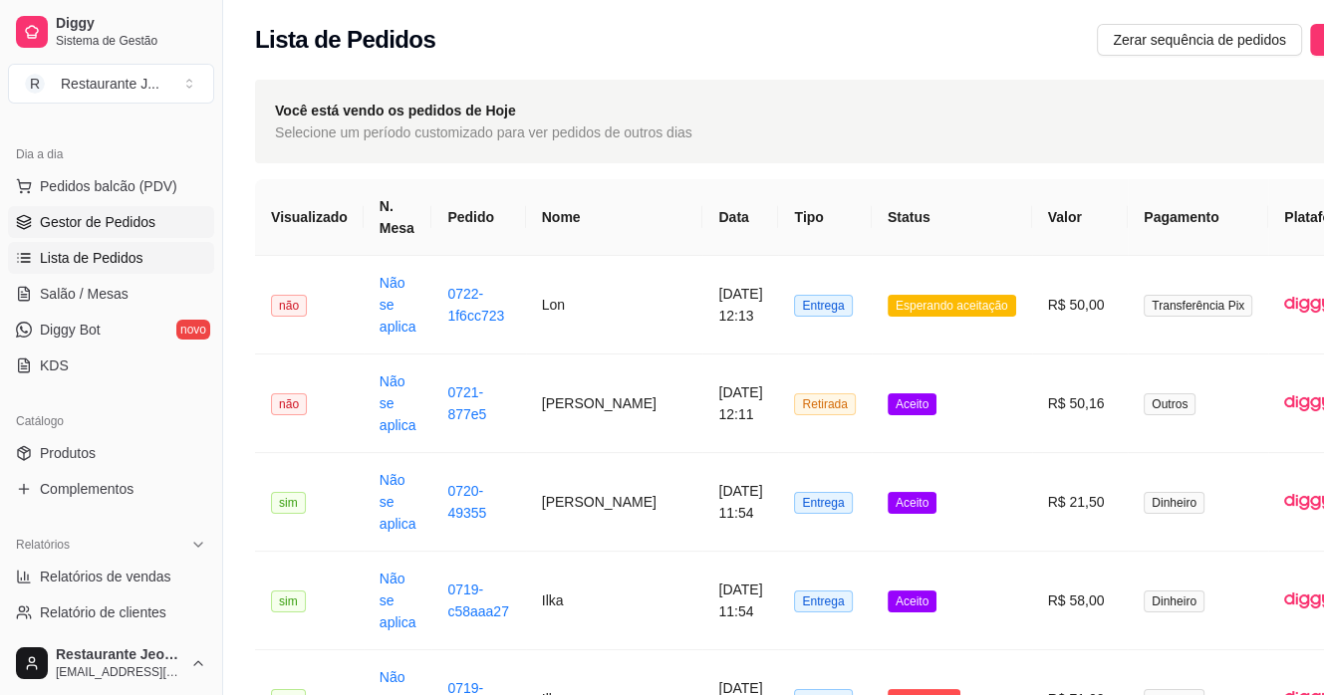
click at [74, 223] on span "Gestor de Pedidos" at bounding box center [98, 222] width 116 height 20
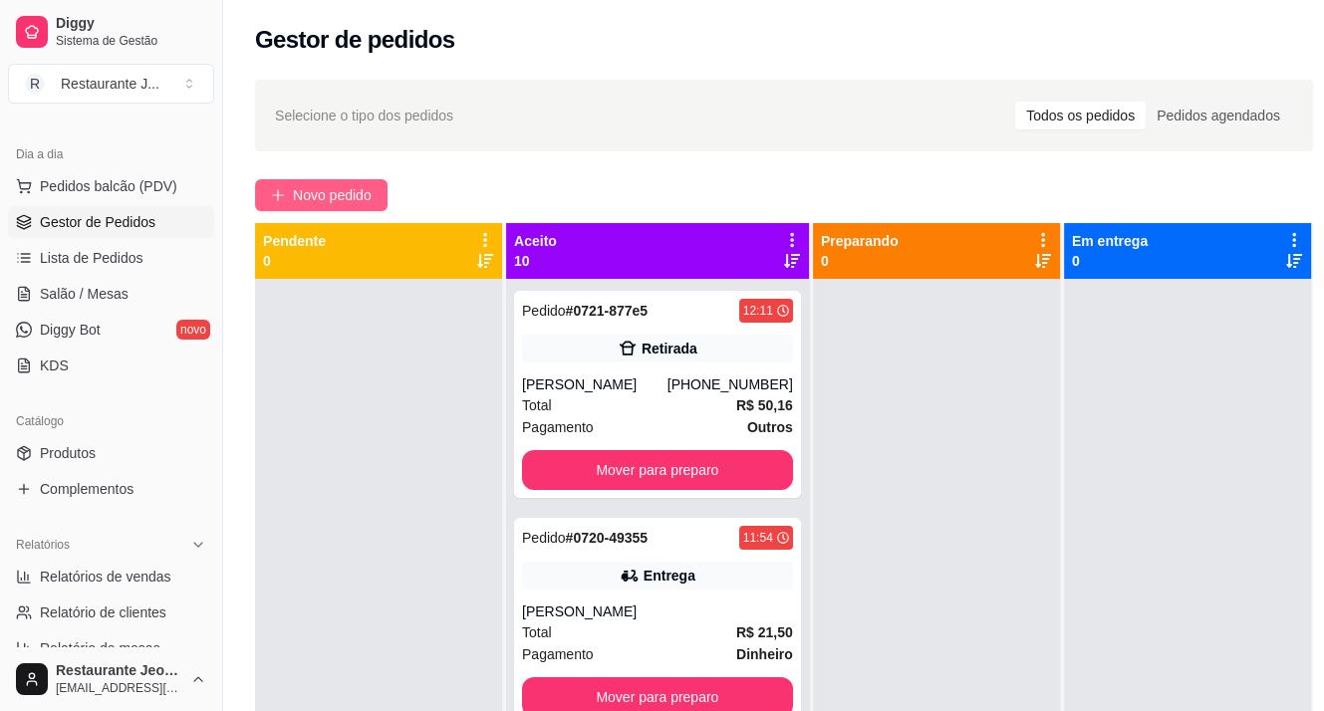
click at [315, 192] on span "Novo pedido" at bounding box center [332, 195] width 79 height 22
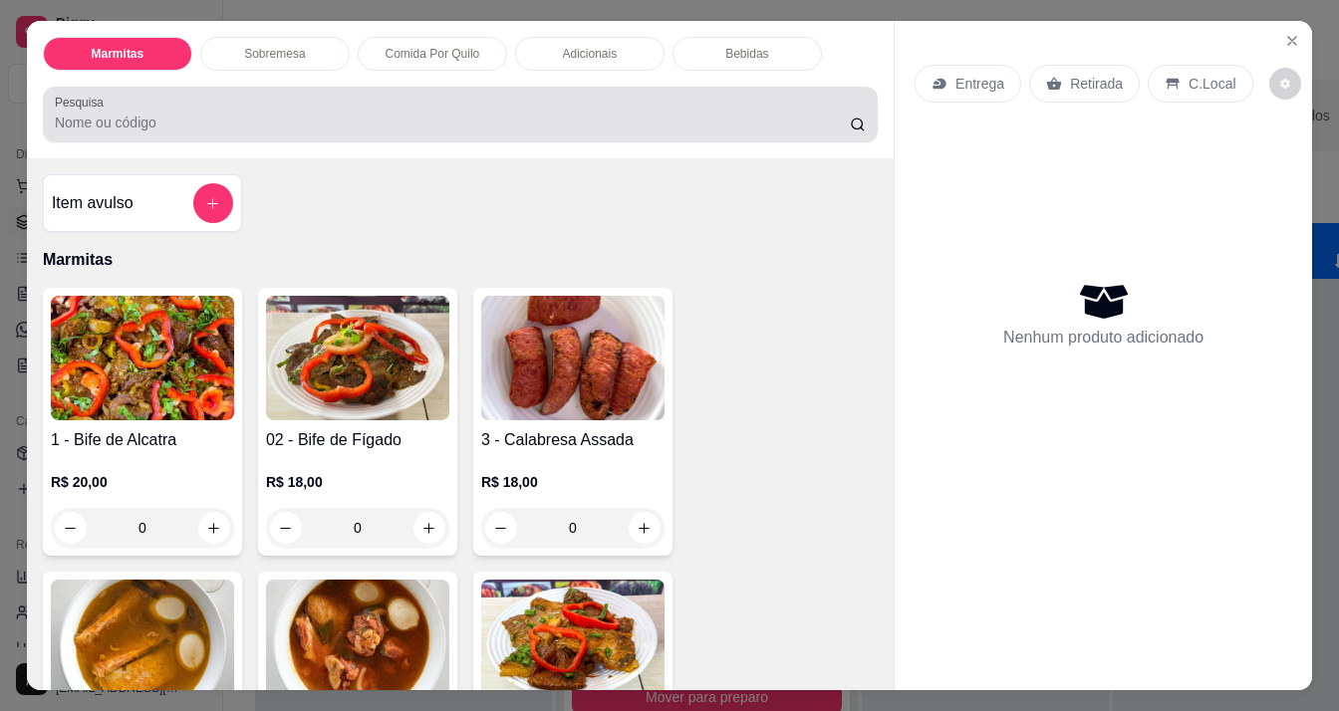
click at [269, 102] on div at bounding box center [460, 115] width 811 height 40
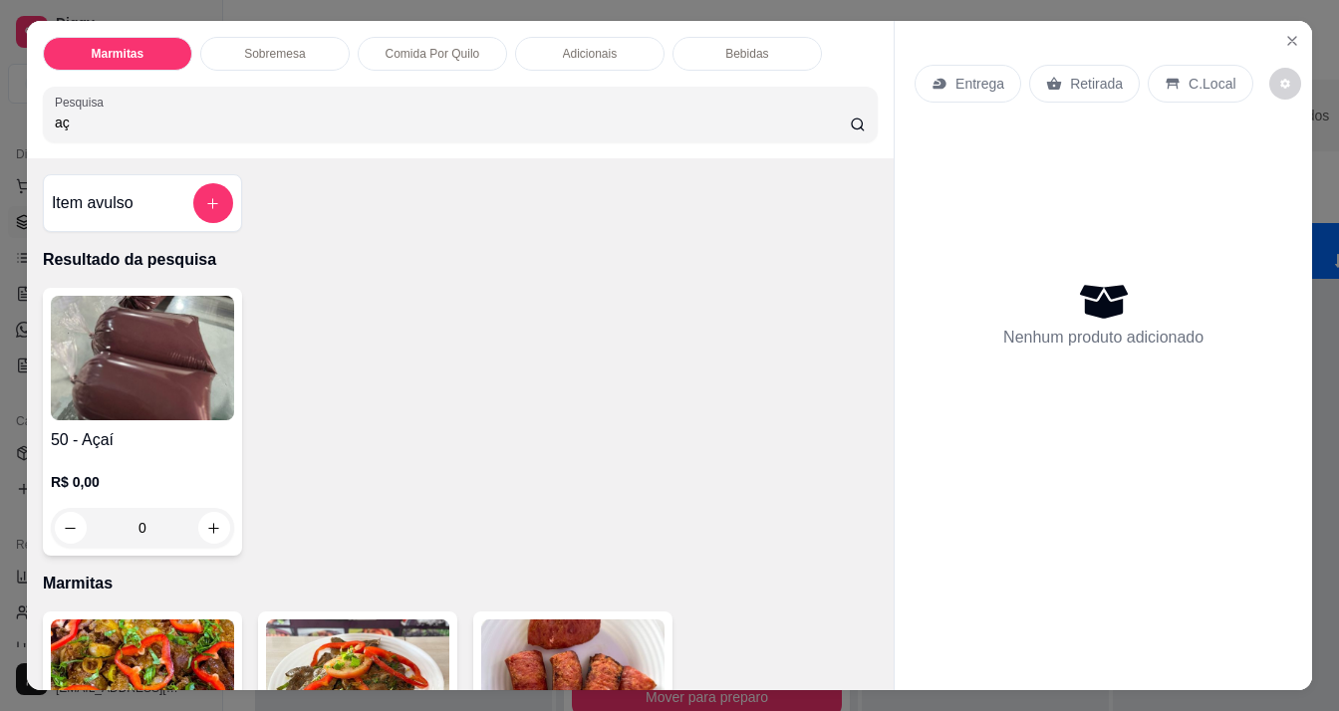
type input "aç"
click at [80, 396] on img at bounding box center [142, 358] width 183 height 125
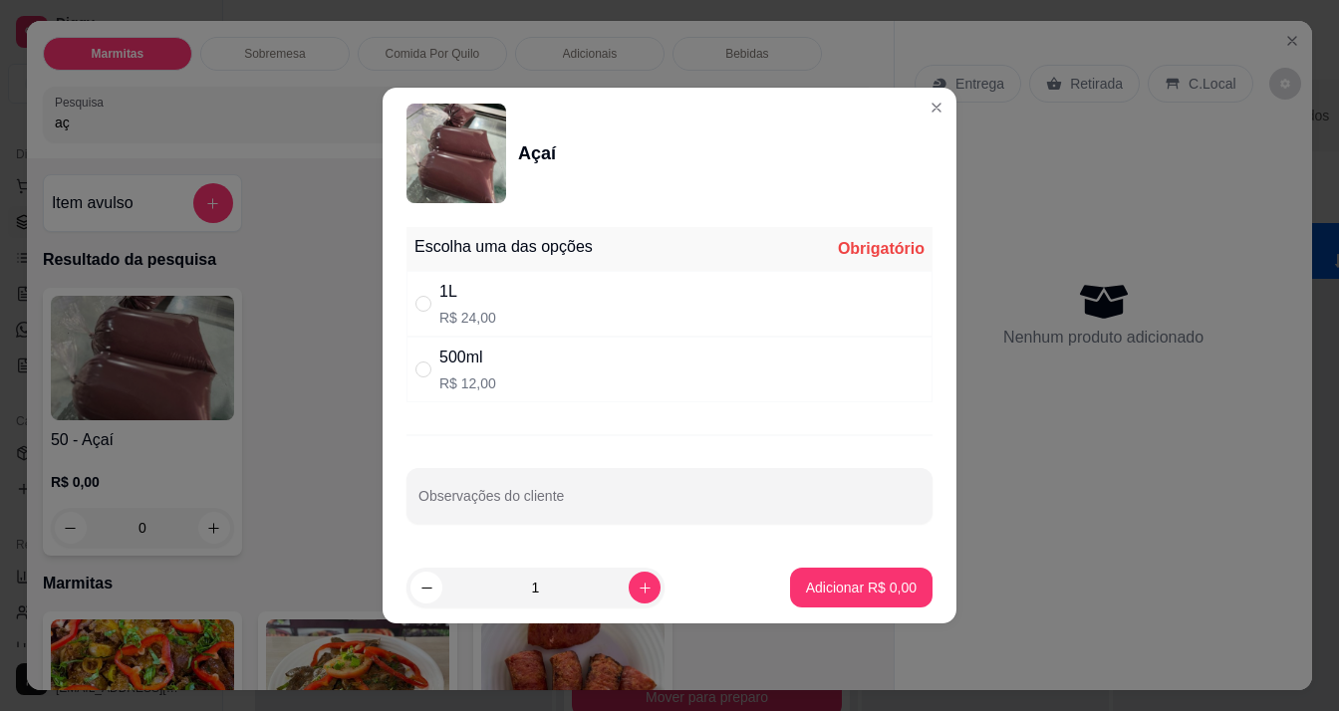
click at [526, 364] on div "500ml R$ 12,00" at bounding box center [669, 370] width 526 height 66
radio input "true"
click at [554, 317] on div "1L R$ 24,00" at bounding box center [669, 304] width 526 height 66
radio input "true"
radio input "false"
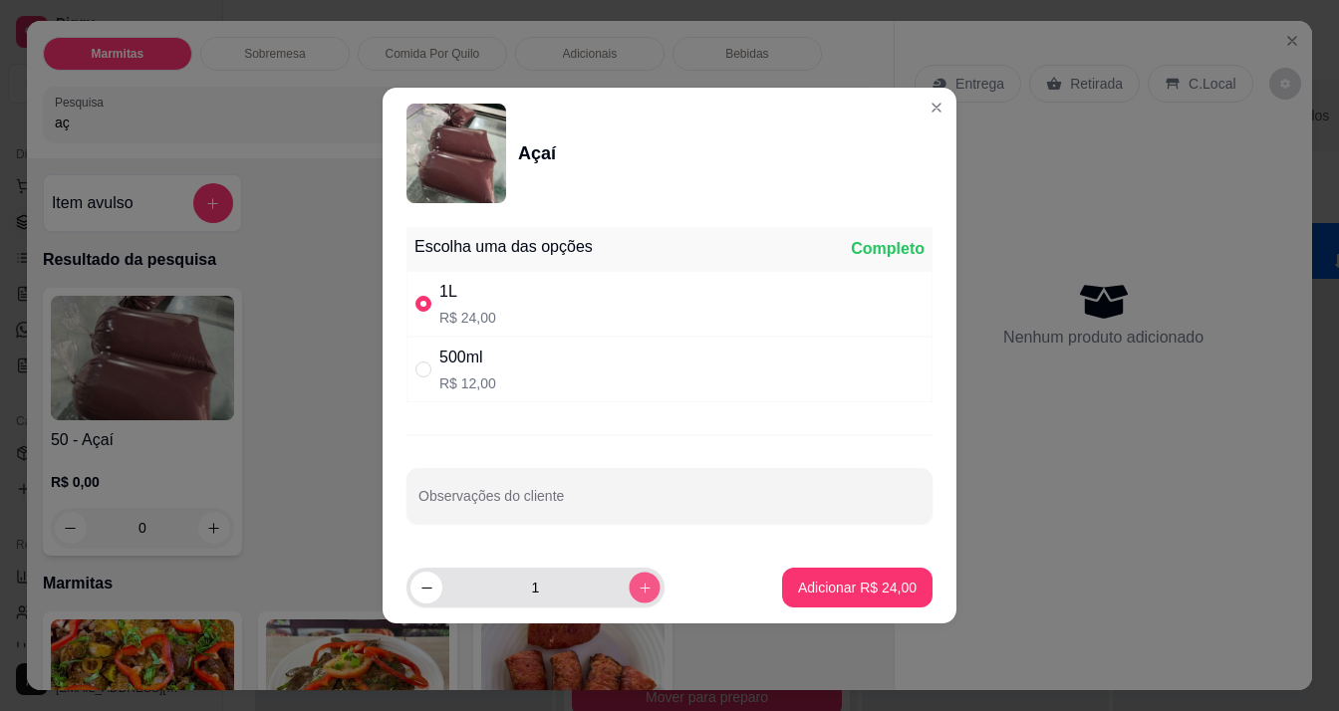
click at [638, 587] on icon "increase-product-quantity" at bounding box center [645, 588] width 15 height 15
type input "2"
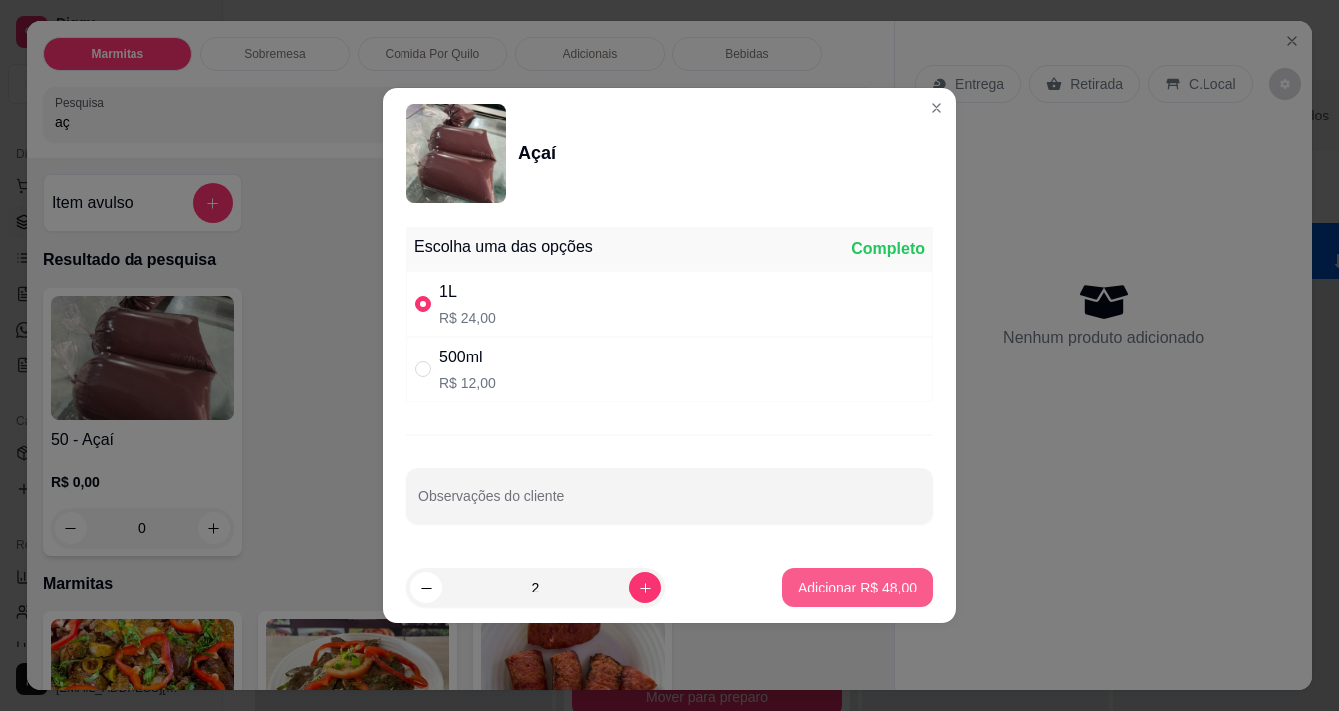
click at [843, 587] on p "Adicionar R$ 48,00" at bounding box center [857, 588] width 119 height 20
type input "2"
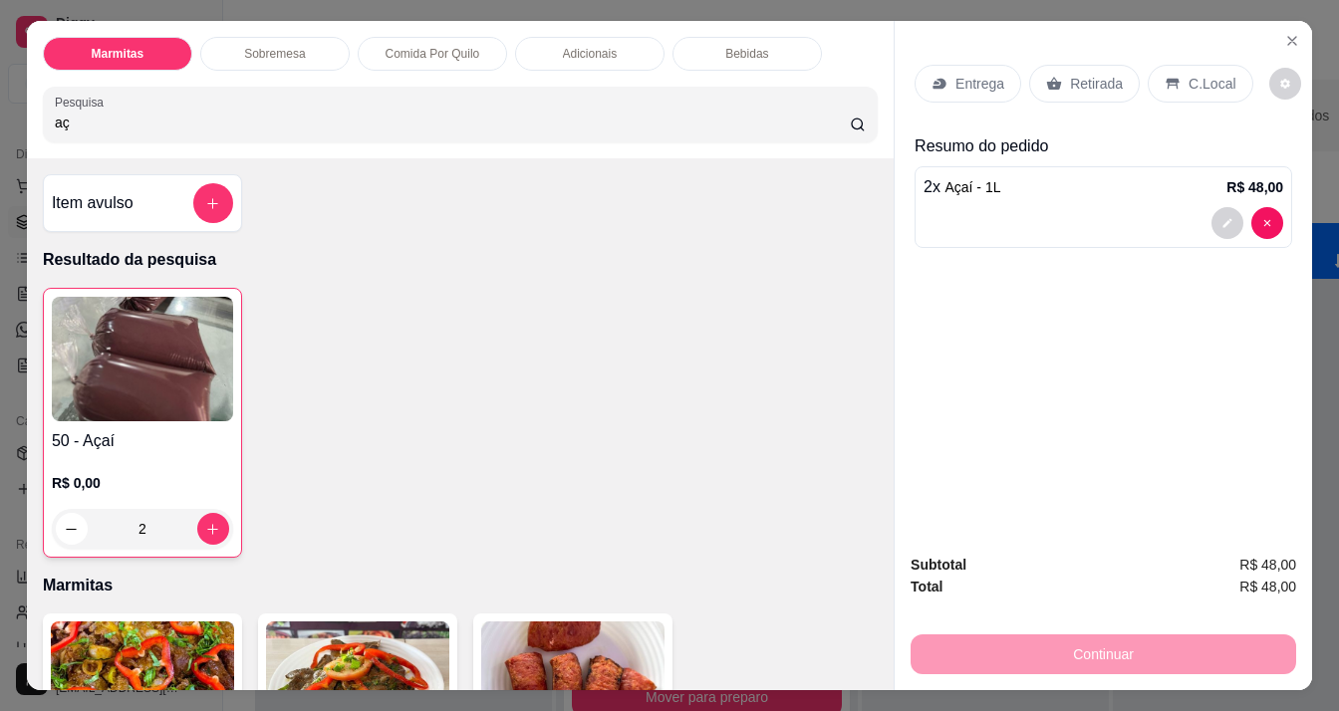
click at [967, 75] on p "Entrega" at bounding box center [979, 84] width 49 height 20
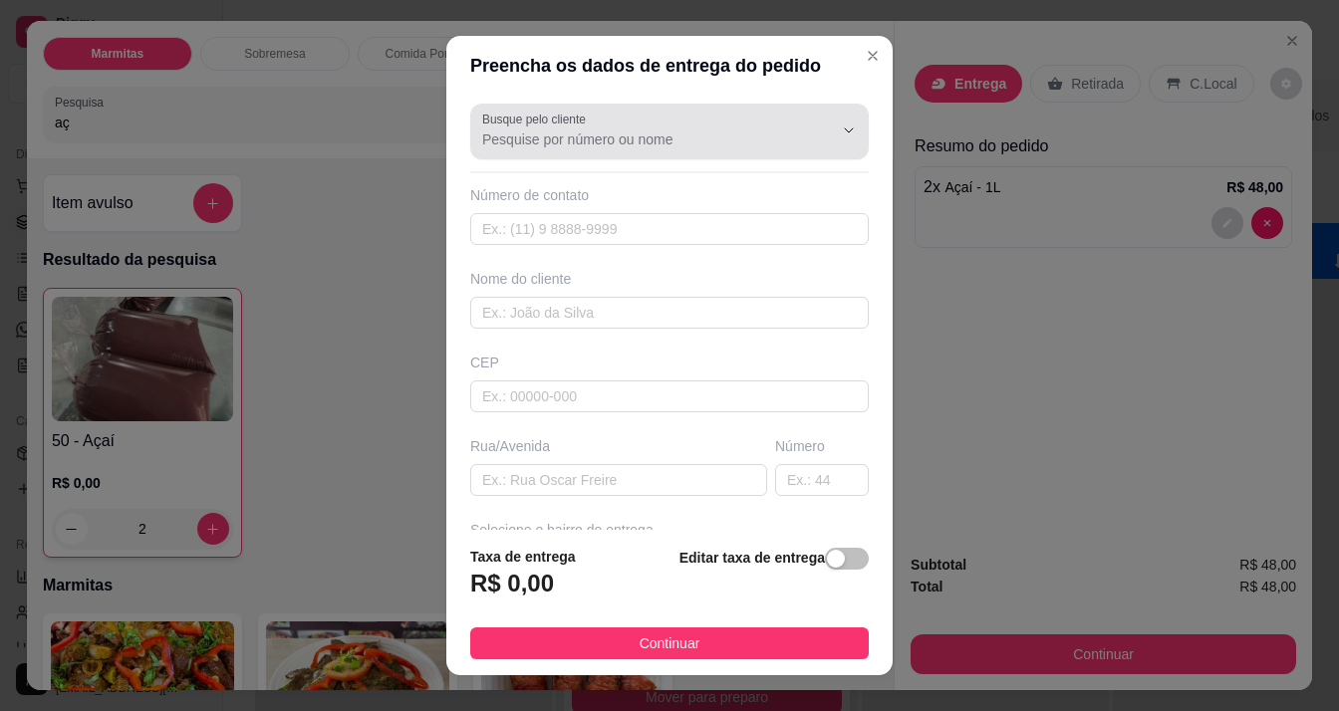
click at [514, 137] on input "Busque pelo cliente" at bounding box center [641, 139] width 319 height 20
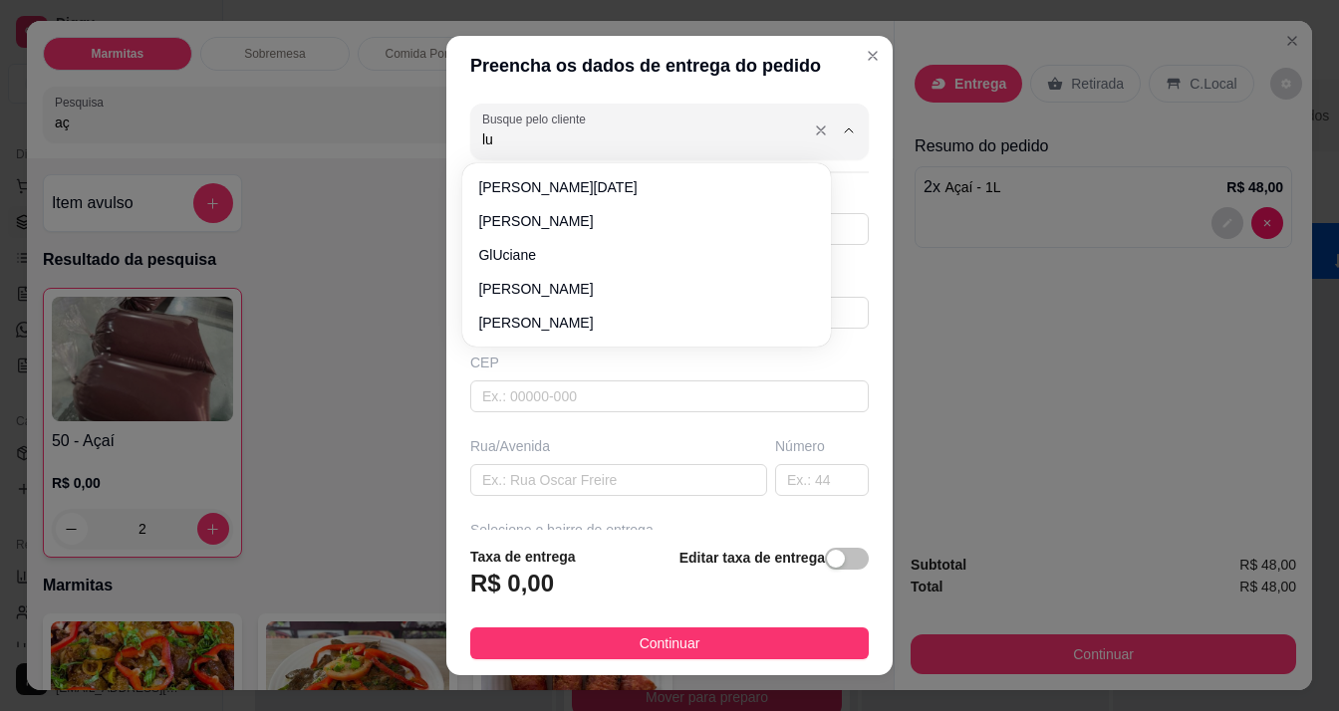
type input "l"
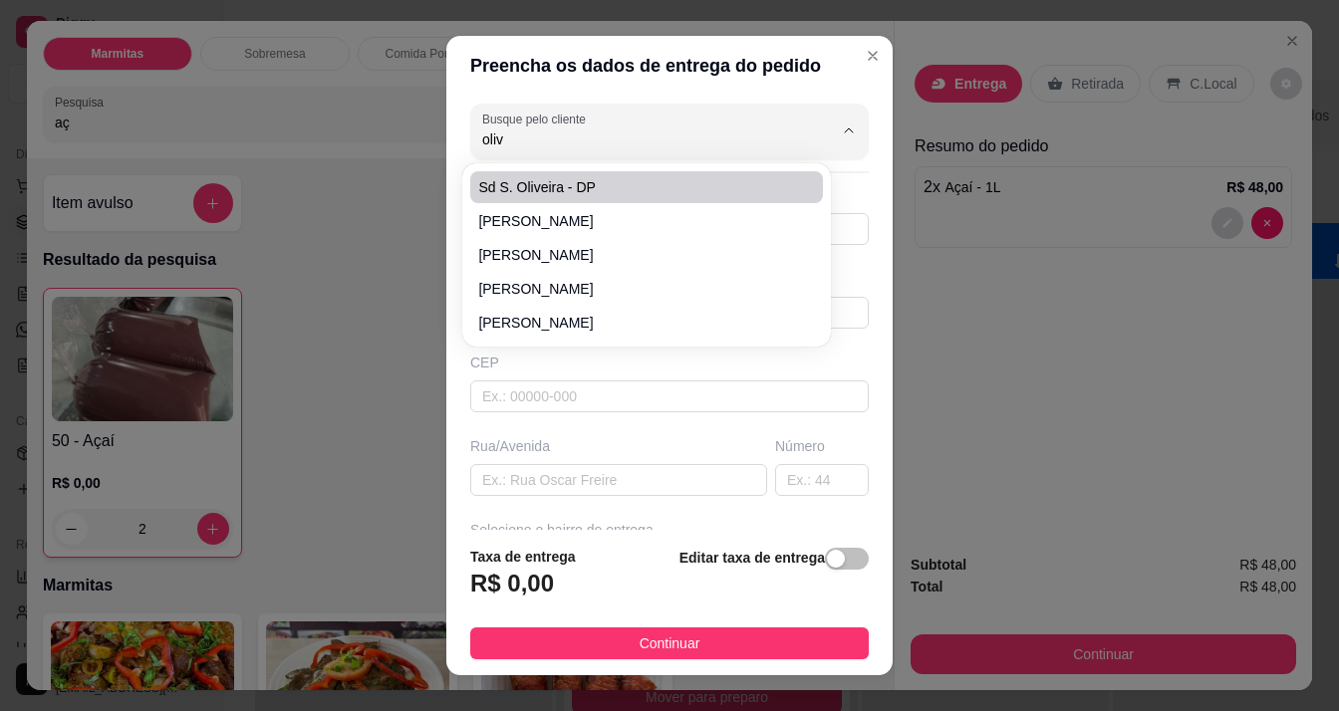
type input "oliv"
click at [638, 184] on span "[PERSON_NAME]" at bounding box center [636, 187] width 317 height 20
type input "[PERSON_NAME]"
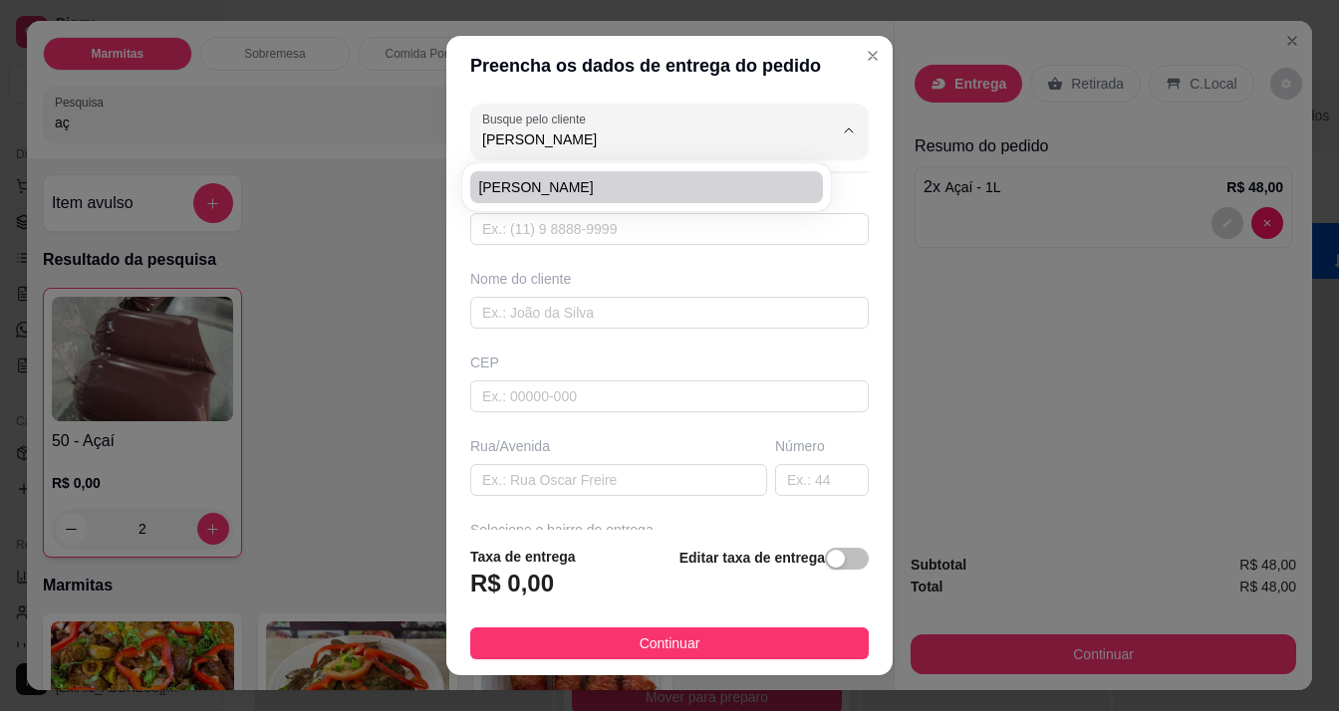
type input "96984030128"
type input "[PERSON_NAME]"
type input "RUA [PERSON_NAME]"
type input "980"
type input "Macapá"
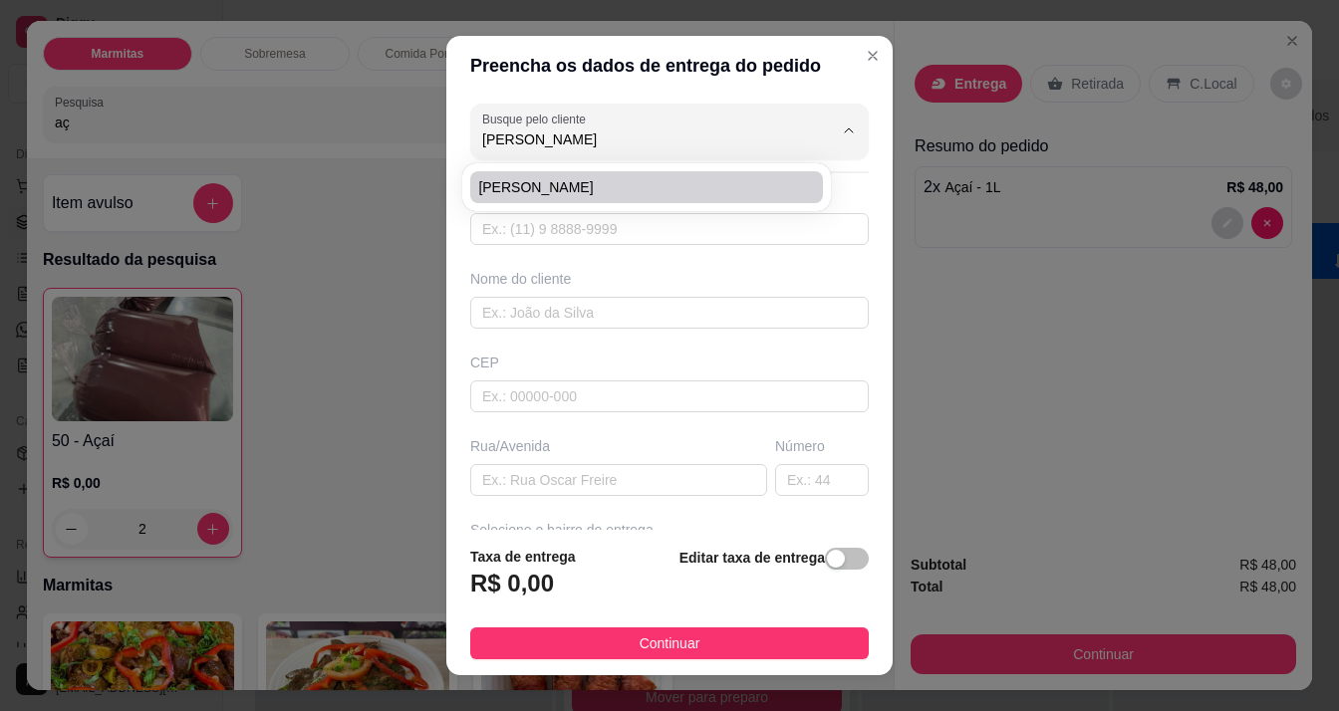
type input "PROXIMO AO [GEOGRAPHIC_DATA][DATE]"
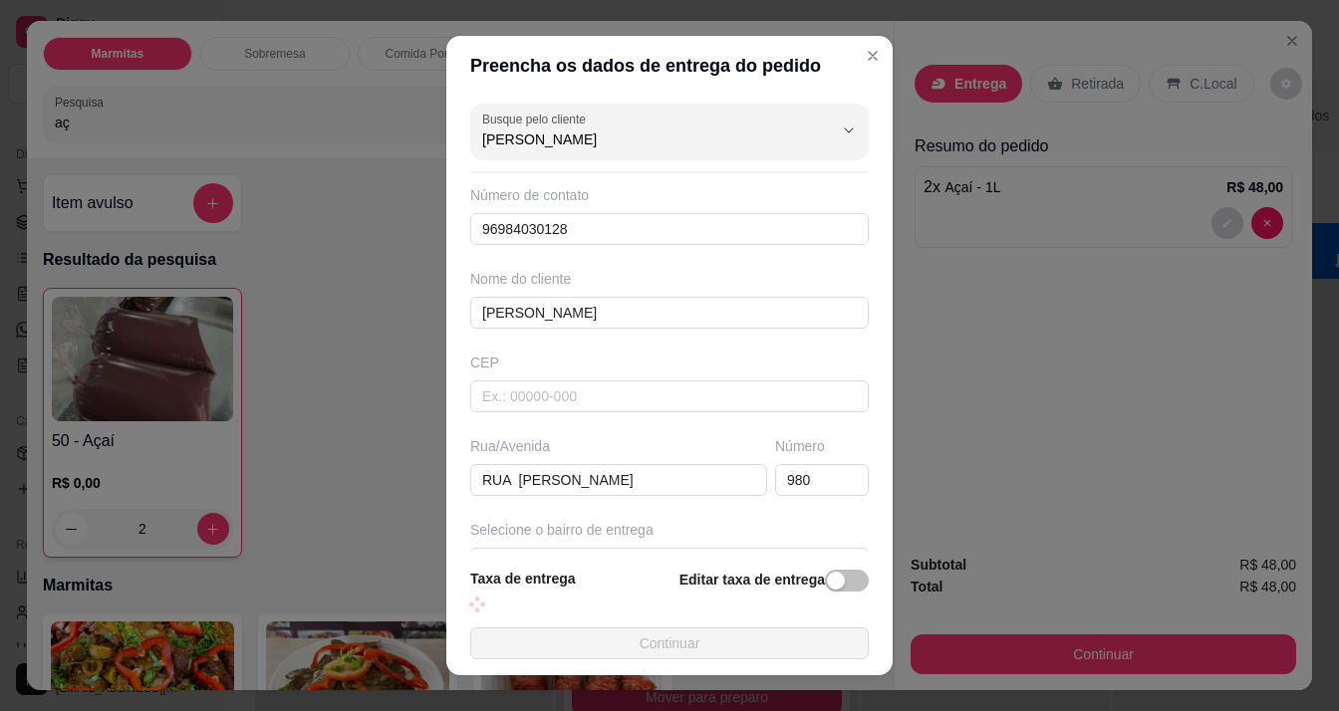
type input "[PERSON_NAME]"
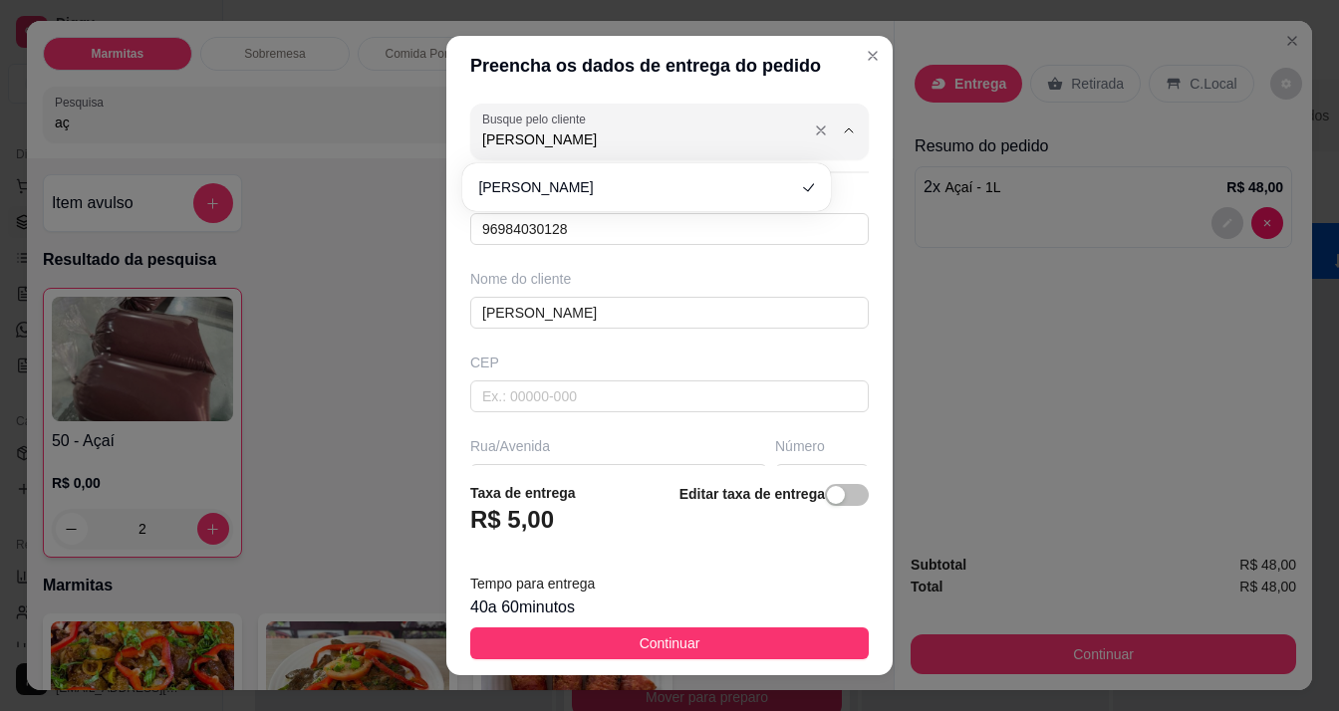
click at [602, 139] on input "[PERSON_NAME]" at bounding box center [641, 139] width 319 height 20
type input "96991"
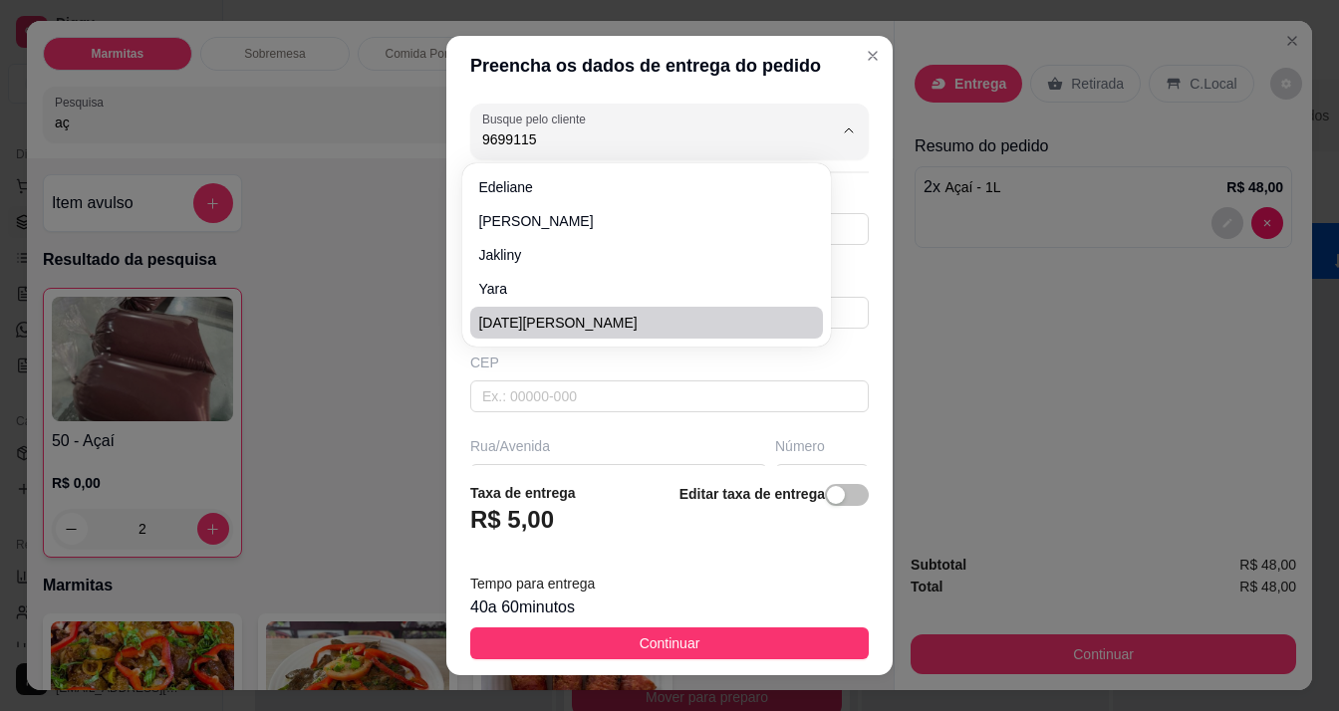
click at [578, 320] on span "[DATE][PERSON_NAME]" at bounding box center [636, 323] width 317 height 20
type input "[DATE][PERSON_NAME]"
type input "96991156135"
type input "[DATE][PERSON_NAME]"
type input "Av [DATE]"
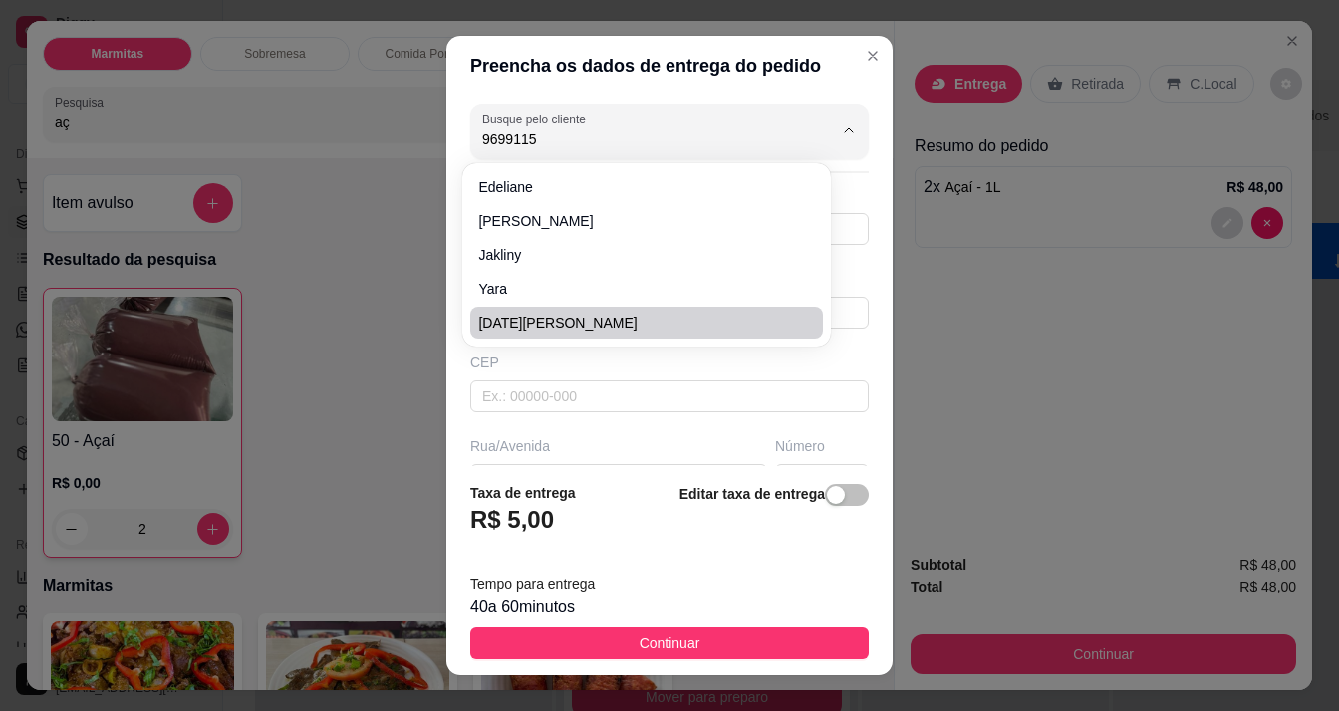
type input "1060"
type input "conjunto [PERSON_NAME]"
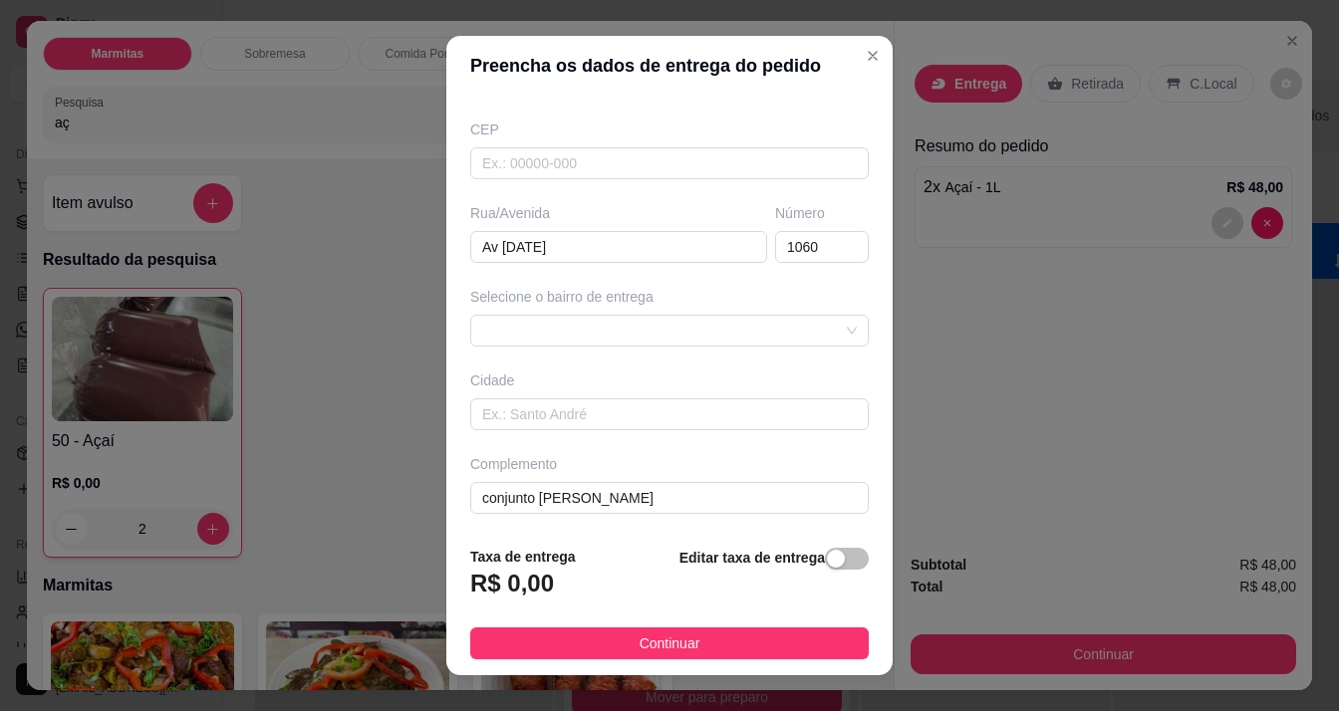
scroll to position [234, 0]
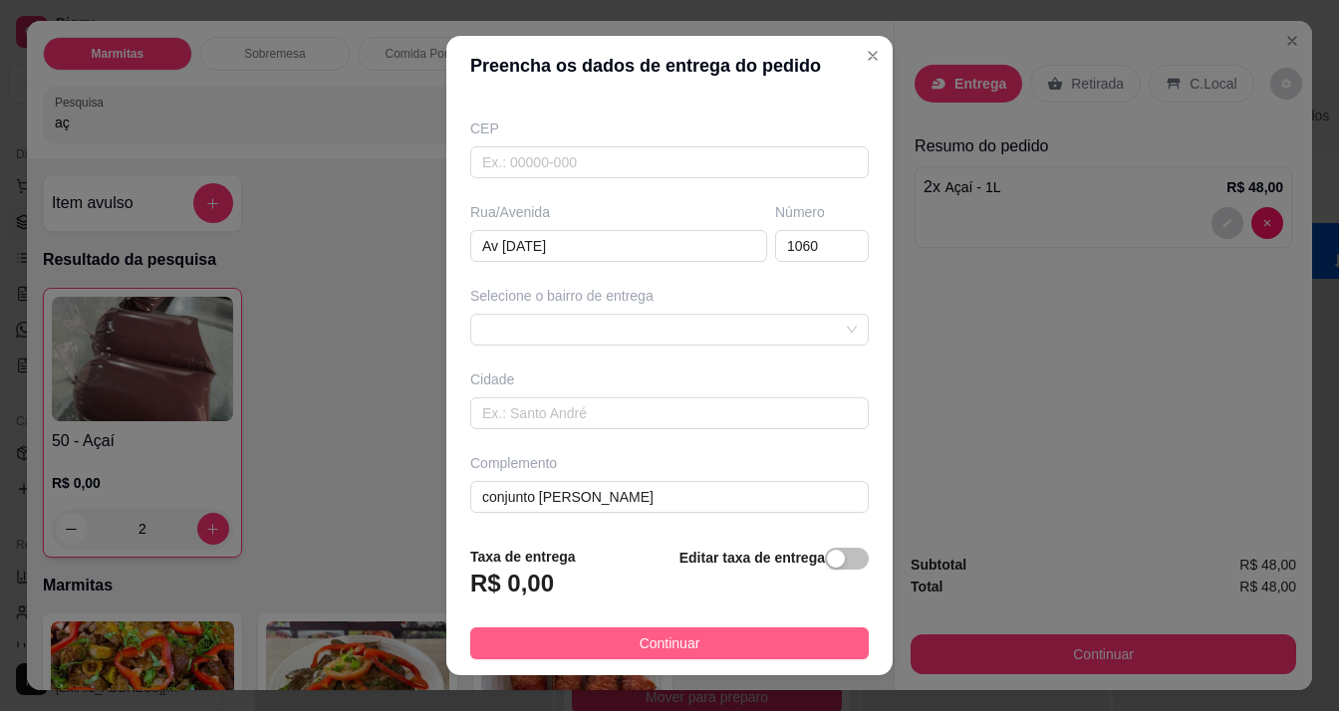
type input "[DATE][PERSON_NAME]"
click at [722, 636] on button "Continuar" at bounding box center [669, 644] width 398 height 32
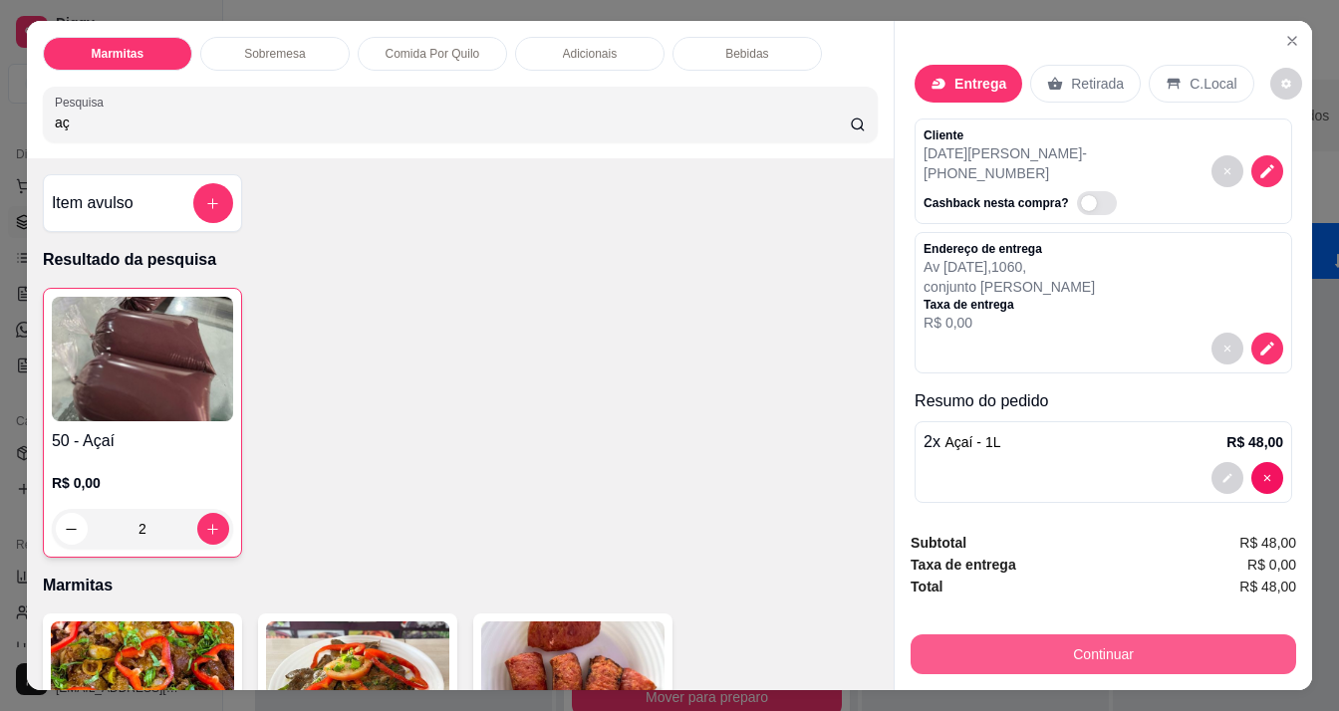
click at [1101, 649] on button "Continuar" at bounding box center [1102, 655] width 385 height 40
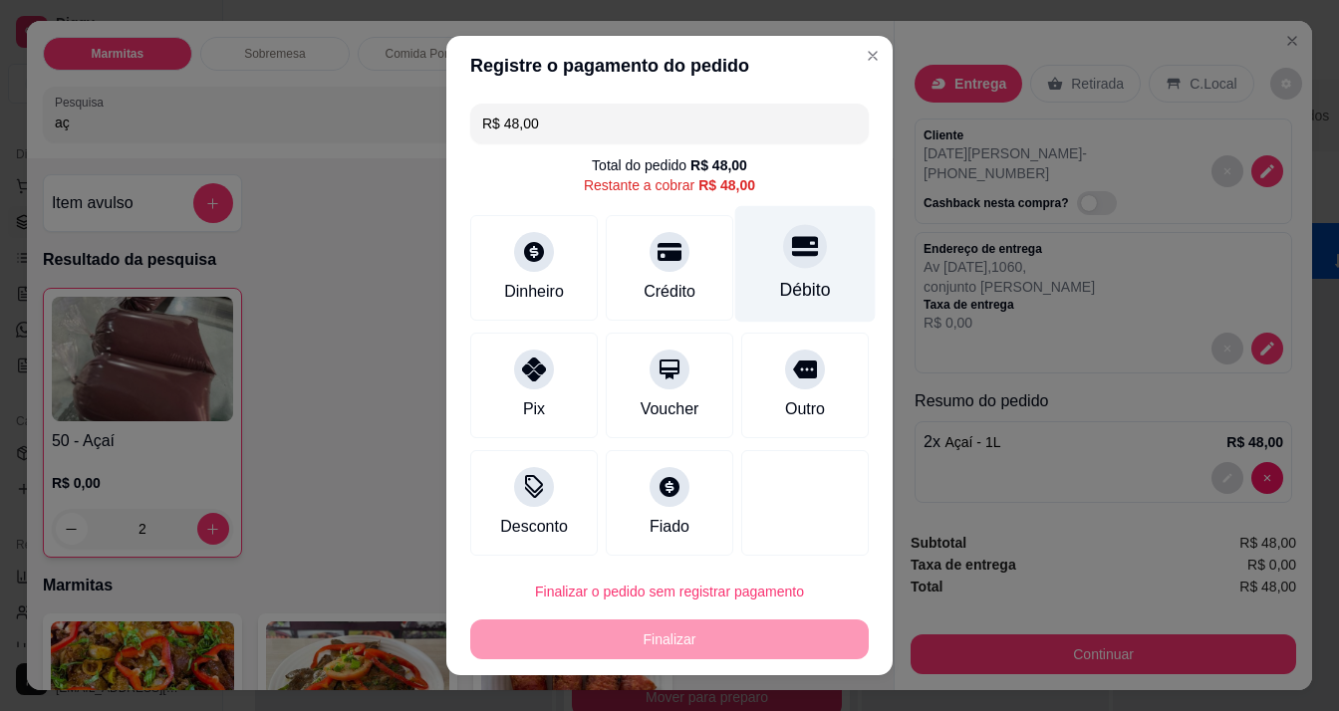
click at [790, 255] on div at bounding box center [805, 246] width 44 height 44
type input "R$ 0,00"
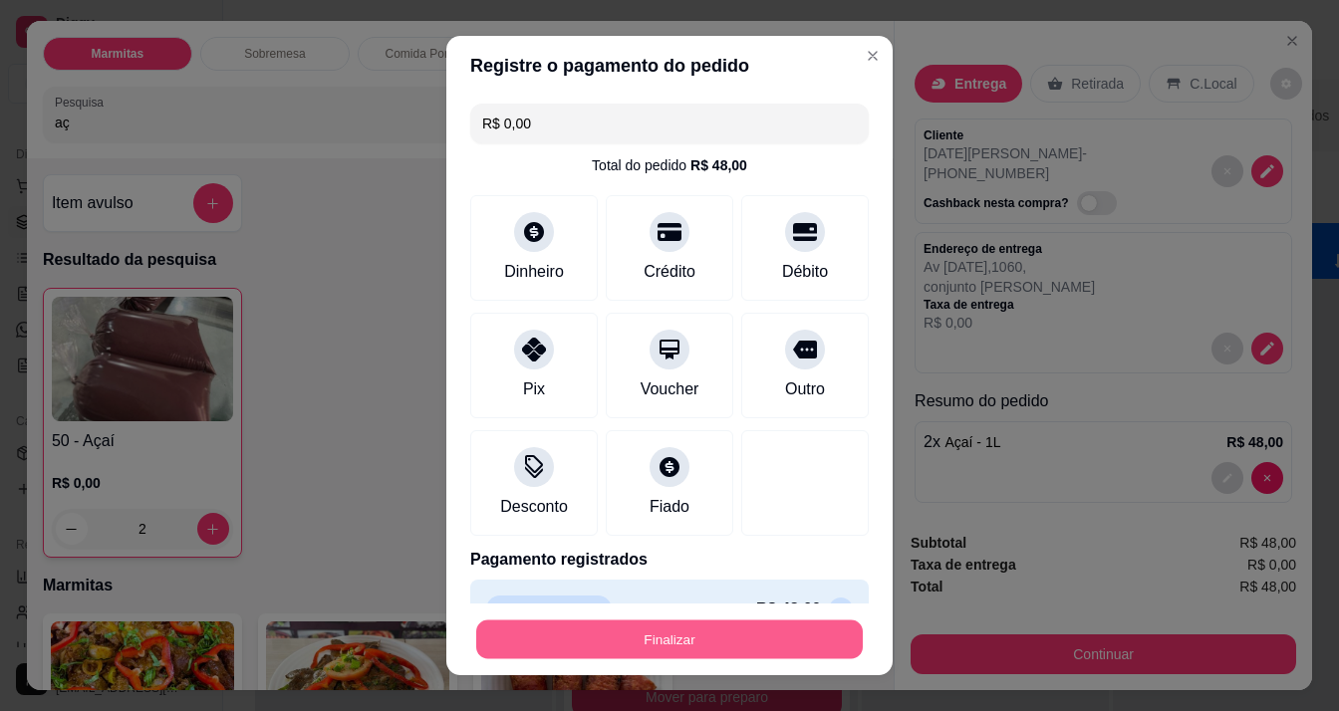
click at [698, 635] on button "Finalizar" at bounding box center [669, 640] width 386 height 39
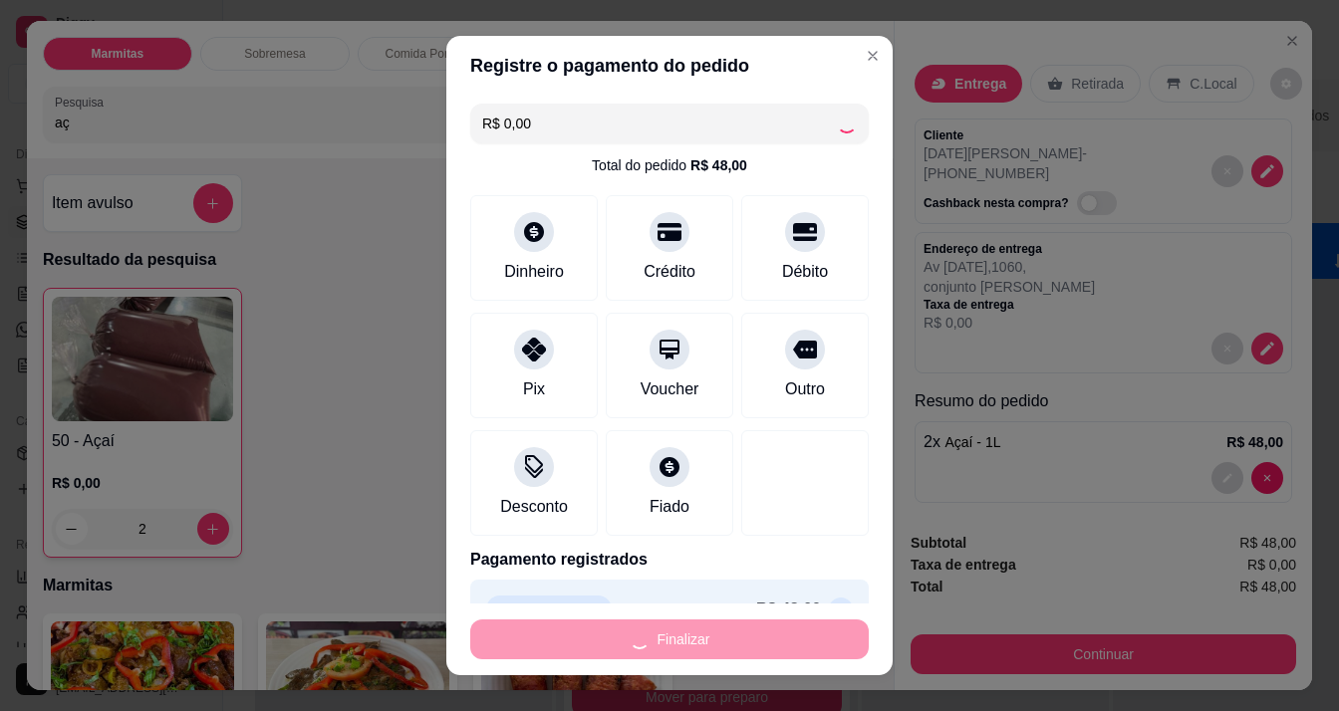
type input "0"
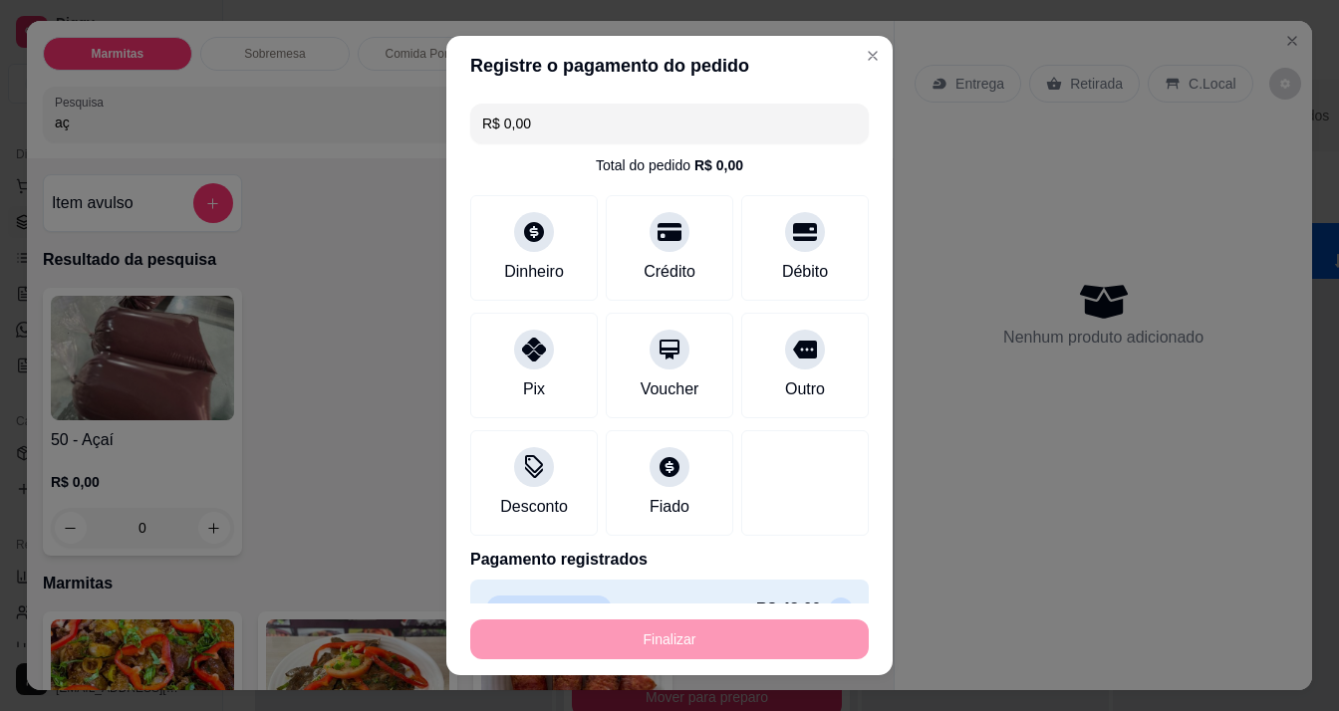
type input "-R$ 48,00"
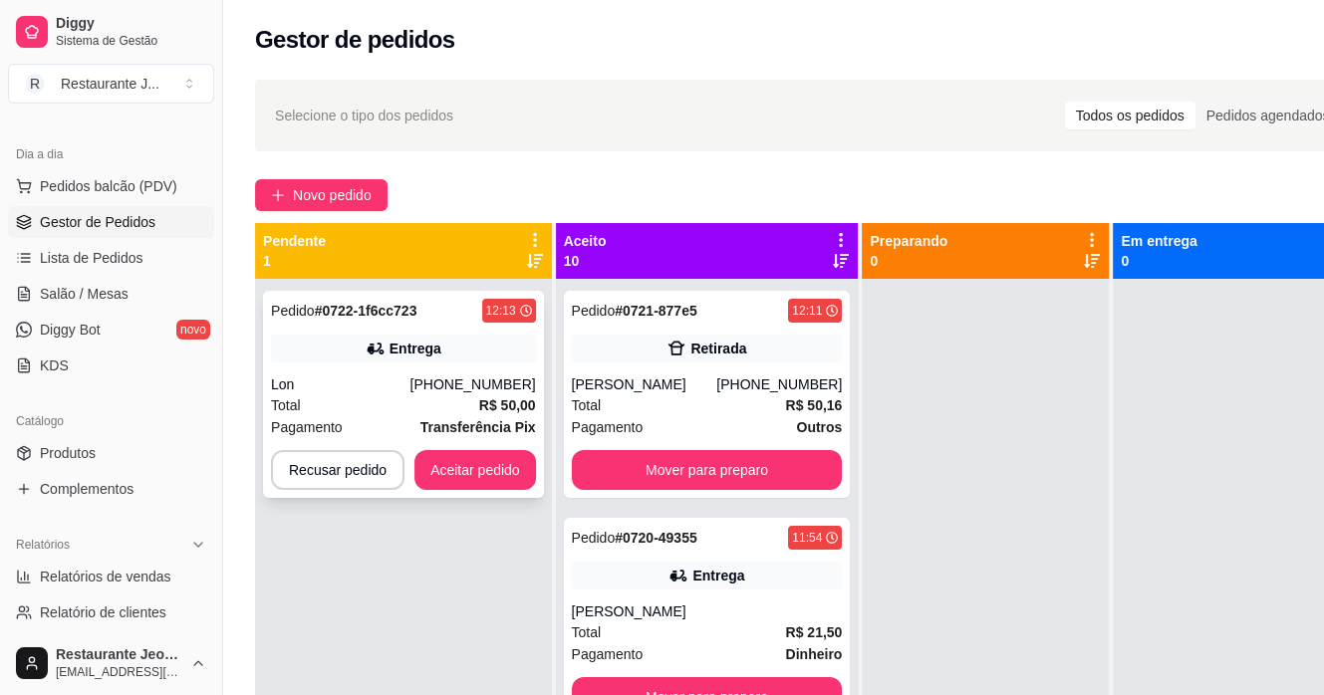
click at [449, 392] on div "[PHONE_NUMBER]" at bounding box center [473, 385] width 126 height 20
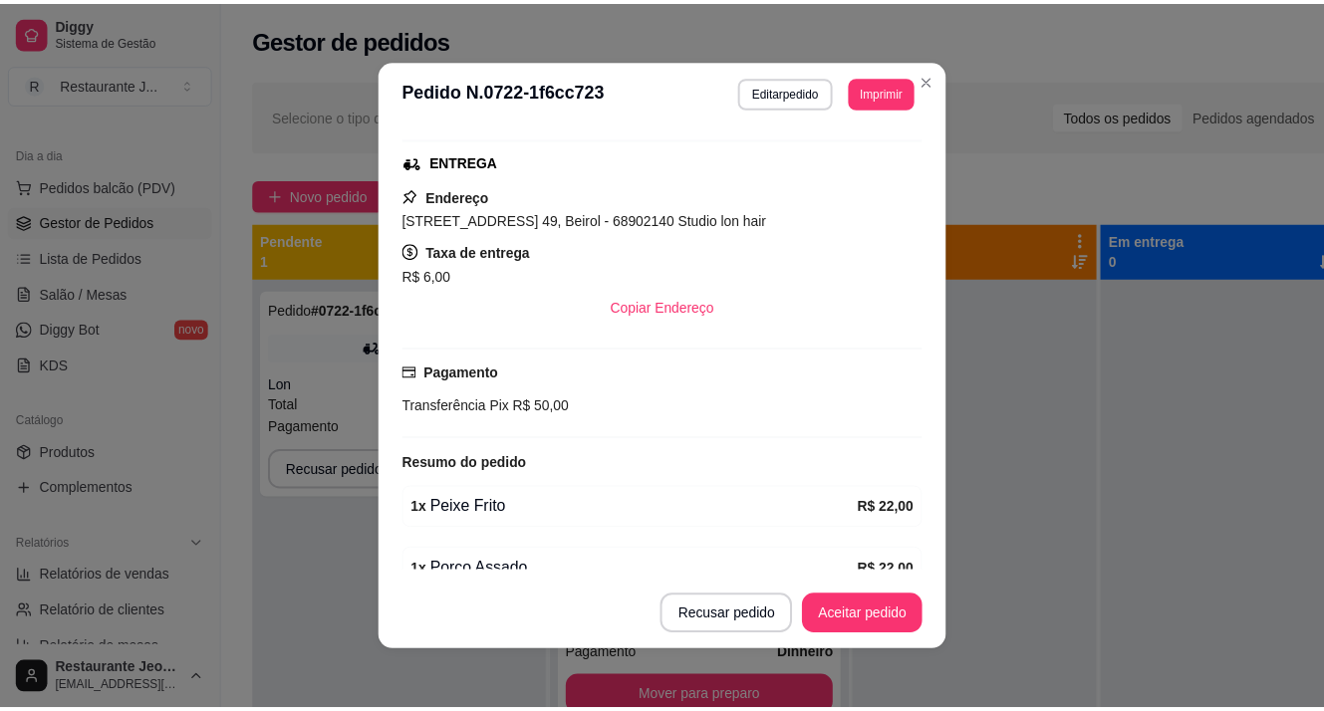
scroll to position [392, 0]
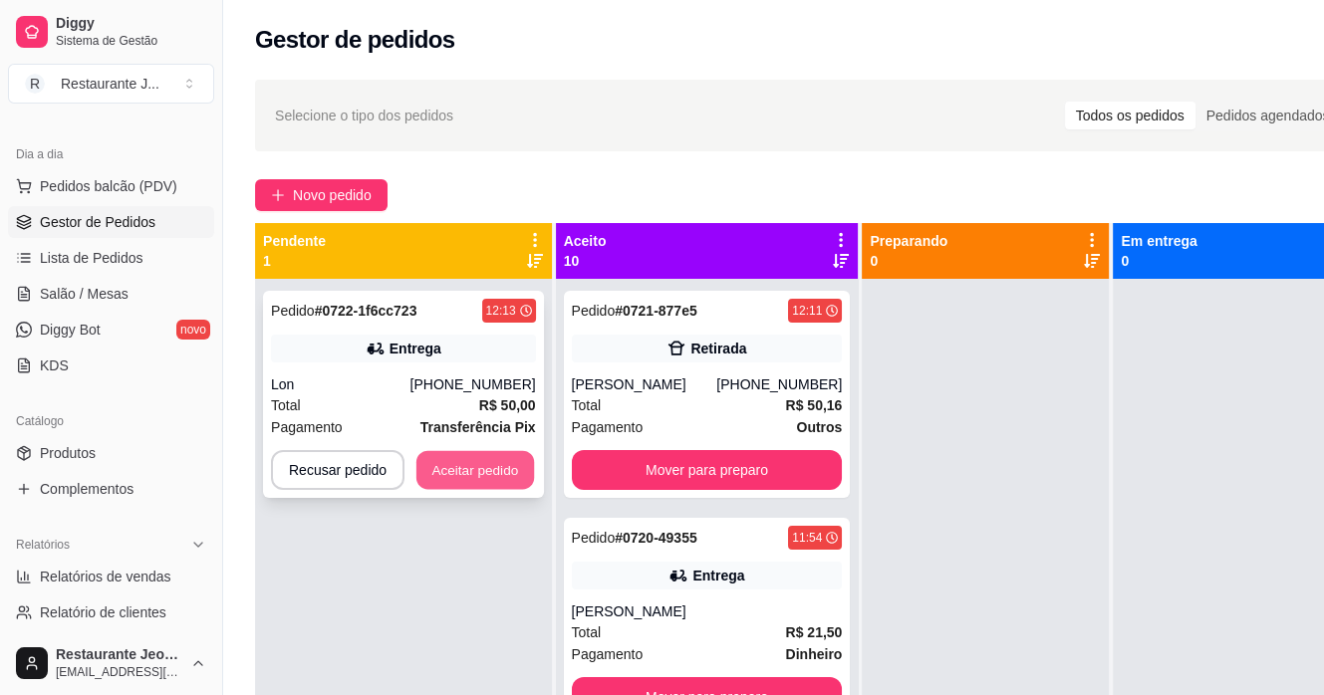
click at [474, 475] on button "Aceitar pedido" at bounding box center [475, 470] width 118 height 39
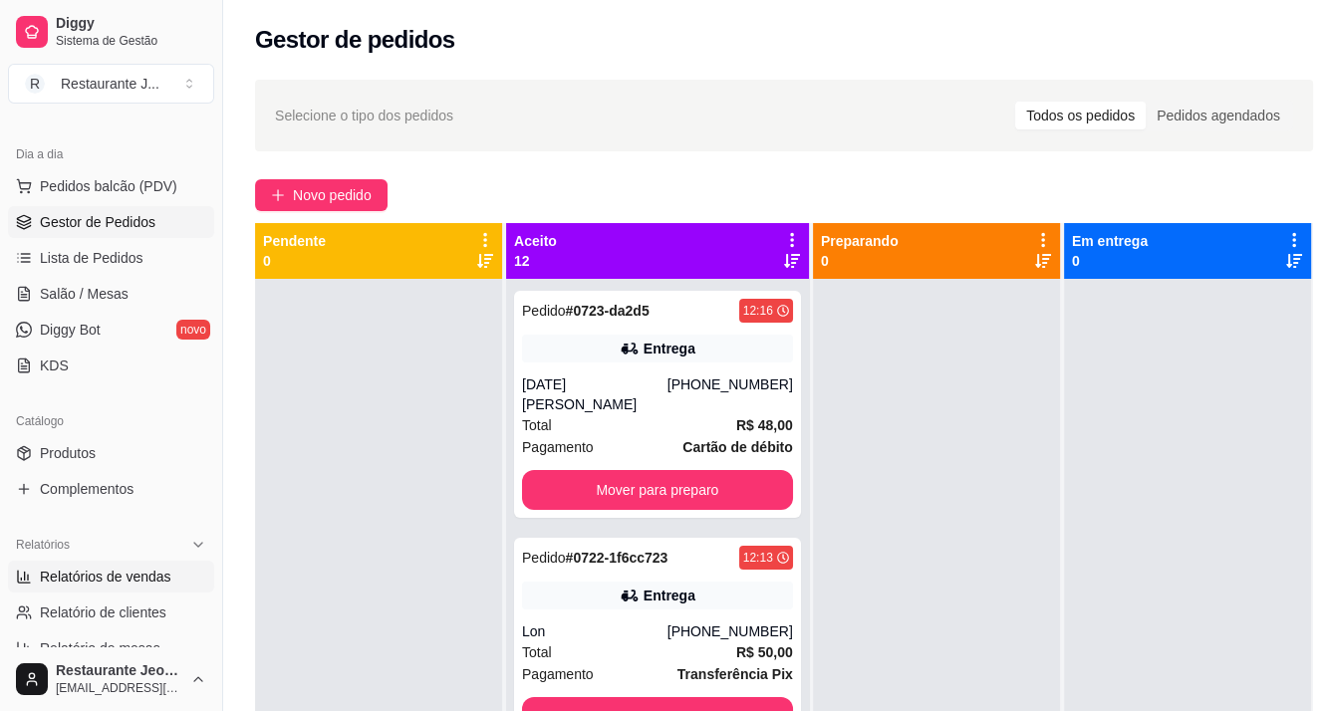
click at [120, 586] on link "Relatórios de vendas" at bounding box center [111, 577] width 206 height 32
select select "ALL"
select select "0"
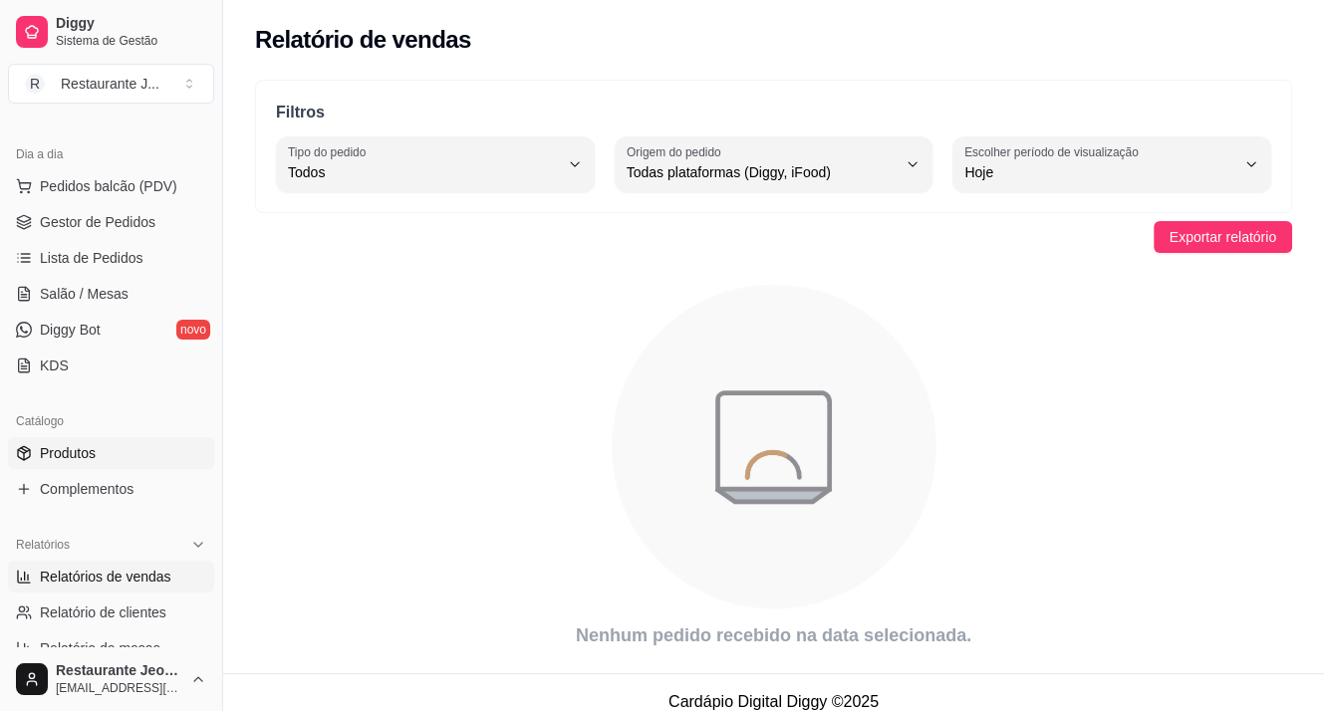
click at [106, 459] on link "Produtos" at bounding box center [111, 453] width 206 height 32
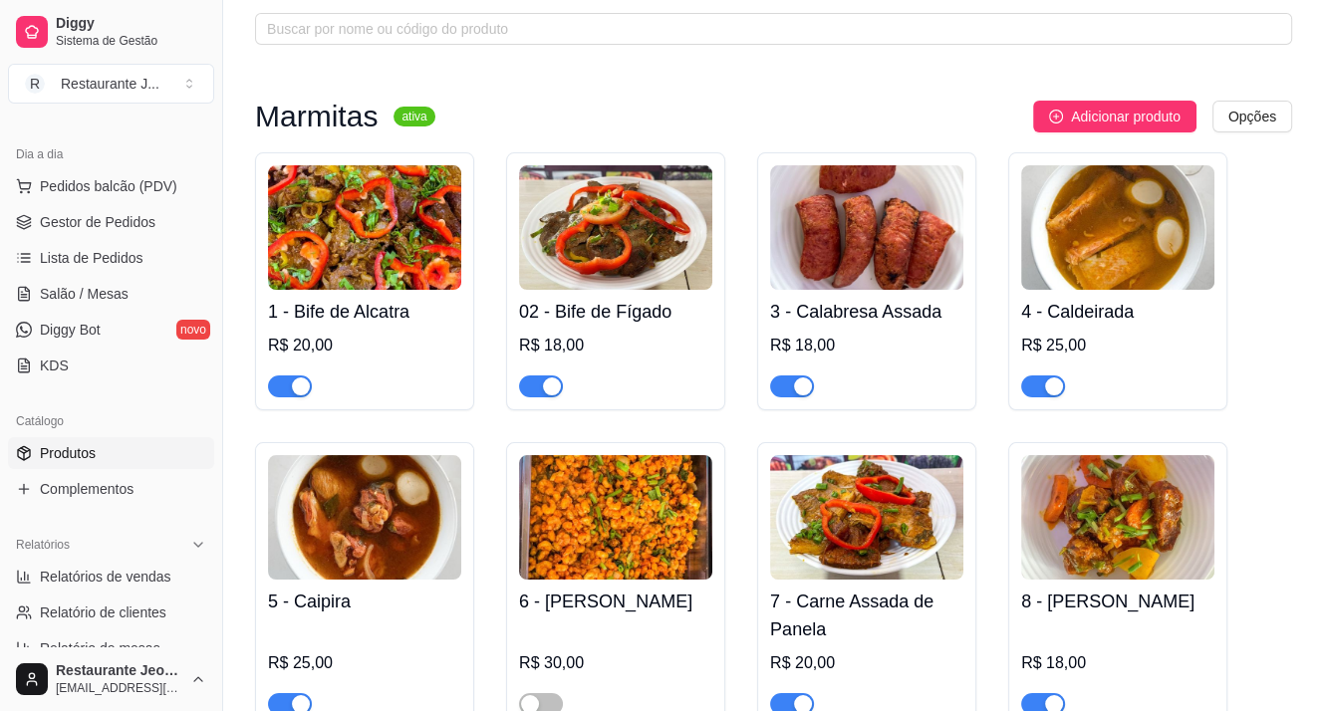
scroll to position [199, 0]
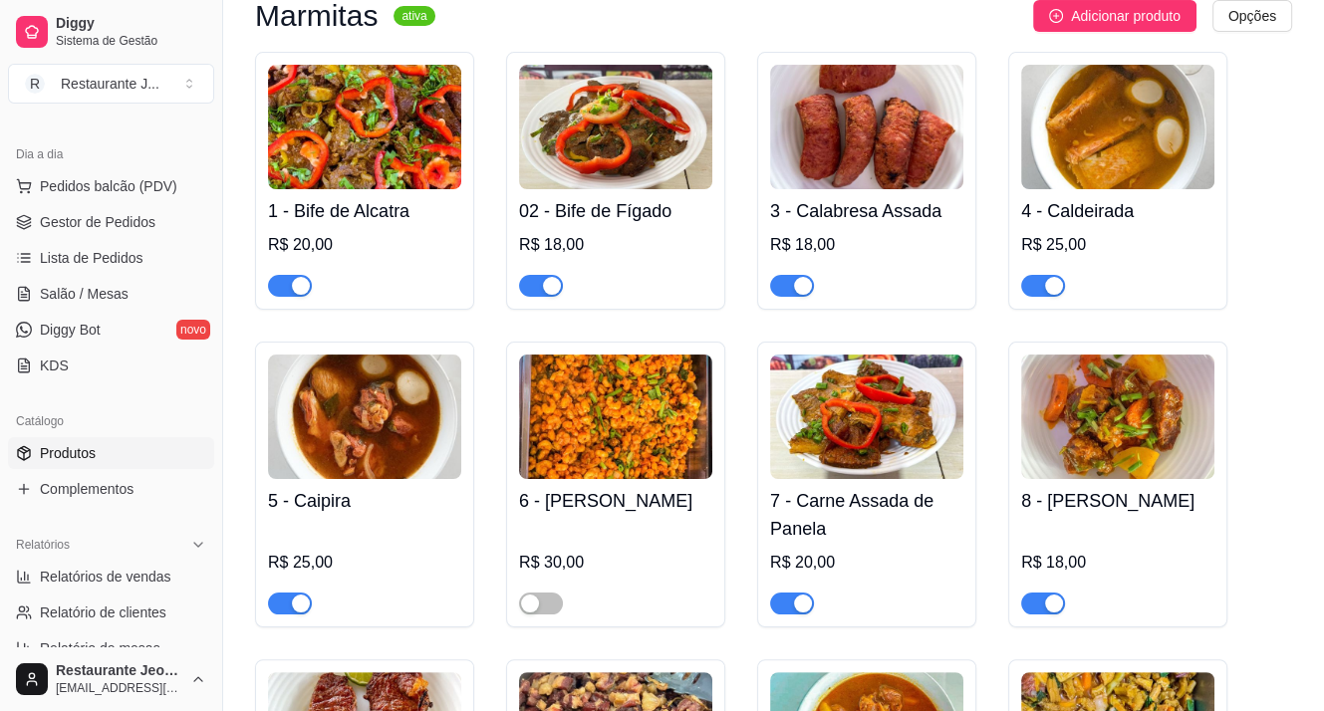
click at [1052, 282] on div "button" at bounding box center [1054, 286] width 18 height 18
click at [292, 599] on div "button" at bounding box center [301, 604] width 18 height 18
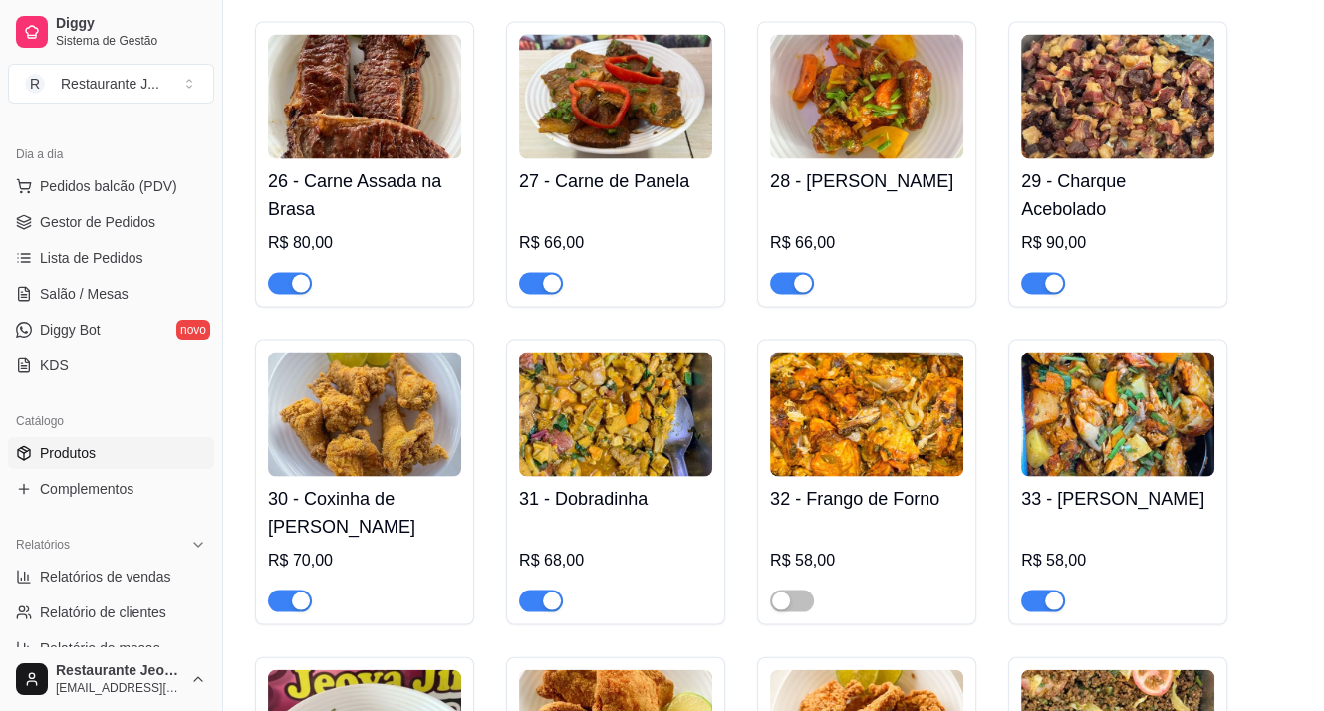
scroll to position [3686, 0]
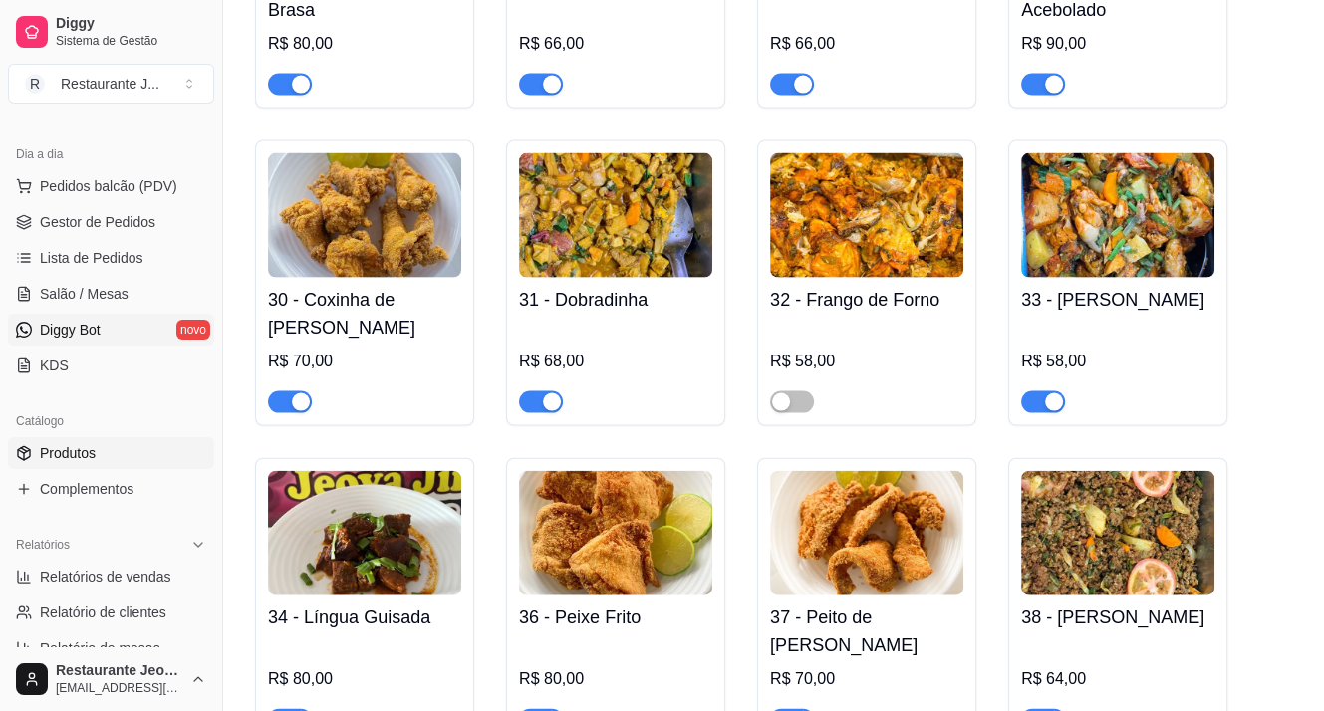
click at [83, 320] on span "Diggy Bot" at bounding box center [70, 330] width 61 height 20
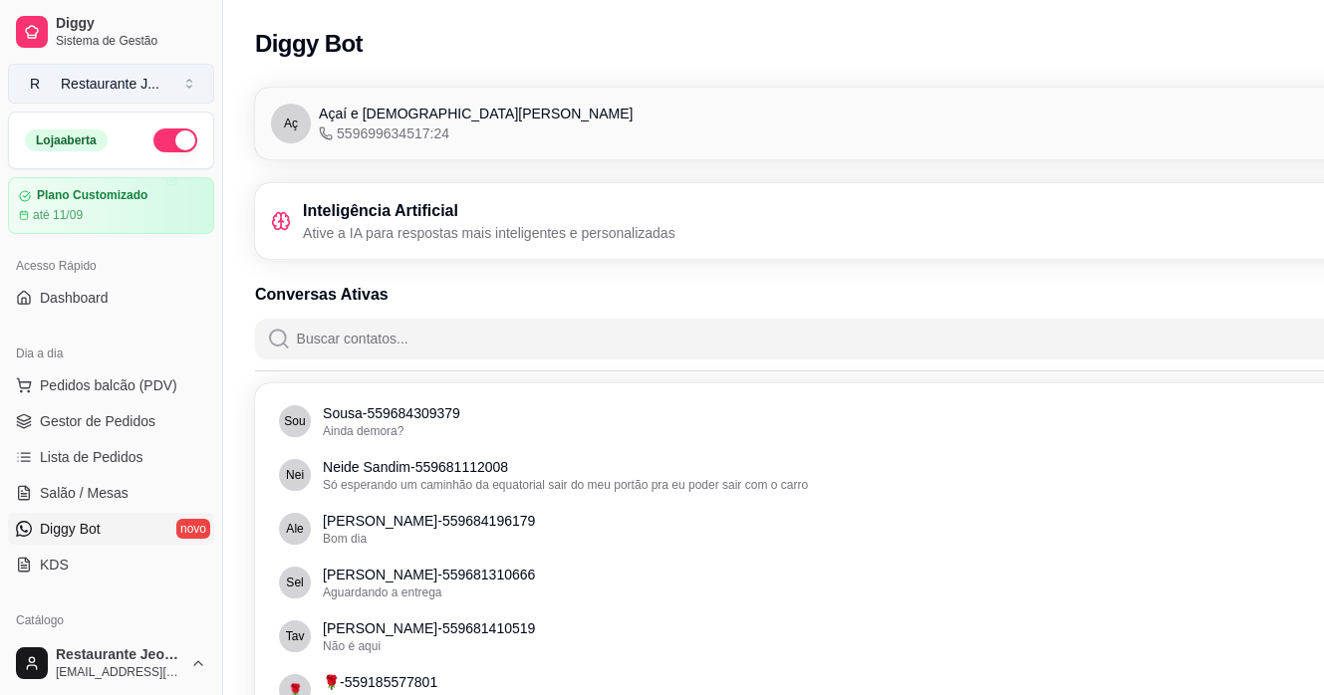
click at [178, 77] on button "R Restaurante J ..." at bounding box center [111, 84] width 206 height 40
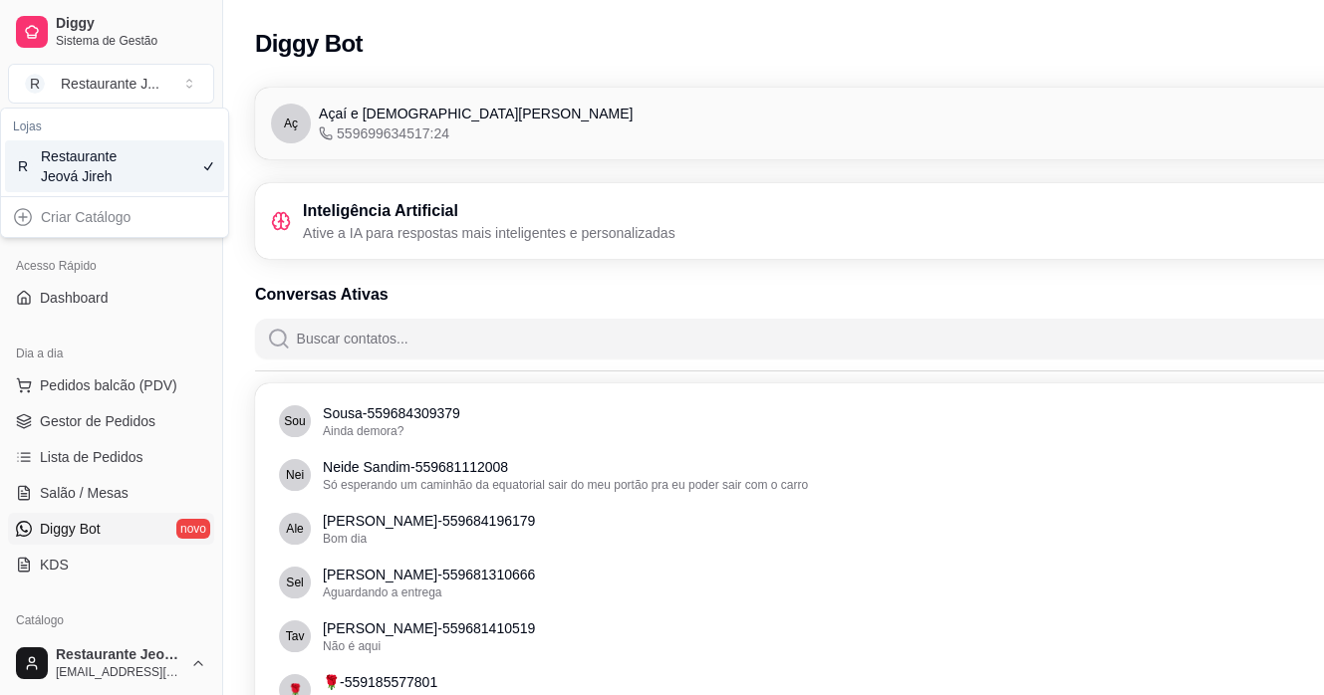
click at [19, 214] on div "Criar Catálogo" at bounding box center [114, 217] width 219 height 32
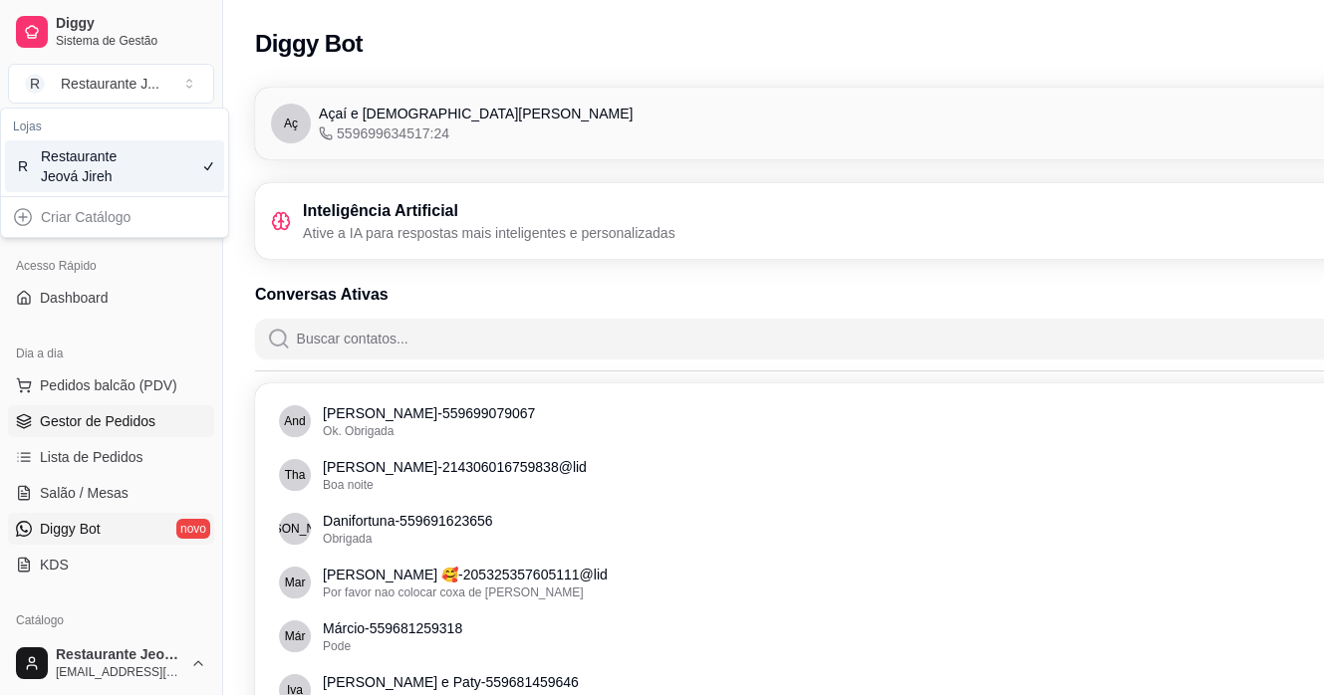
click at [100, 406] on link "Gestor de Pedidos" at bounding box center [111, 421] width 206 height 32
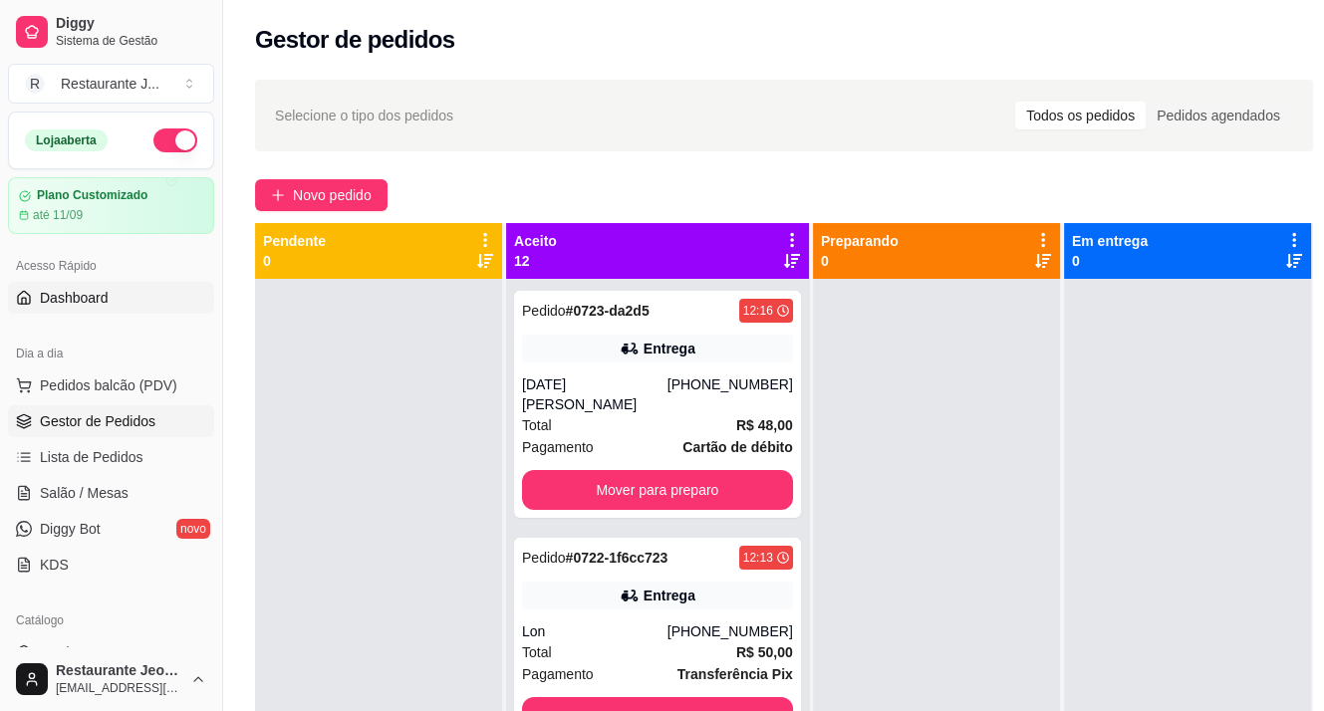
click at [131, 288] on link "Dashboard" at bounding box center [111, 298] width 206 height 32
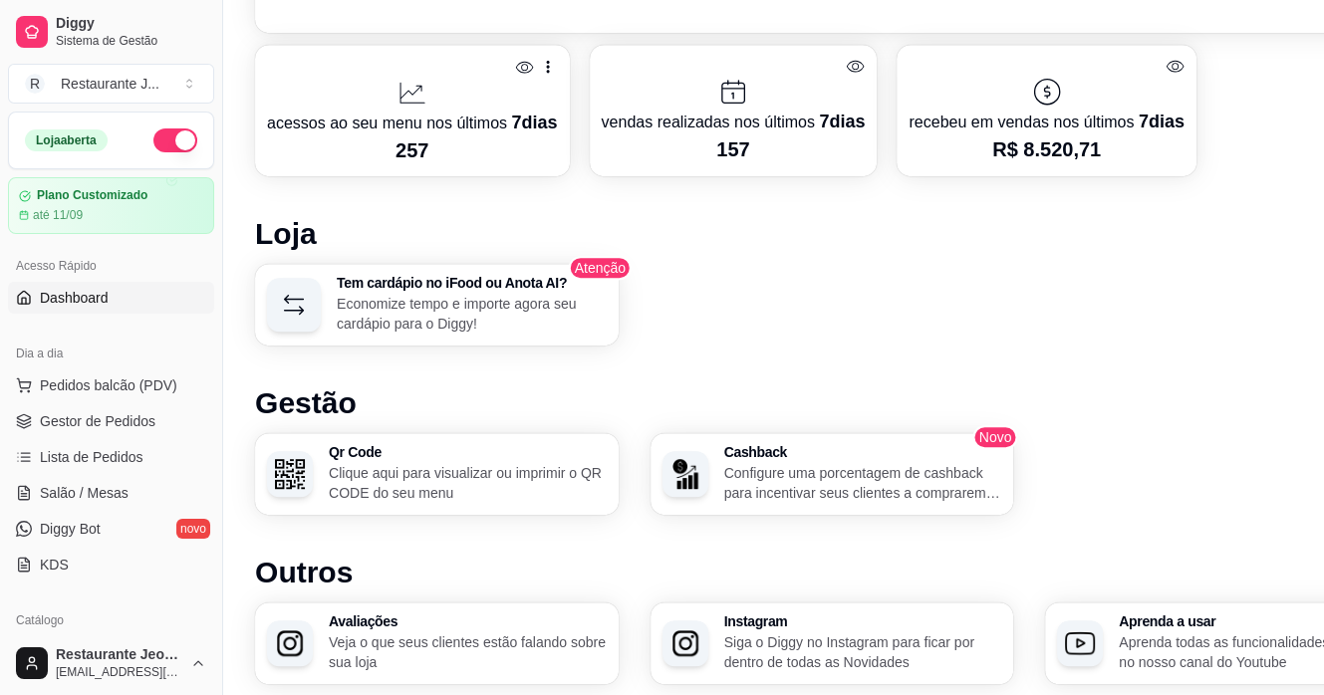
scroll to position [1077, 0]
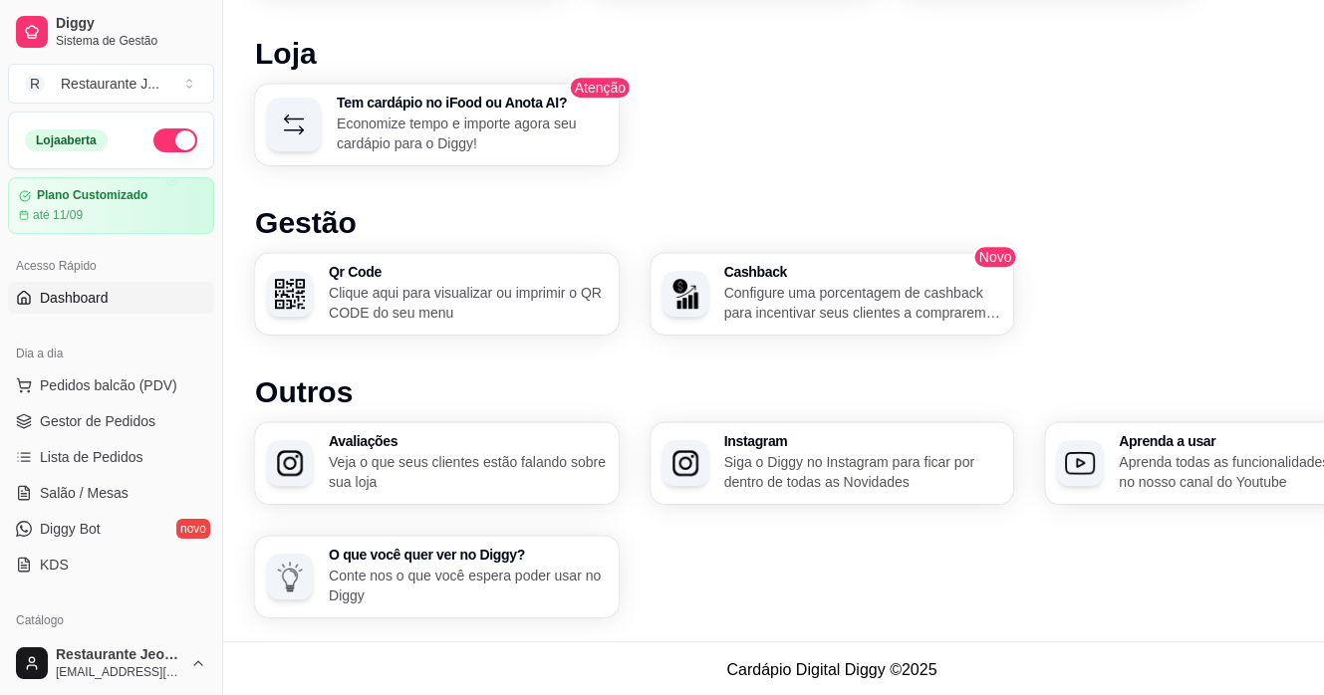
click at [447, 430] on div "Avaliações Veja o que seus clientes estão falando sobre sua loja" at bounding box center [437, 463] width 364 height 82
click at [749, 294] on p "Configure uma porcentagem de cashback para incentivar seus clientes a comprarem…" at bounding box center [863, 303] width 278 height 40
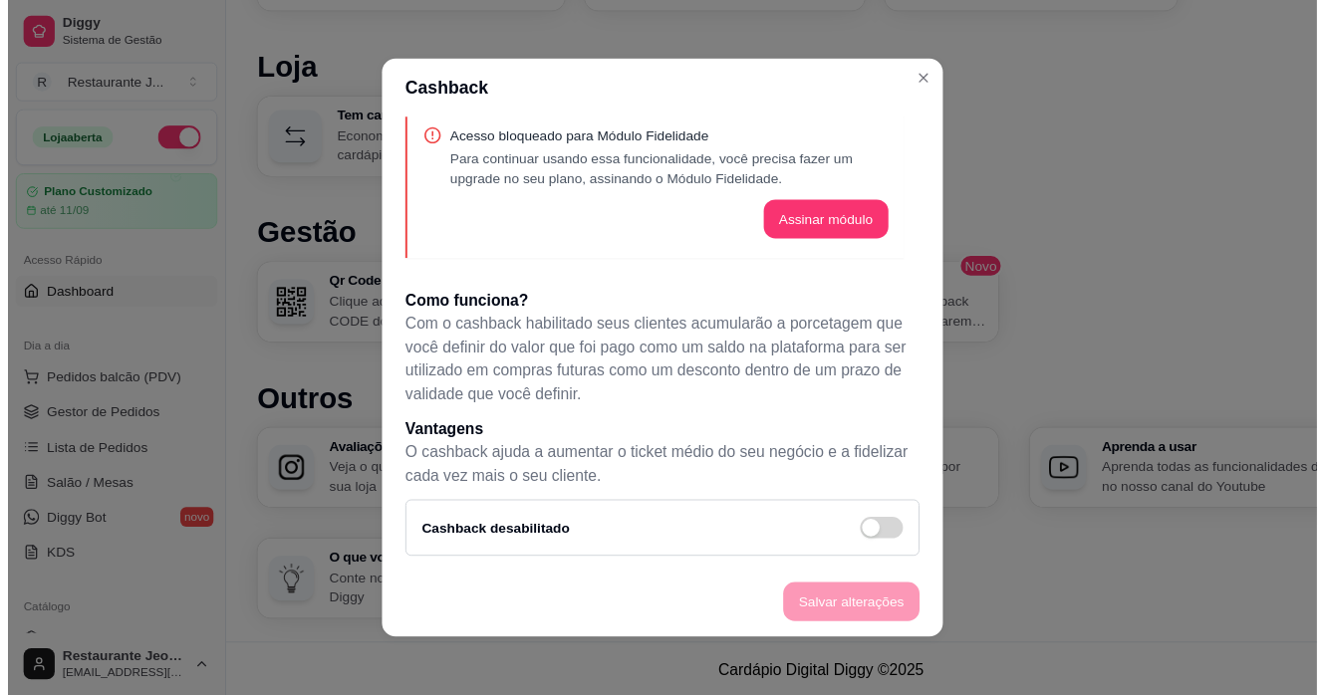
scroll to position [24, 0]
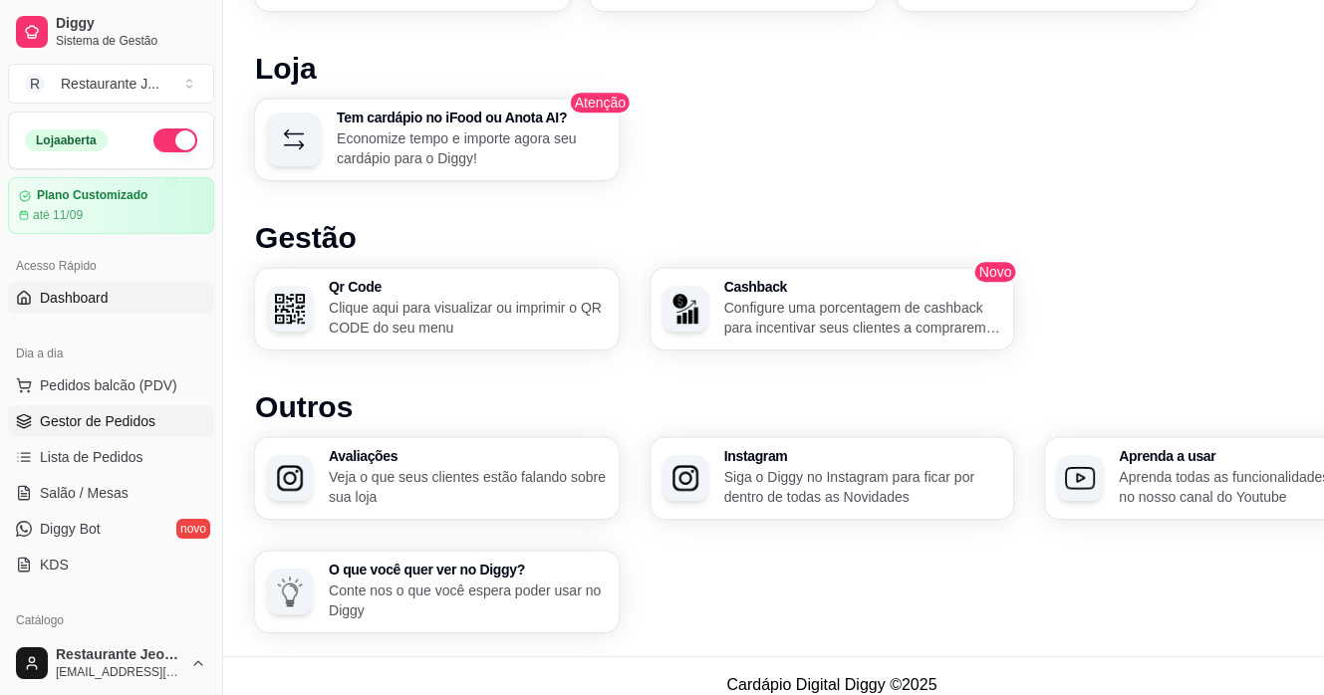
click at [125, 413] on span "Gestor de Pedidos" at bounding box center [98, 421] width 116 height 20
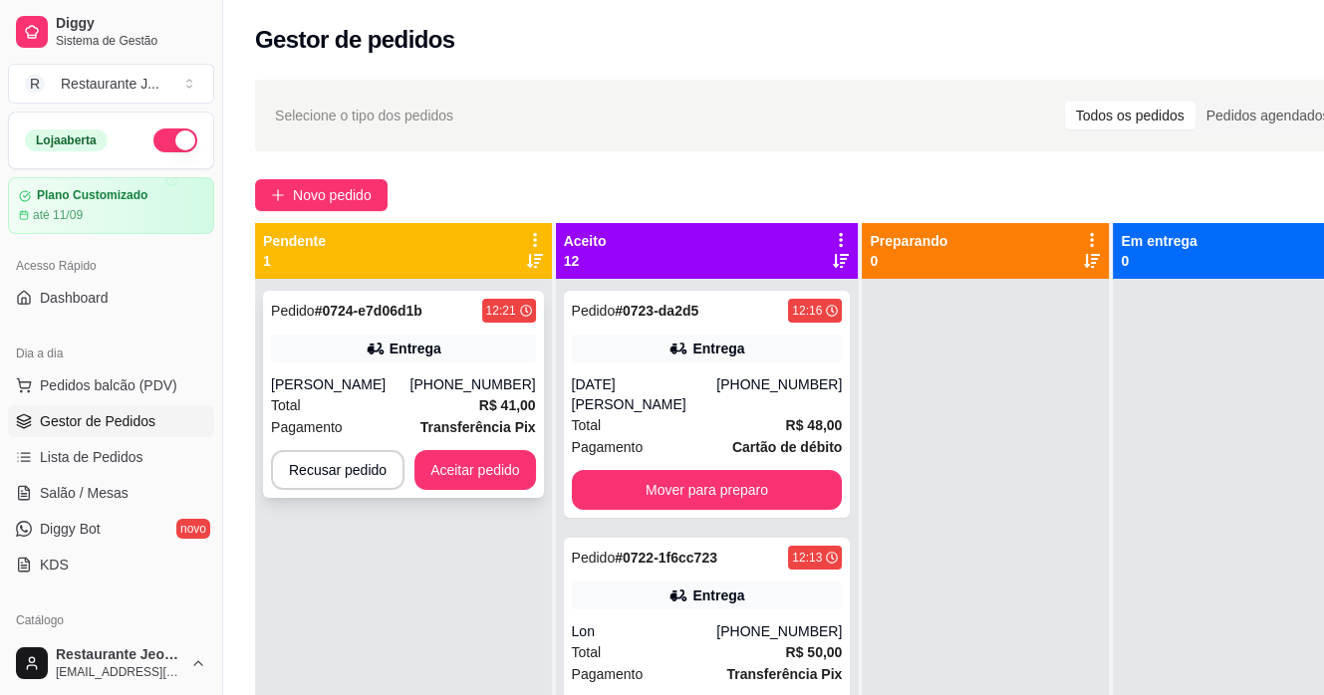
click at [448, 403] on div "Total R$ 41,00" at bounding box center [403, 405] width 265 height 22
click at [410, 391] on div "[PERSON_NAME]" at bounding box center [340, 385] width 139 height 20
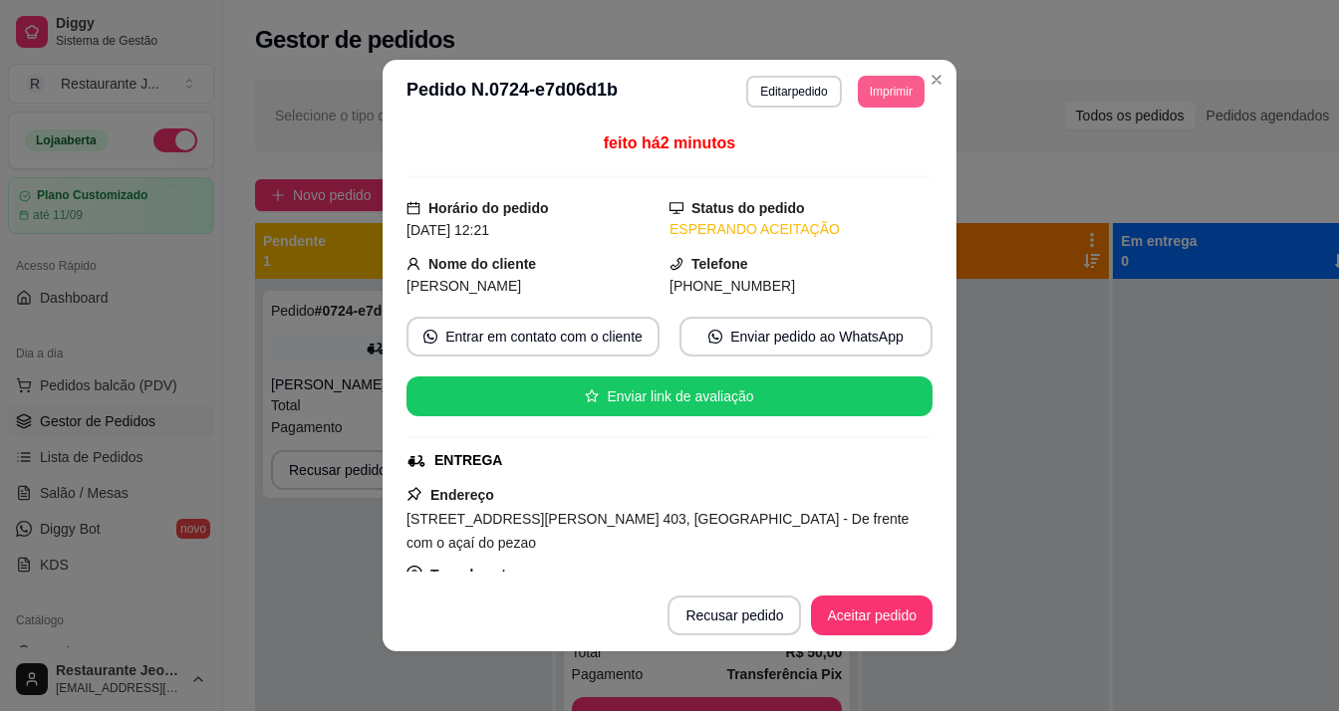
click at [889, 86] on button "Imprimir" at bounding box center [891, 92] width 67 height 32
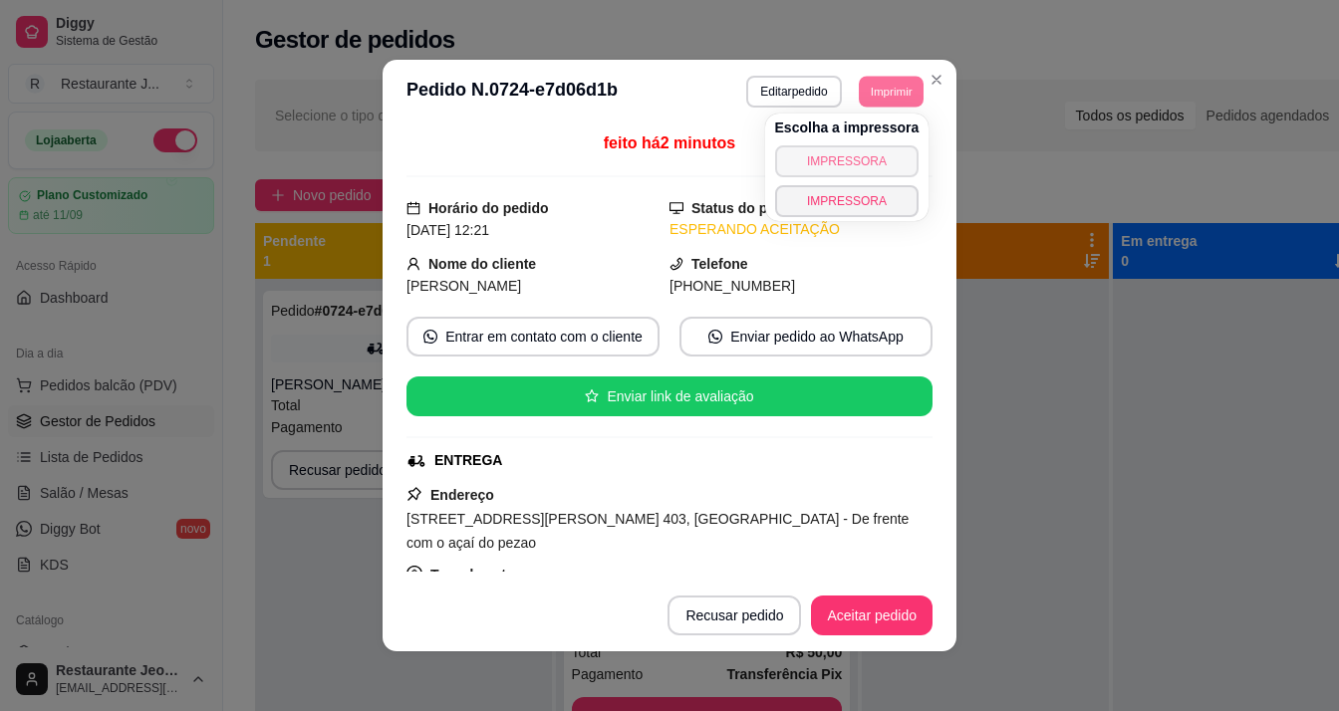
click at [823, 165] on button "IMPRESSORA" at bounding box center [847, 161] width 144 height 32
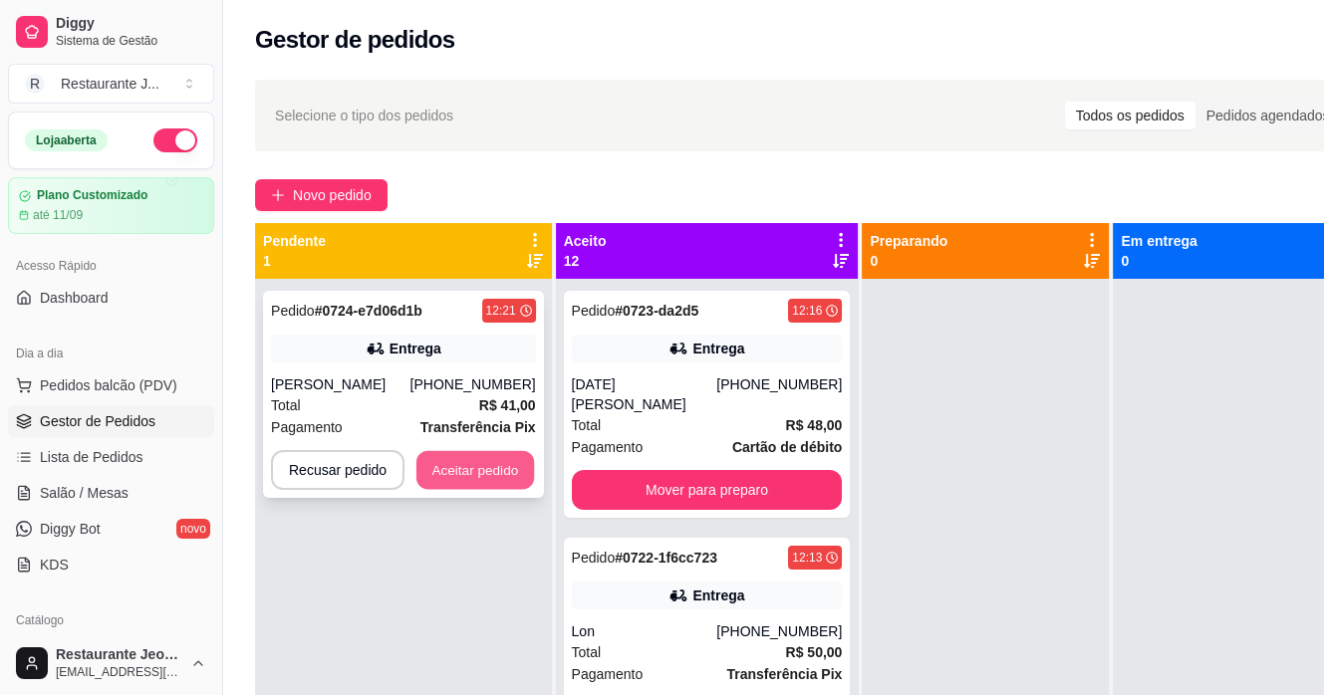
click at [499, 459] on button "Aceitar pedido" at bounding box center [475, 470] width 118 height 39
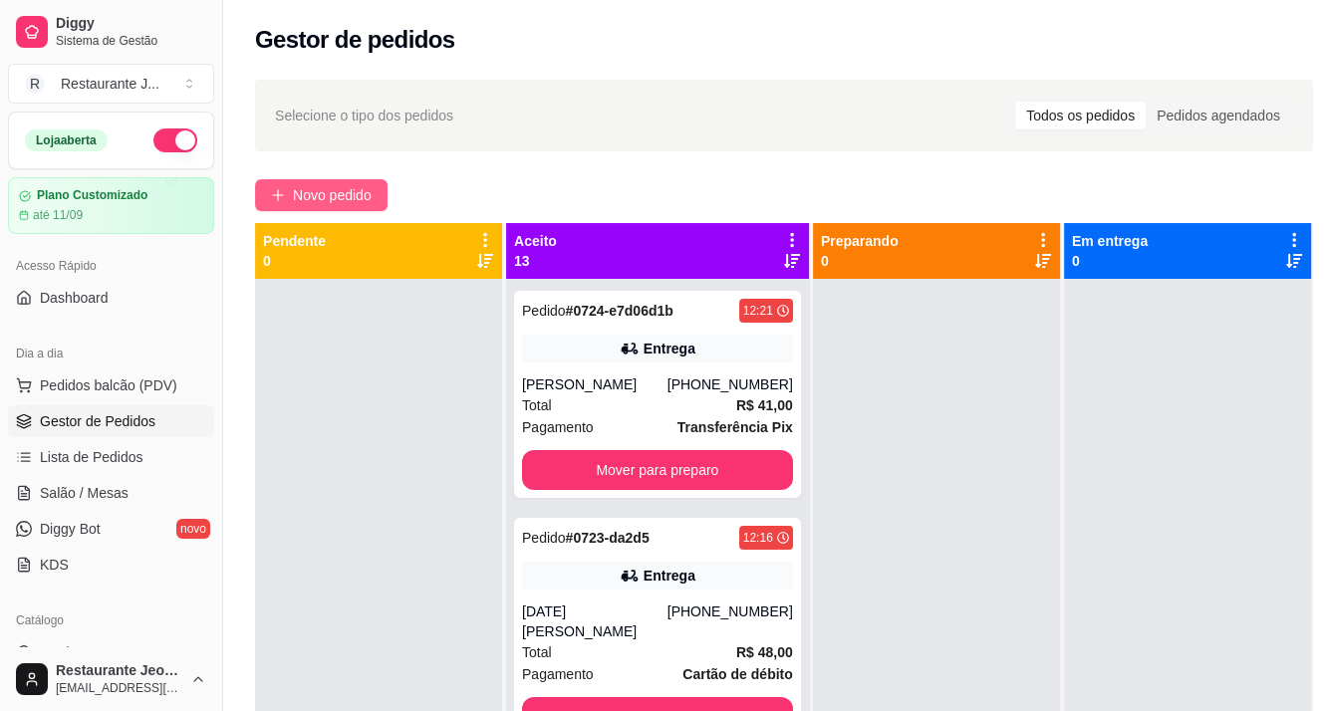
click at [310, 202] on span "Novo pedido" at bounding box center [332, 195] width 79 height 22
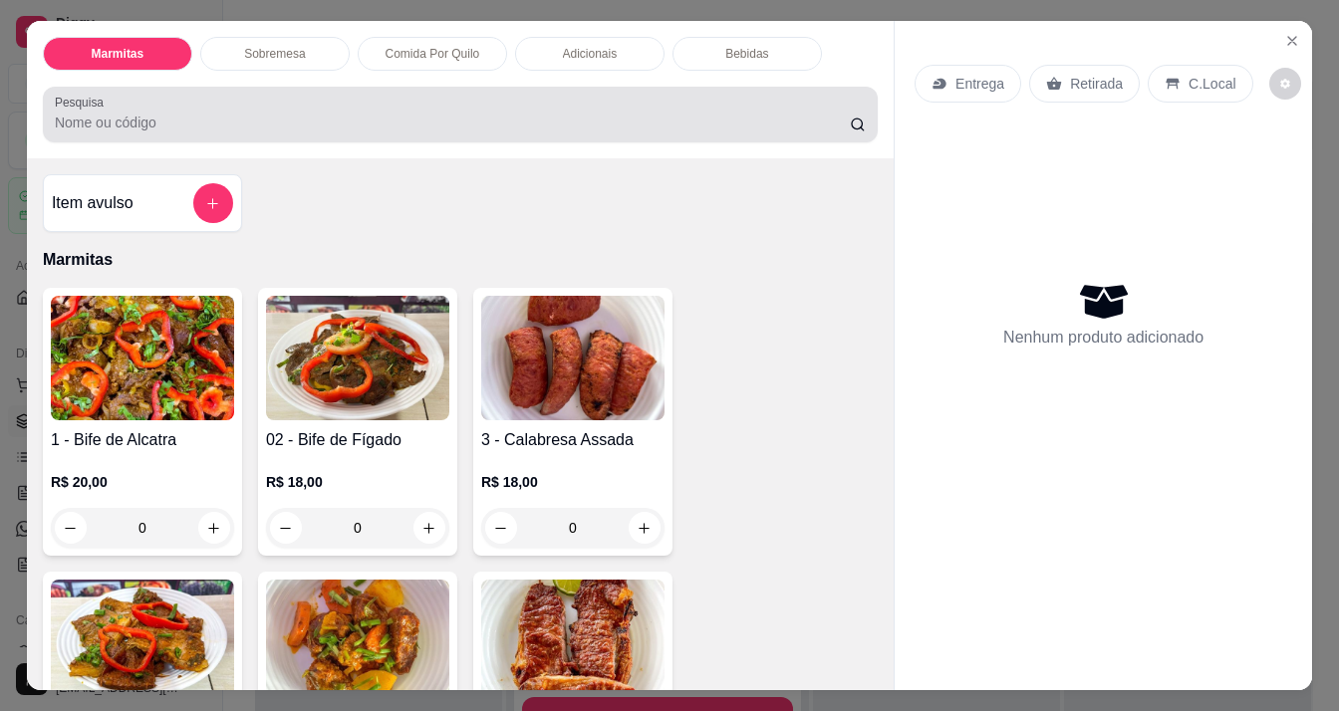
click at [389, 113] on input "Pesquisa" at bounding box center [453, 123] width 796 height 20
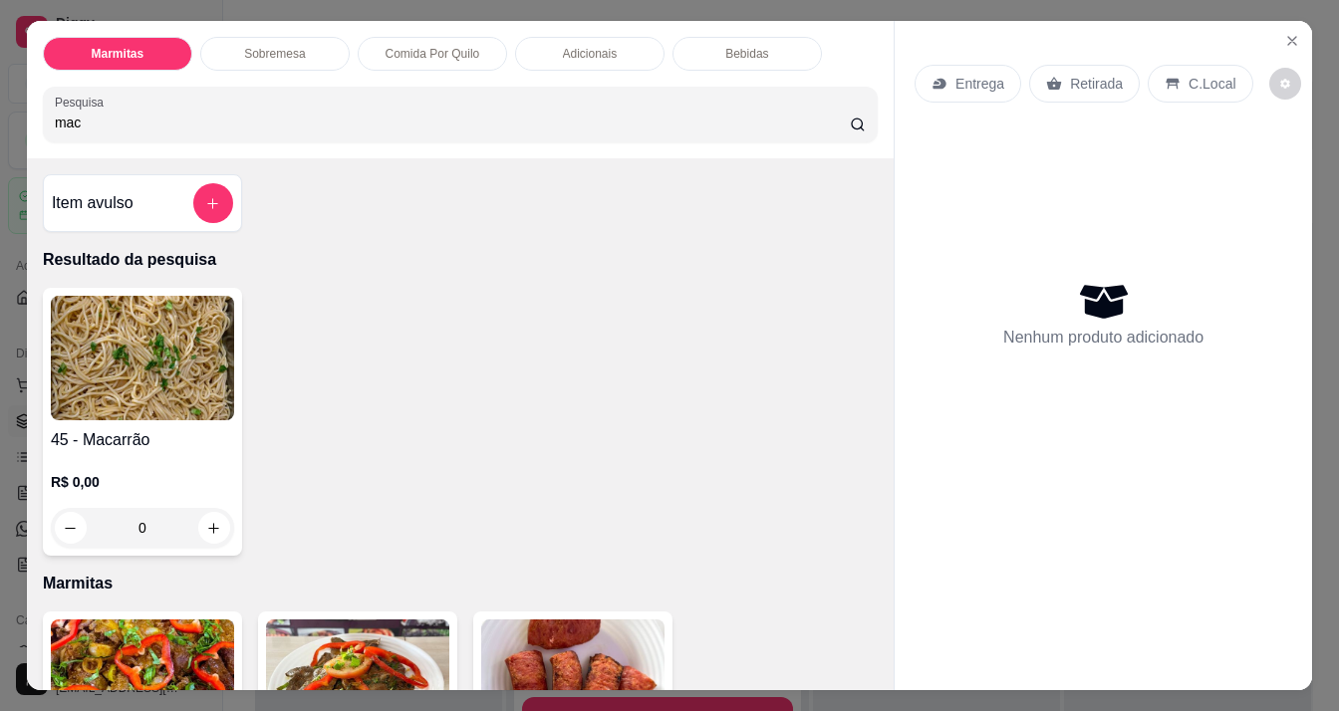
type input "mac"
click at [205, 329] on img at bounding box center [142, 358] width 183 height 125
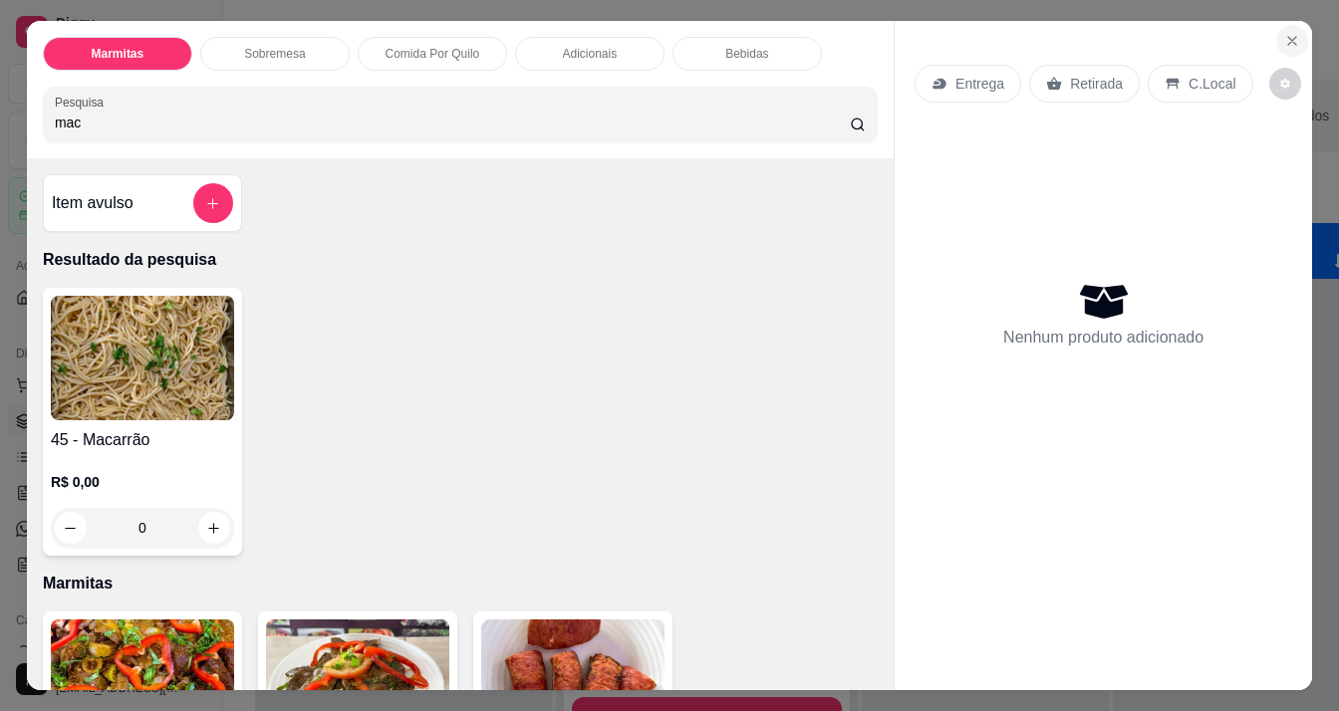
click at [1290, 34] on icon "Close" at bounding box center [1292, 41] width 16 height 16
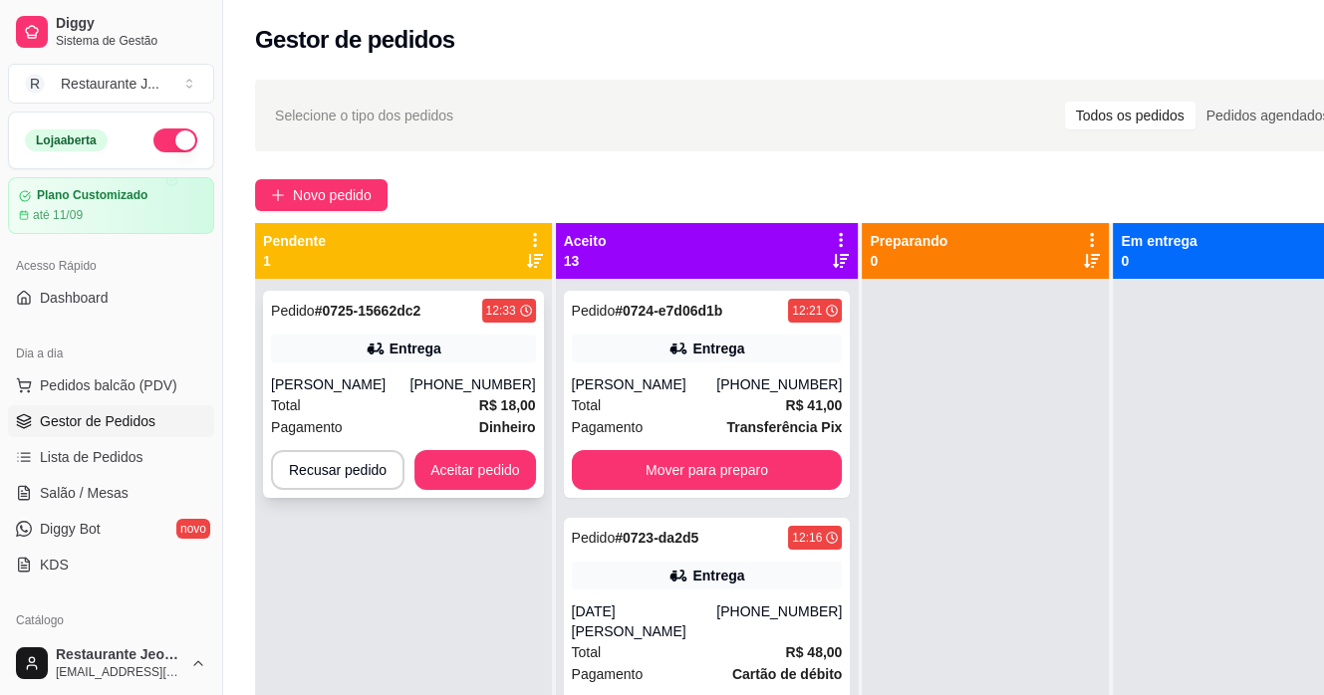
click at [501, 479] on button "Aceitar pedido" at bounding box center [475, 470] width 122 height 40
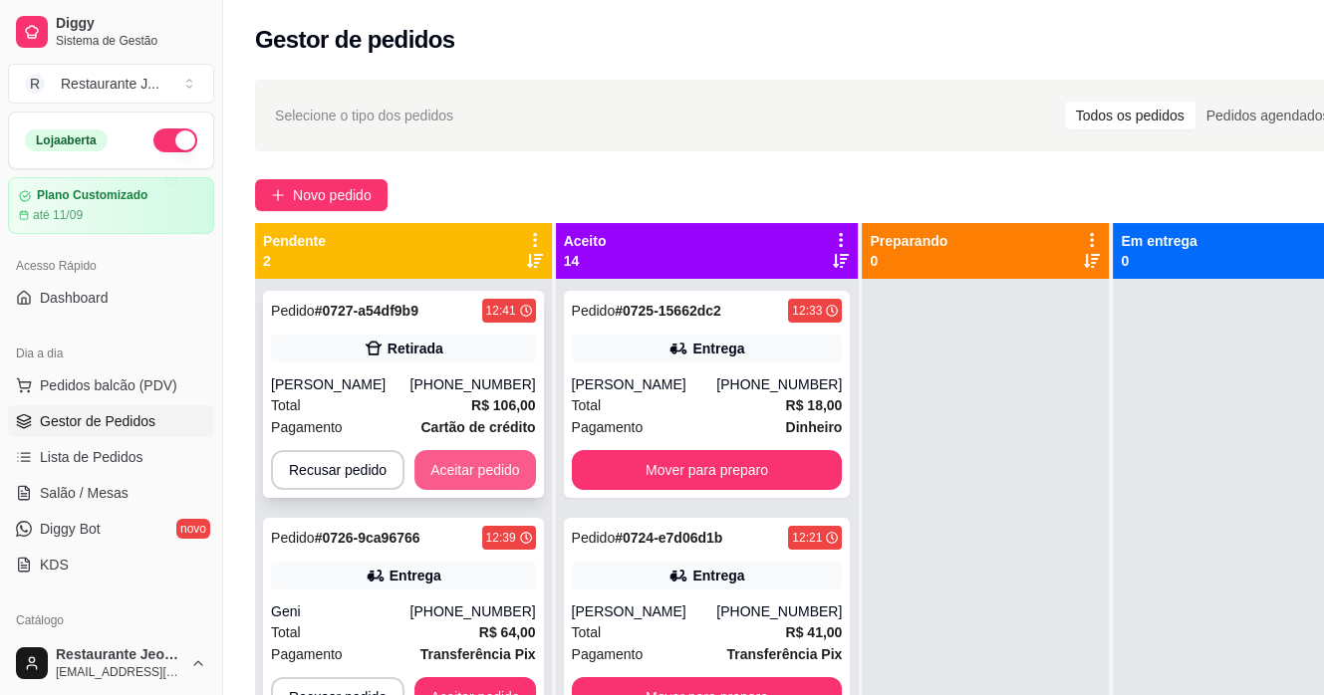
click at [506, 469] on button "Aceitar pedido" at bounding box center [475, 470] width 122 height 40
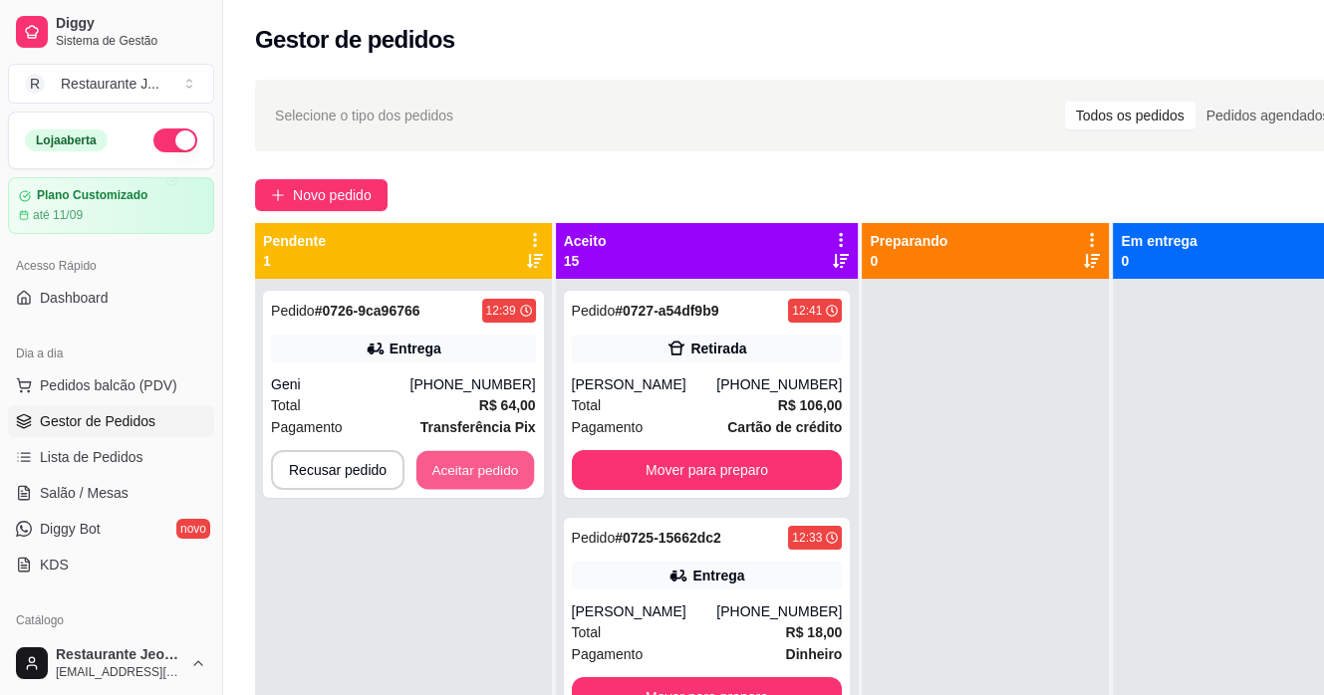
click at [506, 469] on button "Aceitar pedido" at bounding box center [475, 470] width 118 height 39
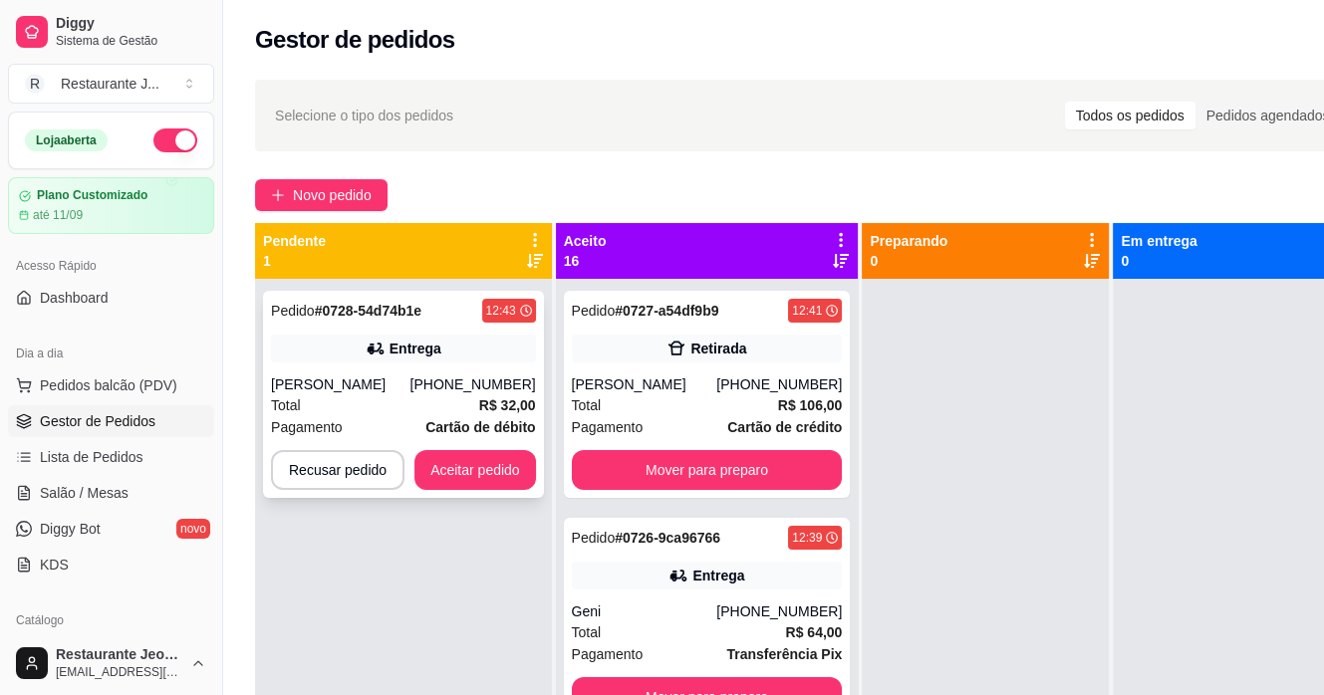
click at [410, 402] on div "Total R$ 32,00" at bounding box center [403, 405] width 265 height 22
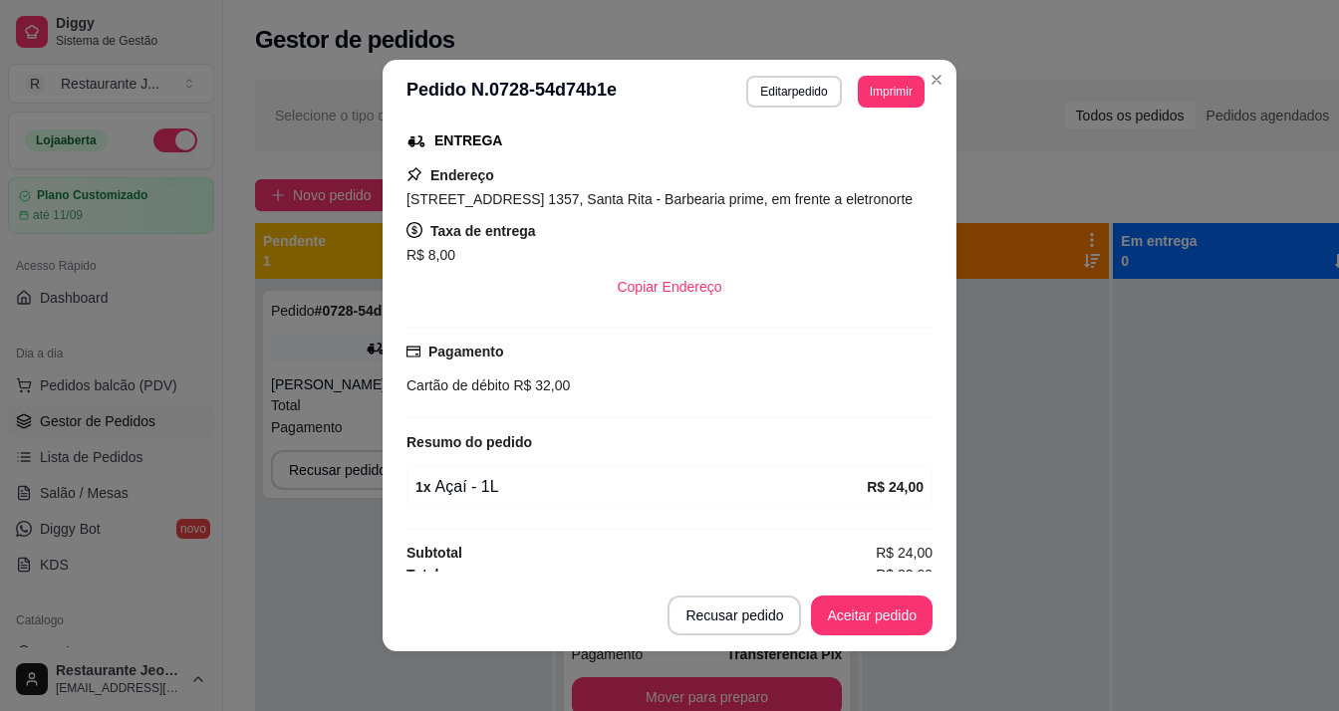
scroll to position [331, 0]
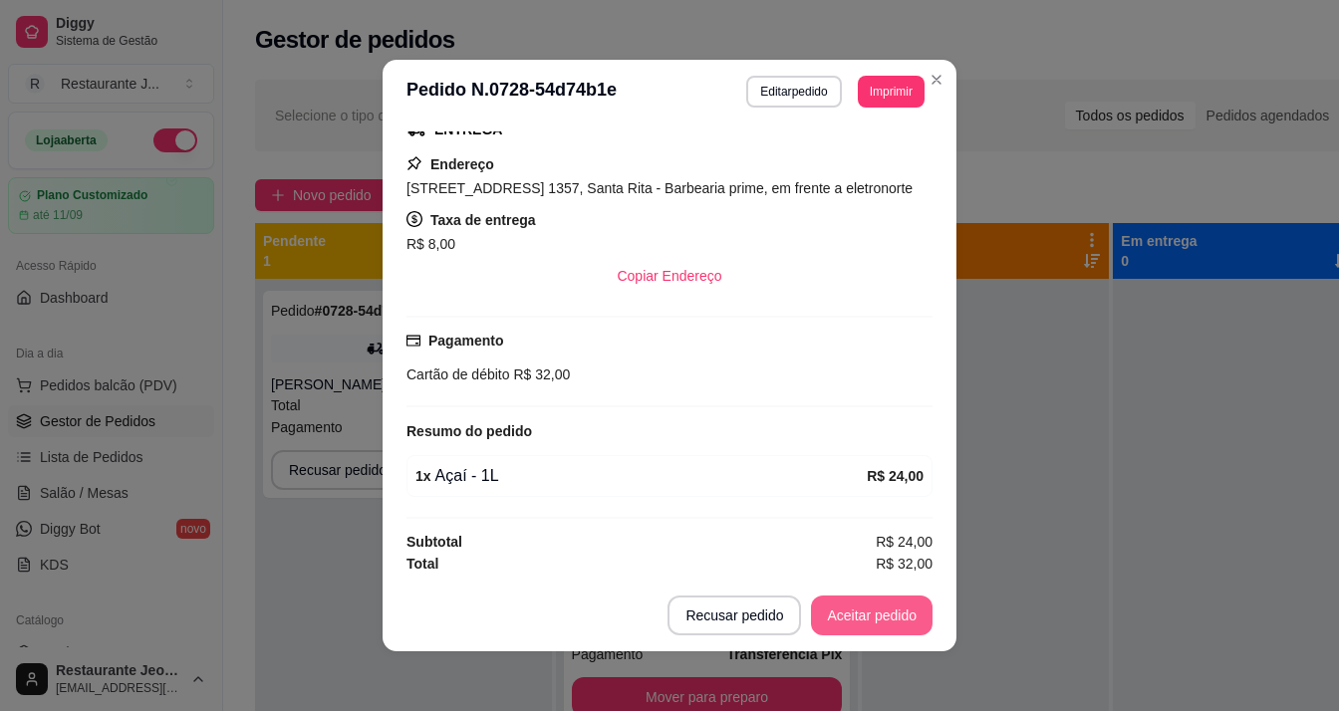
click at [873, 602] on button "Aceitar pedido" at bounding box center [872, 616] width 122 height 40
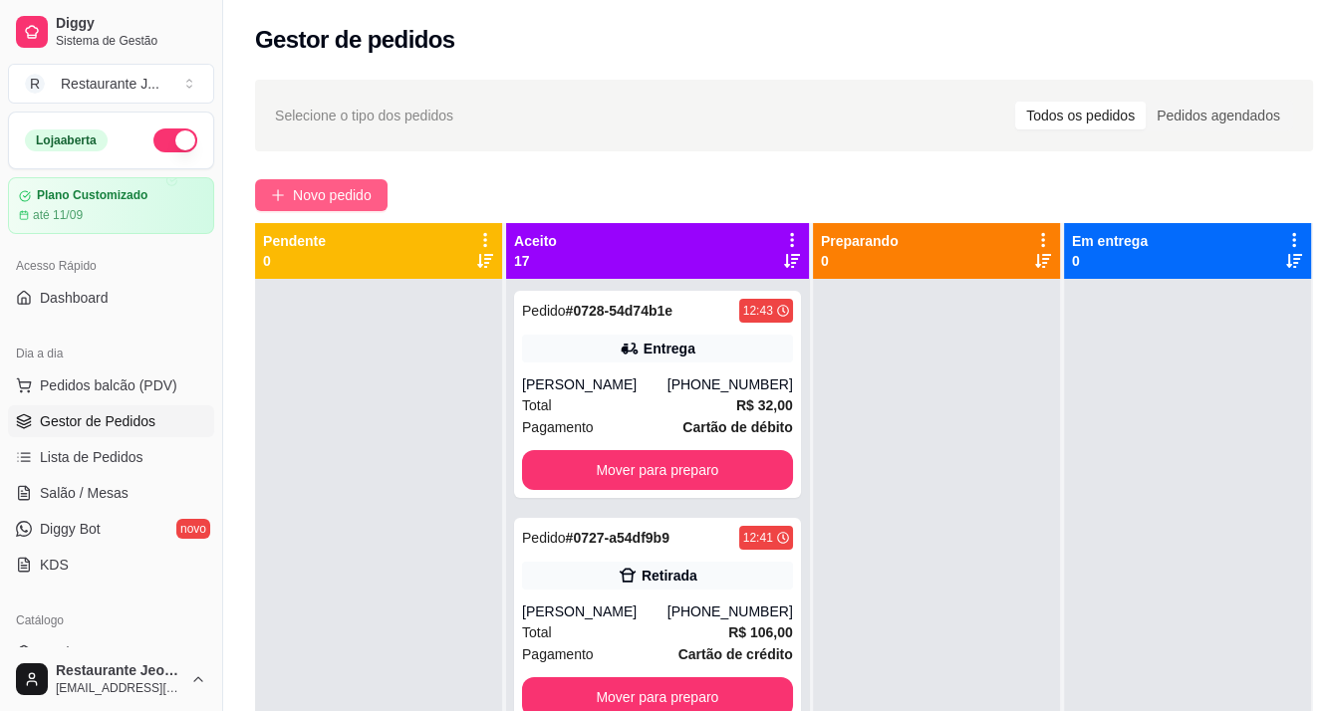
click at [279, 188] on icon "plus" at bounding box center [278, 195] width 14 height 14
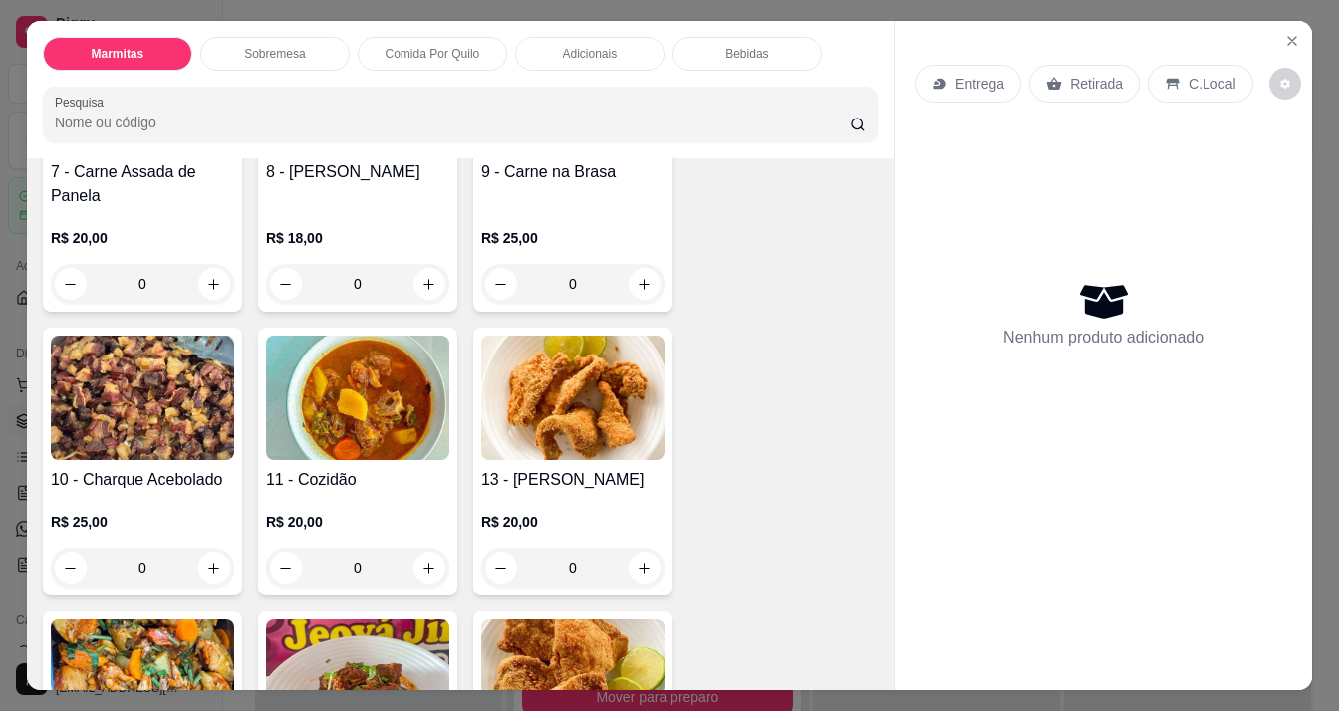
scroll to position [697, 0]
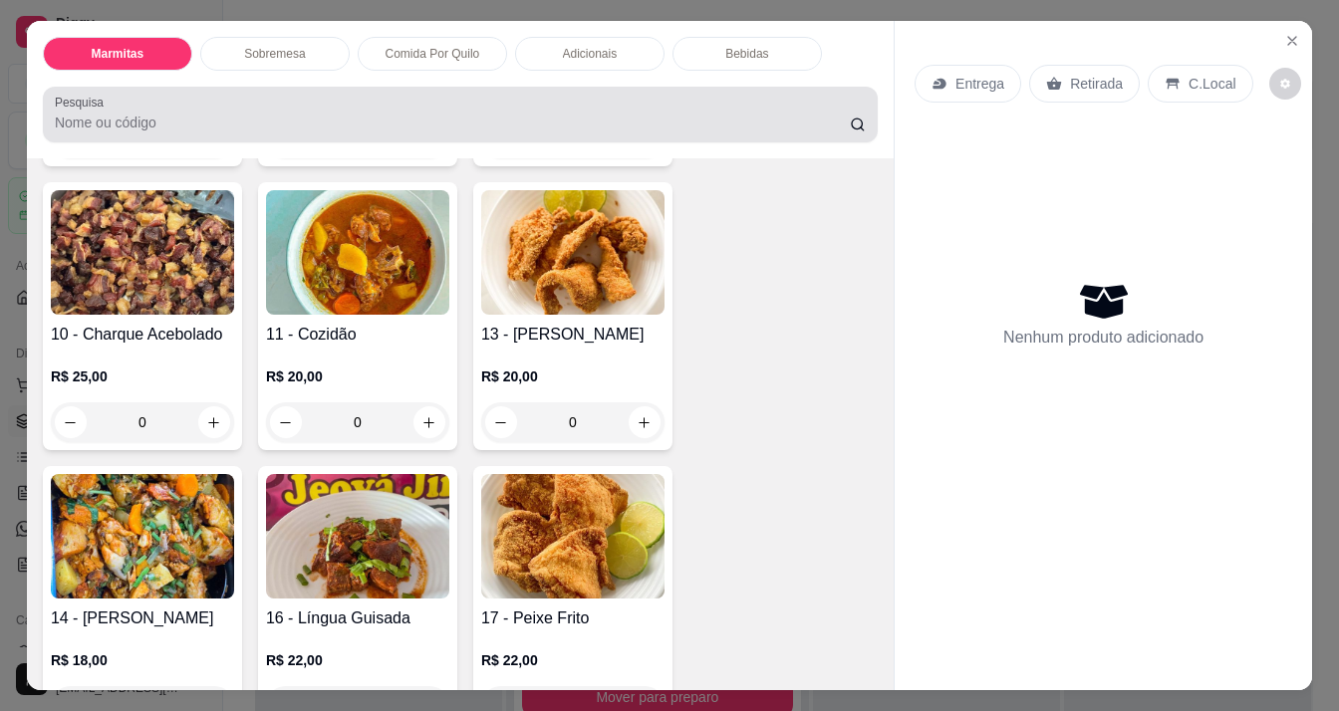
click at [221, 117] on input "Pesquisa" at bounding box center [453, 123] width 796 height 20
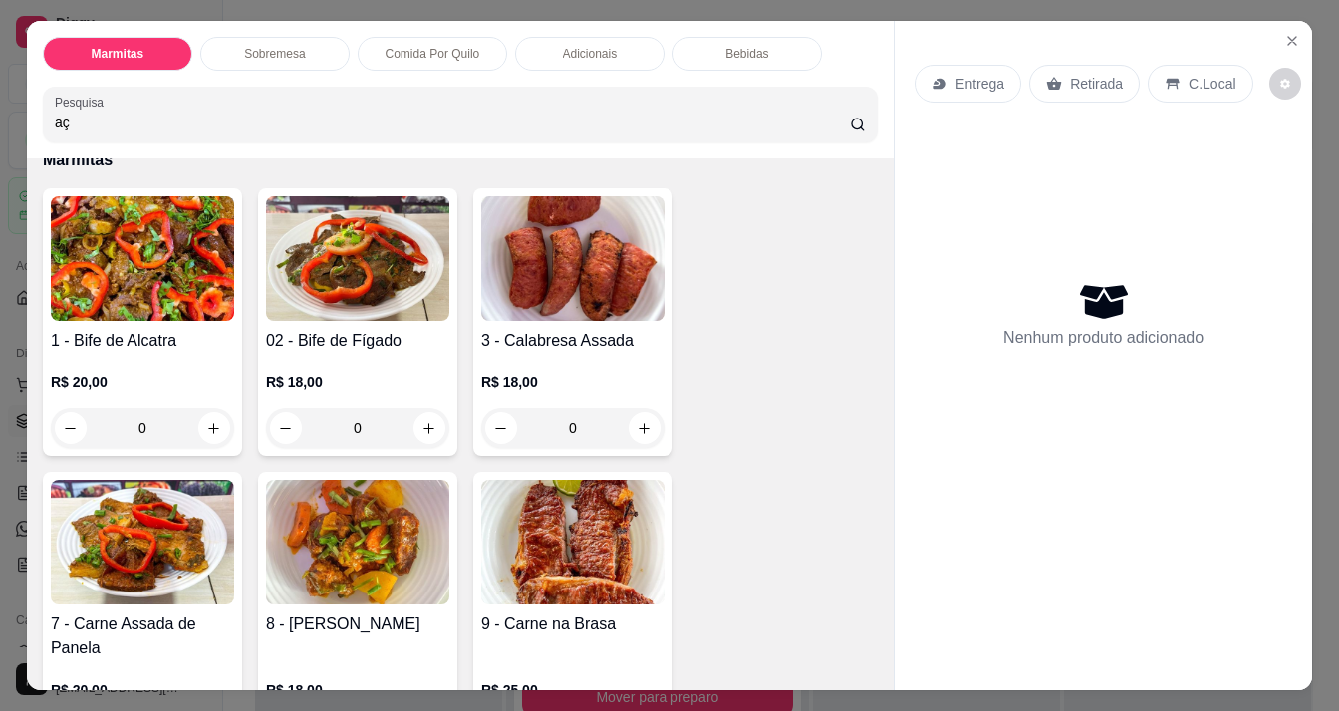
scroll to position [0, 0]
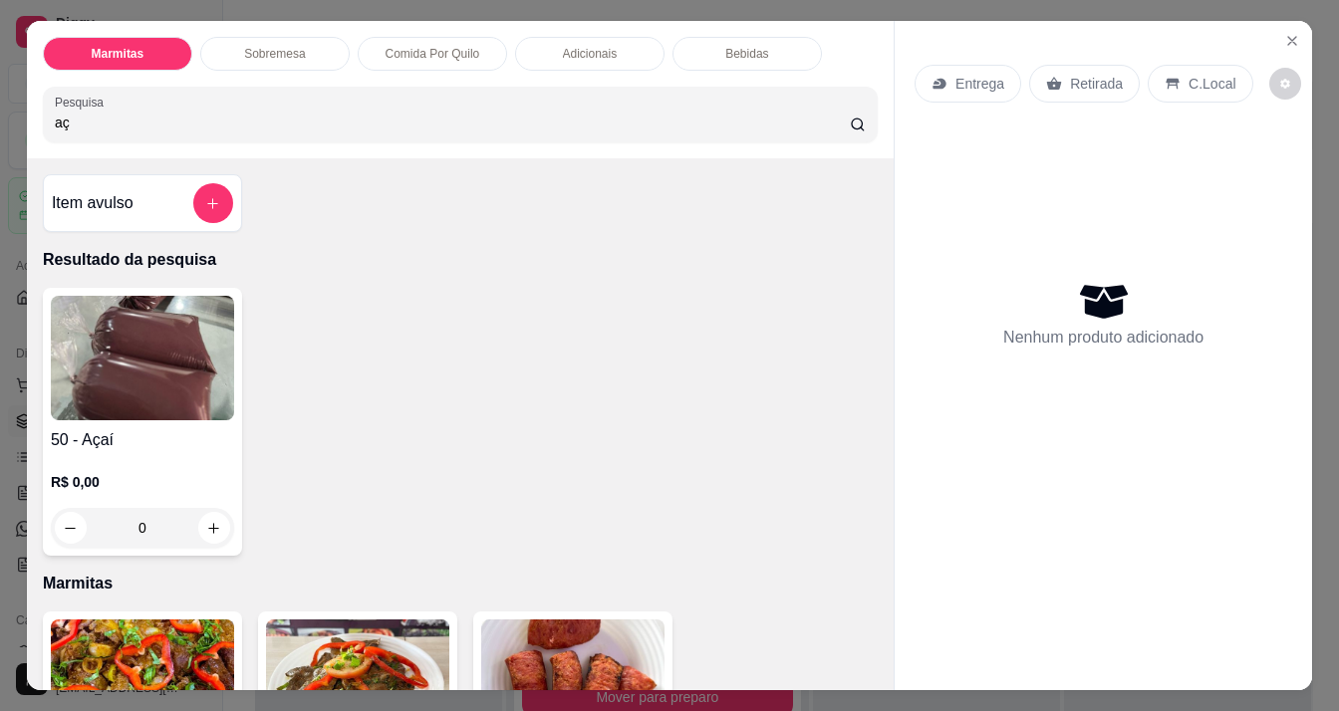
type input "aç"
click at [161, 328] on img at bounding box center [142, 358] width 183 height 125
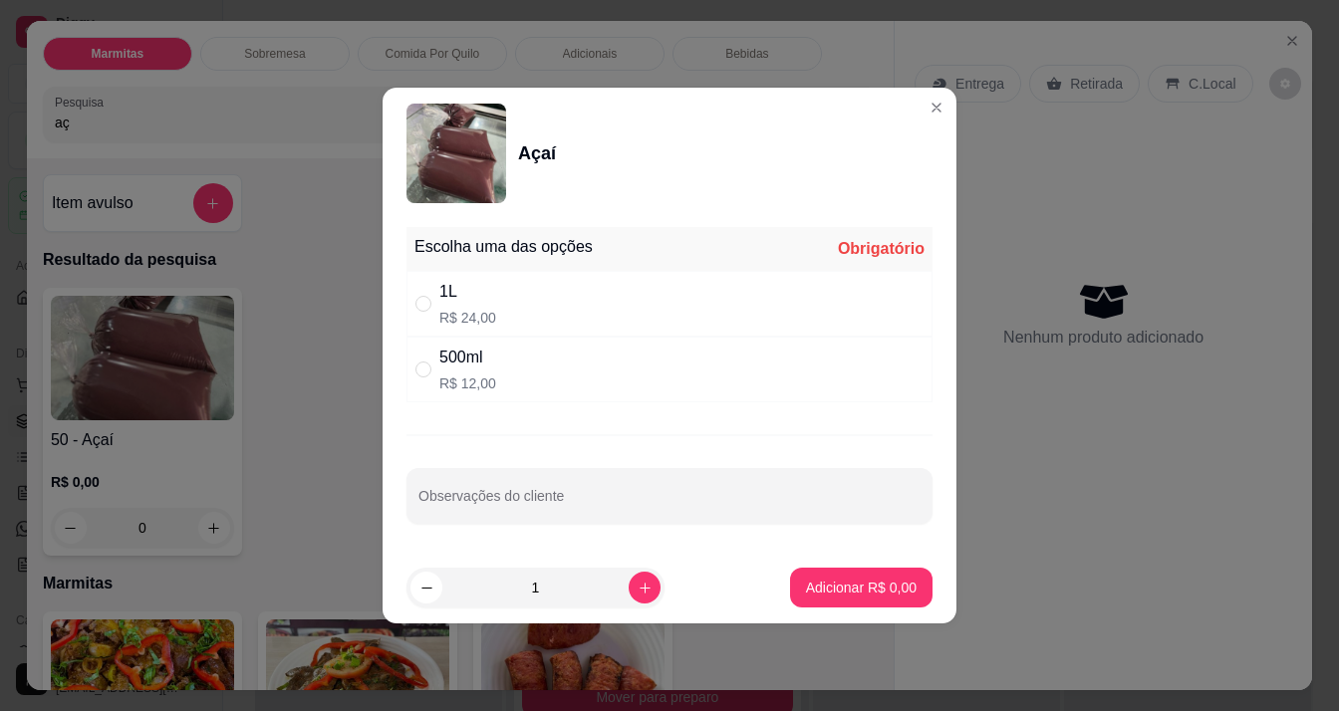
click at [494, 357] on div "500ml R$ 12,00" at bounding box center [669, 370] width 526 height 66
radio input "true"
click at [638, 583] on icon "increase-product-quantity" at bounding box center [645, 588] width 15 height 15
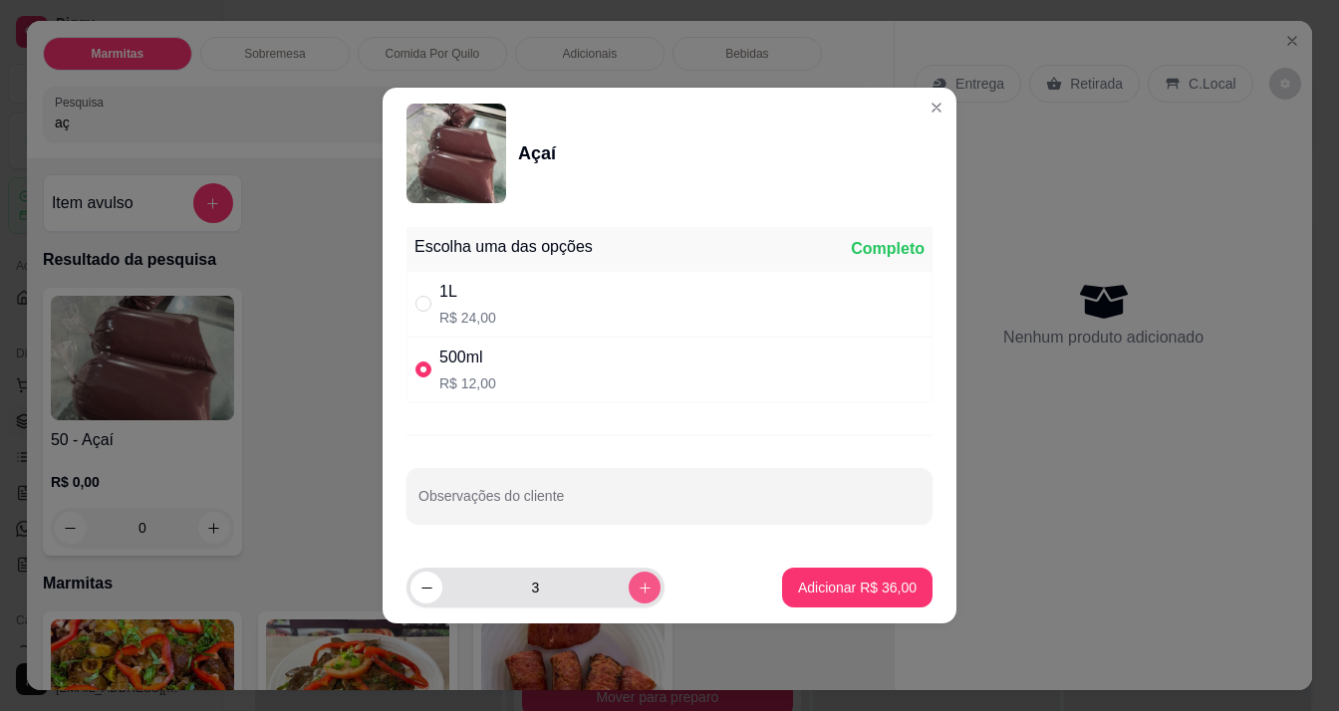
type input "4"
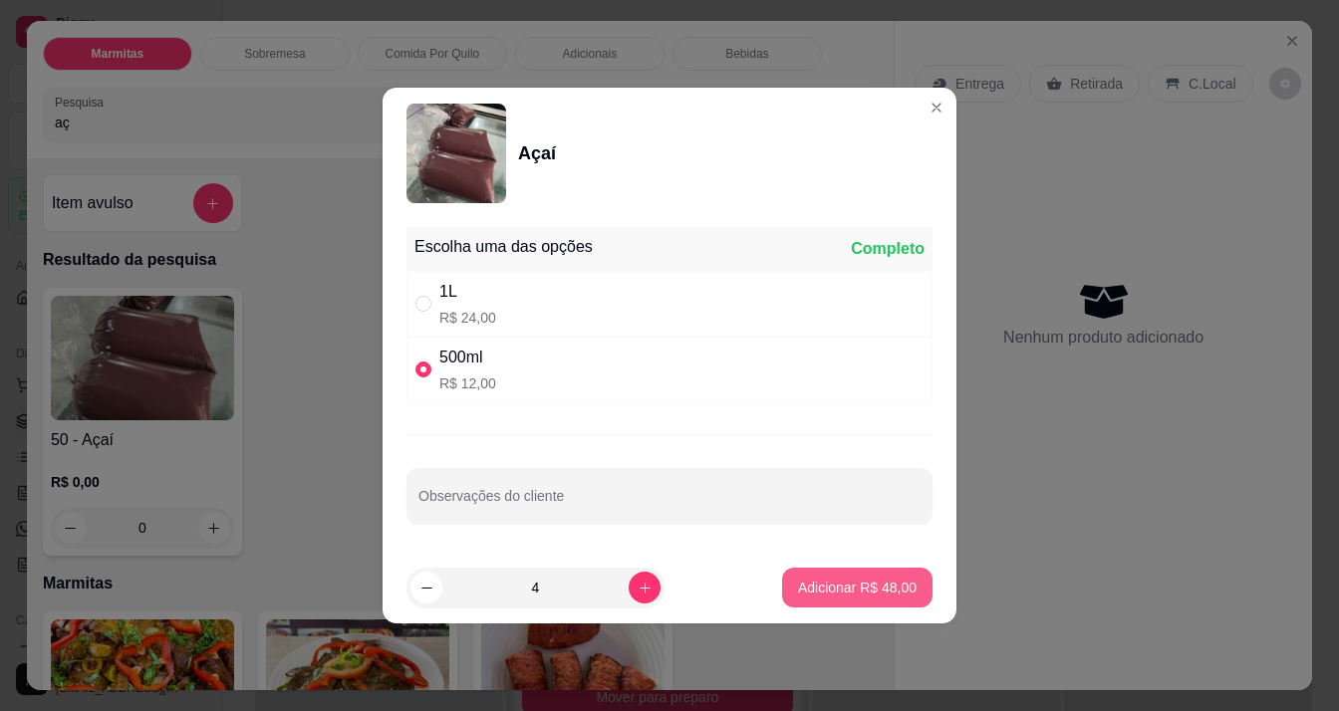
click at [863, 603] on button "Adicionar R$ 48,00" at bounding box center [857, 588] width 150 height 40
type input "4"
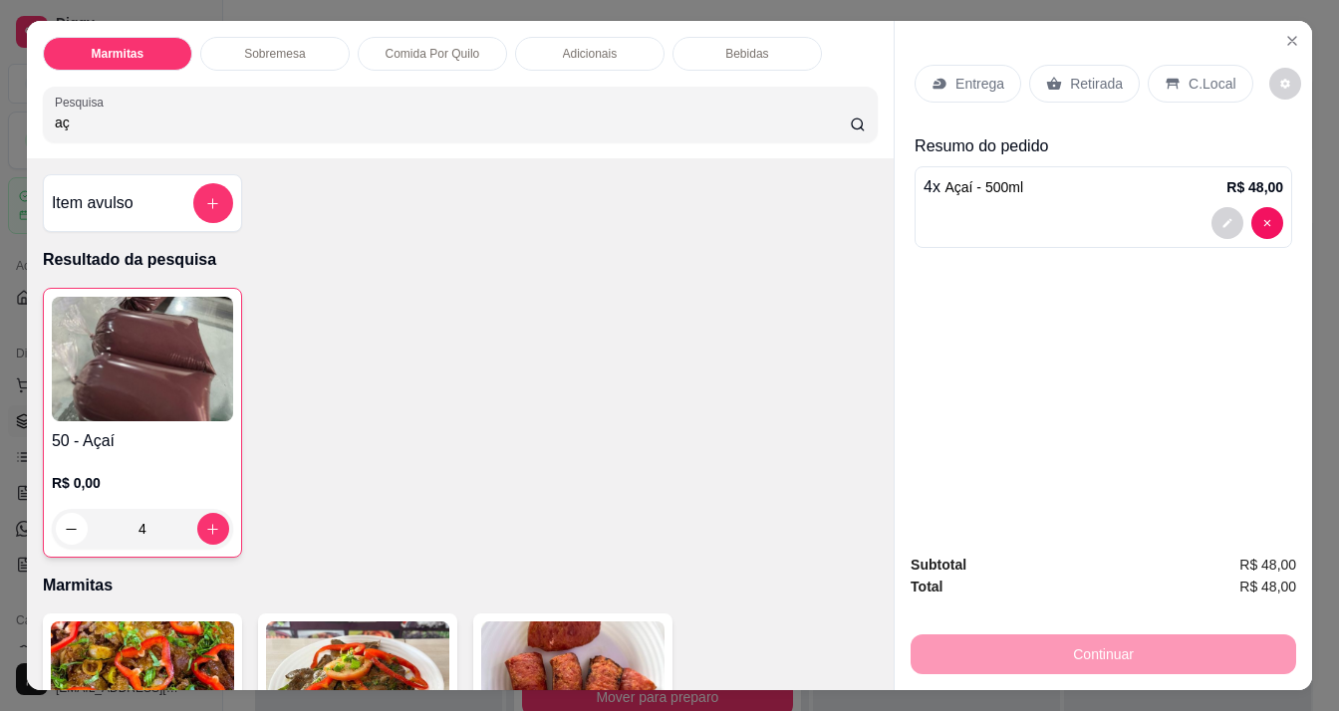
click at [957, 74] on p "Entrega" at bounding box center [979, 84] width 49 height 20
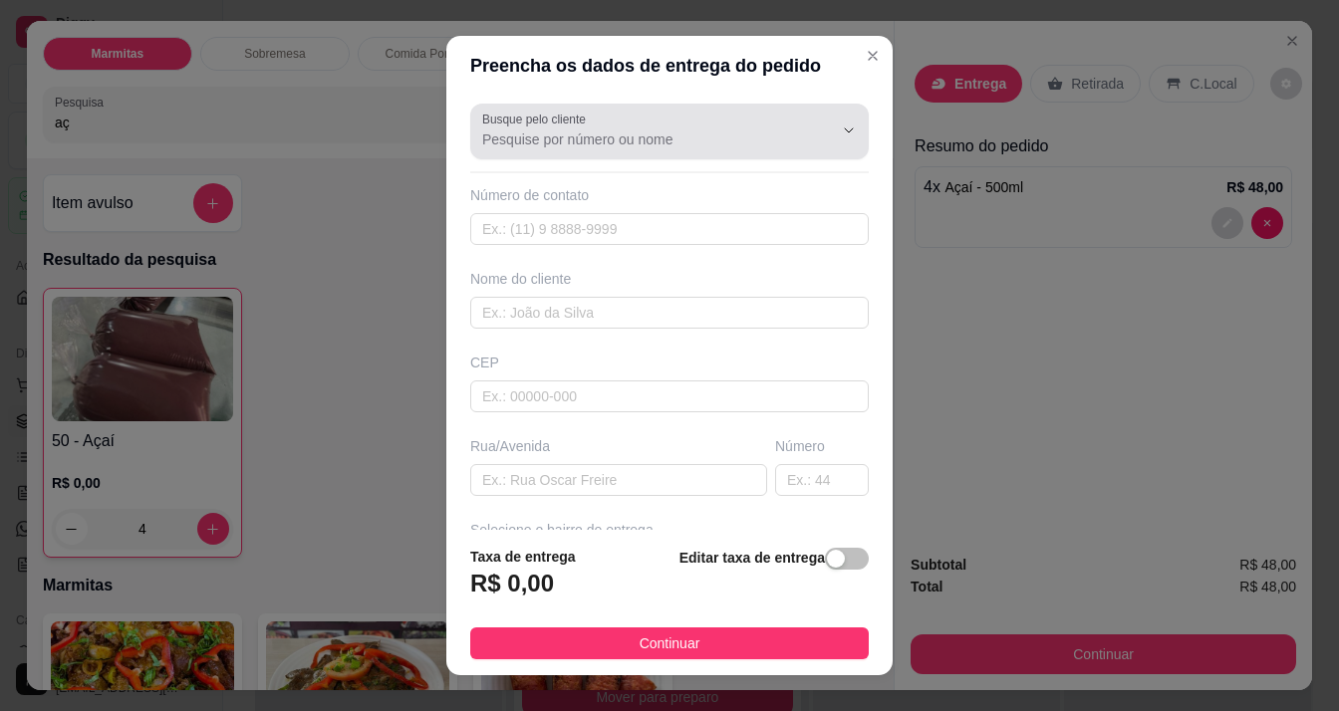
click at [639, 112] on div at bounding box center [669, 132] width 375 height 40
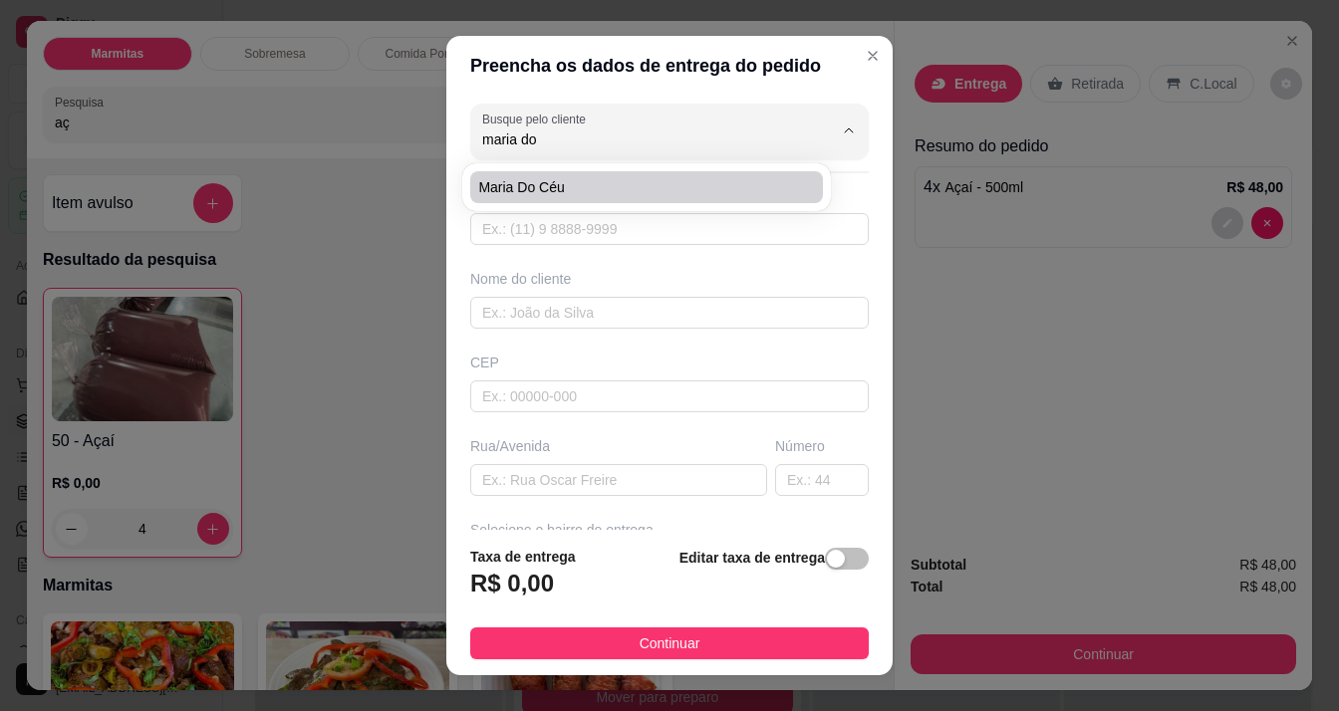
click at [622, 175] on li "Maria do Céu" at bounding box center [646, 187] width 353 height 32
type input "Maria do Céu"
type input "96991116767"
type input "Maria do Céu"
type input "Av. [DATE]"
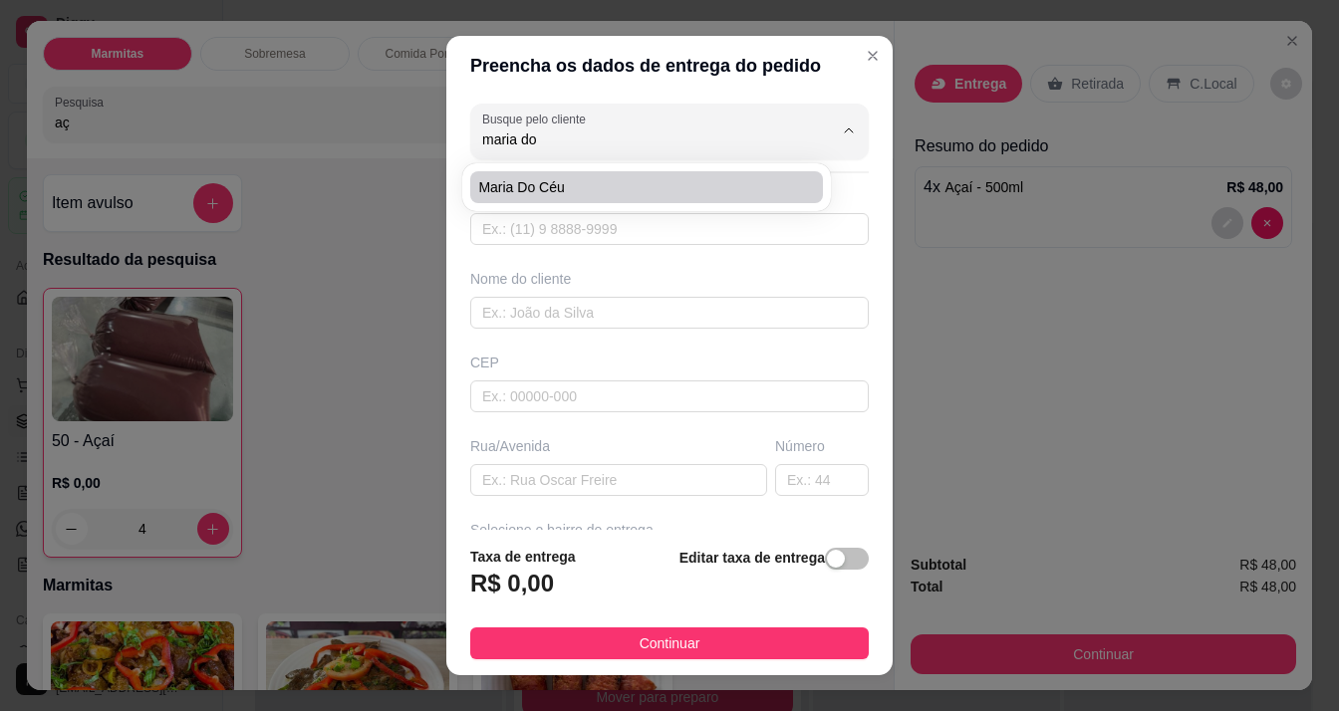
type input "1050"
type input "Macapá"
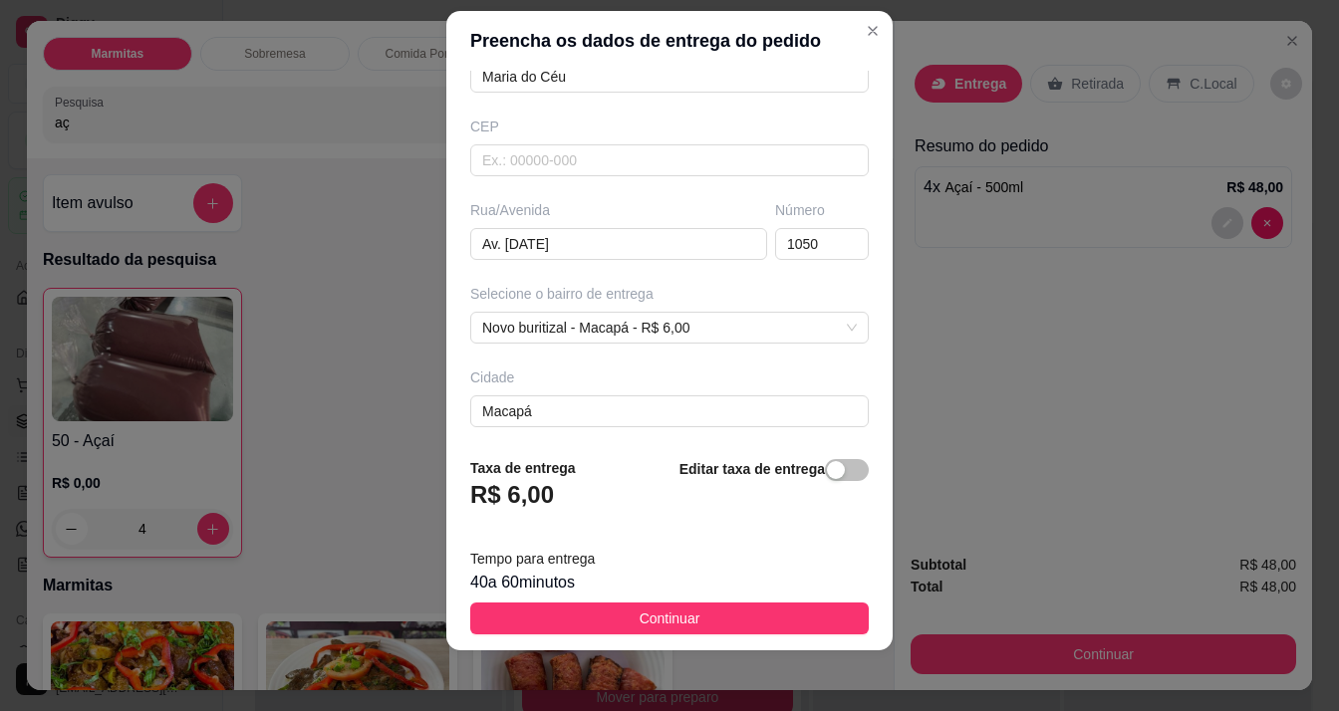
scroll to position [28, 0]
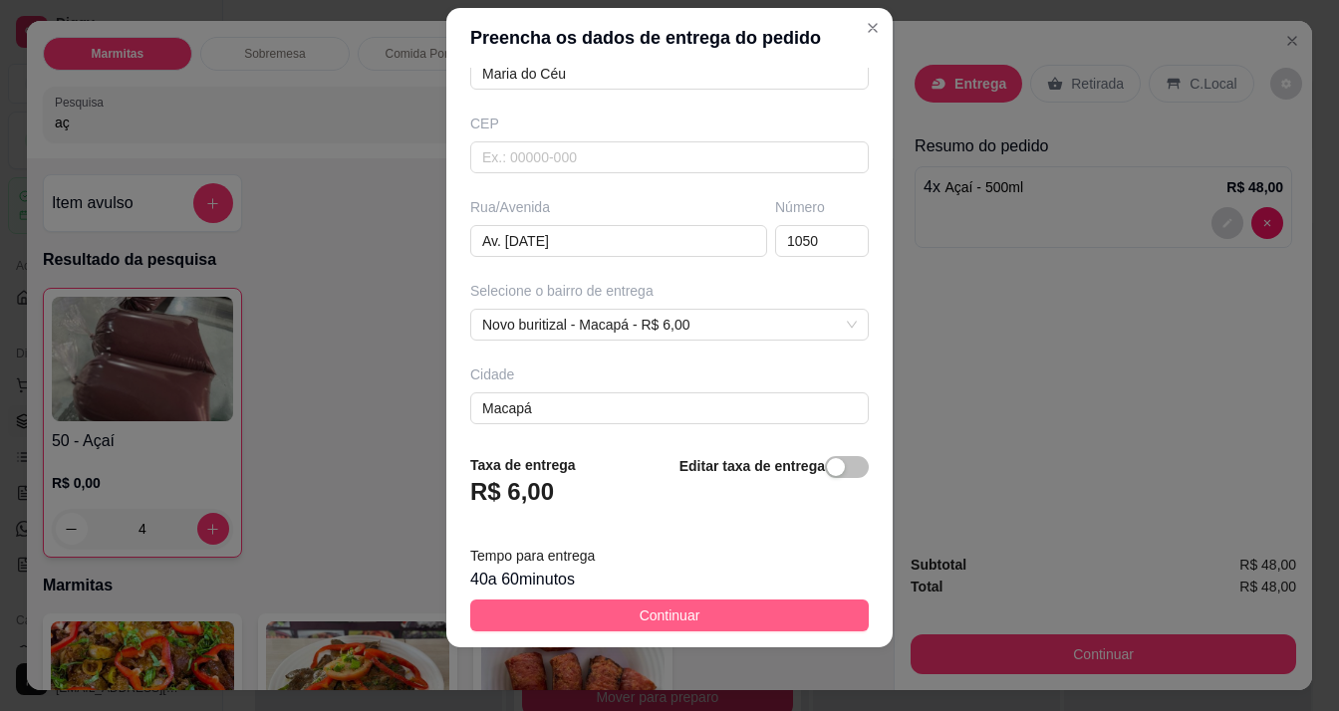
type input "Maria do Céu"
click at [675, 627] on button "Continuar" at bounding box center [669, 616] width 398 height 32
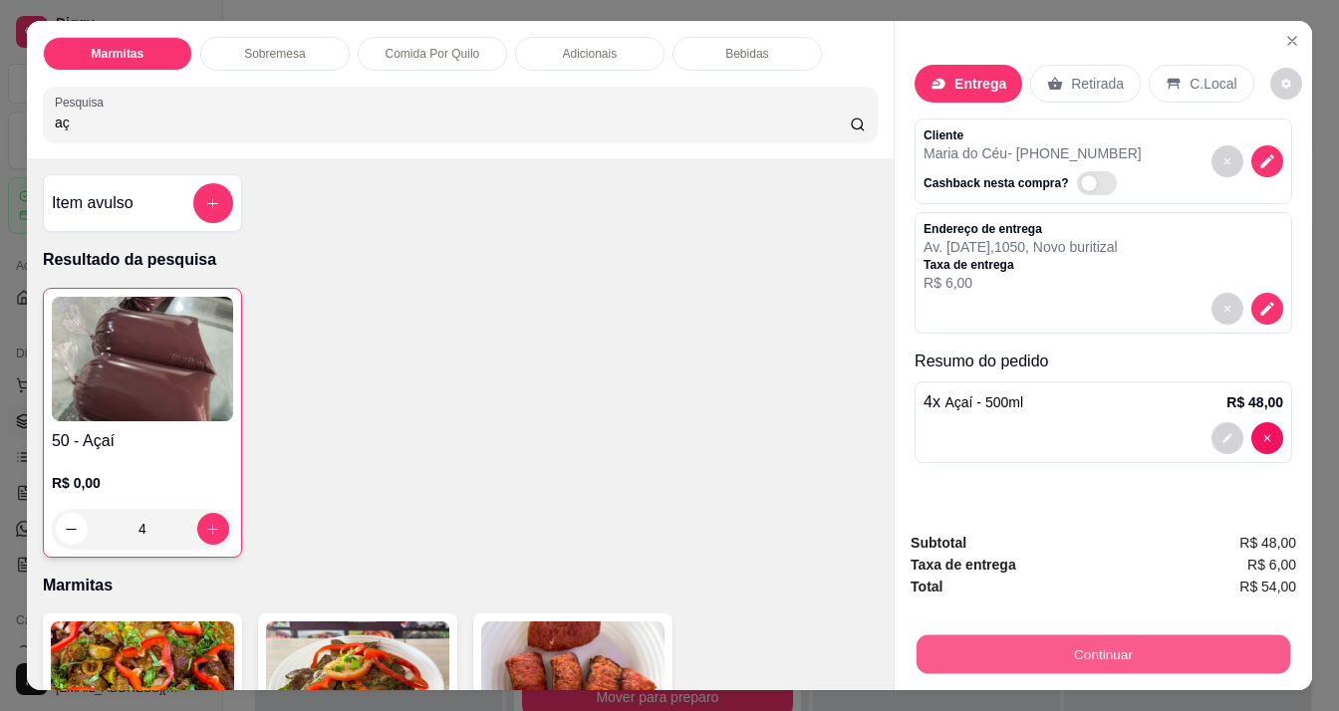
click at [968, 642] on button "Continuar" at bounding box center [1103, 654] width 374 height 39
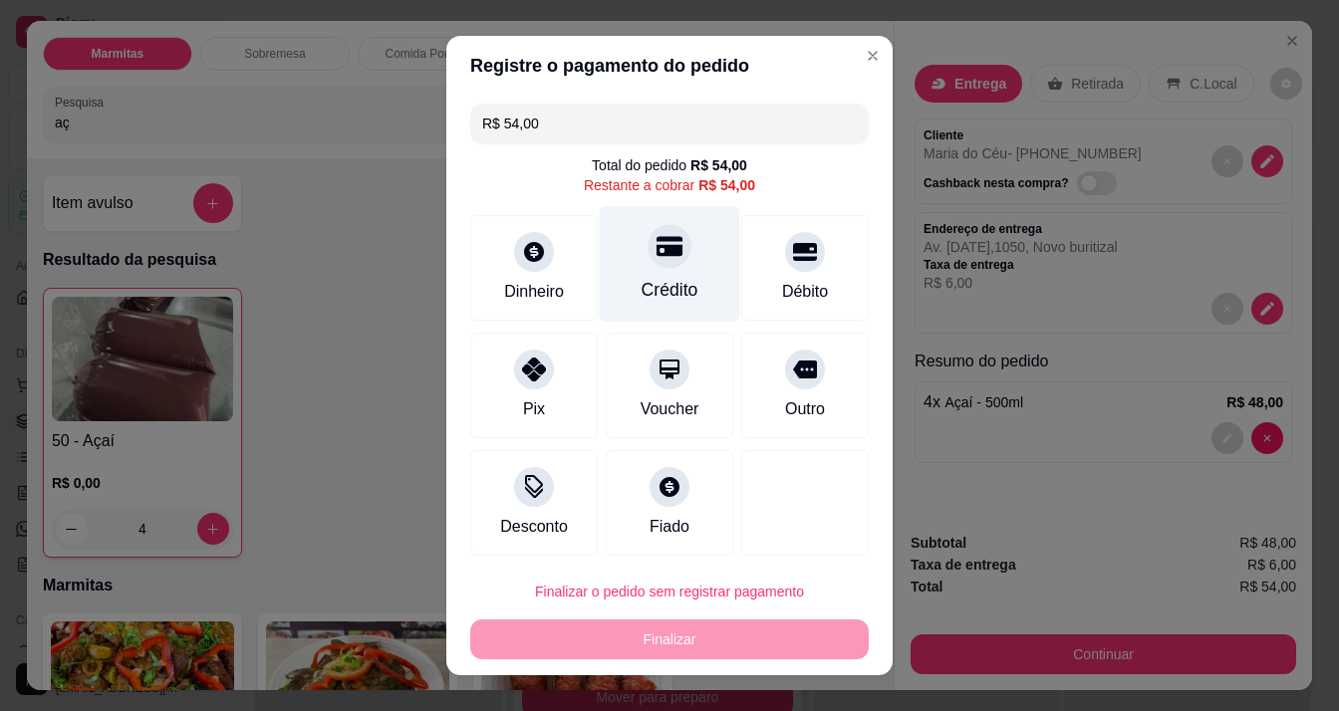
click at [647, 261] on div at bounding box center [669, 246] width 44 height 44
type input "R$ 0,00"
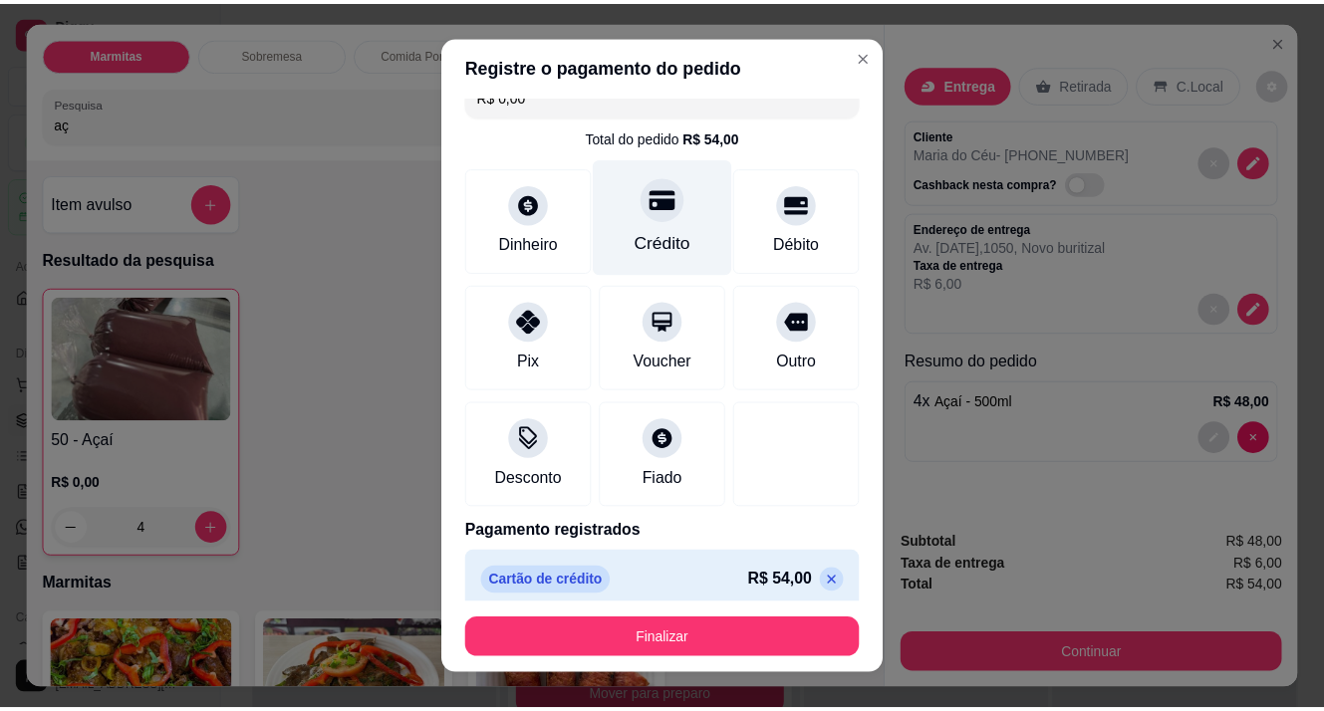
scroll to position [42, 0]
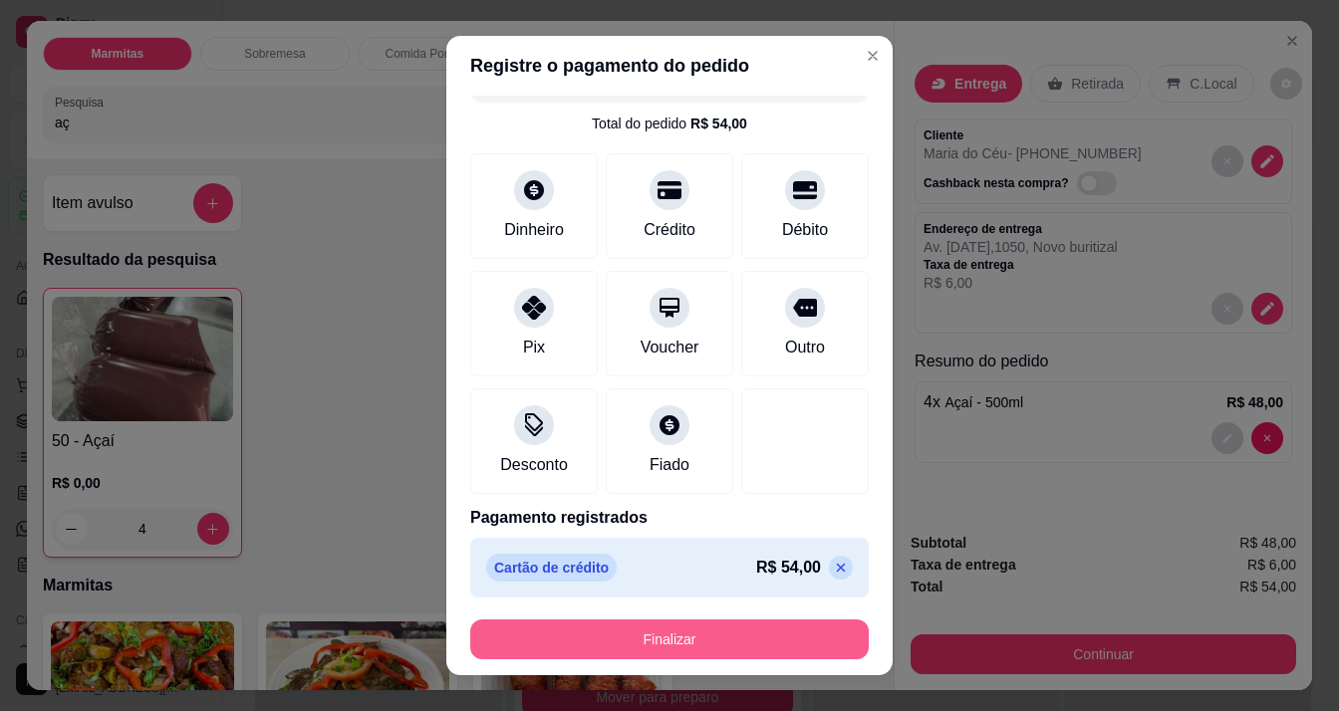
click at [736, 639] on button "Finalizar" at bounding box center [669, 640] width 398 height 40
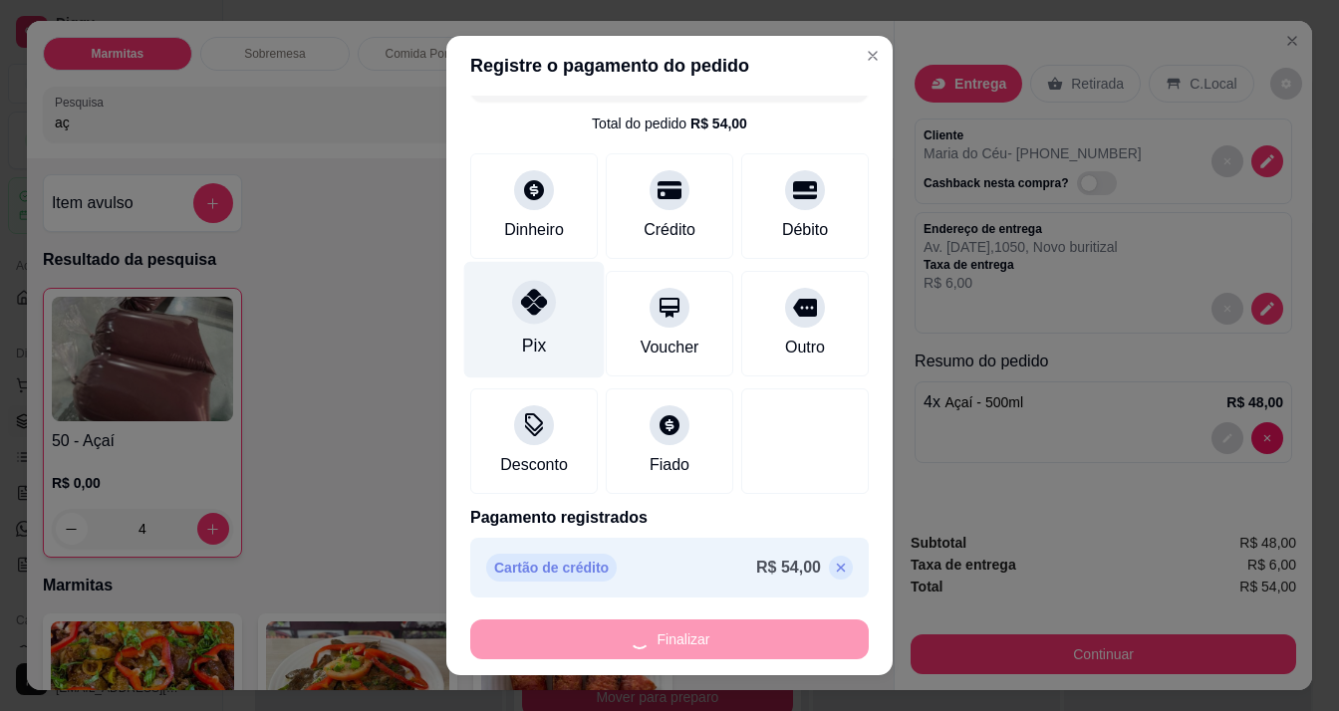
type input "0"
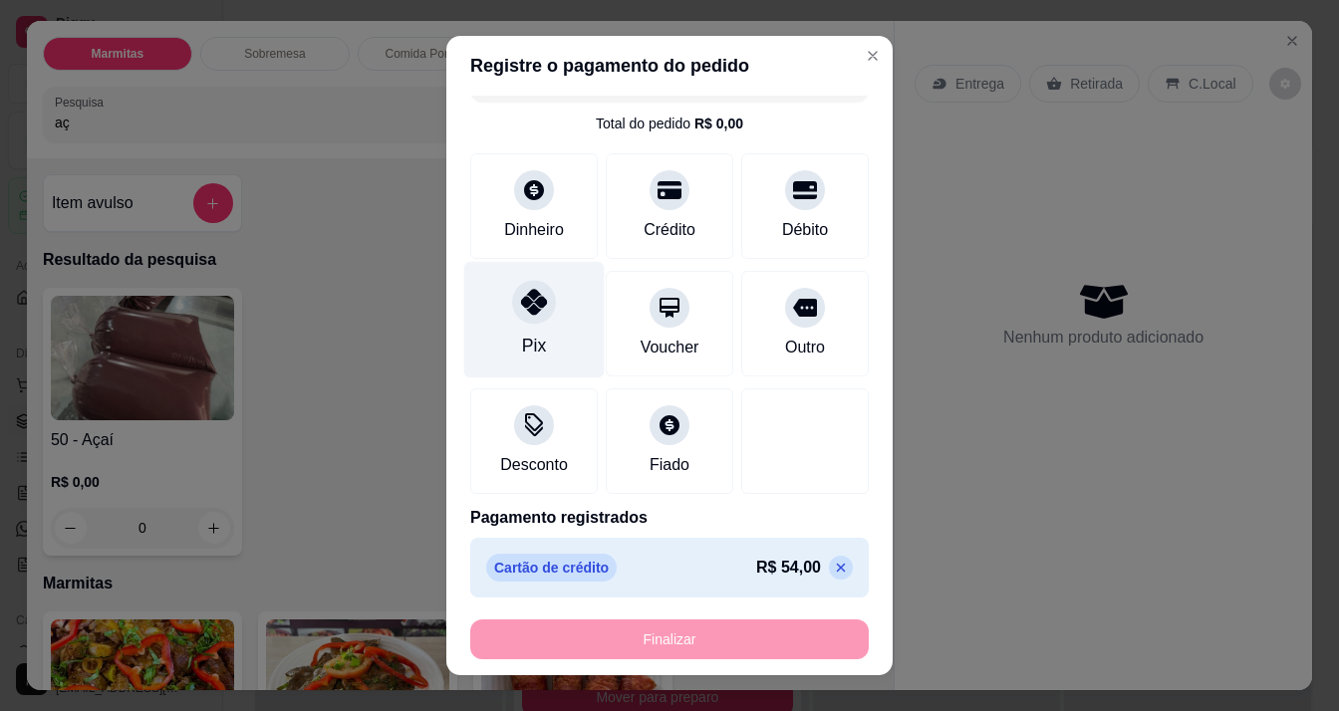
type input "-R$ 54,00"
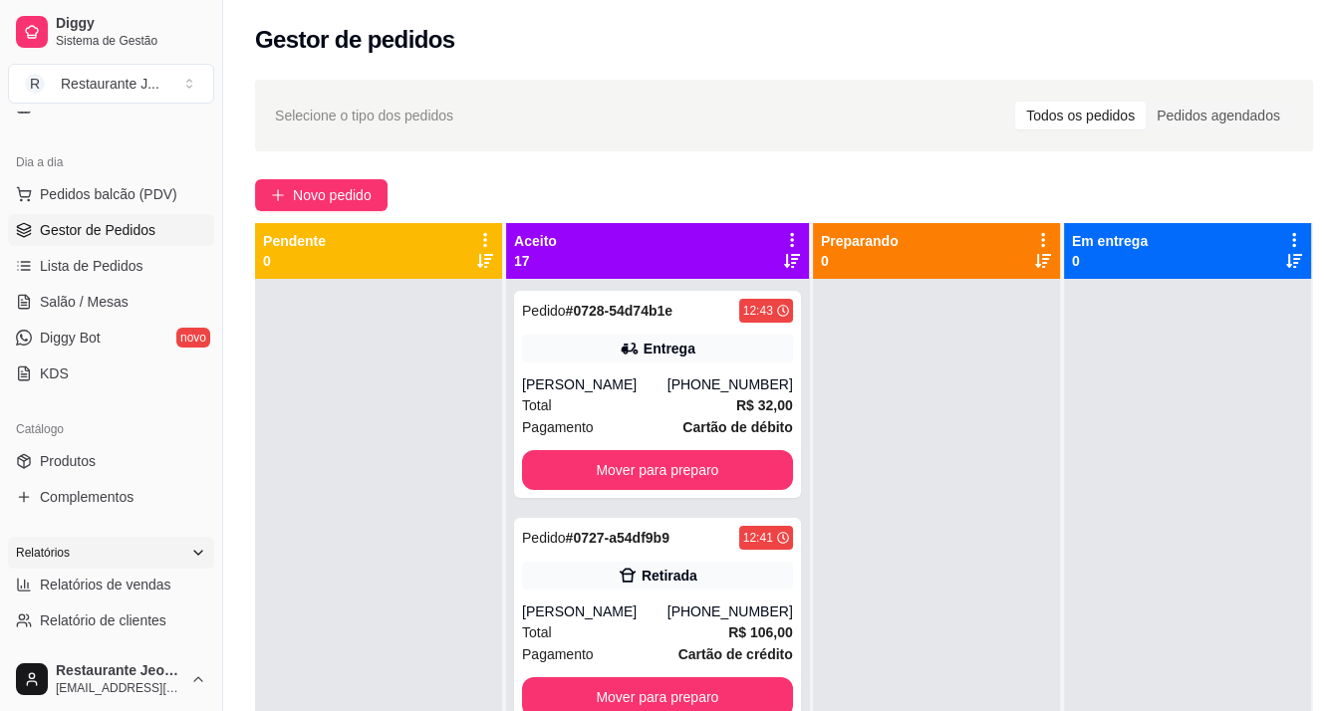
scroll to position [199, 0]
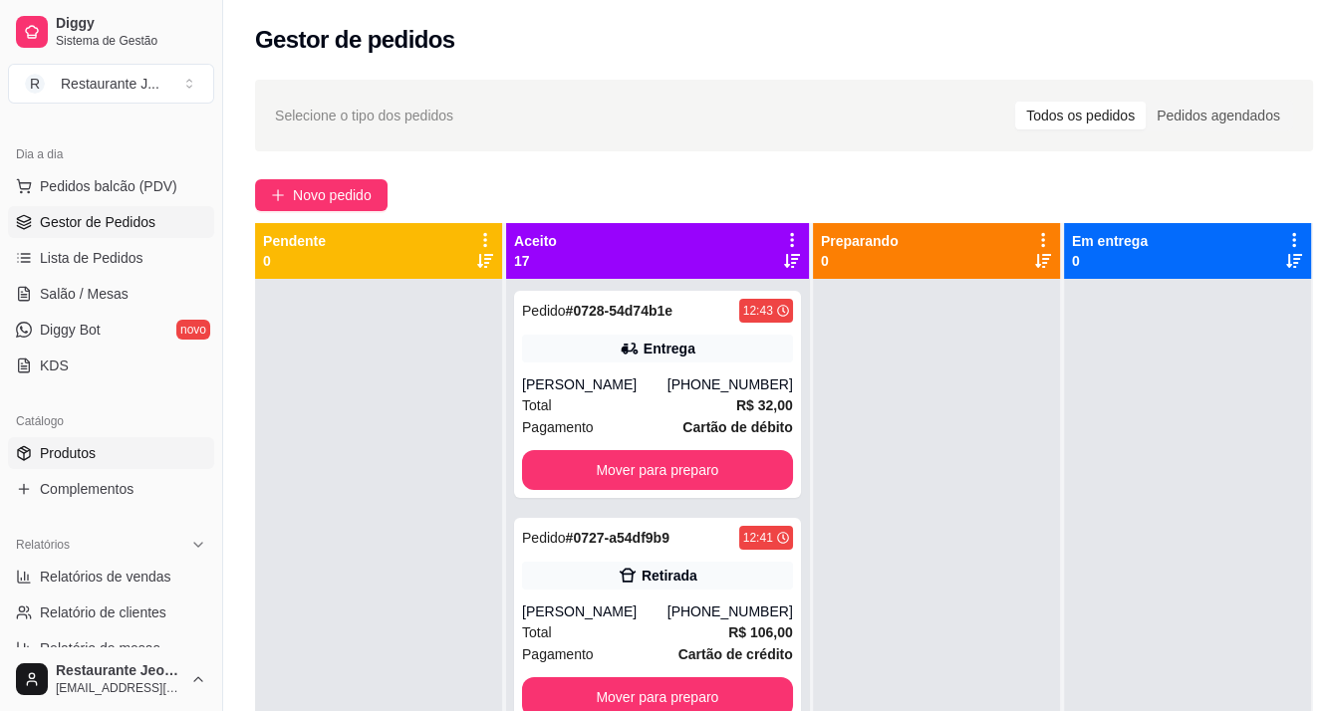
click at [76, 435] on div "Catálogo" at bounding box center [111, 421] width 206 height 32
click at [81, 447] on span "Produtos" at bounding box center [68, 453] width 56 height 20
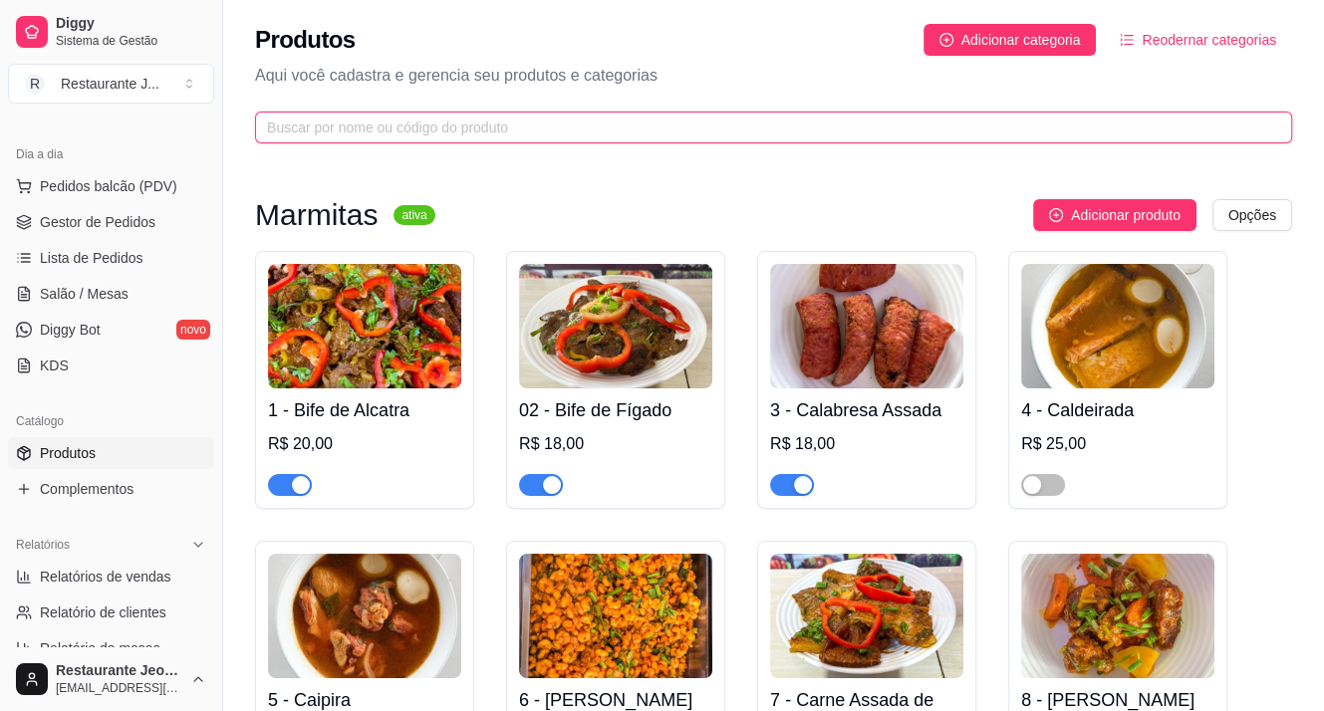
click at [480, 136] on input "text" at bounding box center [765, 128] width 997 height 22
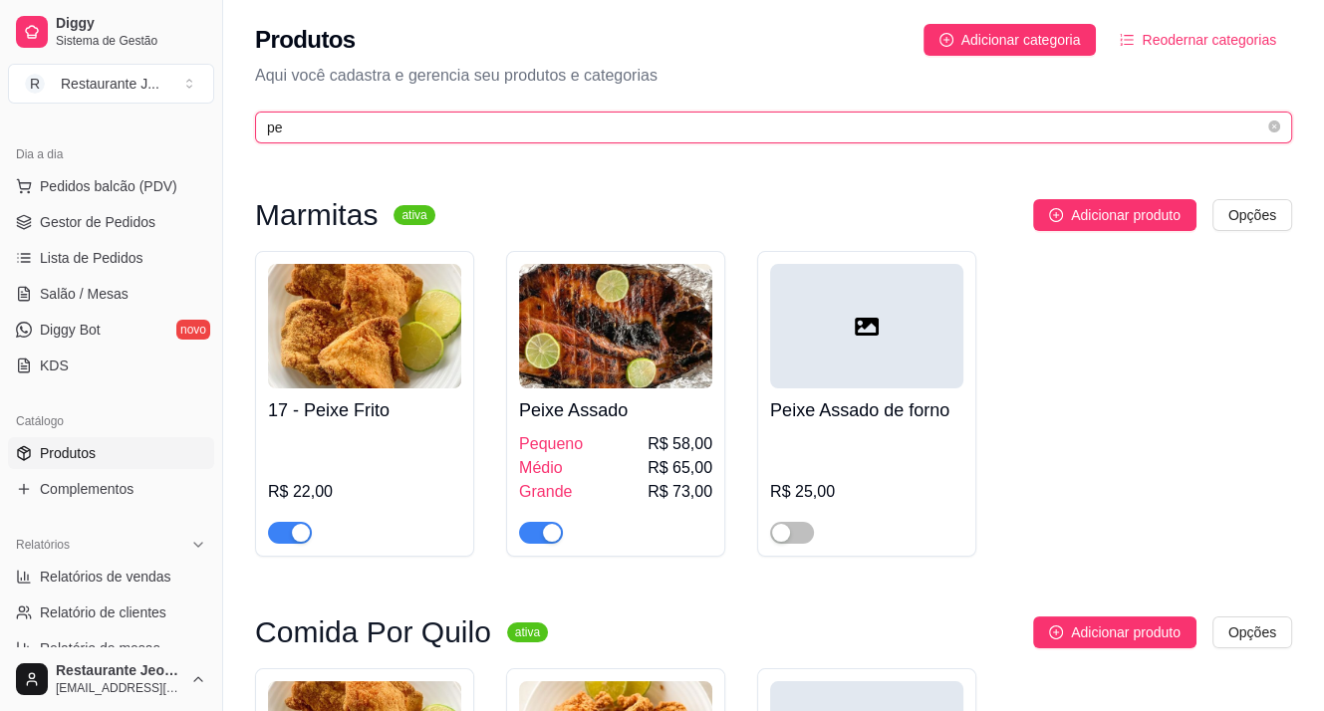
type input "pe"
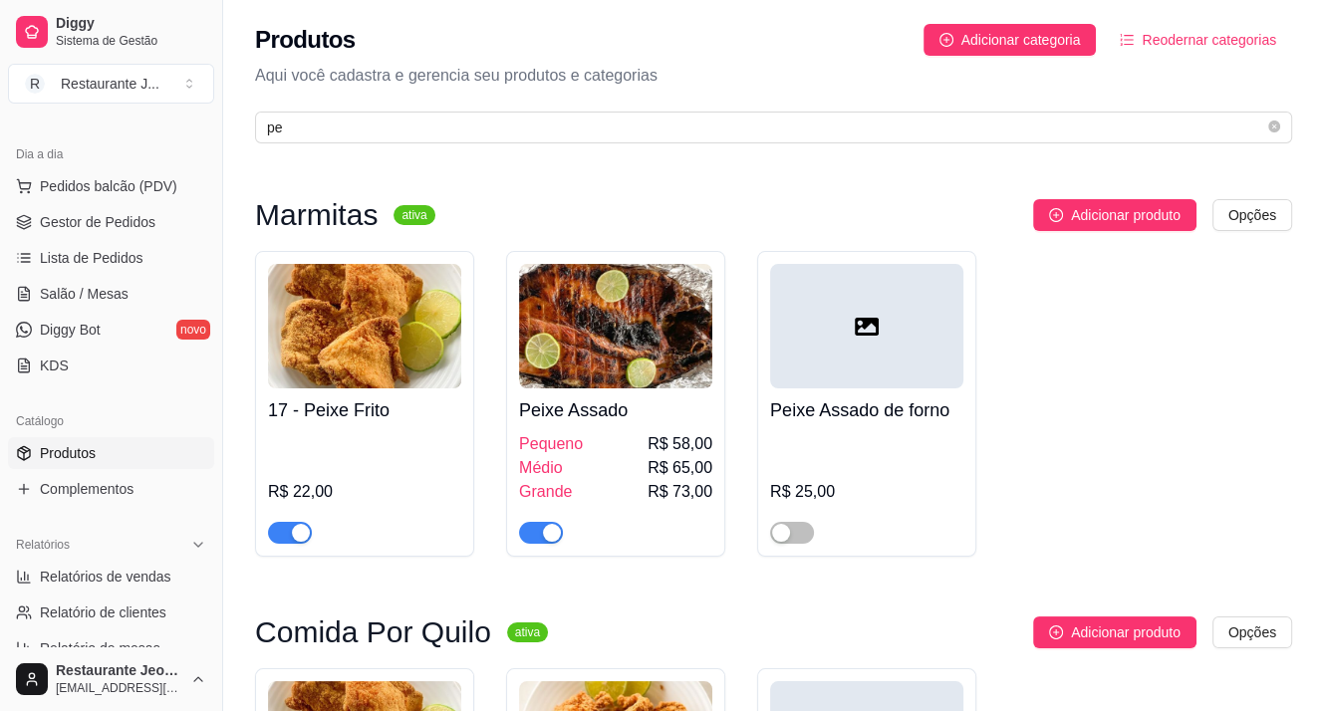
click at [286, 535] on span "button" at bounding box center [290, 533] width 44 height 22
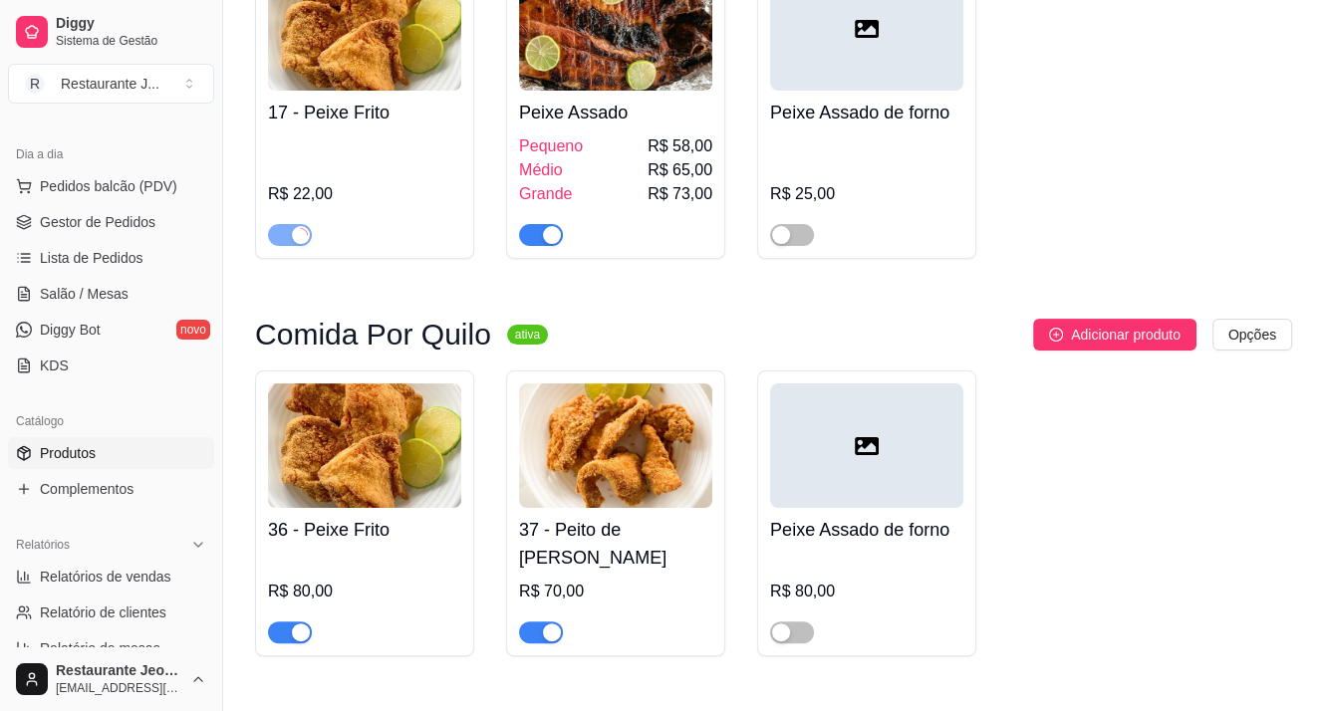
scroll to position [299, 0]
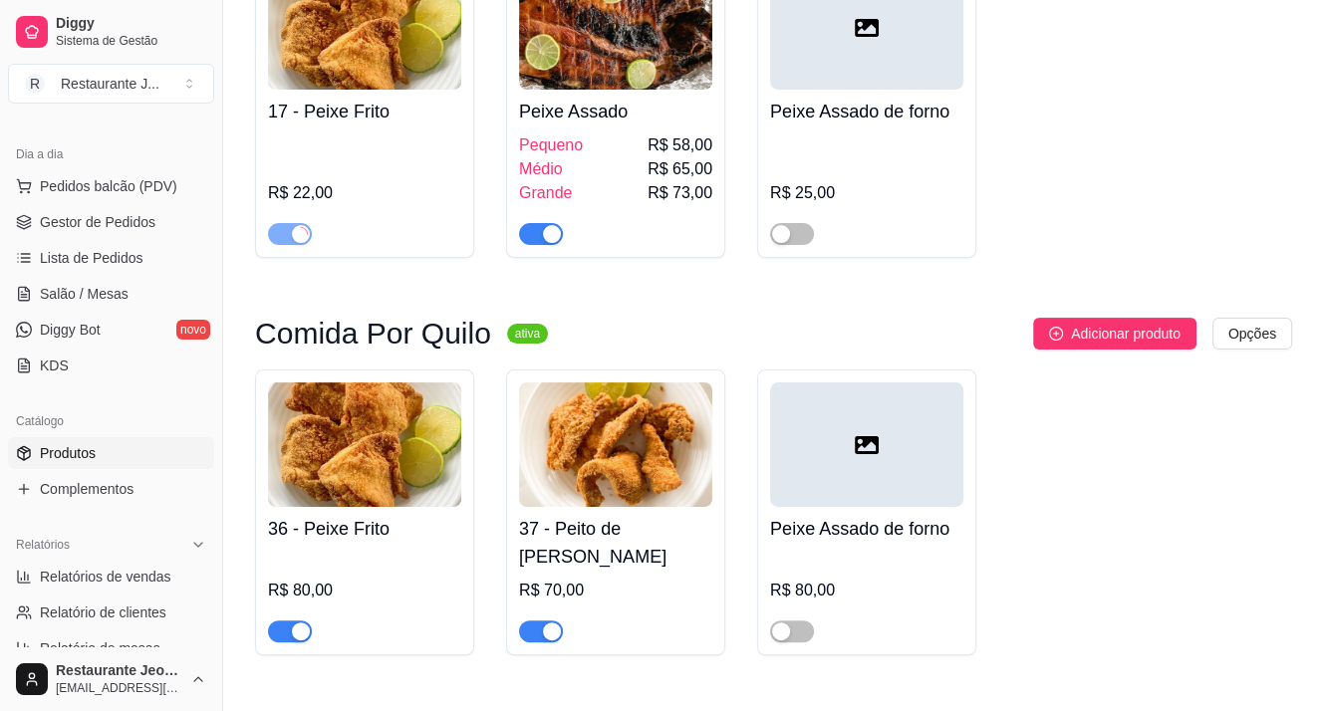
click at [291, 623] on span "button" at bounding box center [290, 632] width 44 height 22
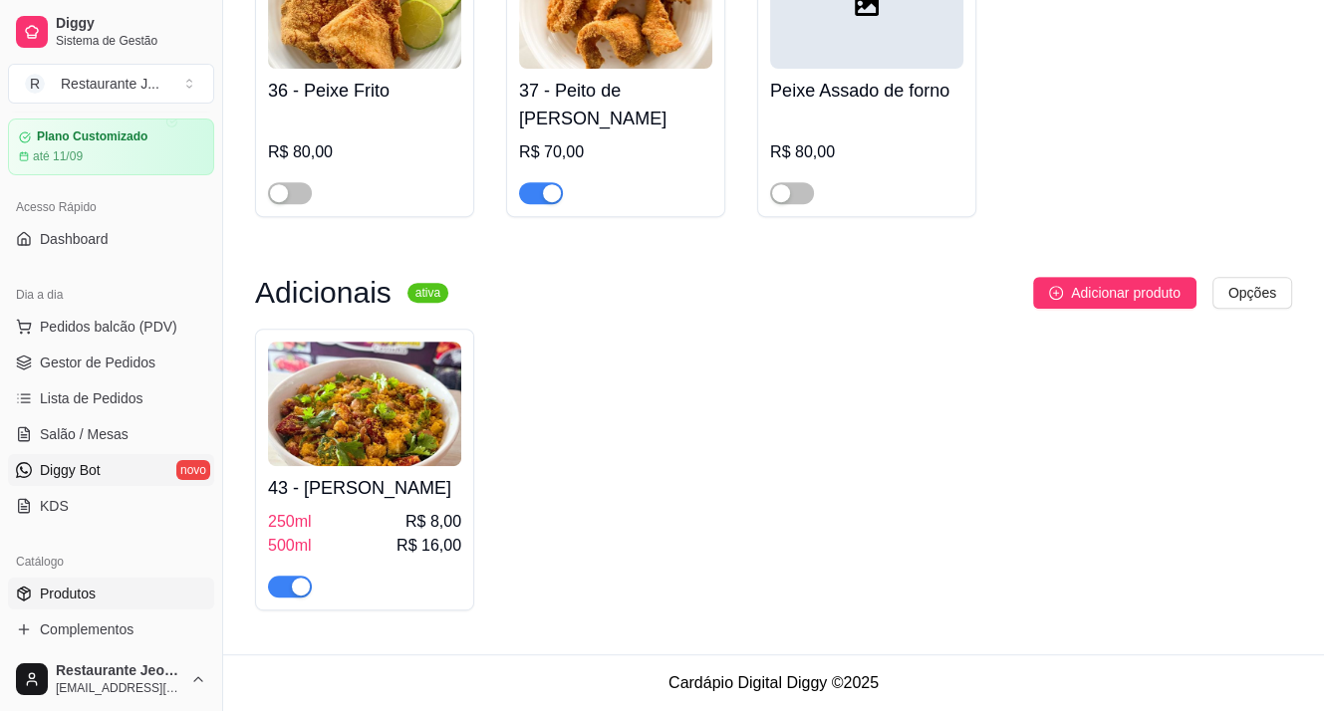
scroll to position [0, 0]
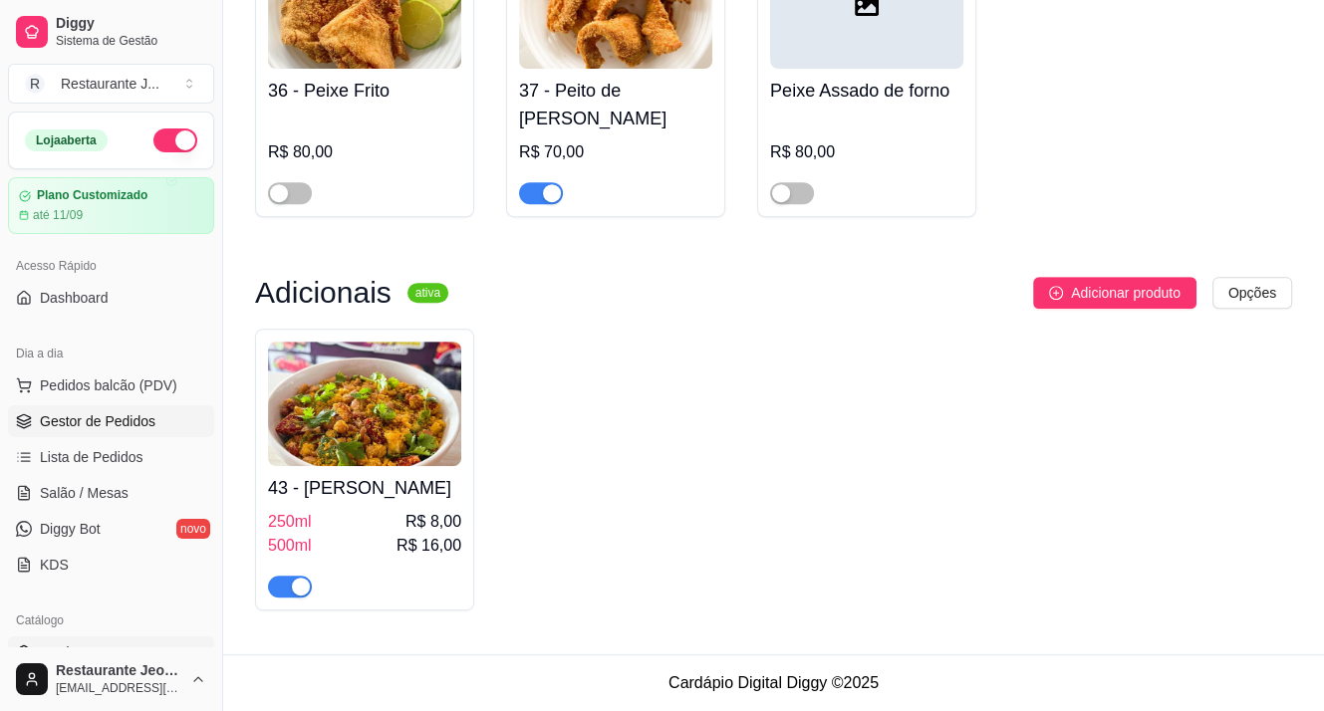
click at [113, 405] on link "Gestor de Pedidos" at bounding box center [111, 421] width 206 height 32
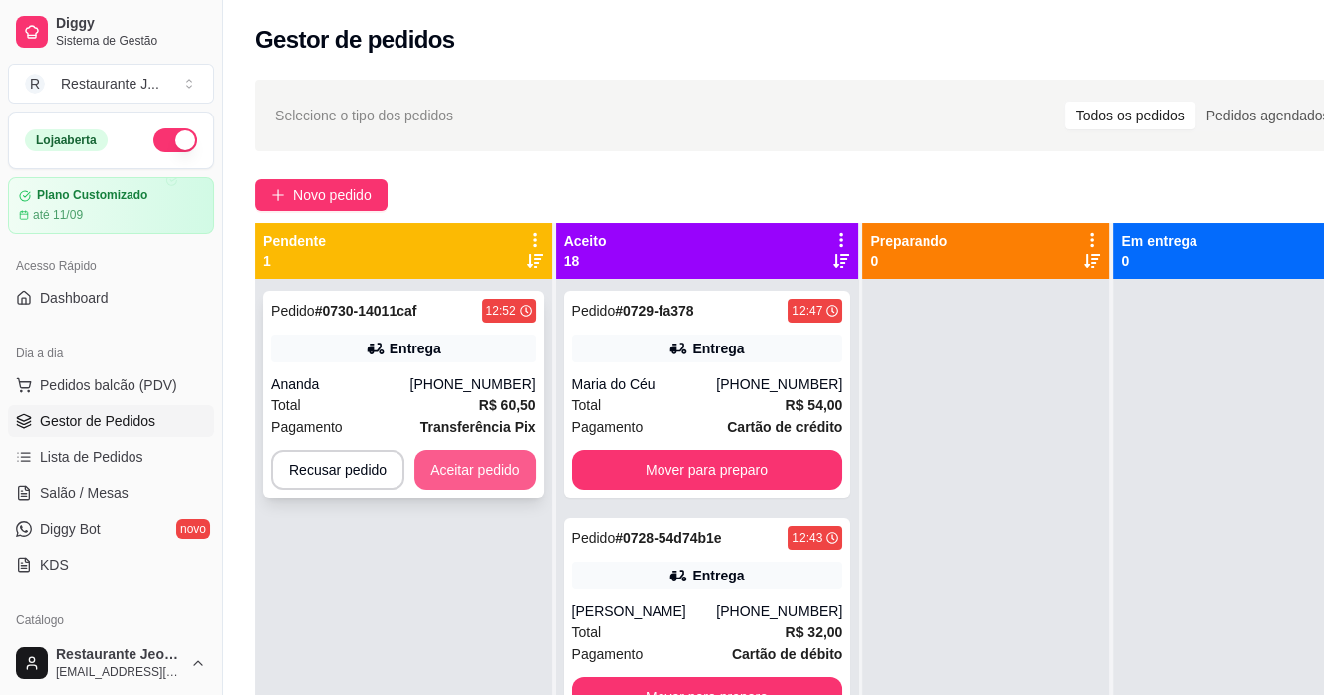
click at [495, 475] on button "Aceitar pedido" at bounding box center [475, 470] width 122 height 40
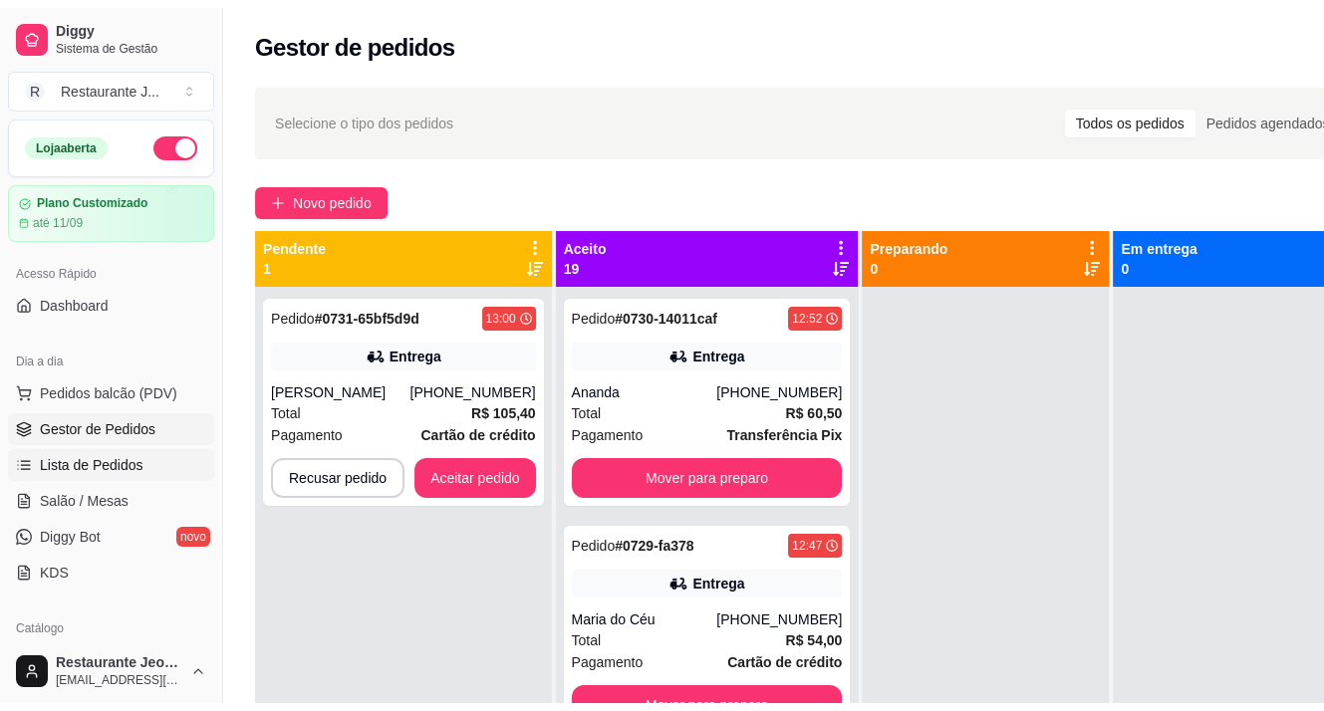
scroll to position [299, 0]
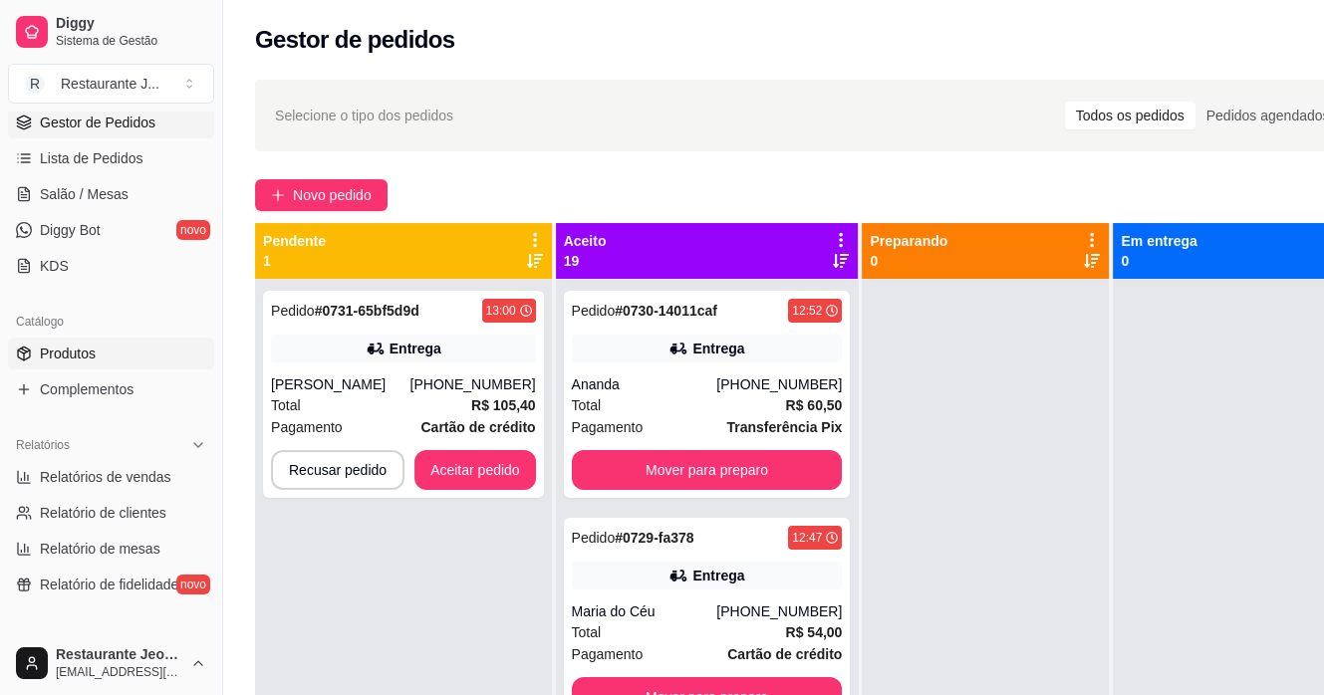
click at [68, 357] on span "Produtos" at bounding box center [68, 354] width 56 height 20
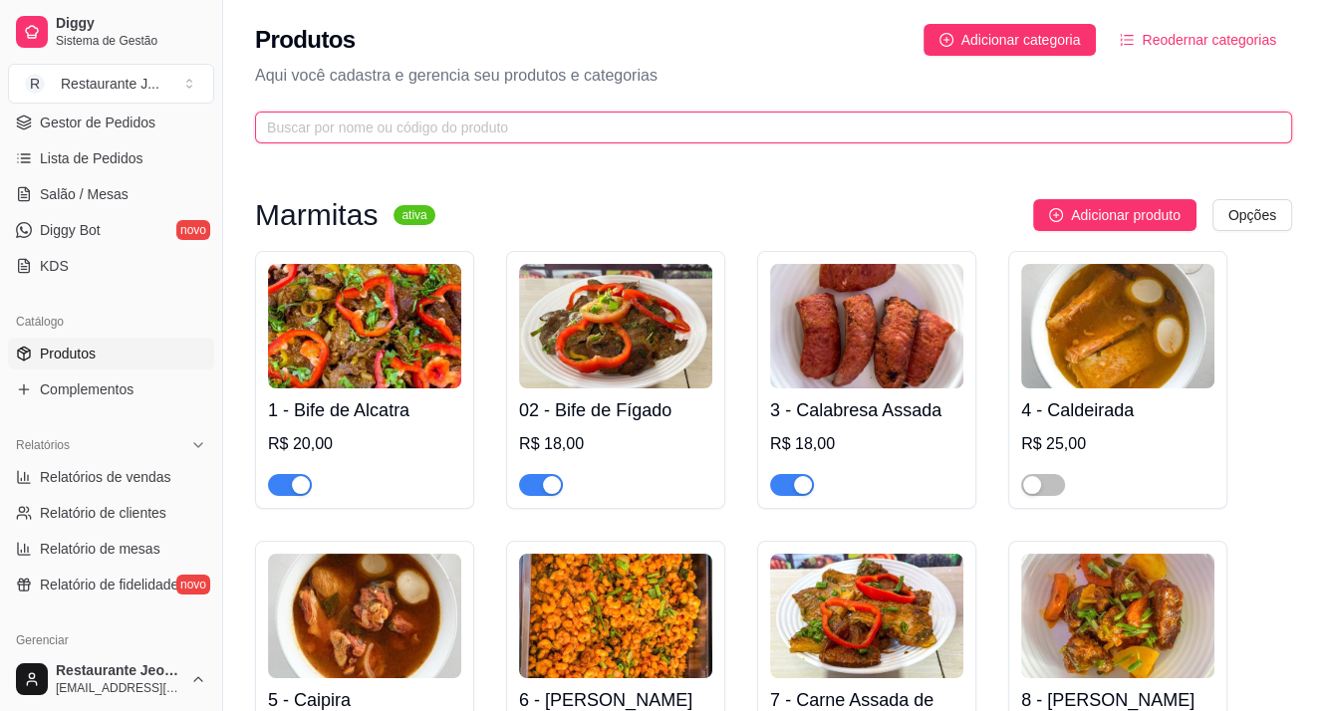
click at [385, 127] on input "text" at bounding box center [765, 128] width 997 height 22
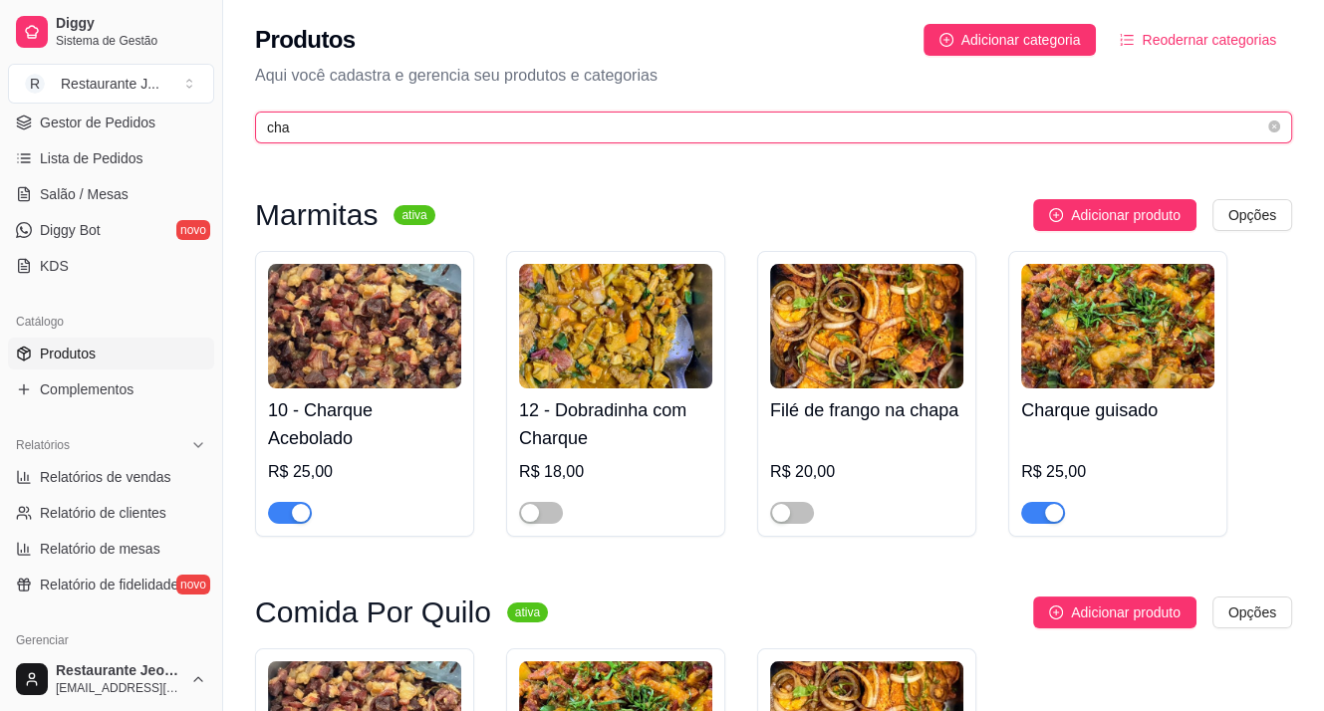
type input "cha"
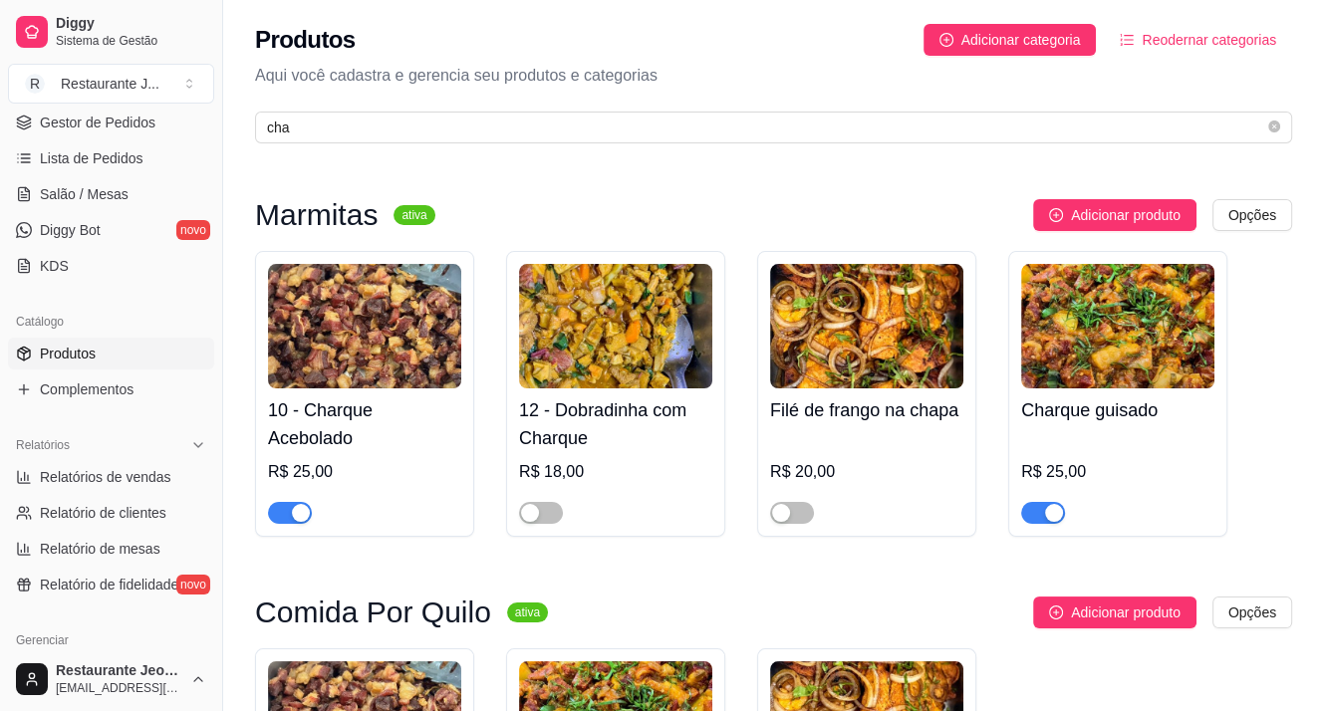
click at [295, 517] on div "button" at bounding box center [301, 513] width 18 height 18
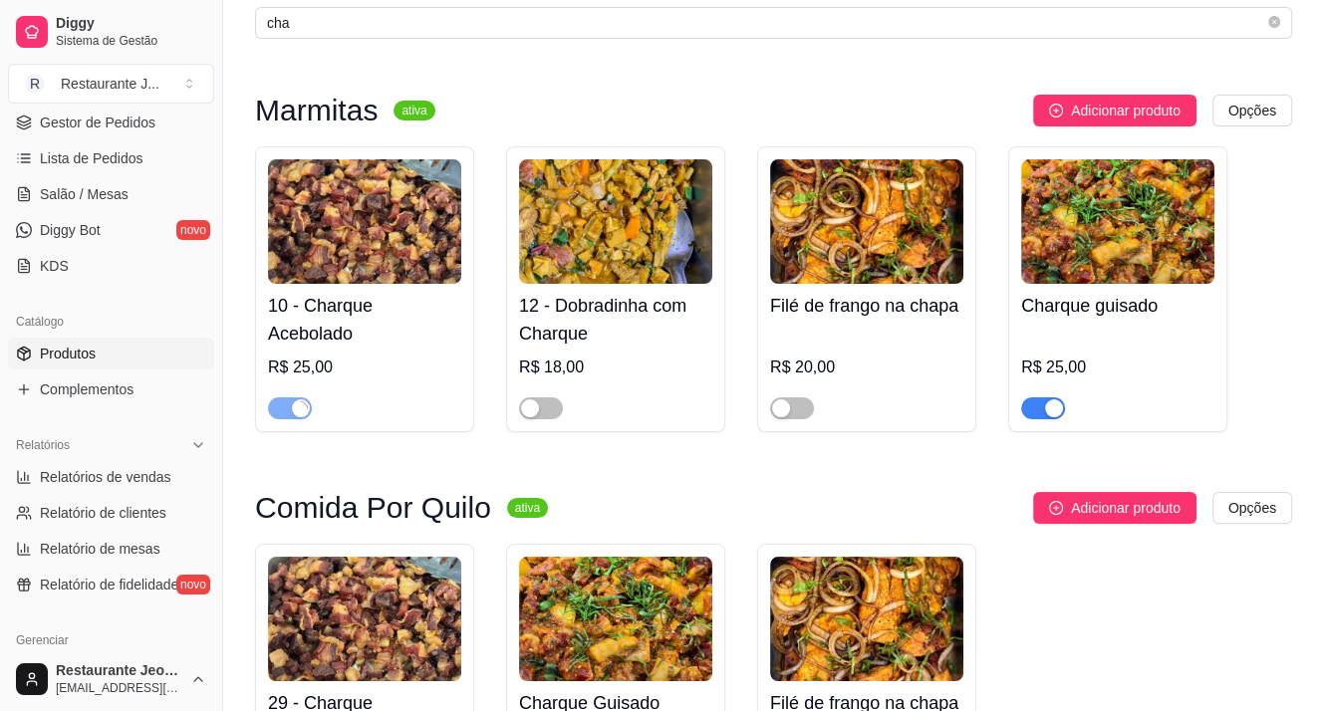
scroll to position [299, 0]
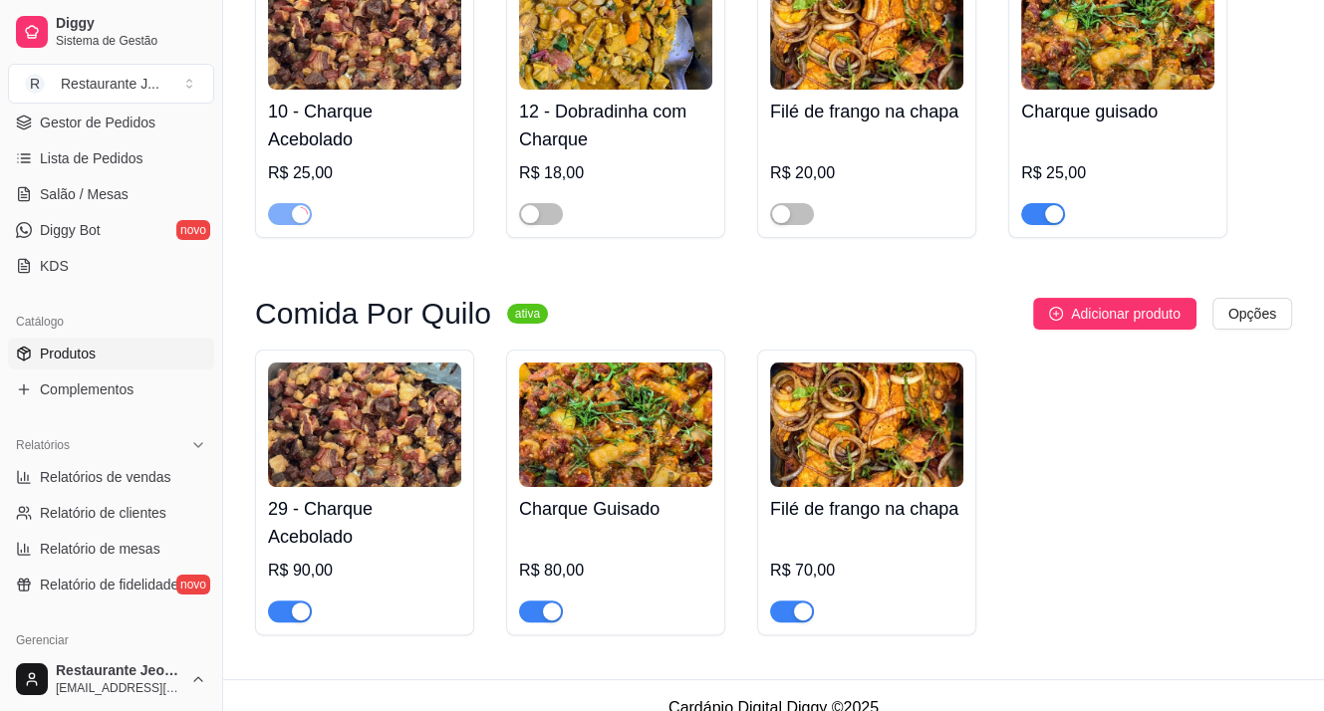
click at [286, 618] on span "button" at bounding box center [290, 612] width 44 height 22
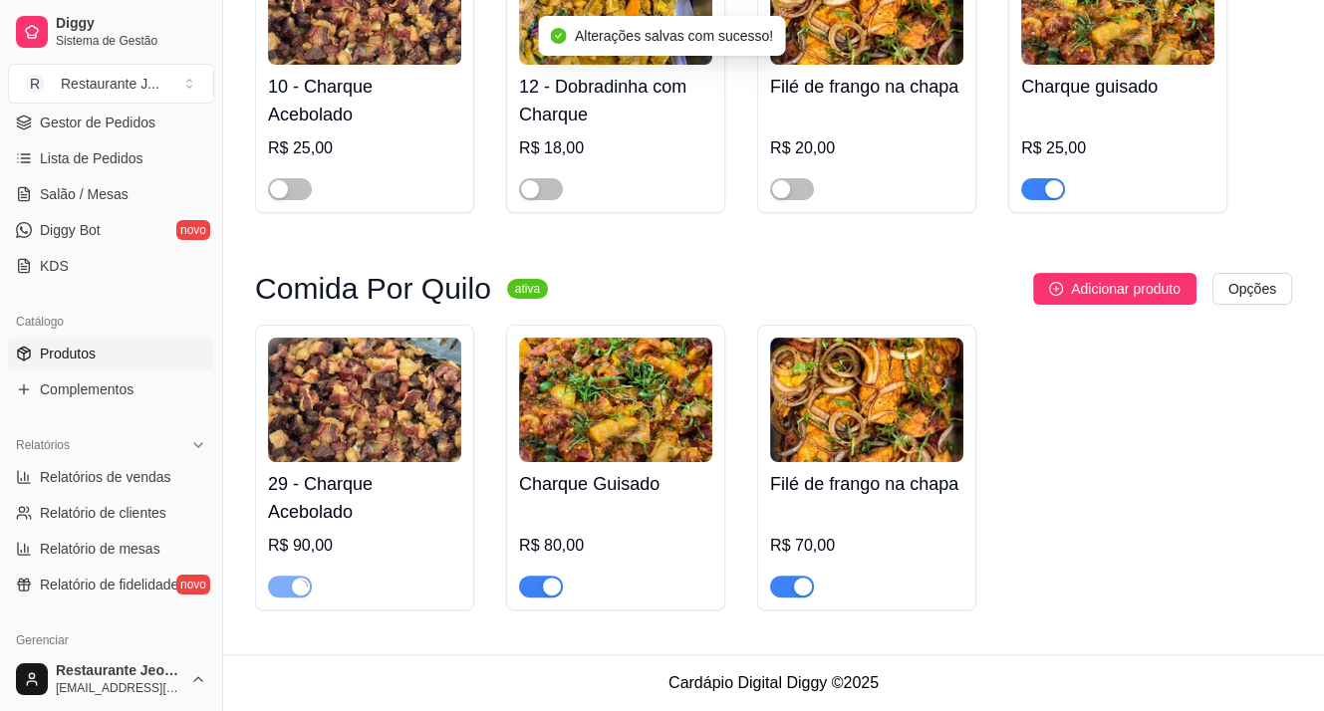
click at [789, 583] on span "button" at bounding box center [792, 587] width 44 height 22
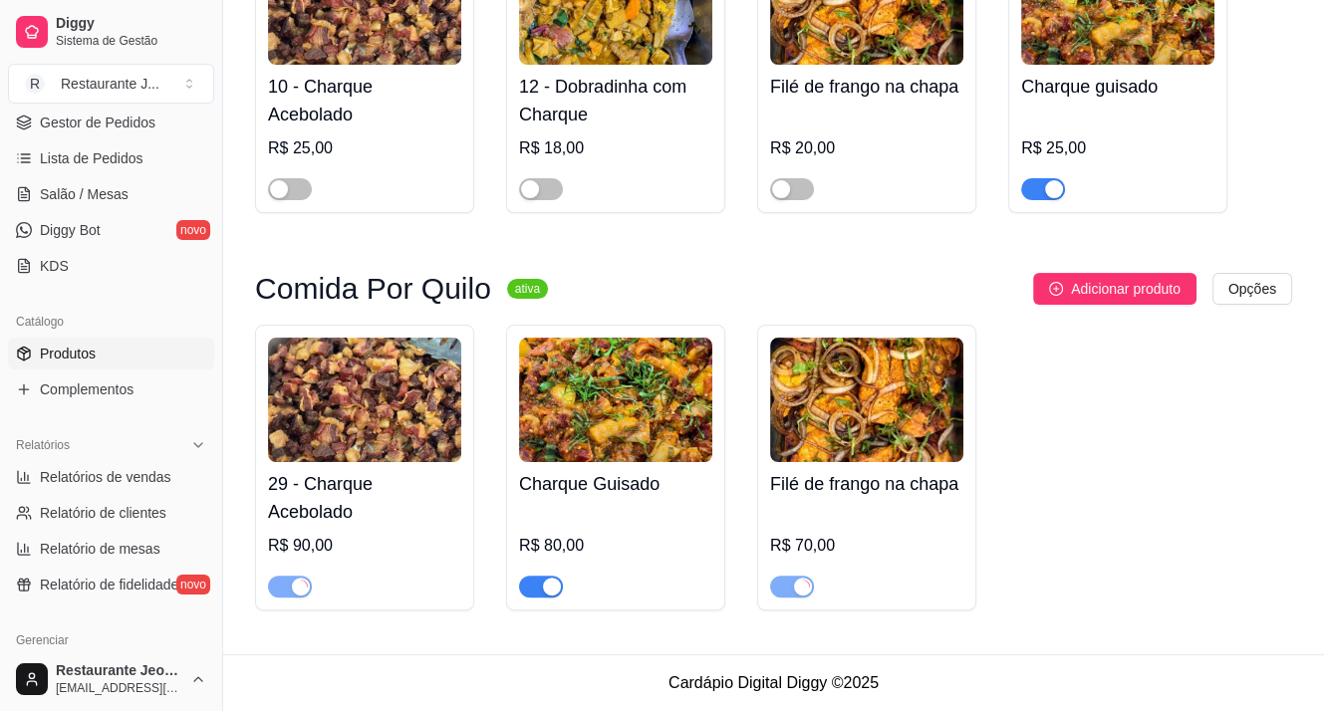
scroll to position [27, 0]
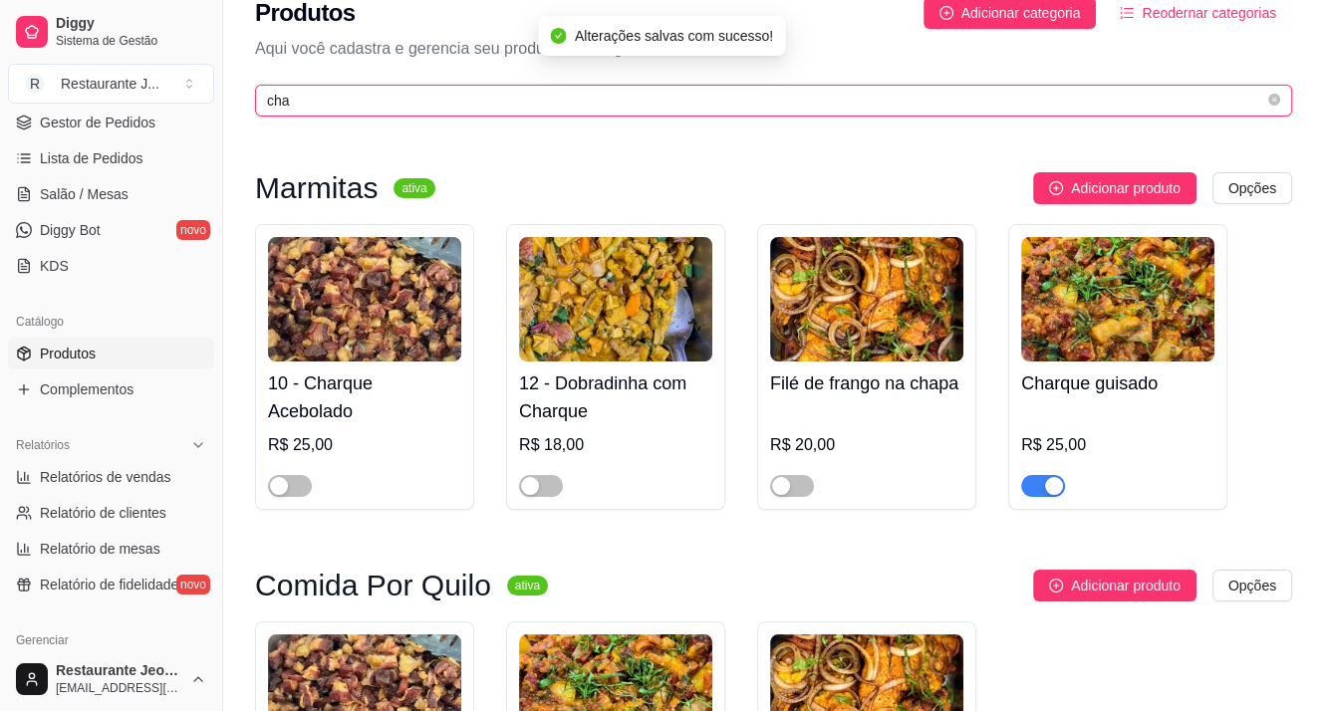
click at [347, 98] on input "cha" at bounding box center [765, 101] width 997 height 22
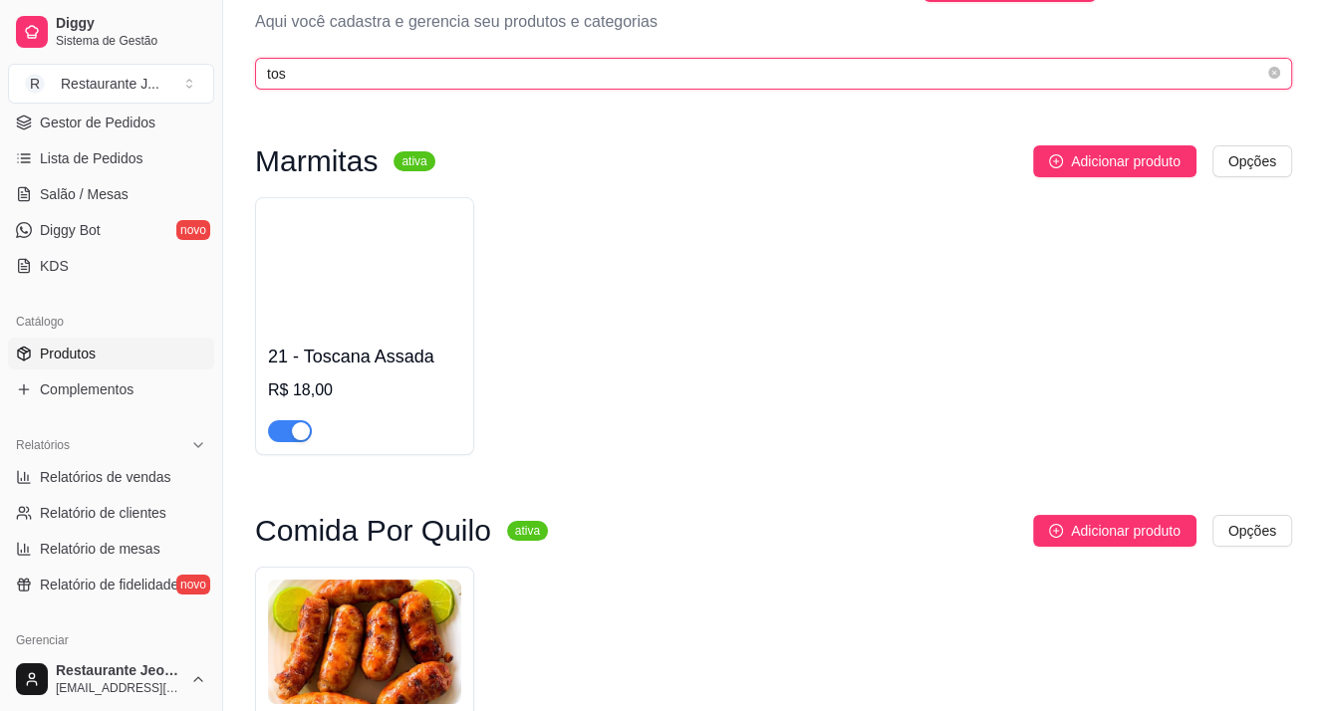
scroll to position [199, 0]
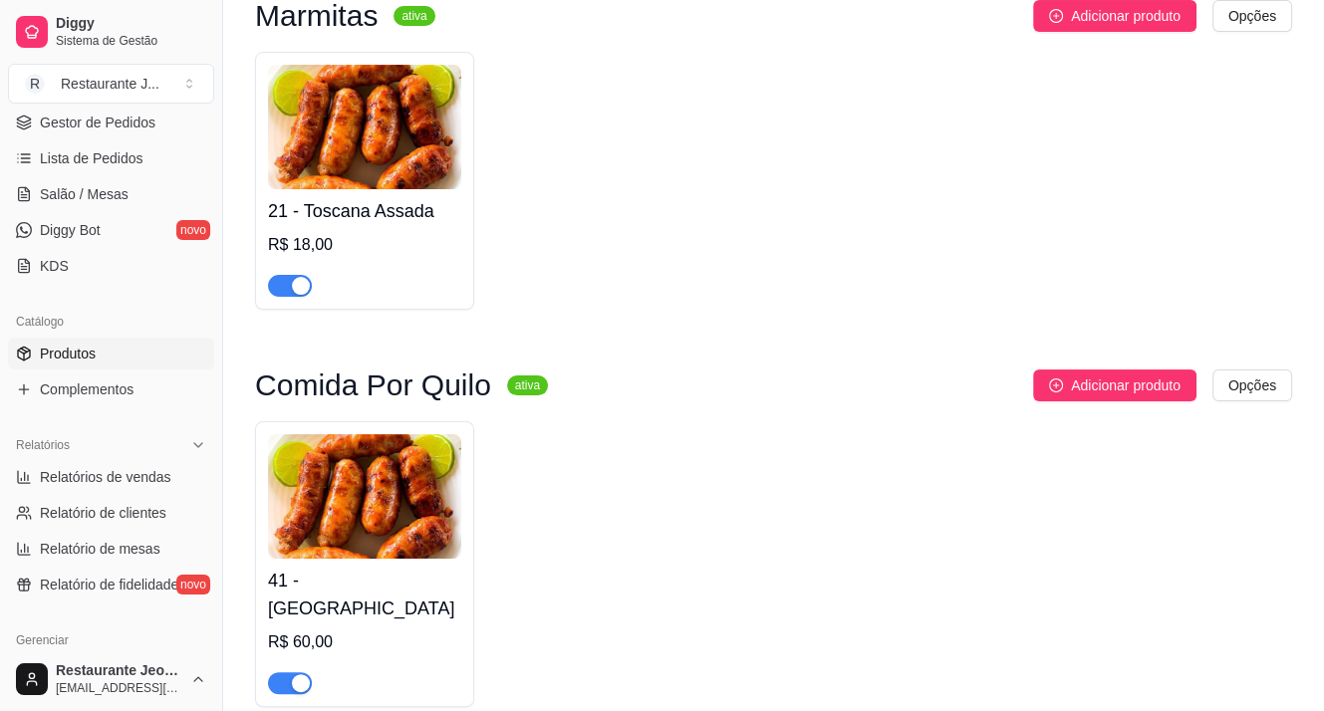
type input "tos"
click at [289, 286] on span "button" at bounding box center [290, 286] width 44 height 22
click at [295, 674] on div "button" at bounding box center [301, 683] width 18 height 18
click at [135, 137] on ul "Pedidos balcão (PDV) Gestor de Pedidos Lista de Pedidos Salão / Mesas Diggy Bot…" at bounding box center [111, 176] width 206 height 211
click at [131, 128] on span "Gestor de Pedidos" at bounding box center [98, 123] width 116 height 20
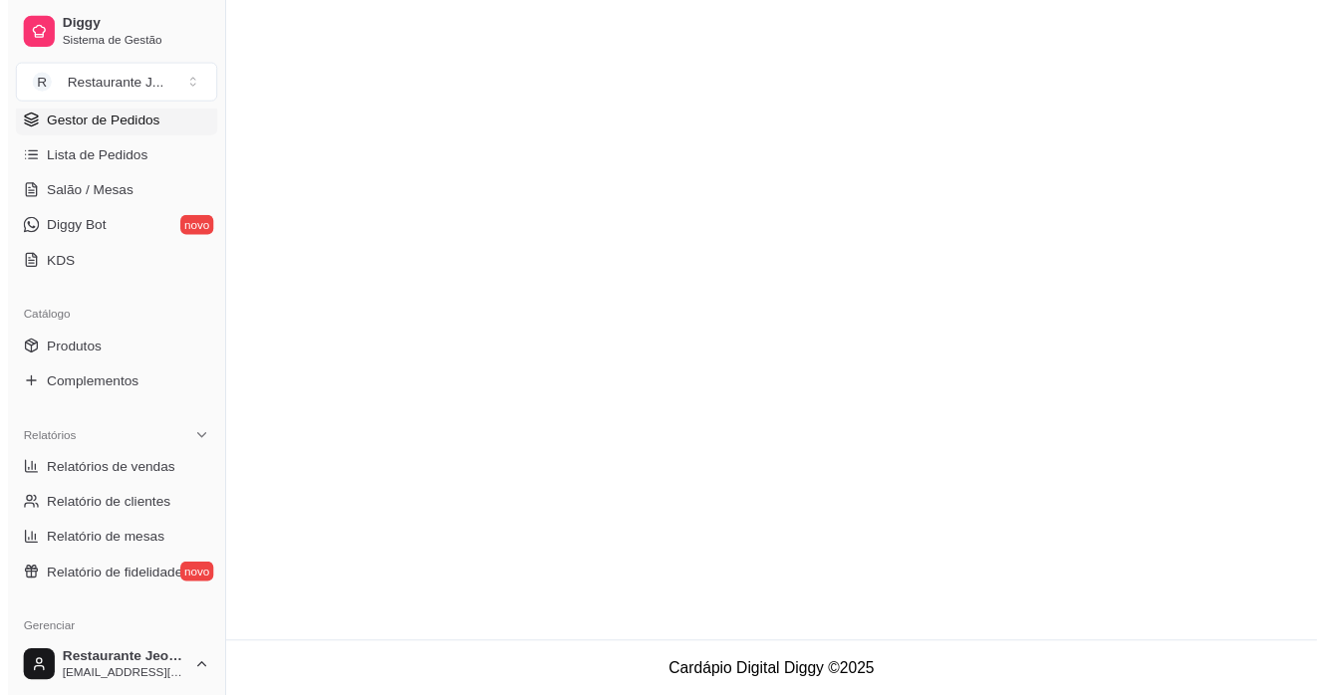
scroll to position [398, 0]
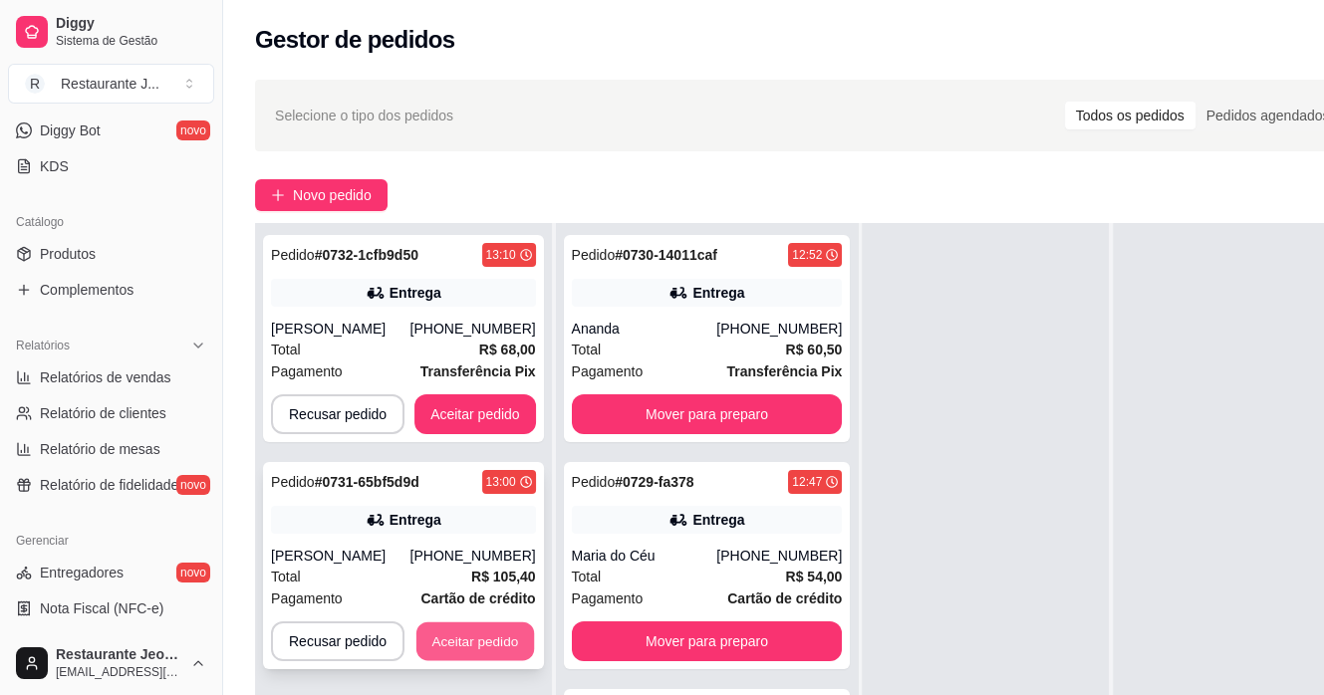
click at [483, 639] on button "Aceitar pedido" at bounding box center [475, 642] width 118 height 39
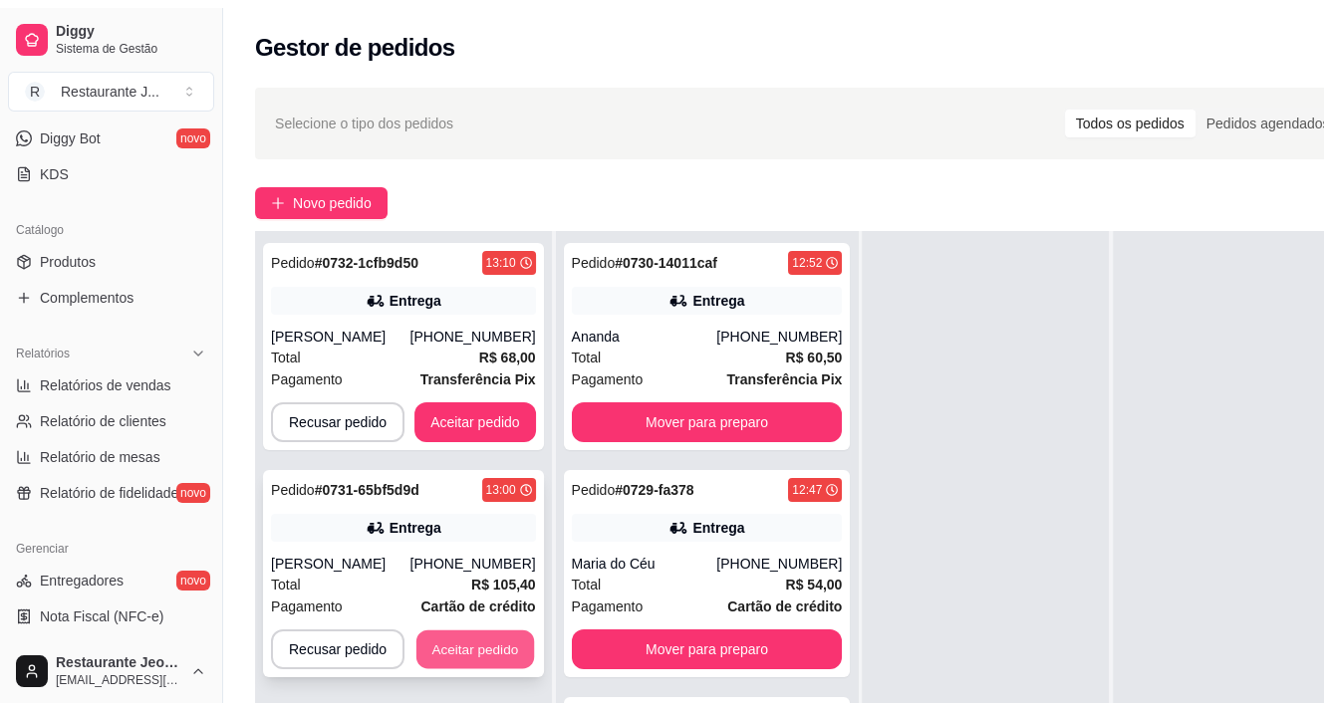
scroll to position [56, 0]
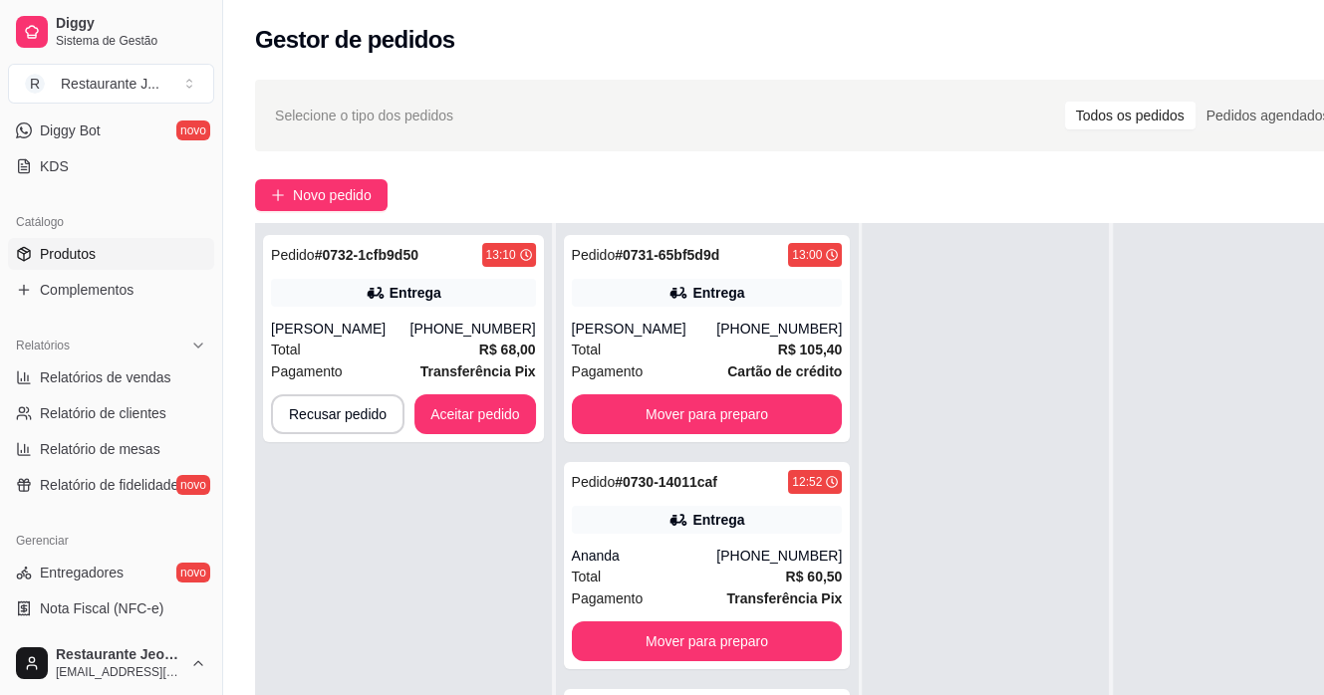
click at [99, 246] on link "Produtos" at bounding box center [111, 254] width 206 height 32
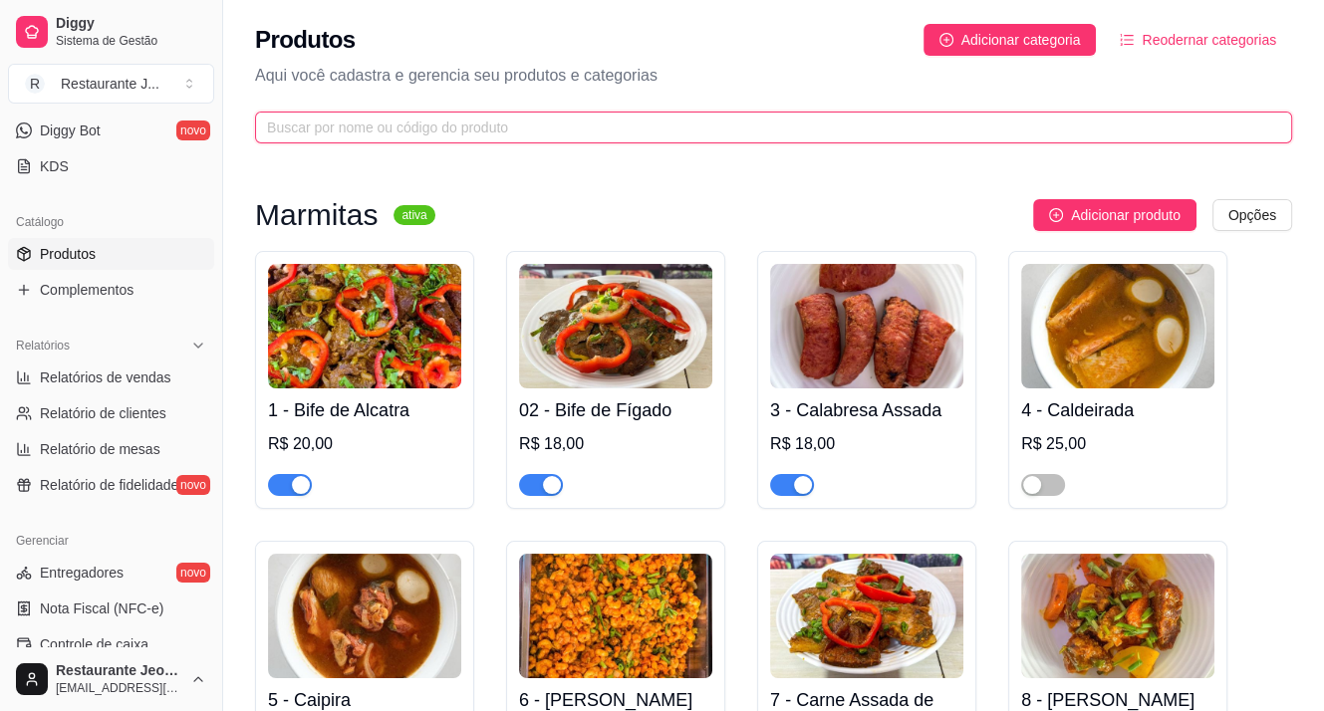
click at [512, 125] on input "text" at bounding box center [765, 128] width 997 height 22
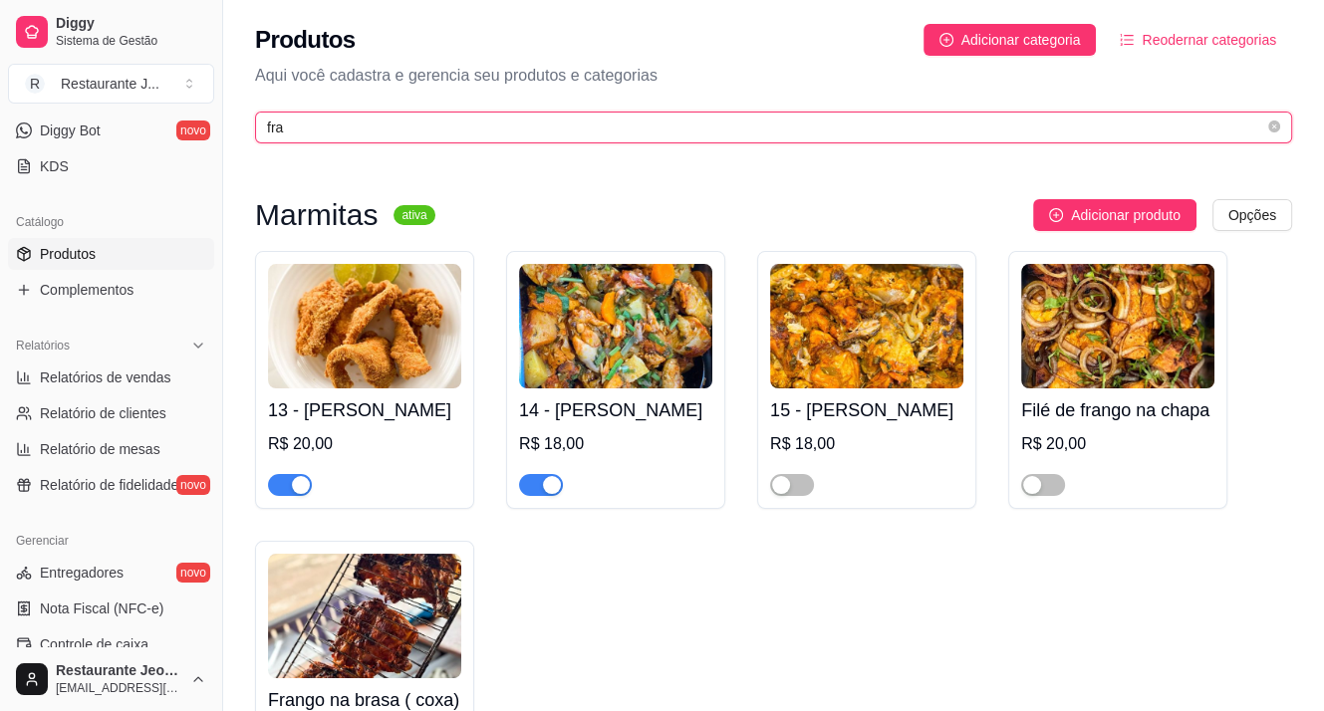
type input "fra"
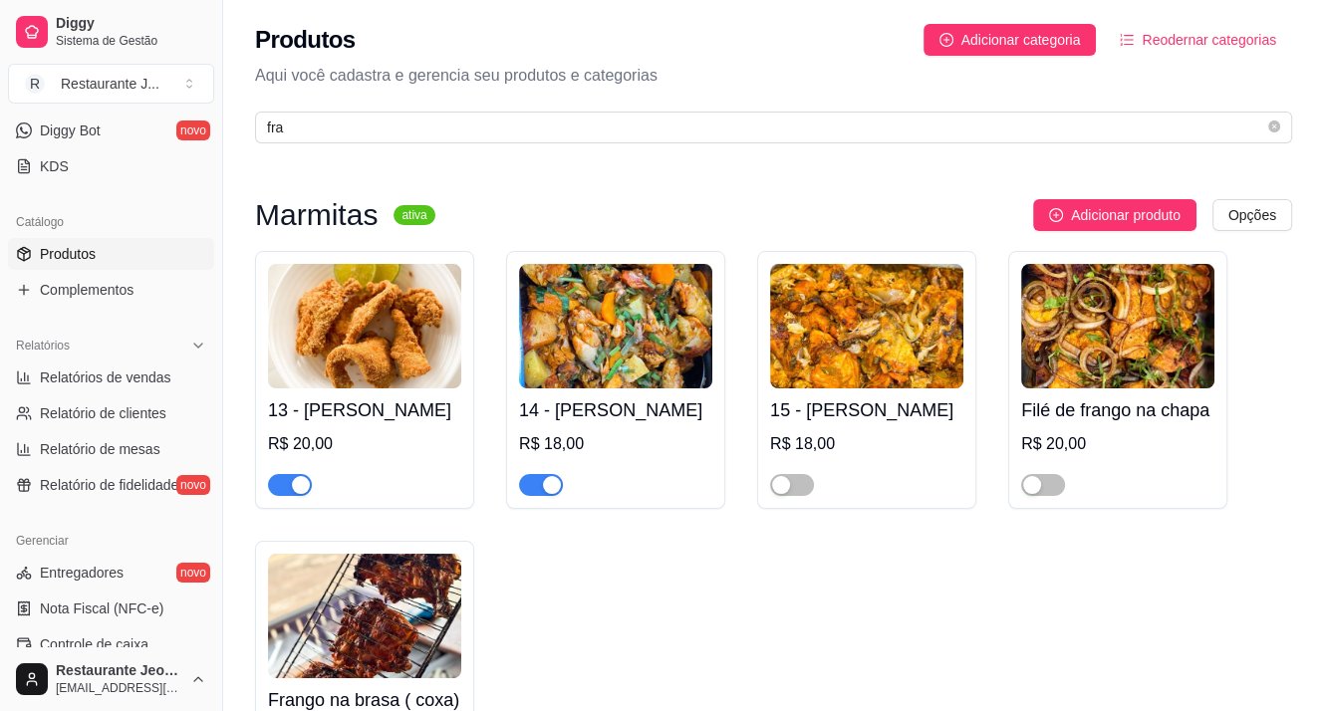
click at [291, 484] on button "button" at bounding box center [290, 485] width 44 height 22
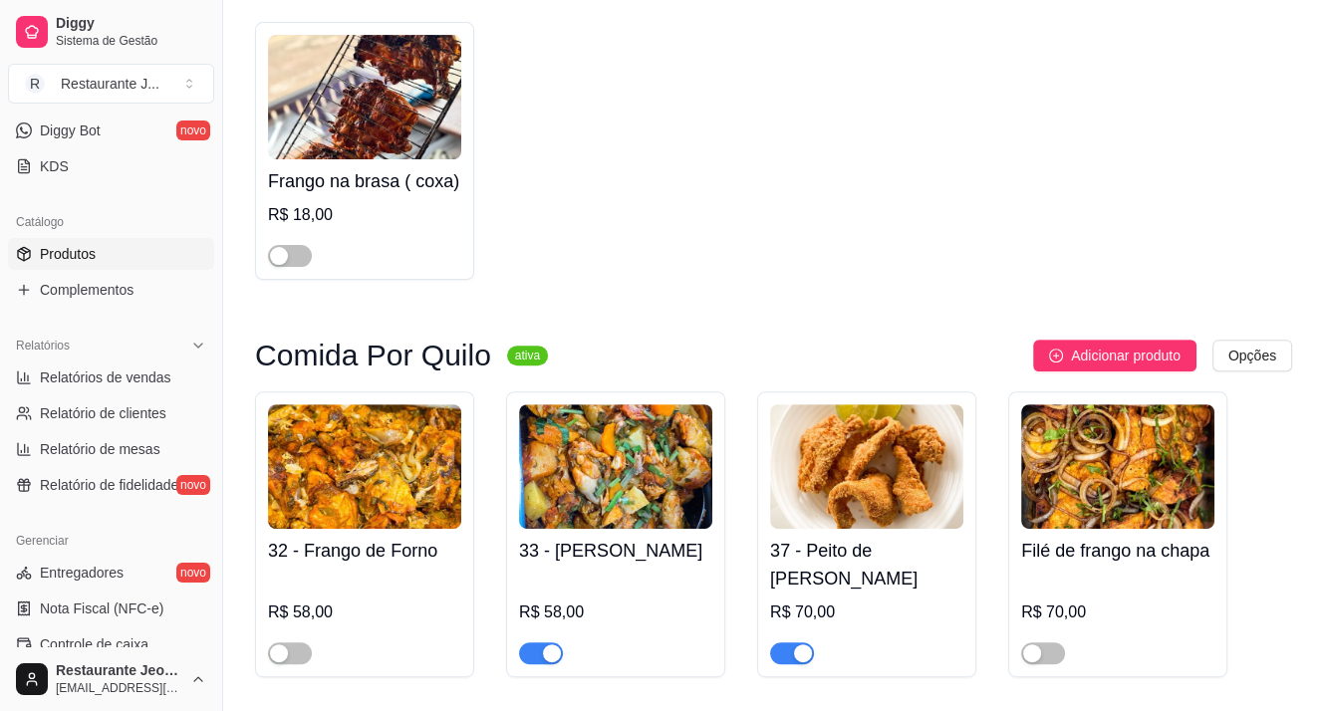
scroll to position [589, 0]
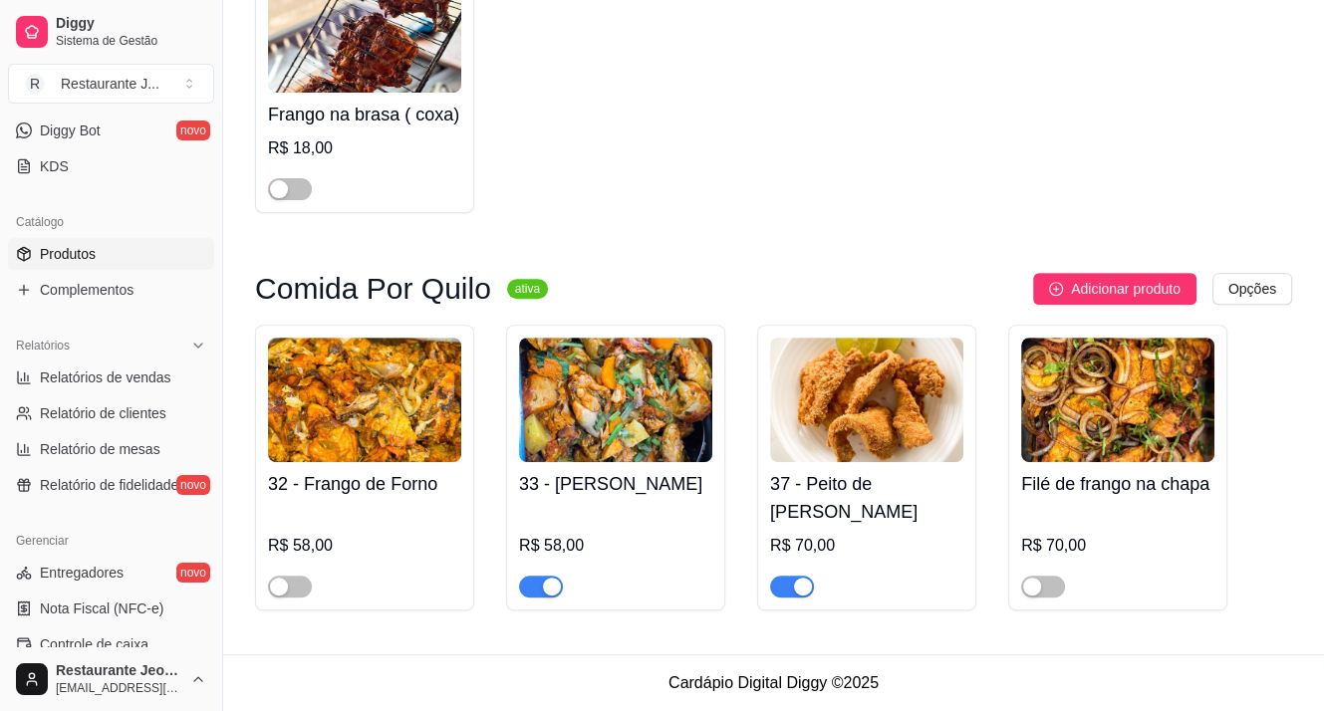
click at [805, 593] on div "button" at bounding box center [803, 587] width 18 height 18
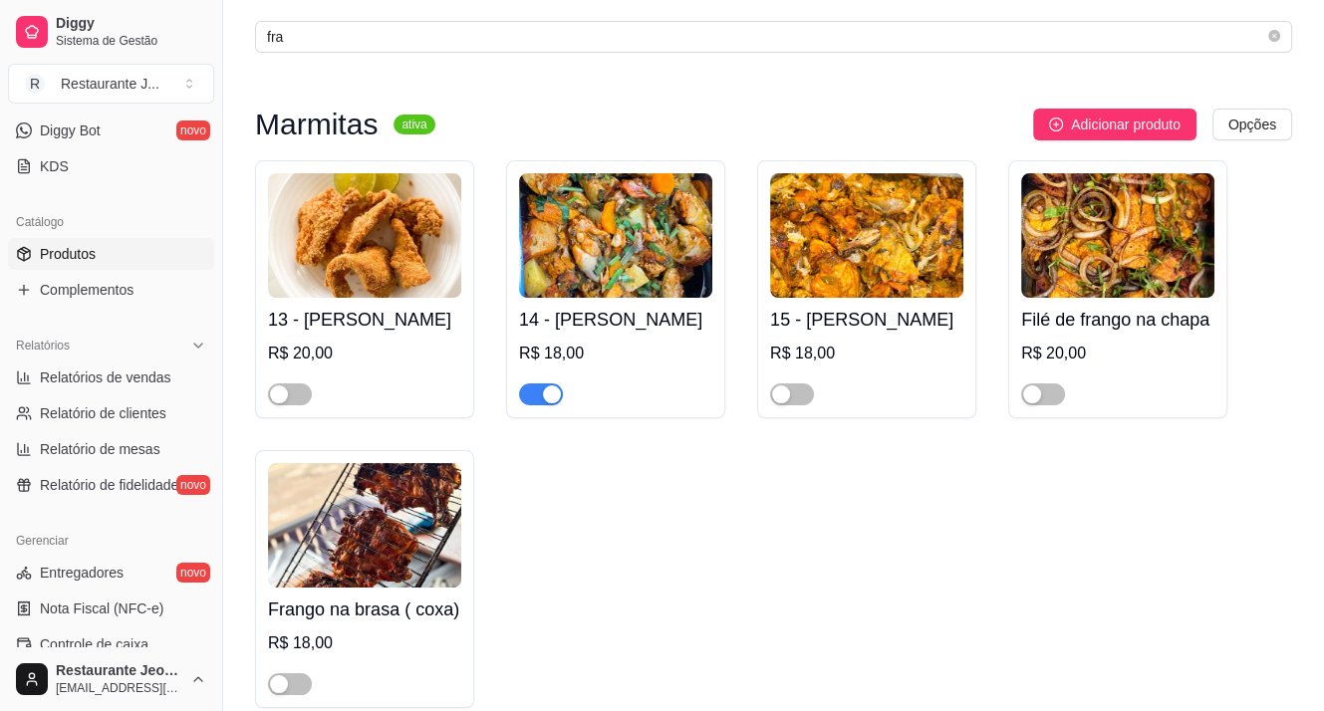
scroll to position [0, 0]
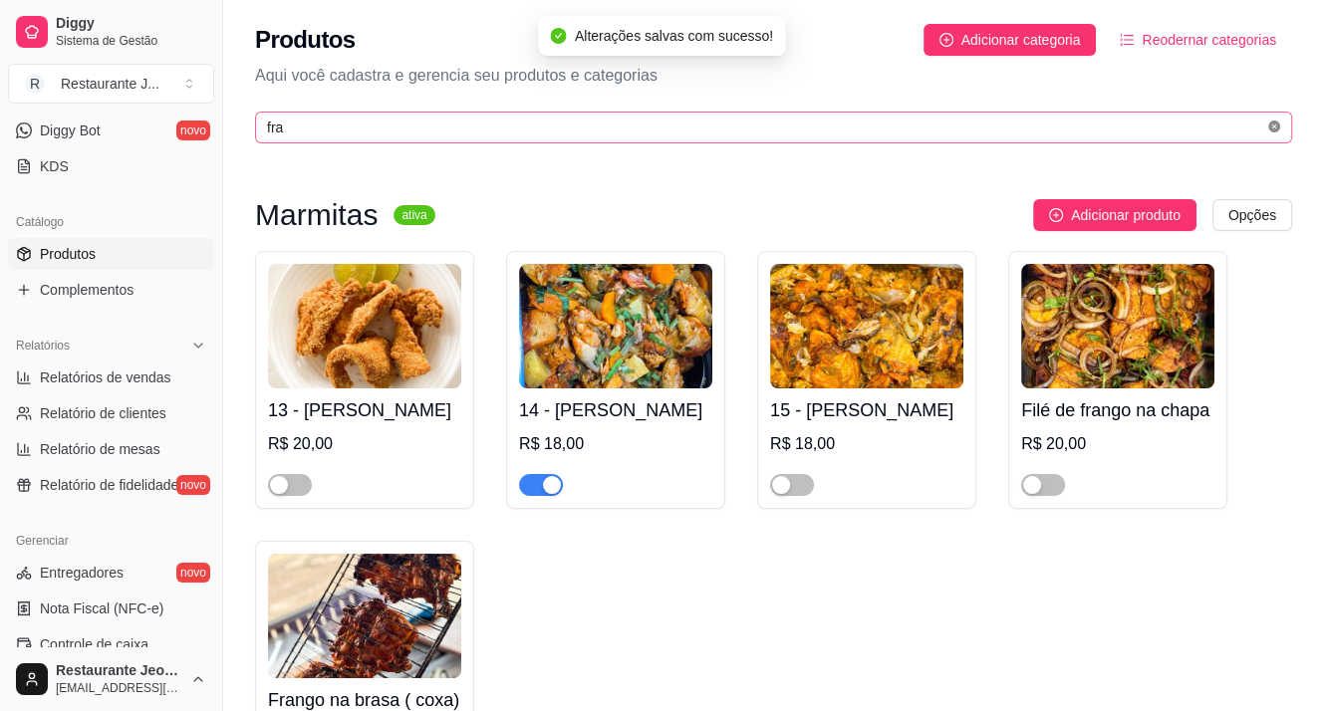
click at [1270, 133] on span at bounding box center [1274, 128] width 12 height 19
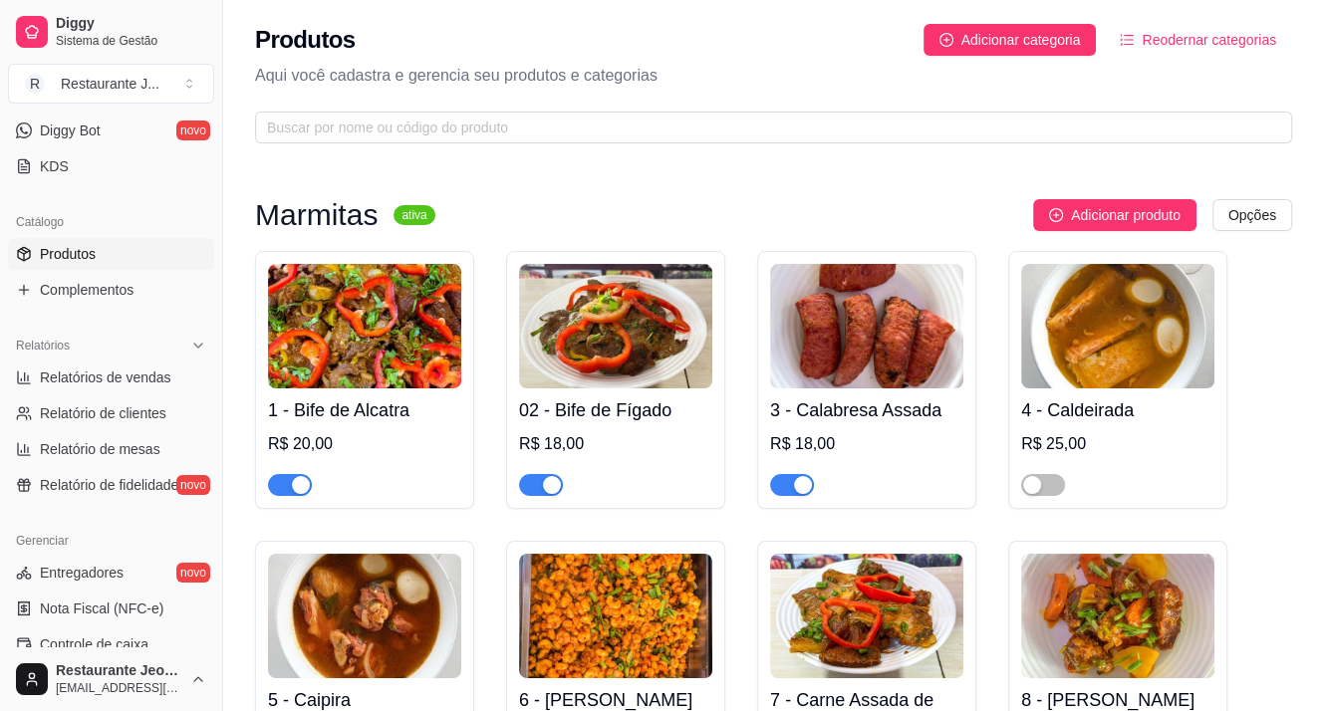
click at [552, 483] on div "button" at bounding box center [552, 485] width 18 height 18
click at [281, 484] on span "button" at bounding box center [290, 485] width 44 height 22
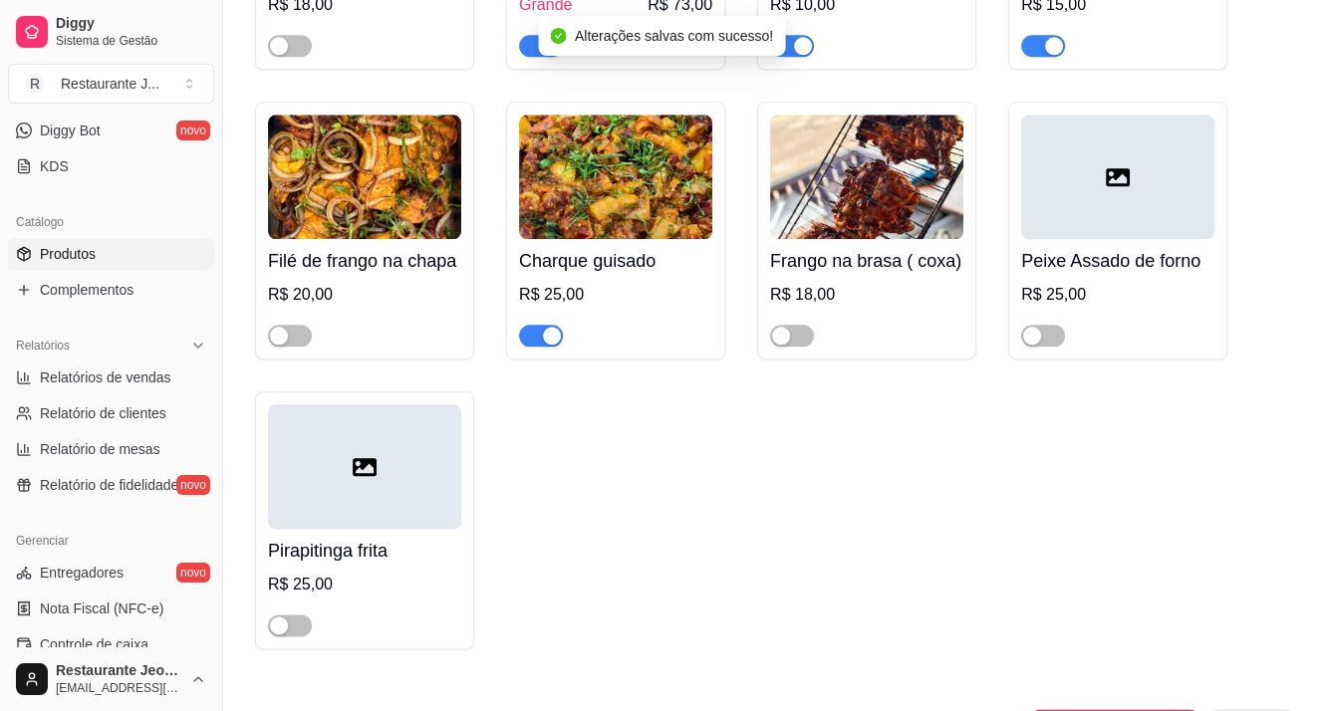
scroll to position [1793, 0]
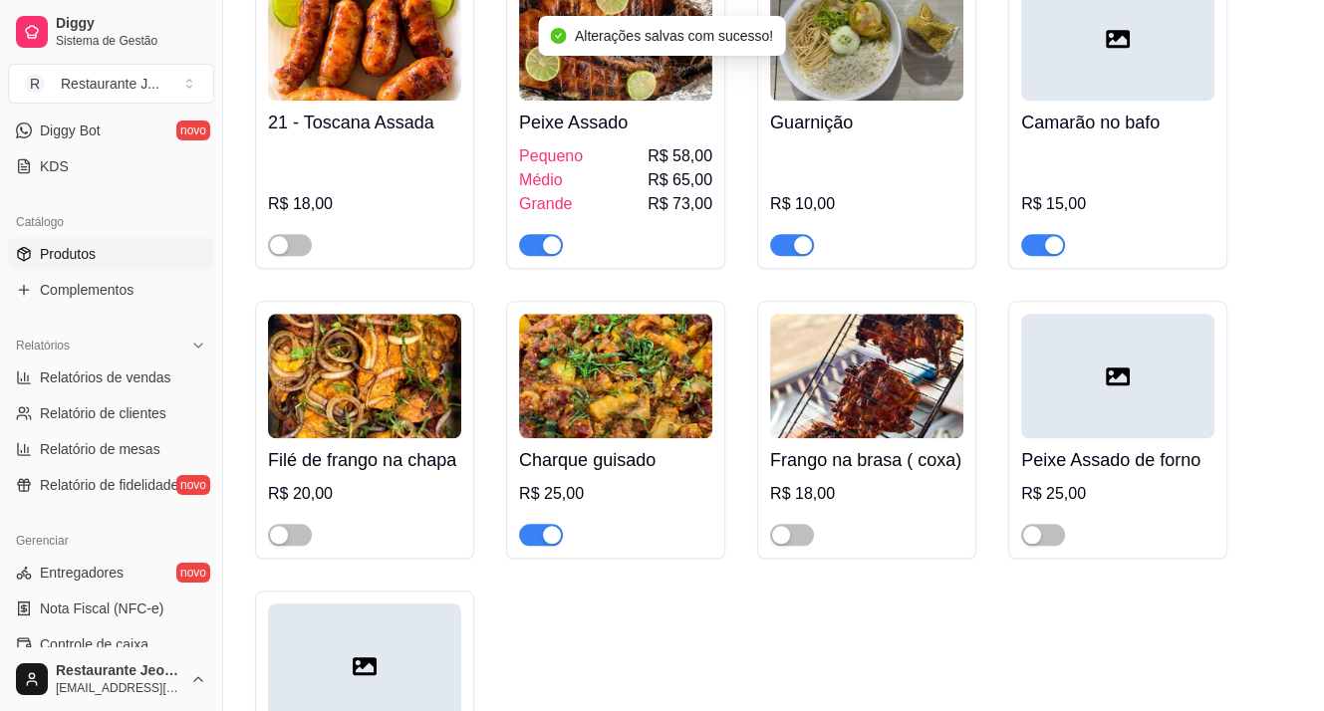
click at [534, 253] on span "button" at bounding box center [541, 245] width 44 height 22
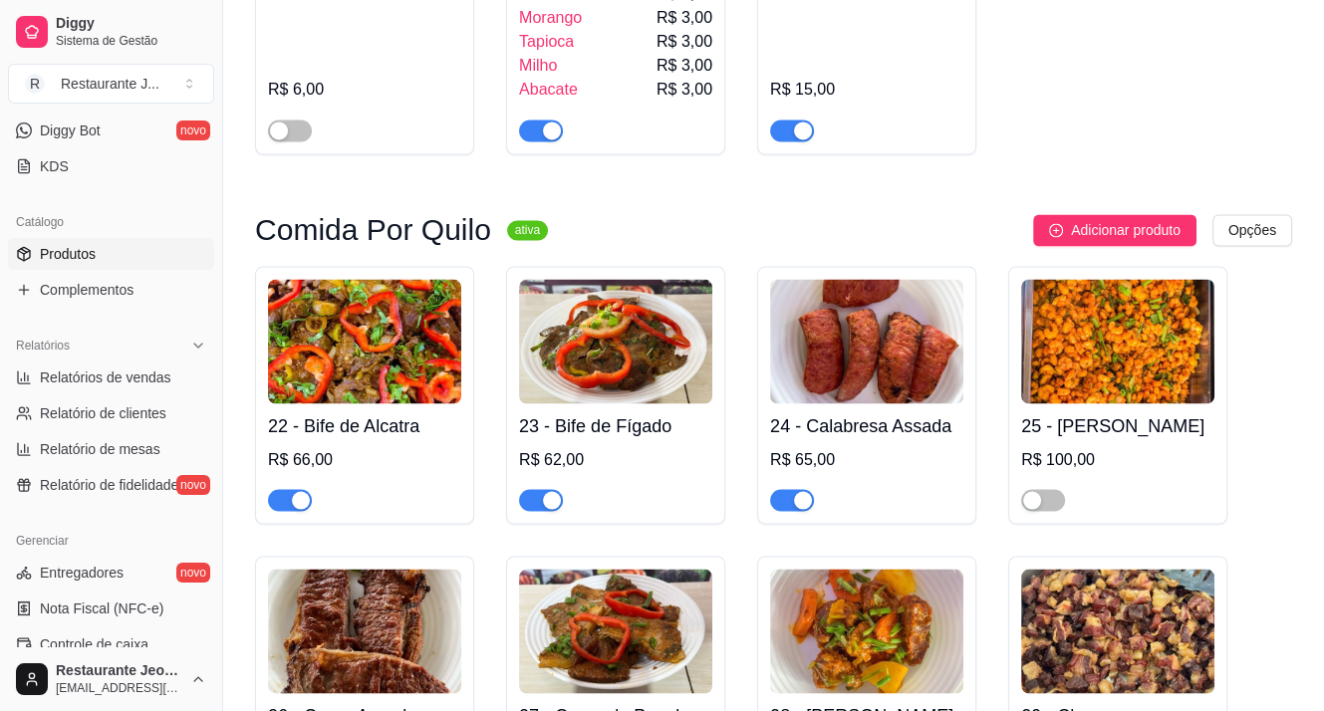
scroll to position [2988, 0]
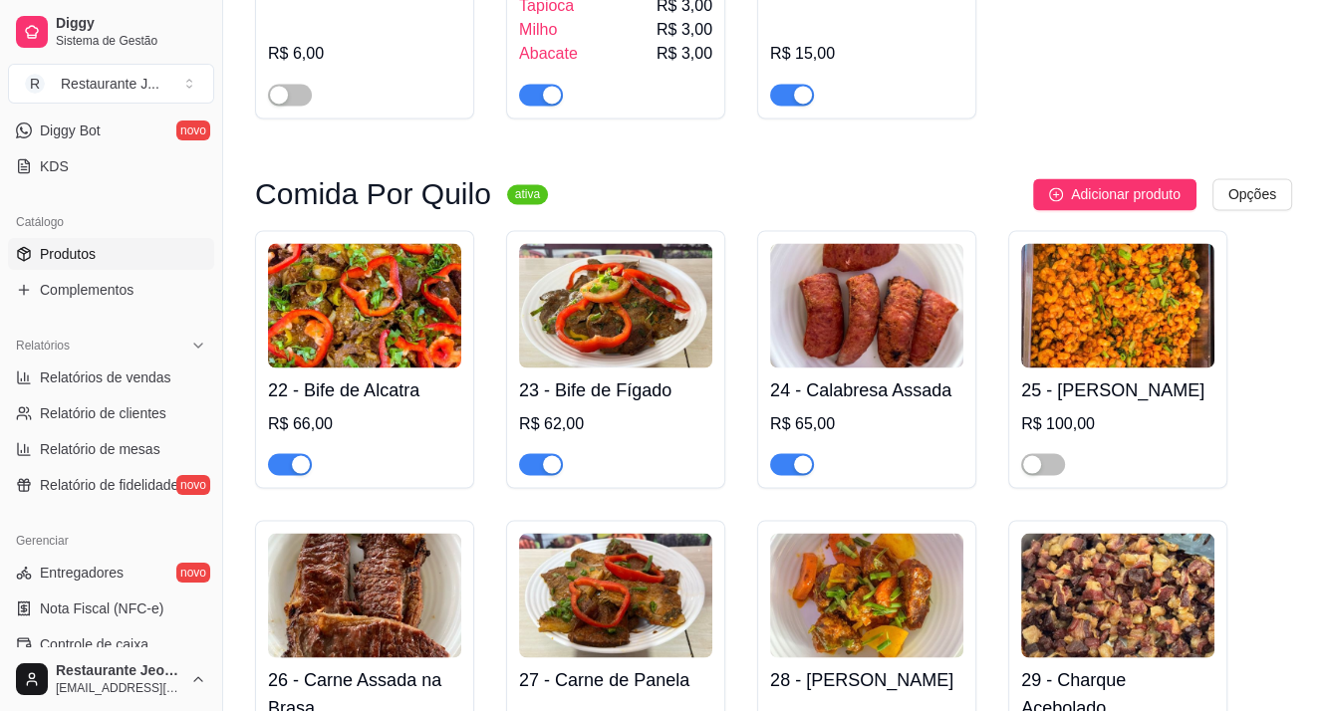
click at [544, 473] on div "button" at bounding box center [552, 464] width 18 height 18
click at [295, 470] on div "button" at bounding box center [301, 464] width 18 height 18
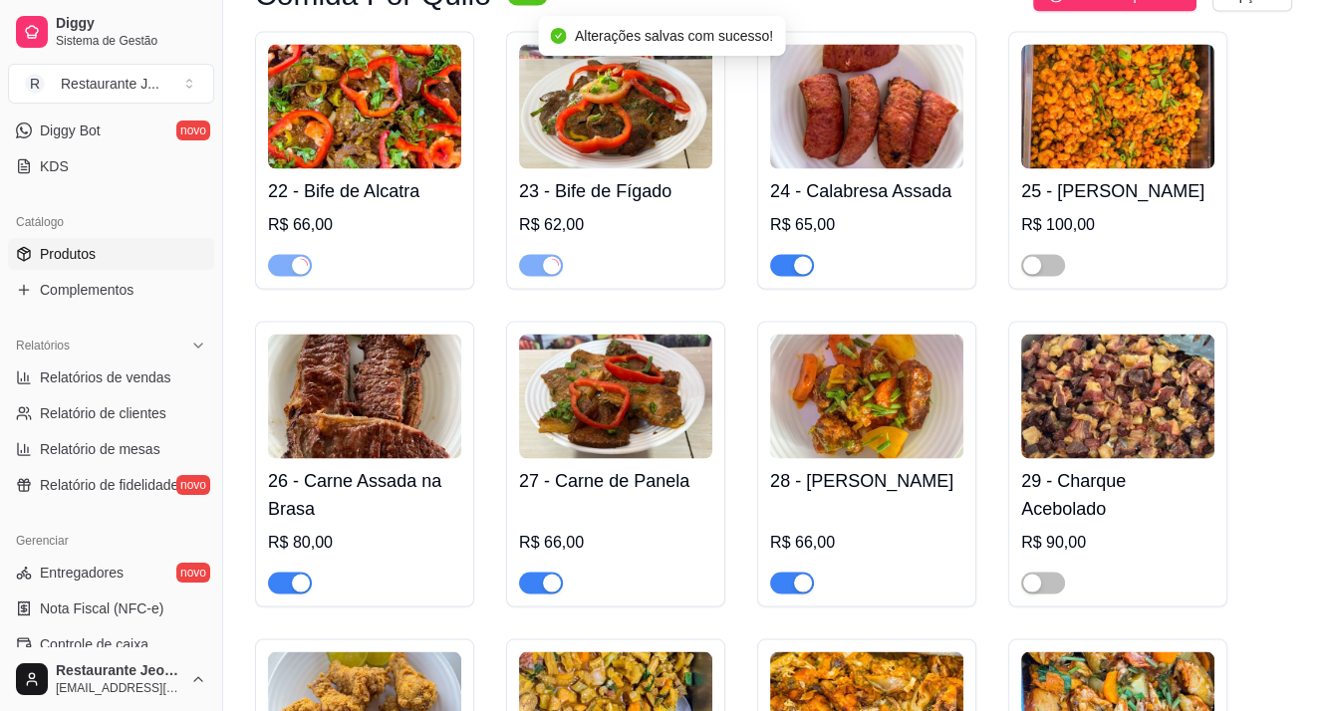
scroll to position [3486, 0]
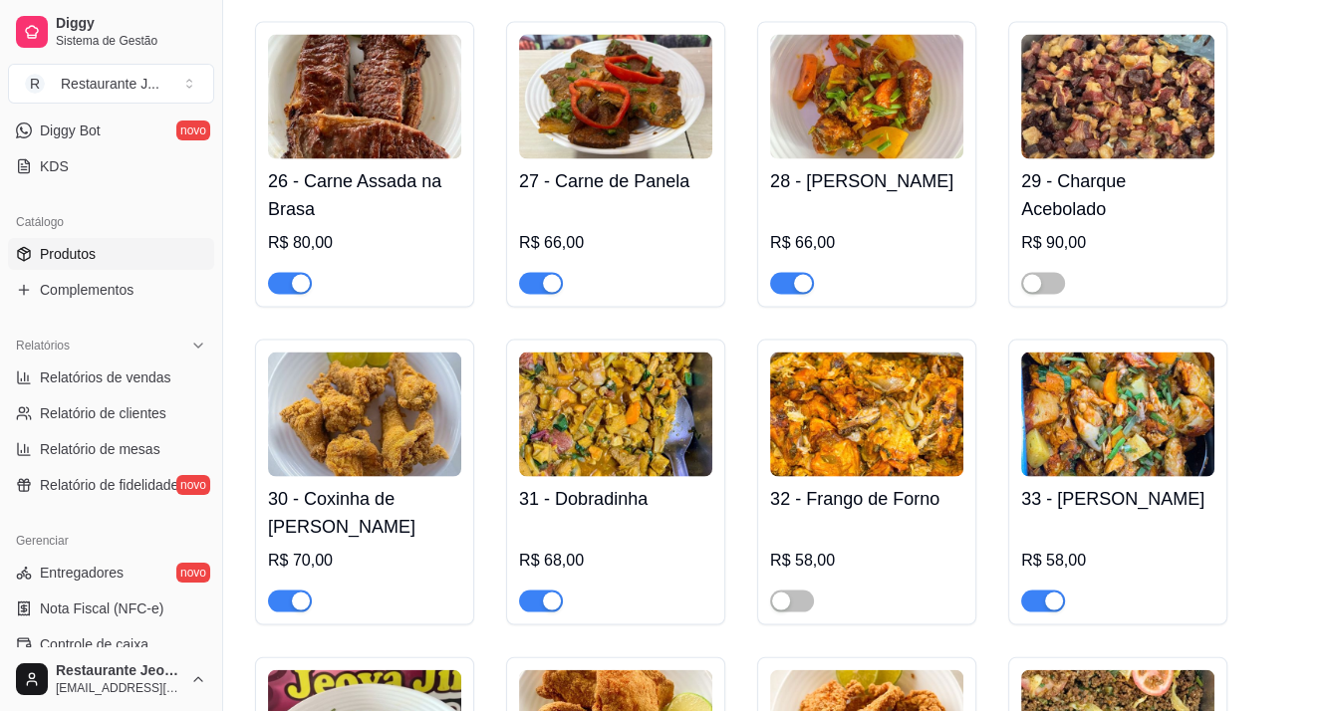
click at [804, 292] on div "button" at bounding box center [803, 284] width 18 height 18
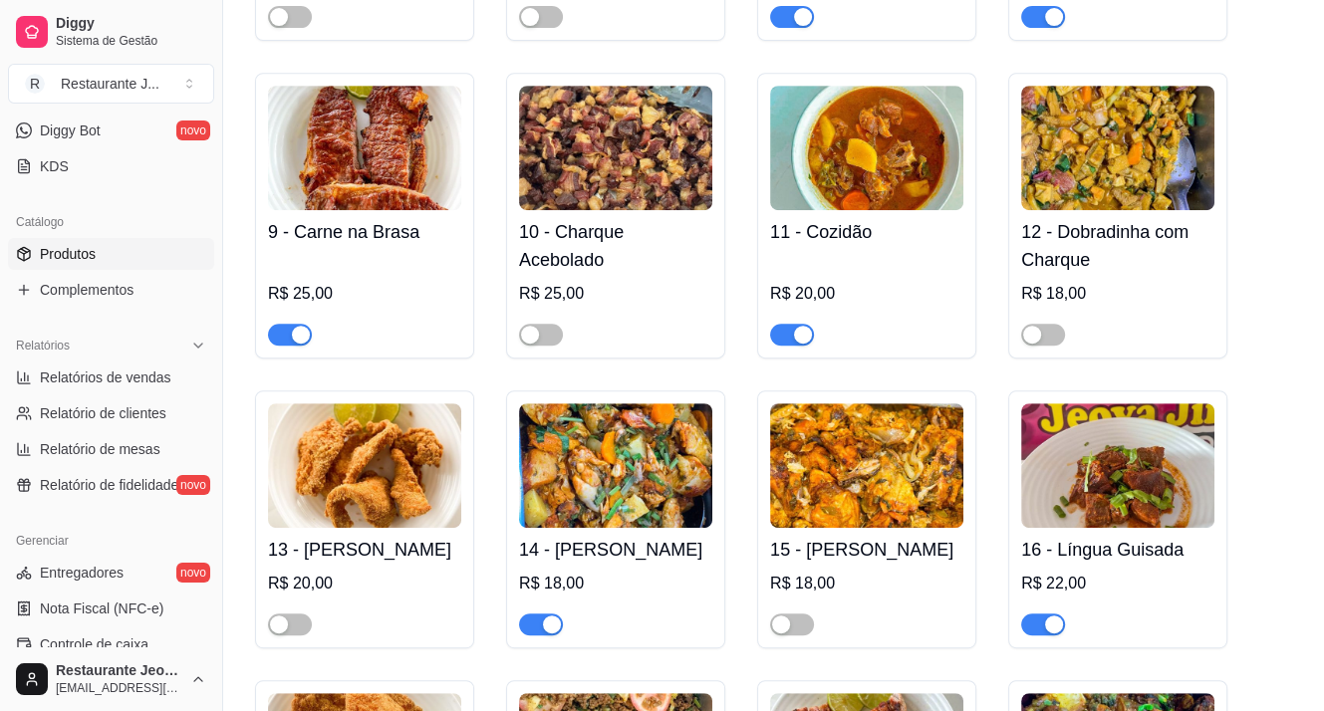
scroll to position [996, 0]
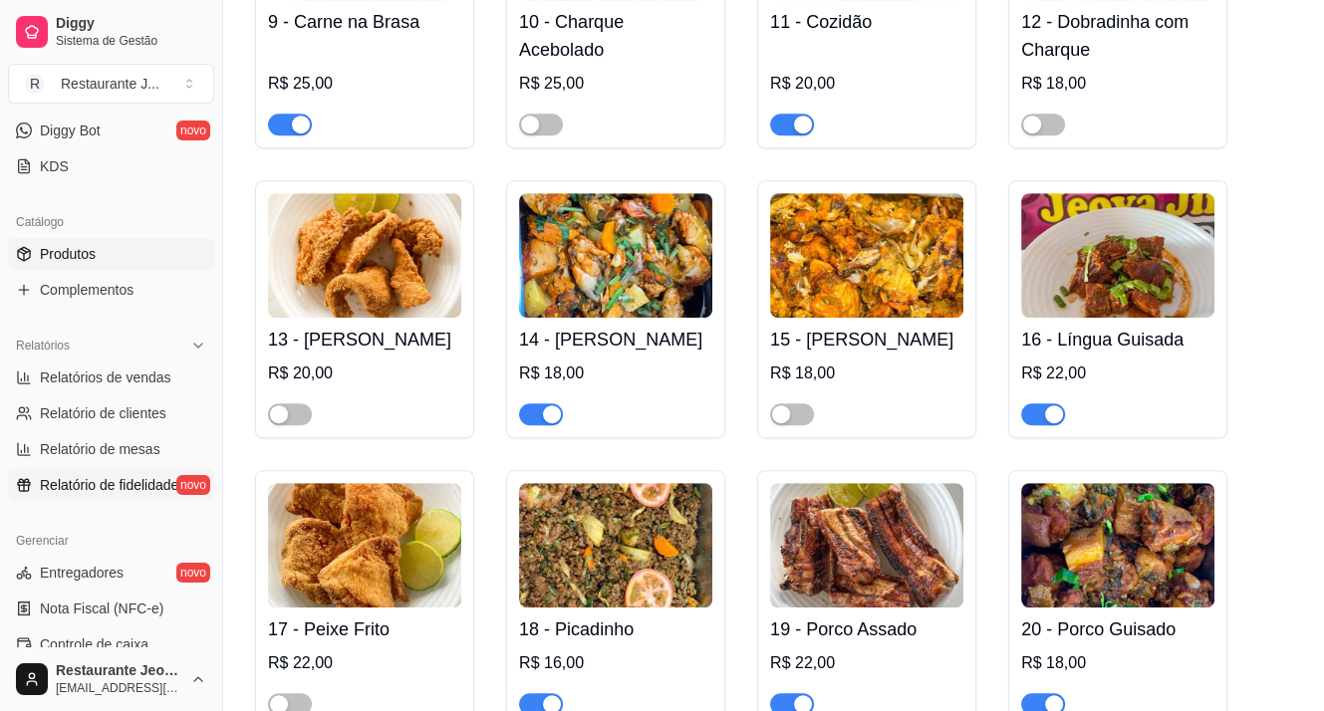
click at [81, 489] on span "Relatório de fidelidade" at bounding box center [109, 485] width 138 height 20
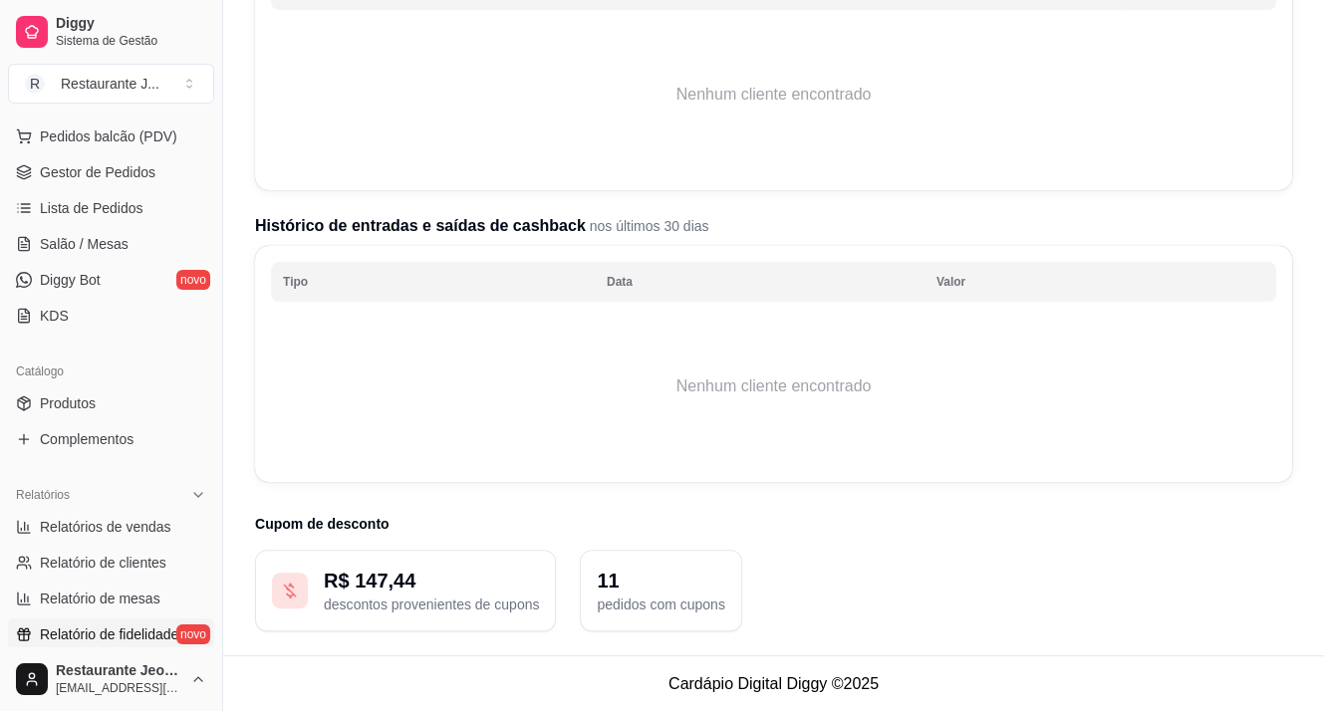
scroll to position [100, 0]
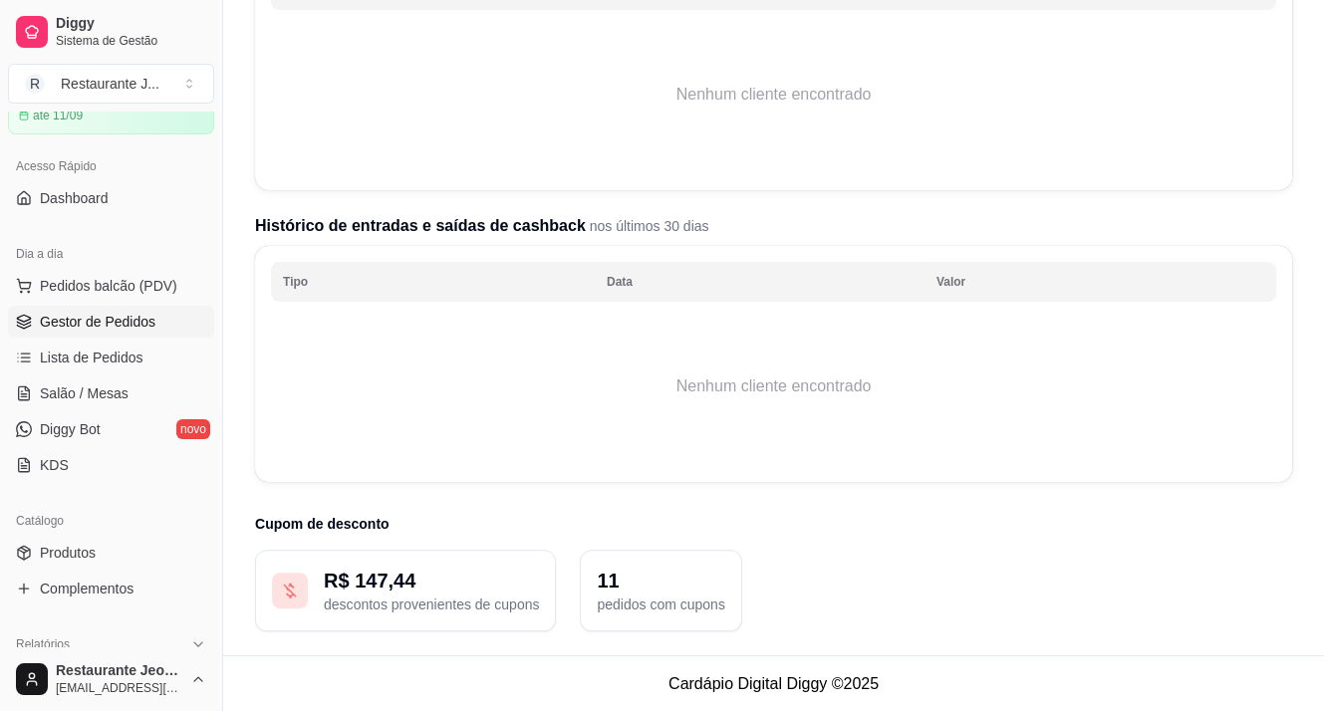
click at [107, 321] on span "Gestor de Pedidos" at bounding box center [98, 322] width 116 height 20
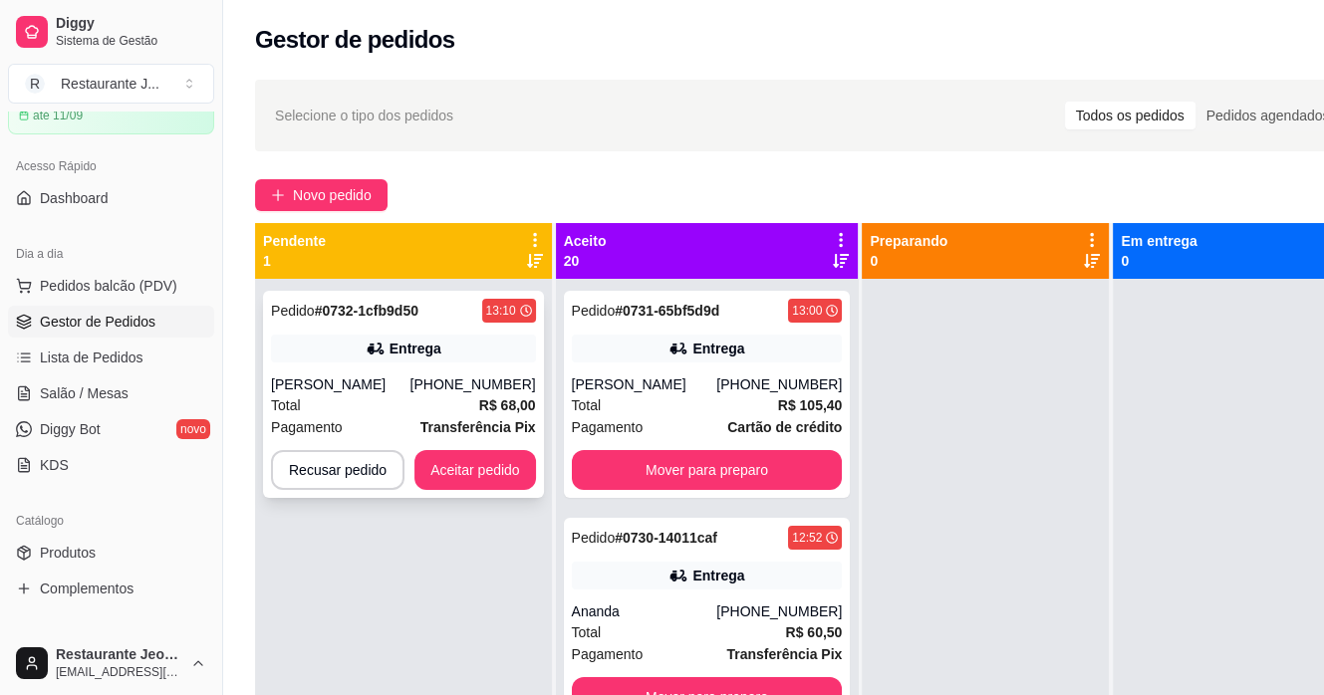
click at [367, 403] on div "Total R$ 68,00" at bounding box center [403, 405] width 265 height 22
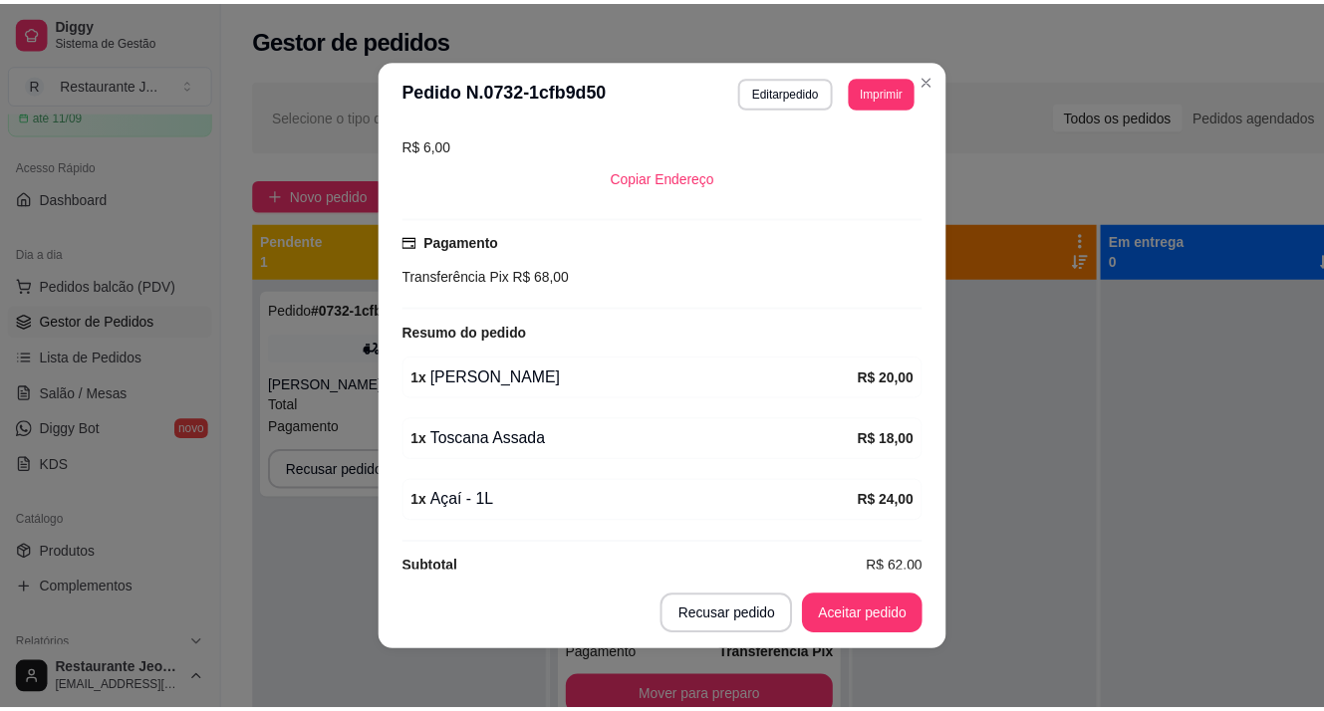
scroll to position [454, 0]
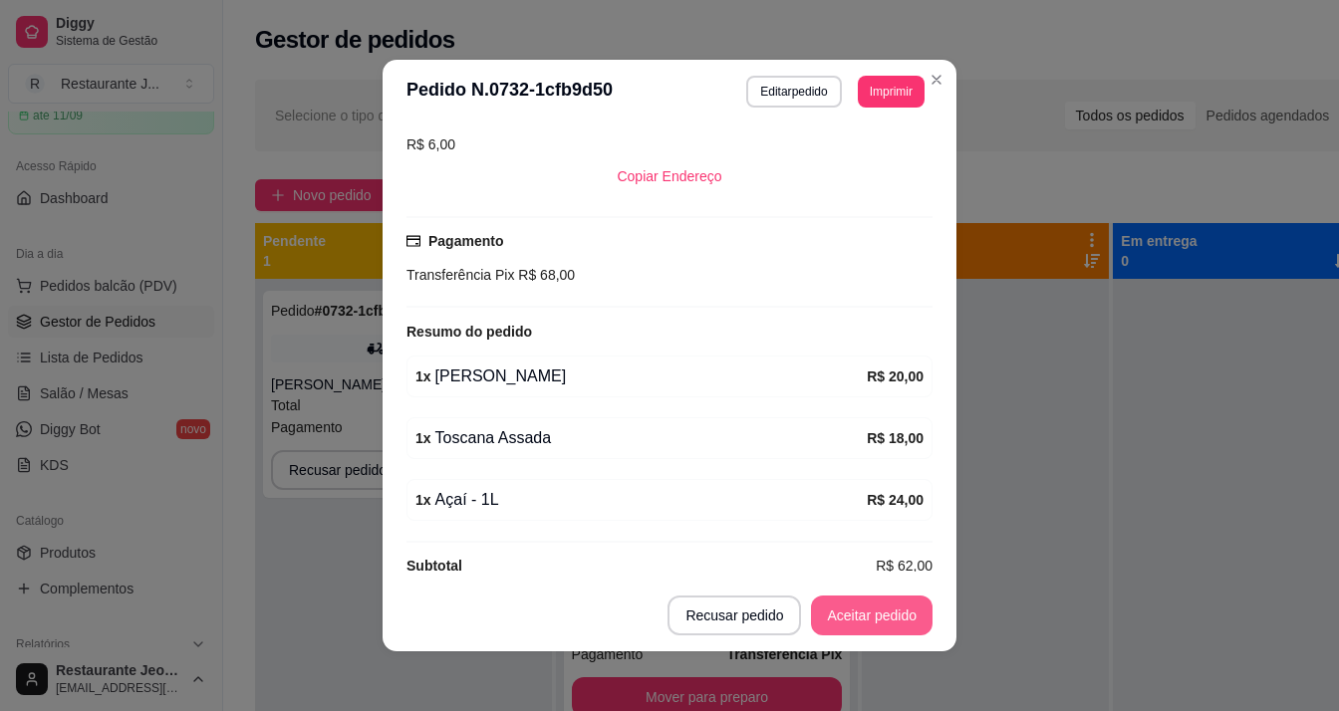
click at [902, 615] on button "Aceitar pedido" at bounding box center [872, 616] width 122 height 40
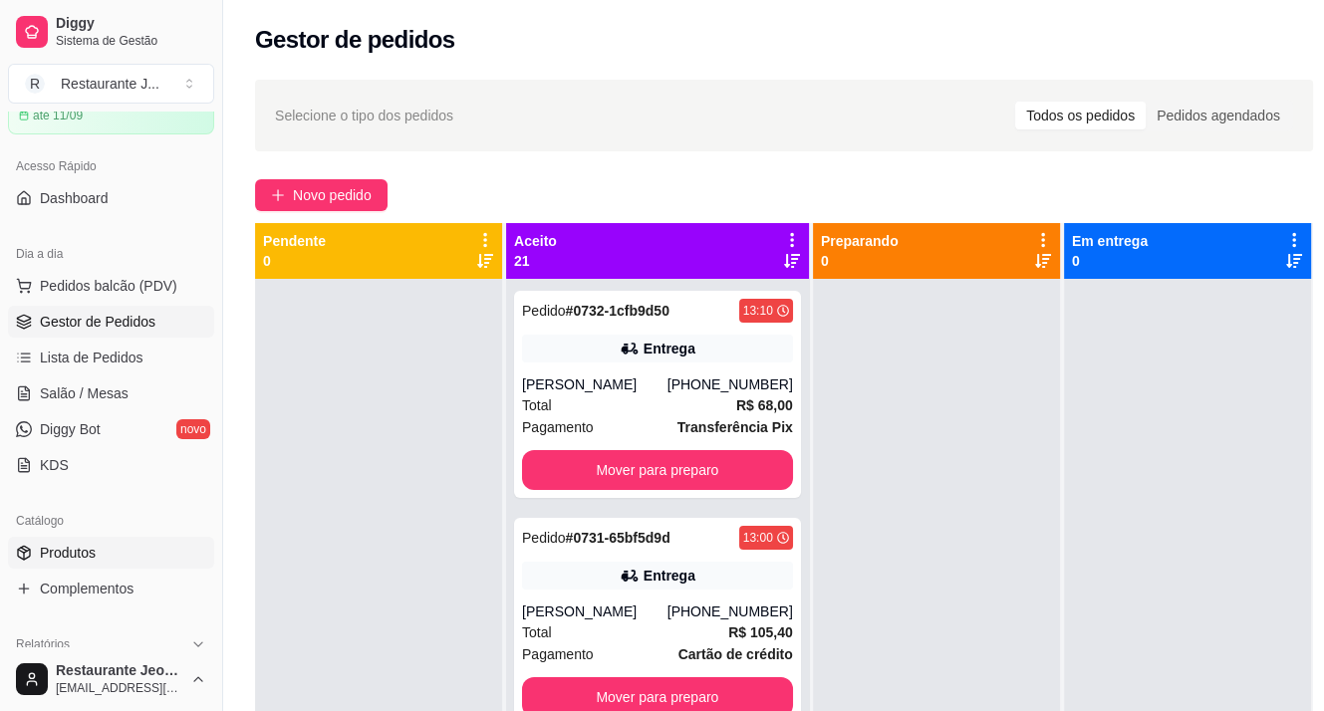
click at [86, 544] on span "Produtos" at bounding box center [68, 553] width 56 height 20
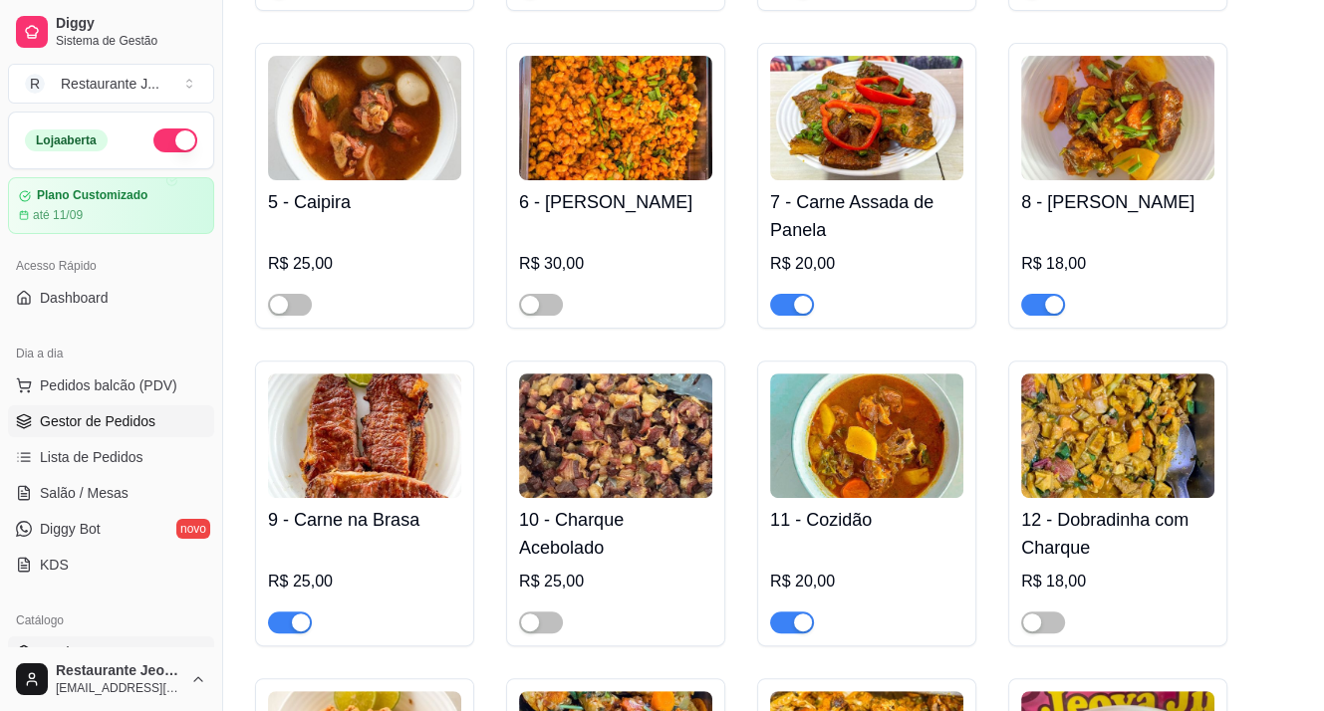
click at [96, 434] on link "Gestor de Pedidos" at bounding box center [111, 421] width 206 height 32
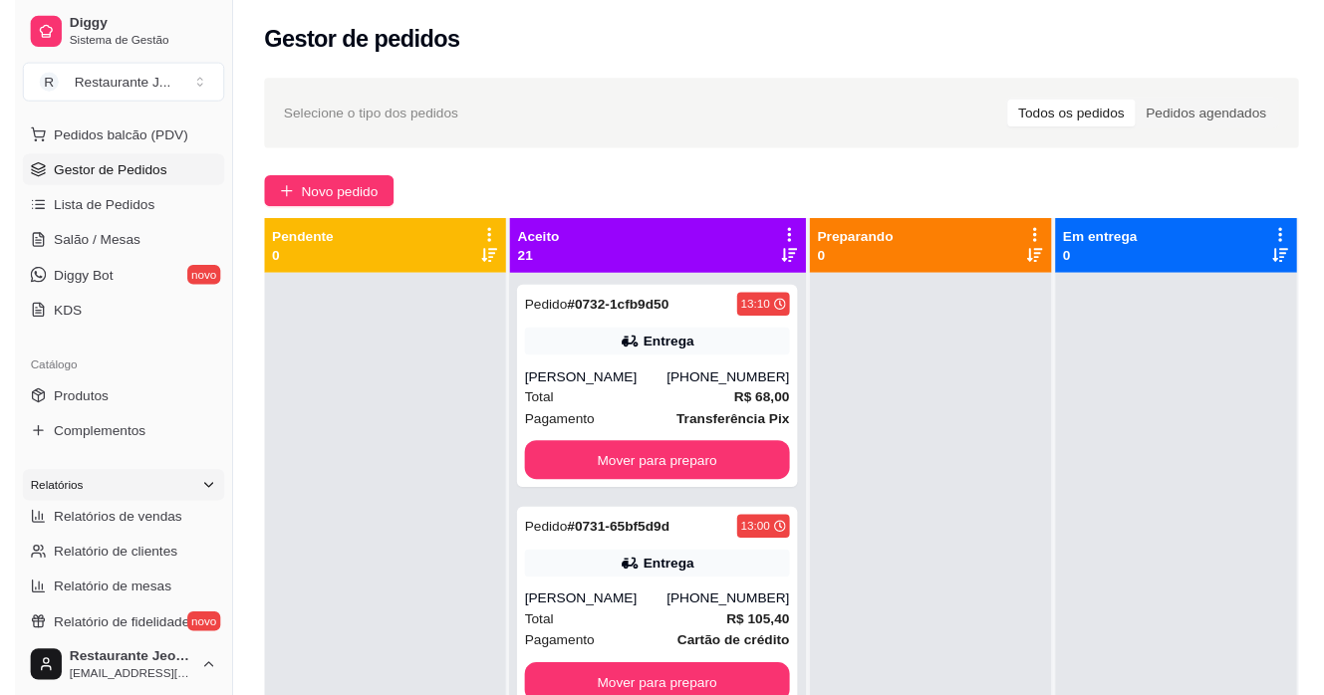
scroll to position [299, 0]
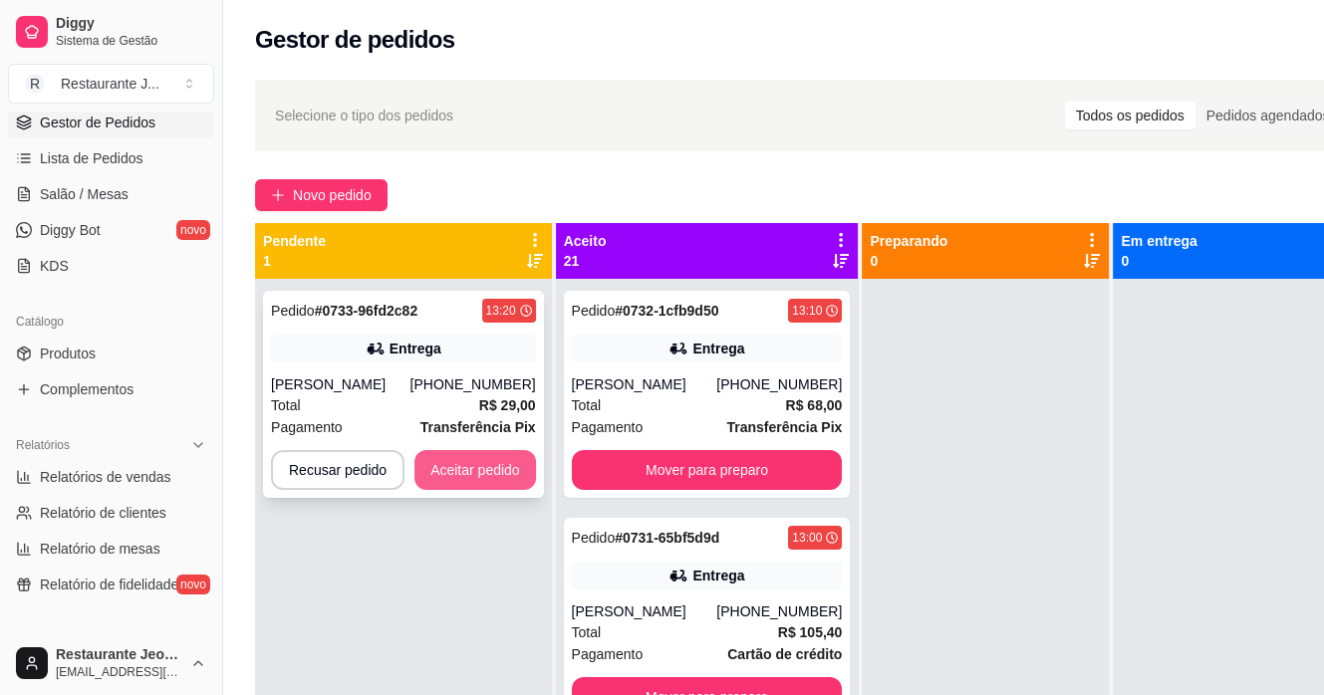
click at [469, 464] on button "Aceitar pedido" at bounding box center [475, 470] width 122 height 40
